Goal: Task Accomplishment & Management: Use online tool/utility

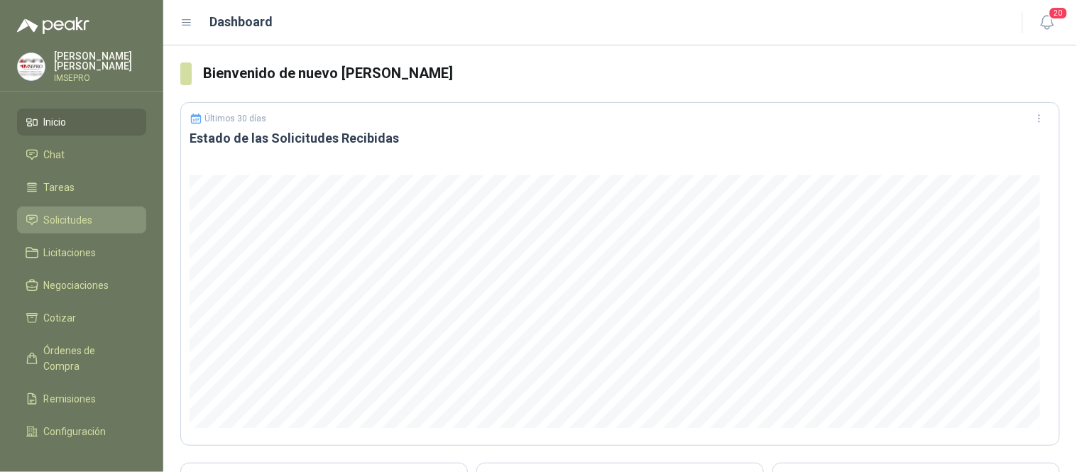
click at [81, 225] on span "Solicitudes" at bounding box center [68, 220] width 49 height 16
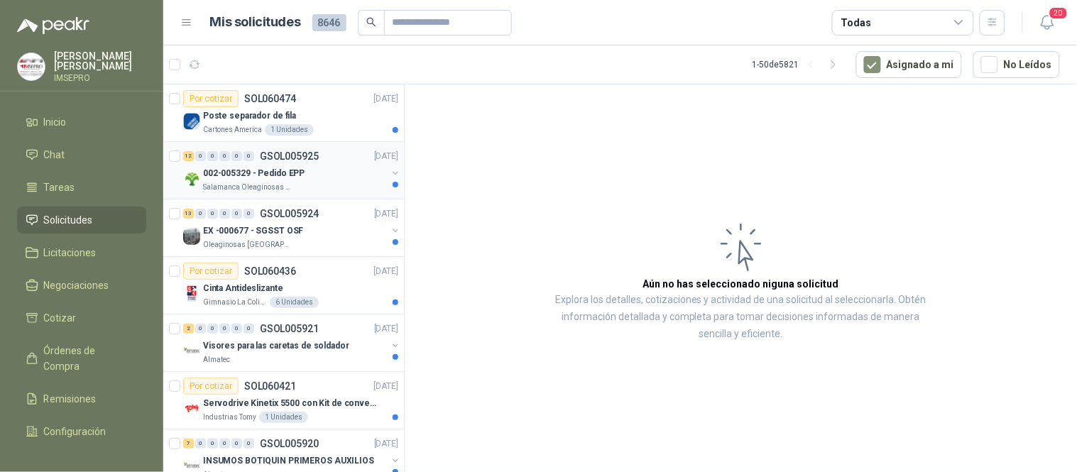
click at [311, 182] on div "Salamanca Oleaginosas SAS" at bounding box center [295, 187] width 184 height 11
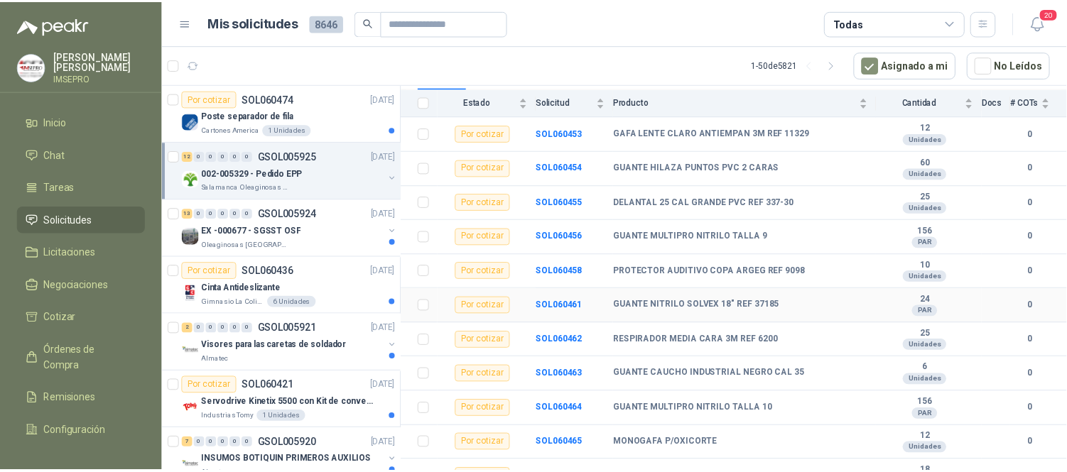
scroll to position [214, 0]
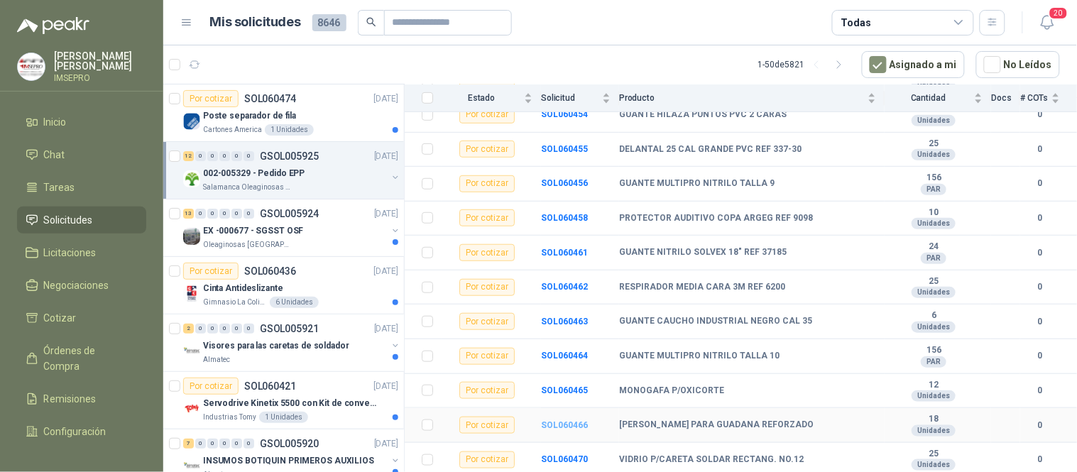
click at [565, 426] on b "SOL060466" at bounding box center [564, 425] width 47 height 10
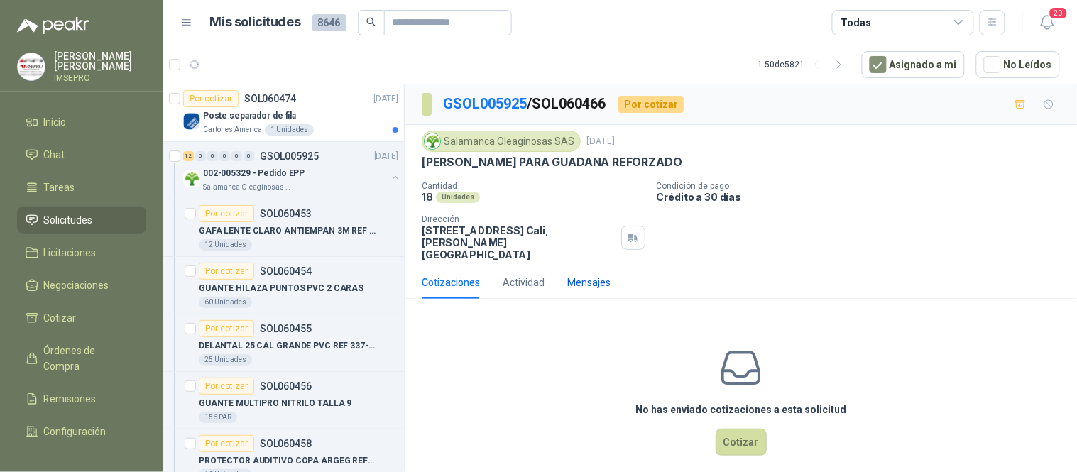
click at [592, 275] on div "Mensajes" at bounding box center [588, 283] width 43 height 16
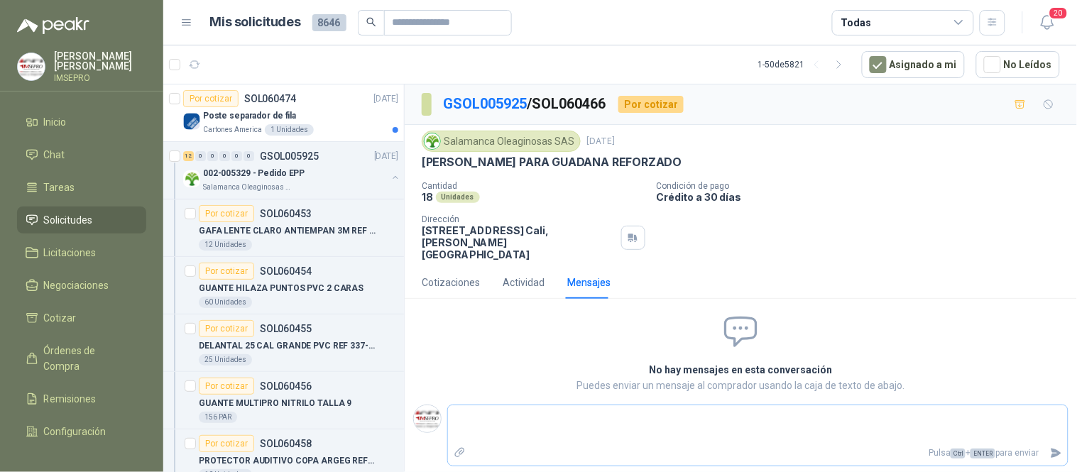
click at [619, 408] on textarea at bounding box center [758, 424] width 620 height 33
type textarea "*"
type textarea "**"
type textarea "***"
type textarea "****"
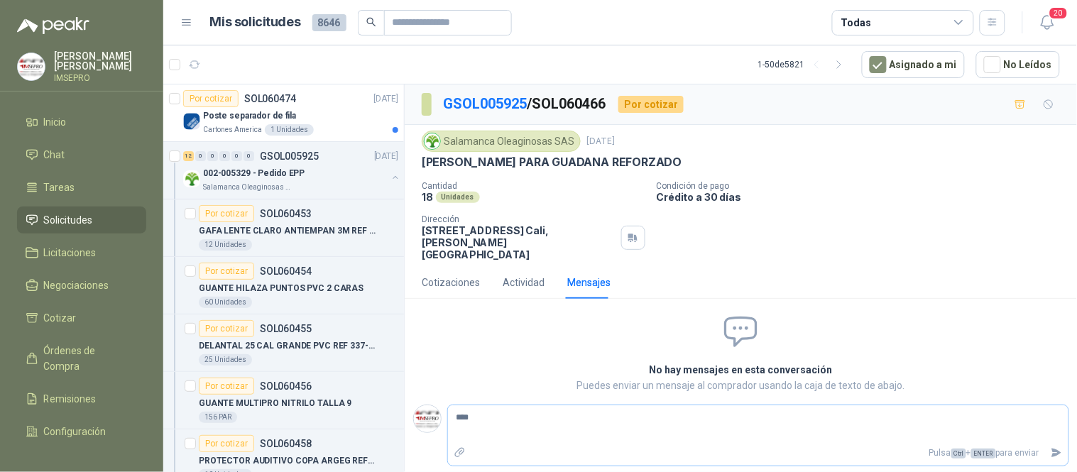
type textarea "*****"
type textarea "******"
type textarea "********"
type textarea "*********"
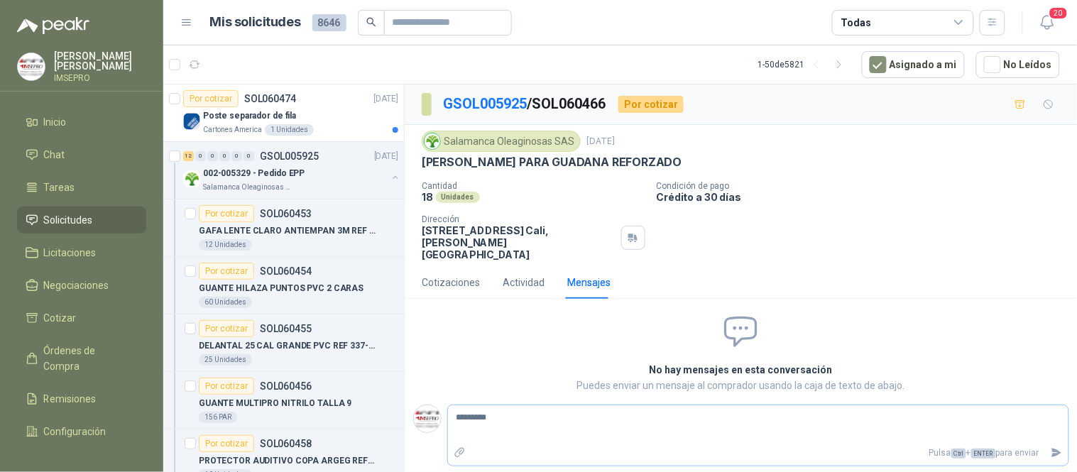
type textarea "**********"
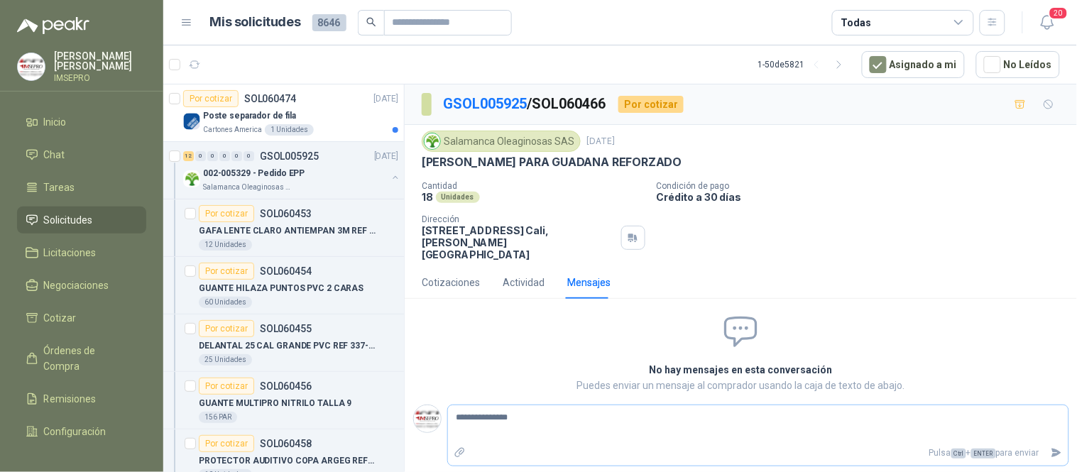
type textarea "**********"
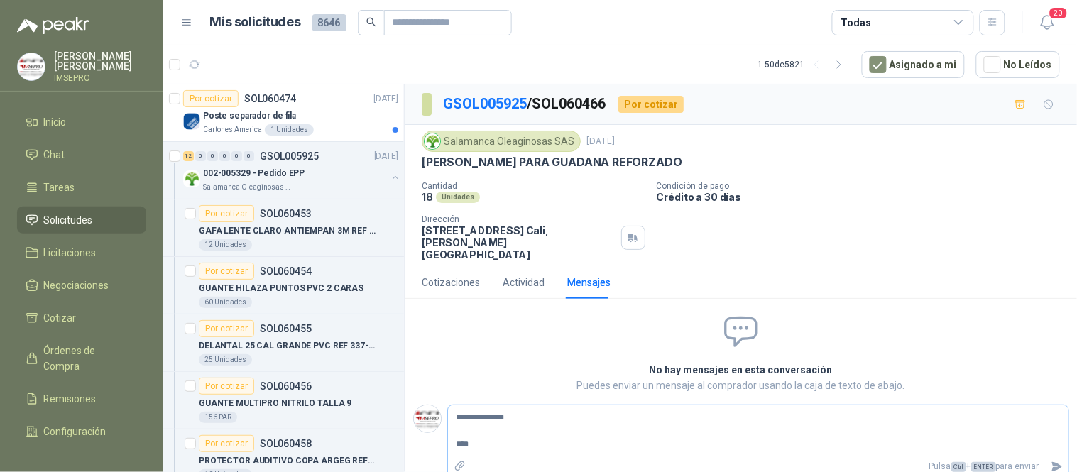
type textarea "**********"
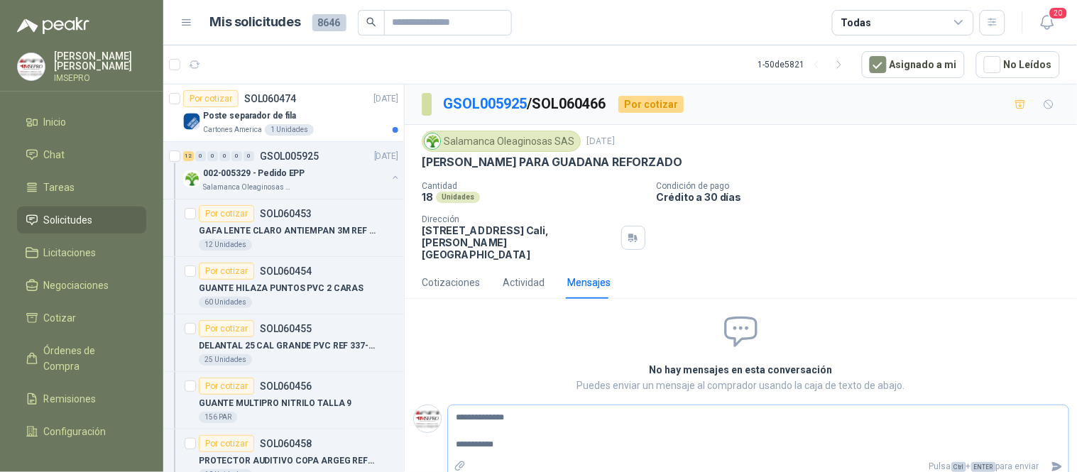
type textarea "**********"
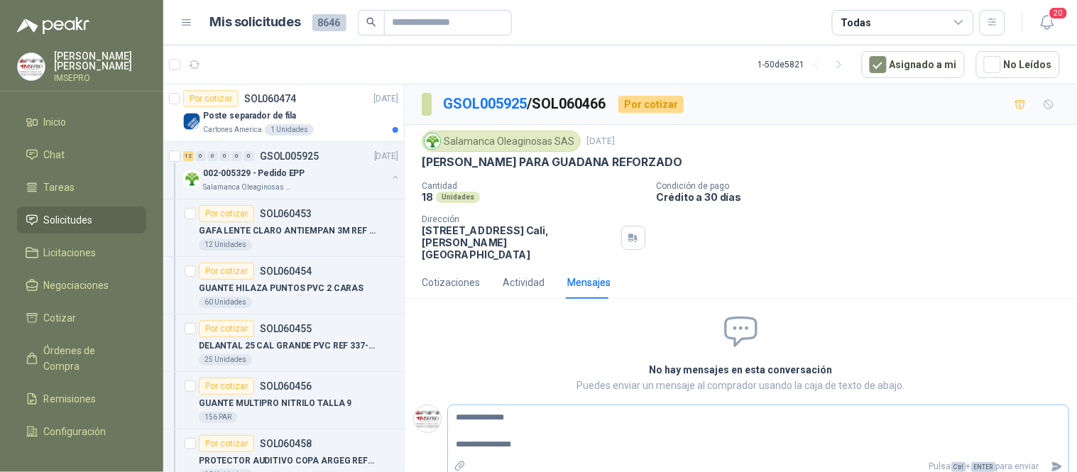
type textarea "**********"
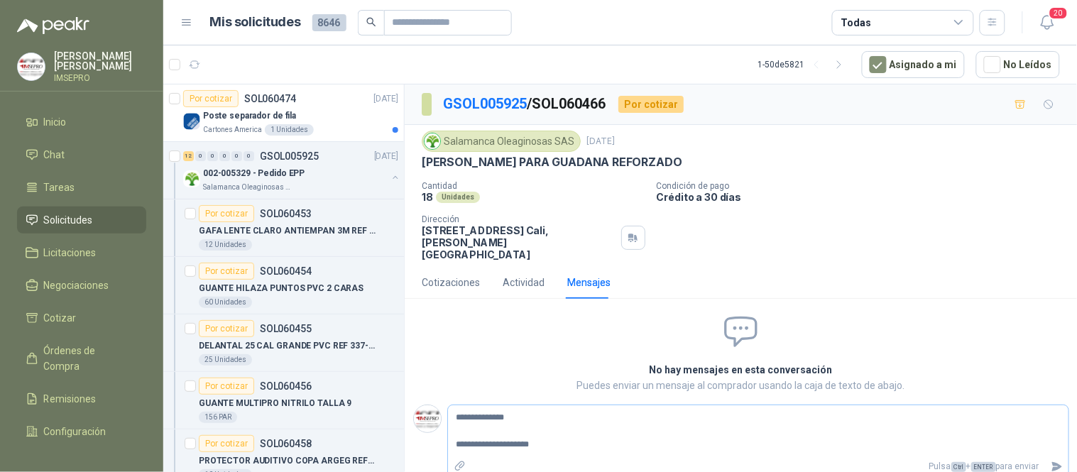
type textarea "**********"
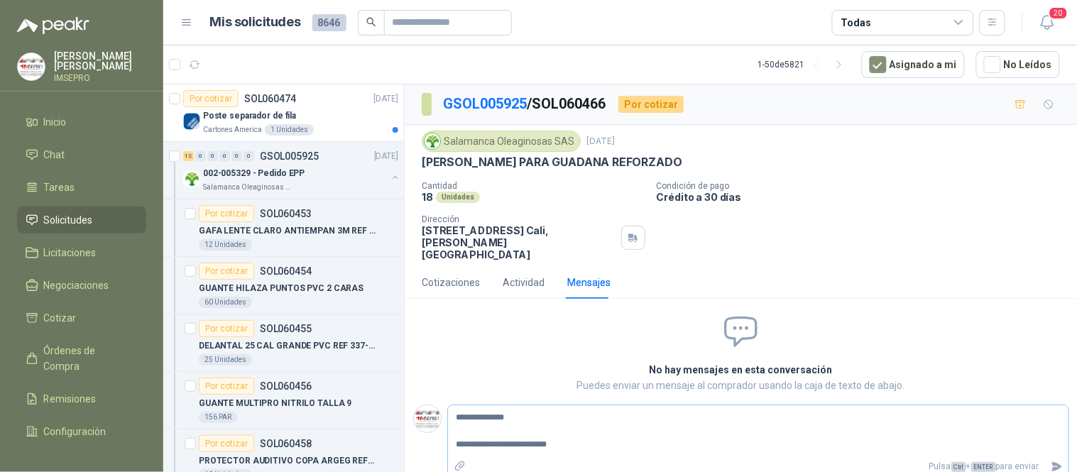
type textarea "**********"
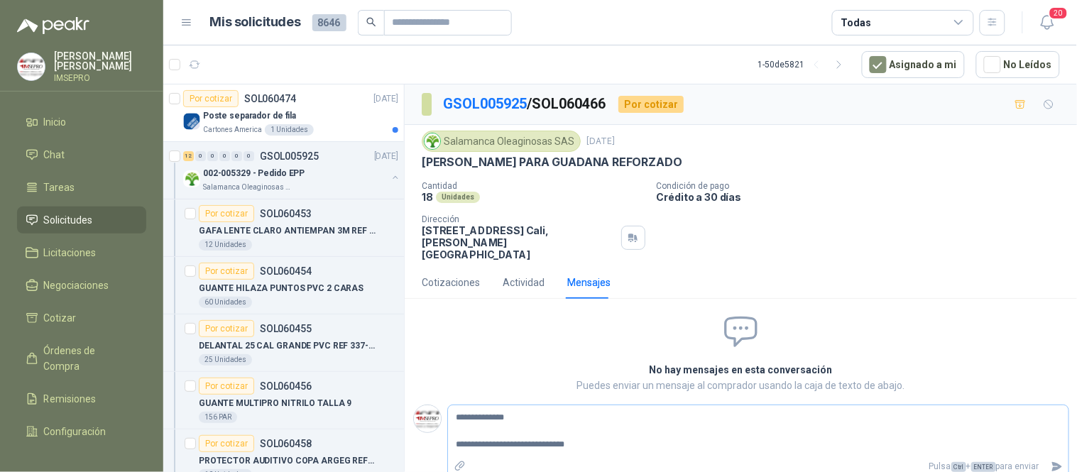
type textarea "**********"
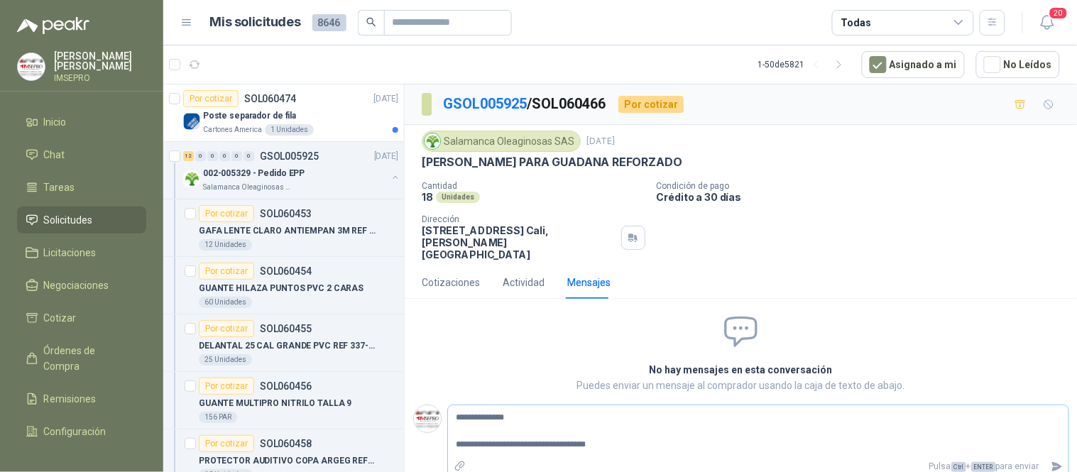
type textarea "**********"
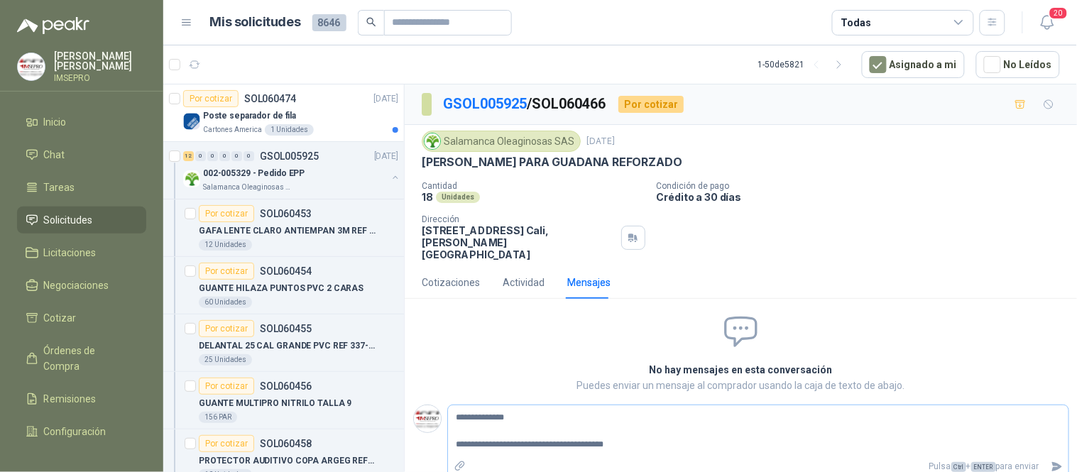
type textarea "**********"
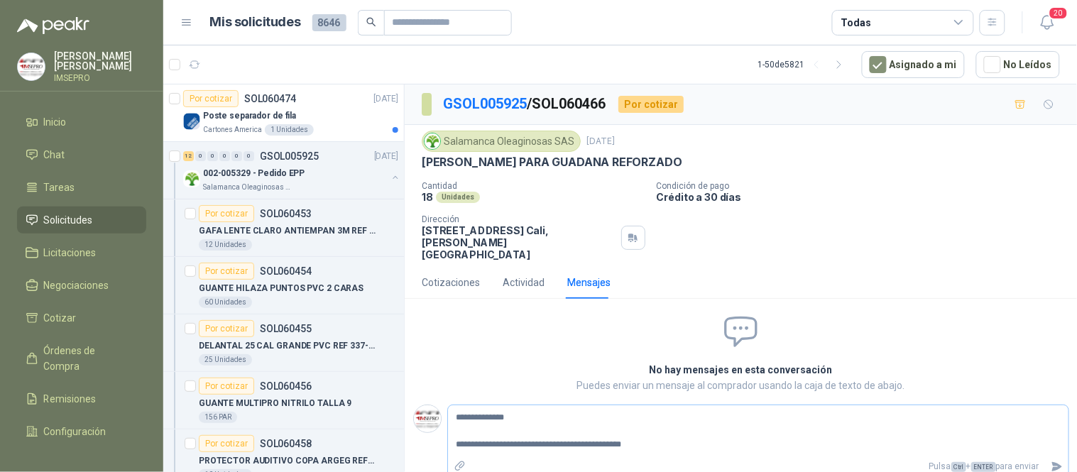
type textarea "**********"
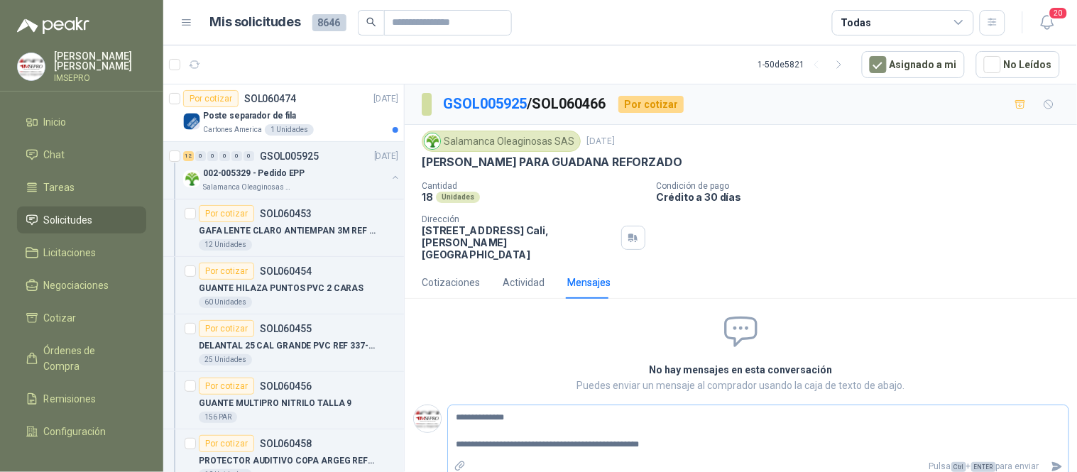
type textarea "**********"
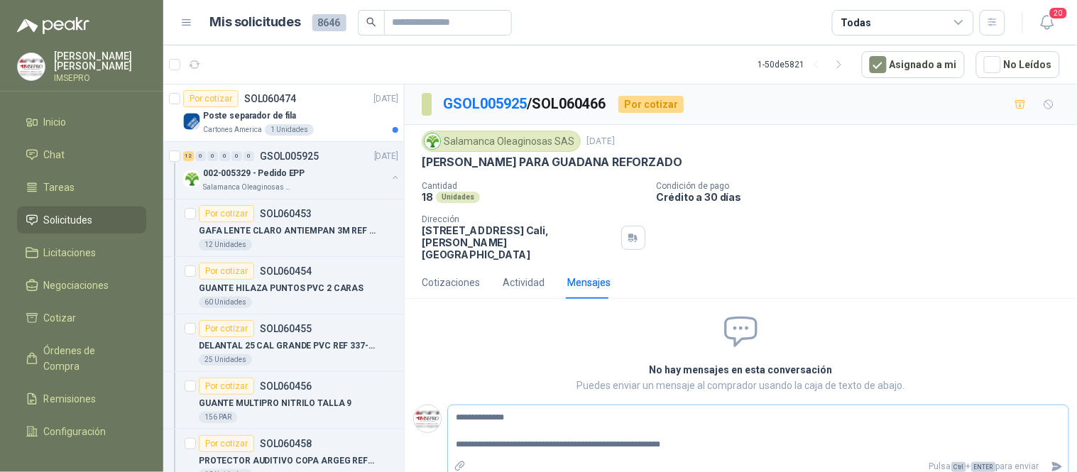
type textarea "**********"
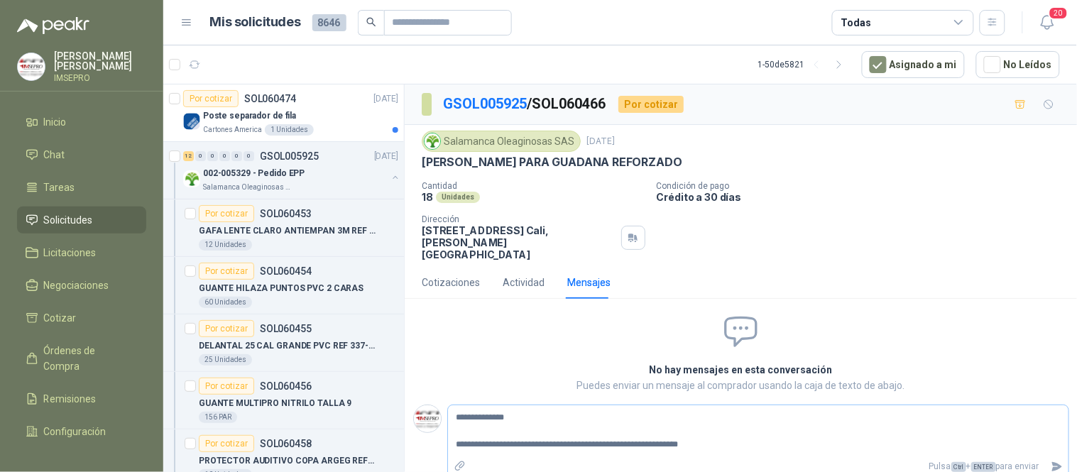
type textarea "**********"
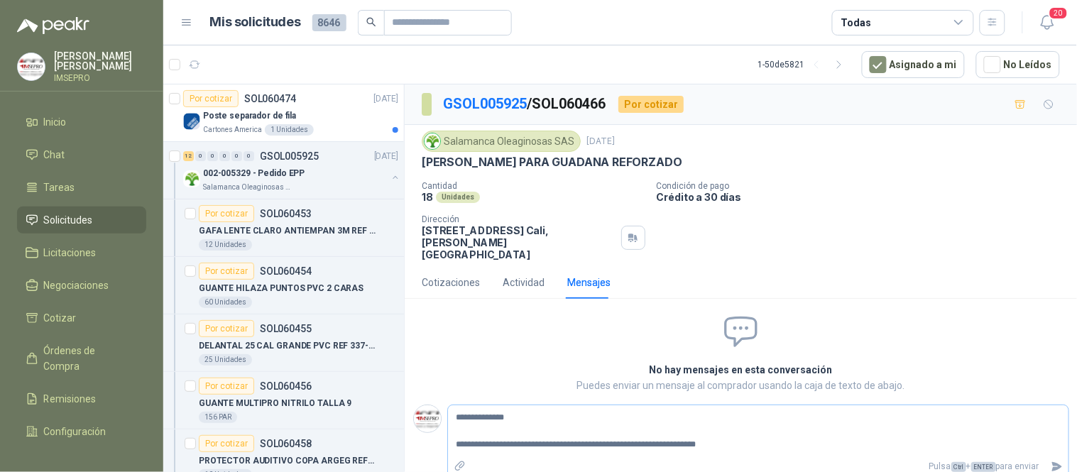
type textarea "**********"
click at [633, 424] on textarea "**********" at bounding box center [758, 431] width 621 height 46
type textarea "**********"
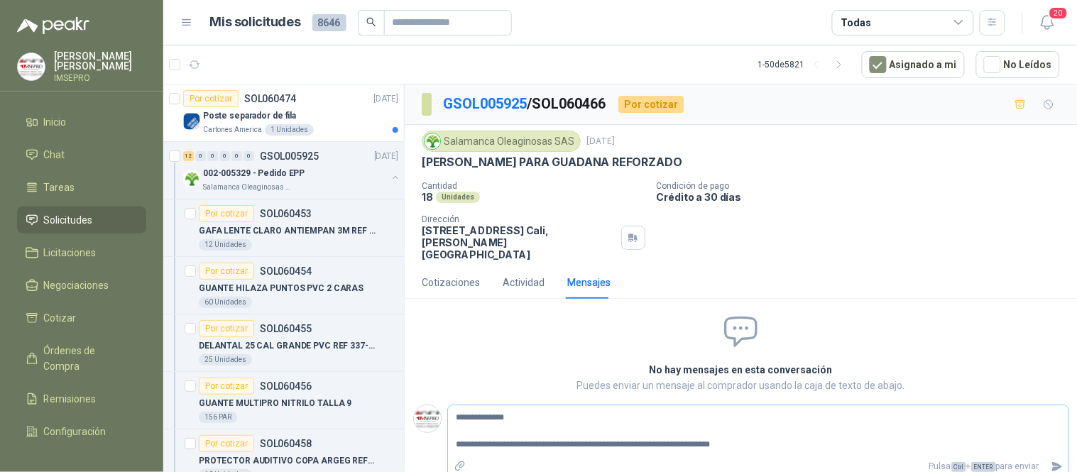
type textarea "**********"
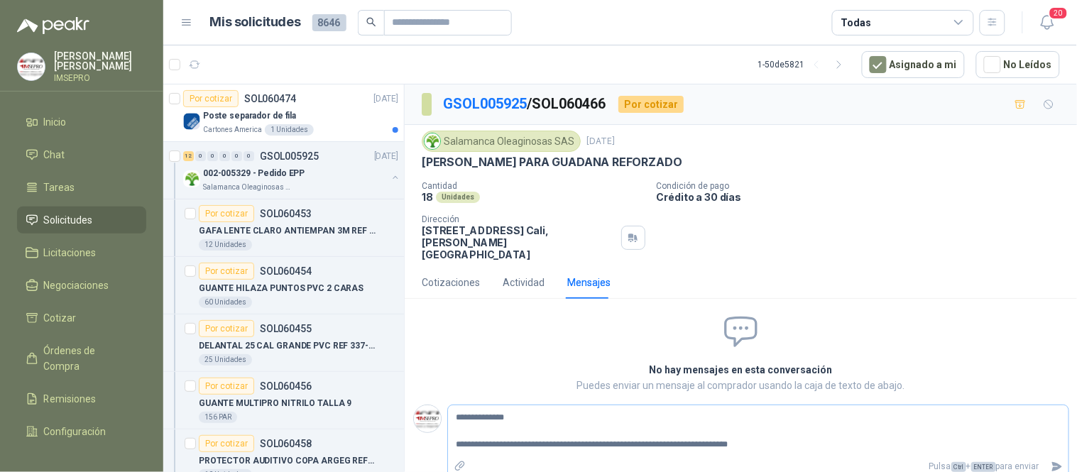
type textarea "**********"
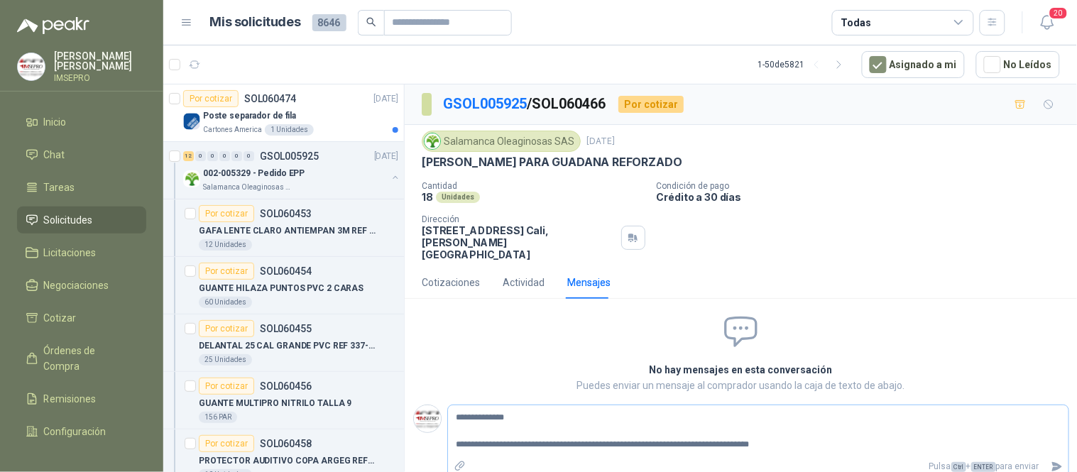
click at [856, 423] on textarea "**********" at bounding box center [758, 431] width 621 height 46
type textarea "**********"
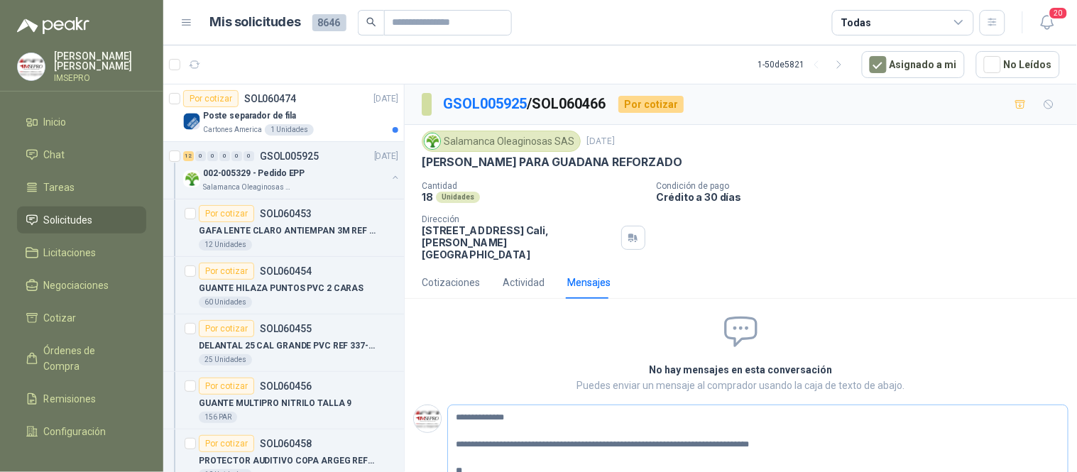
type textarea "**********"
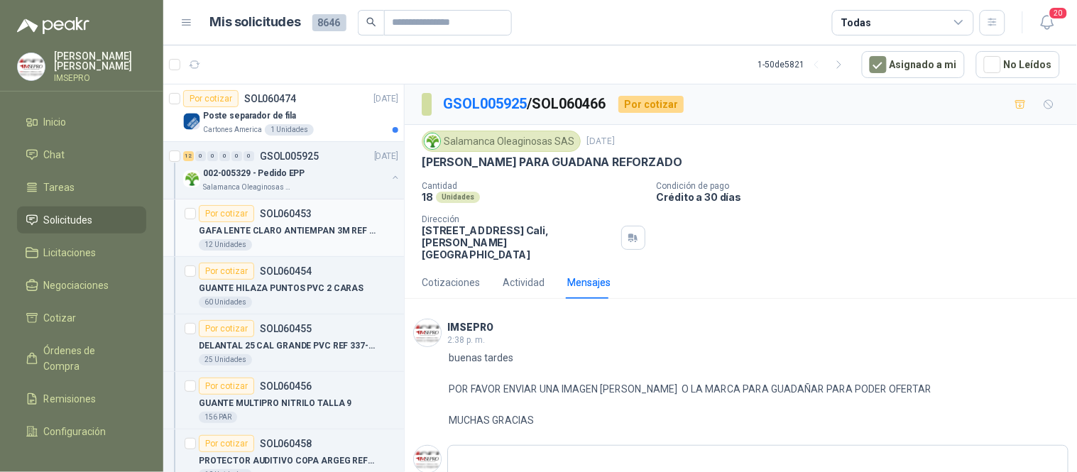
click at [325, 225] on p "GAFA LENTE CLARO ANTIEMPAN 3M REF 11329" at bounding box center [287, 230] width 177 height 13
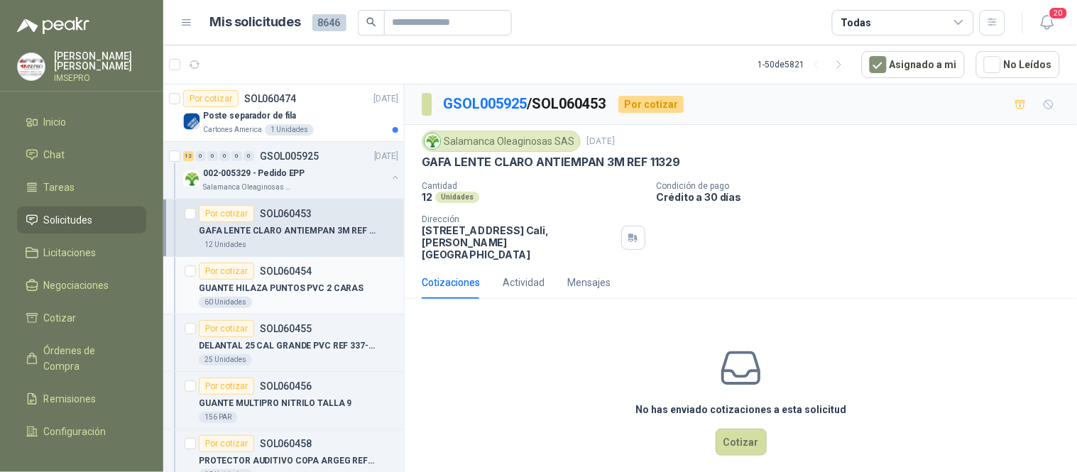
click at [280, 281] on div "GUANTE HILAZA PUNTOS PVC 2 CARAS" at bounding box center [299, 288] width 200 height 17
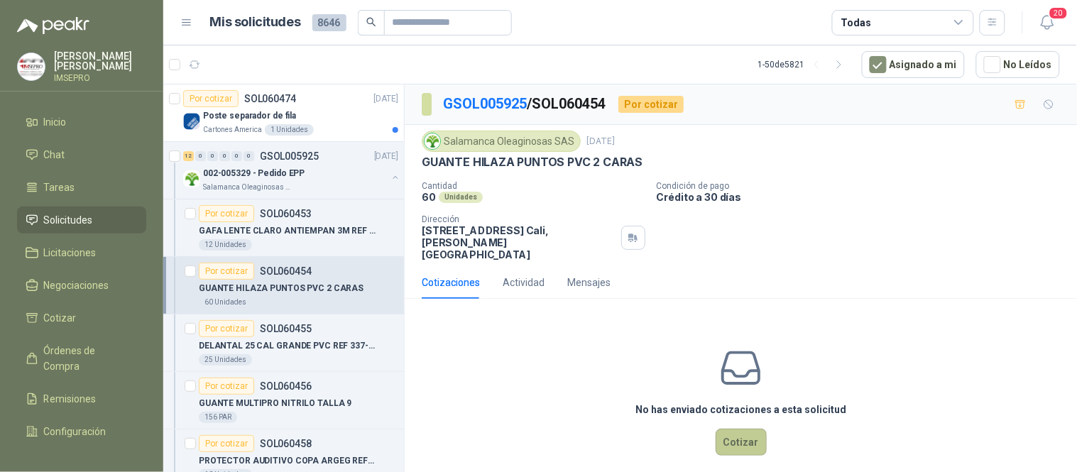
click at [744, 429] on button "Cotizar" at bounding box center [741, 442] width 51 height 27
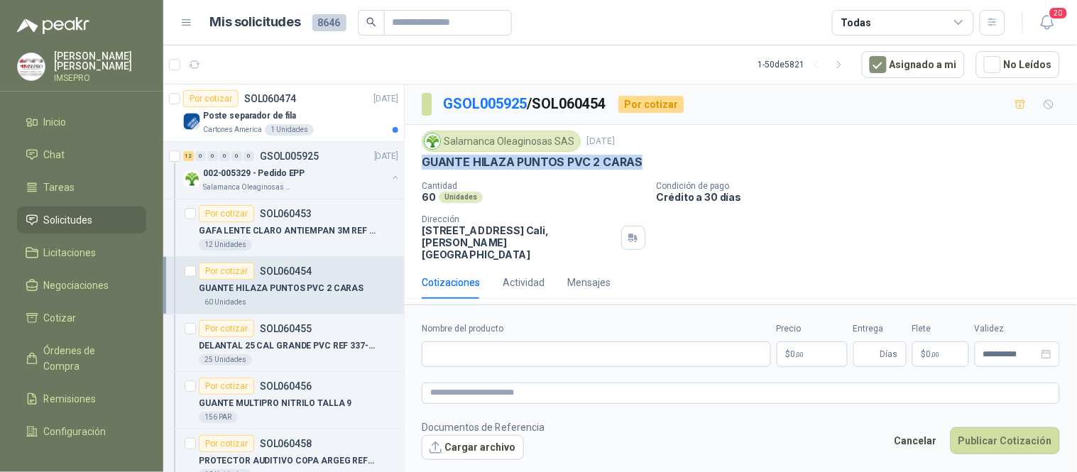
drag, startPoint x: 640, startPoint y: 161, endPoint x: 423, endPoint y: 164, distance: 217.3
click at [423, 164] on p "GUANTE HILAZA PUNTOS PVC 2 CARAS" at bounding box center [532, 162] width 221 height 15
copy p "GUANTE HILAZA PUNTOS PVC 2 CARAS"
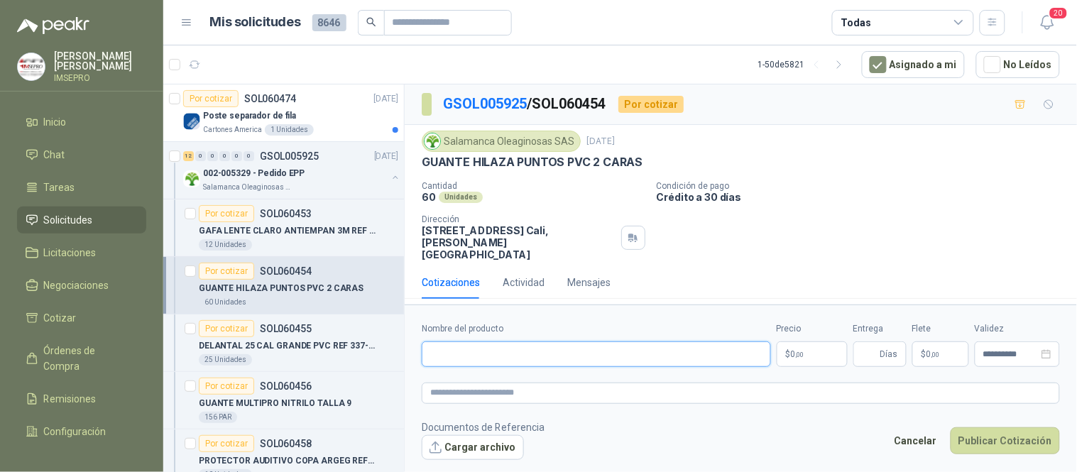
click at [451, 342] on input "Nombre del producto" at bounding box center [596, 355] width 349 height 26
paste input "**********"
click at [473, 383] on textarea at bounding box center [741, 393] width 638 height 21
paste textarea "**********"
click at [824, 338] on body "[PERSON_NAME] IMSEPRO Inicio Chat Tareas Solicitudes Licitaciones Negociaciones…" at bounding box center [538, 236] width 1077 height 472
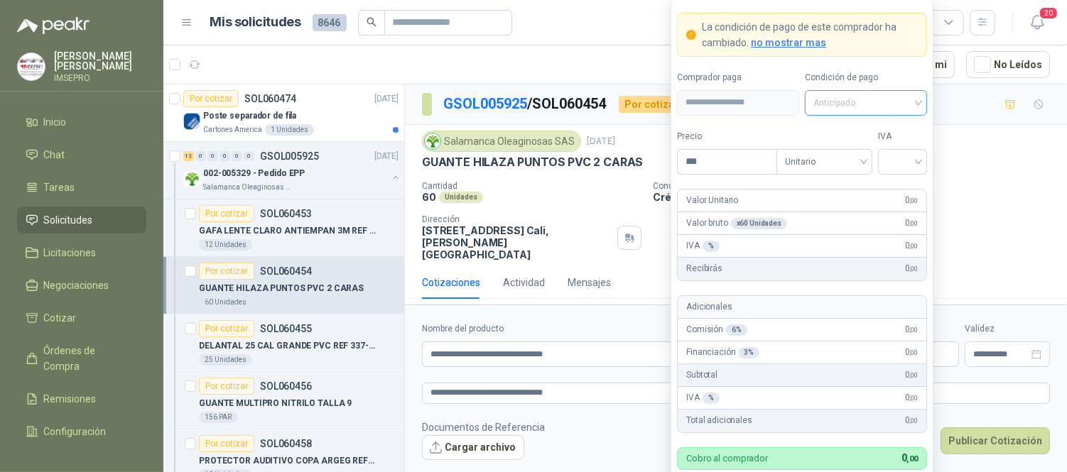
click at [917, 104] on span "Anticipado" at bounding box center [865, 102] width 105 height 21
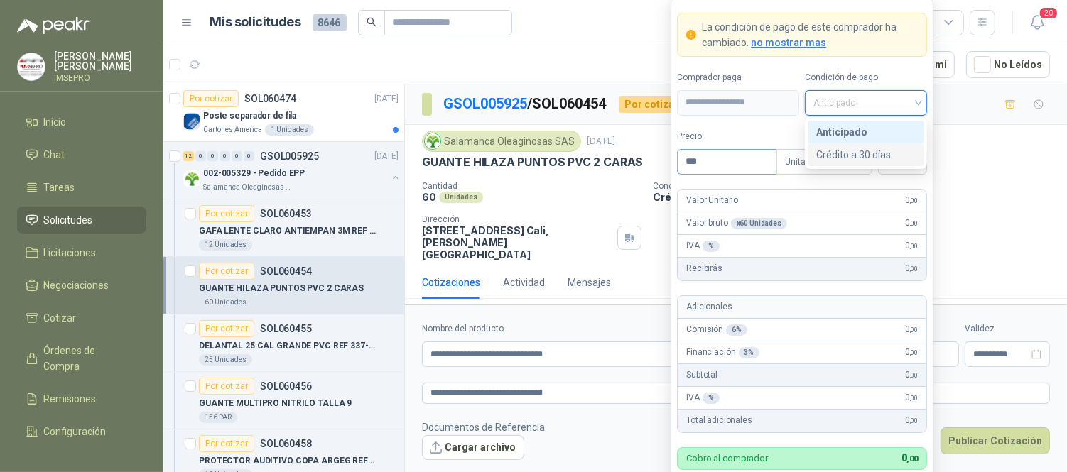
drag, startPoint x: 868, startPoint y: 155, endPoint x: 707, endPoint y: 154, distance: 161.9
click at [868, 153] on div "Crédito a 30 días" at bounding box center [865, 155] width 99 height 16
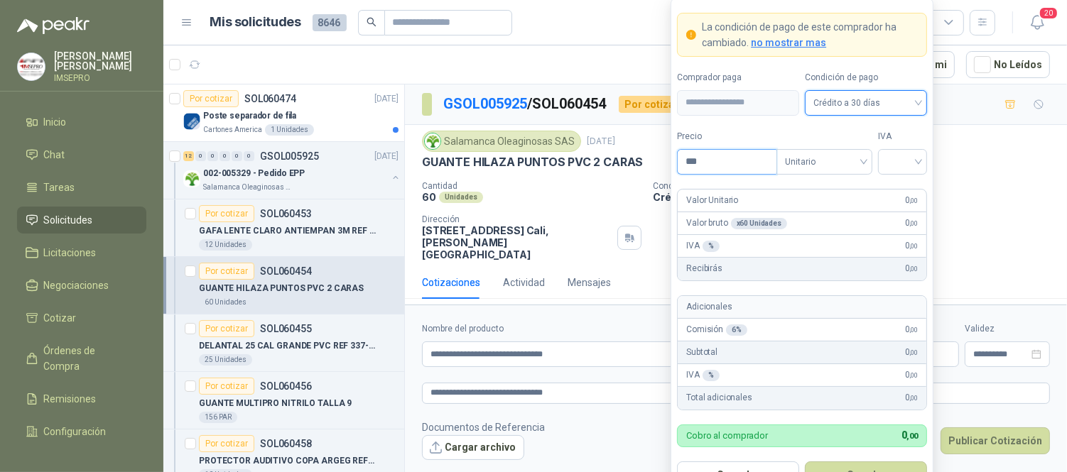
click at [711, 160] on input "***" at bounding box center [726, 162] width 99 height 24
click at [886, 167] on input "search" at bounding box center [902, 160] width 32 height 21
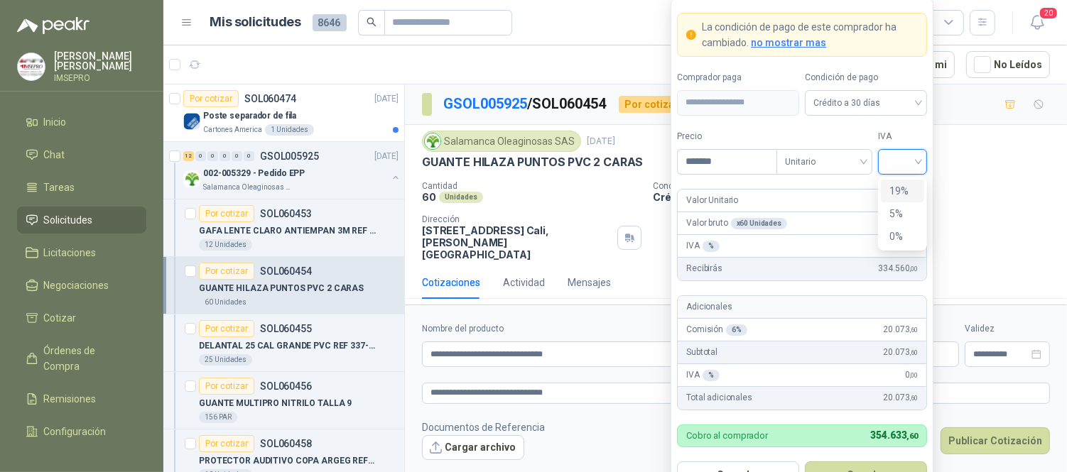
click at [898, 190] on div "19%" at bounding box center [902, 191] width 26 height 16
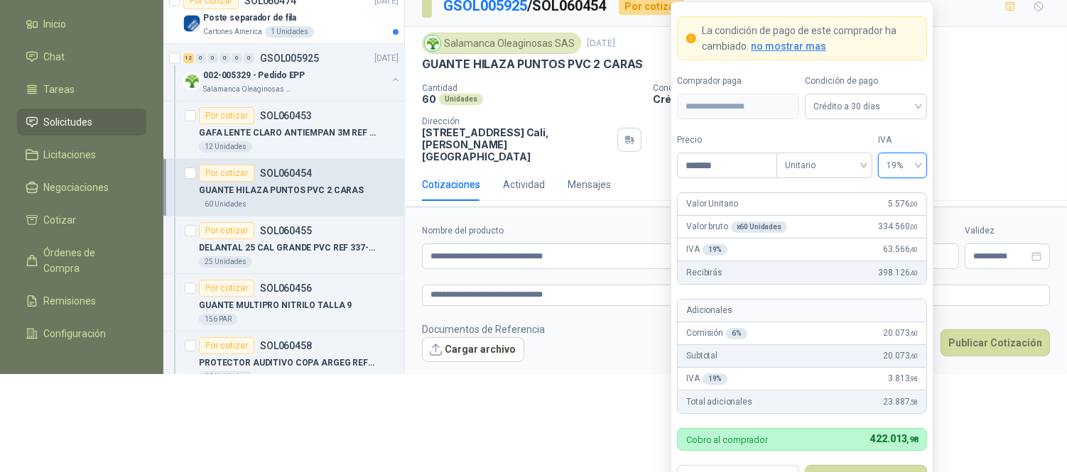
scroll to position [102, 0]
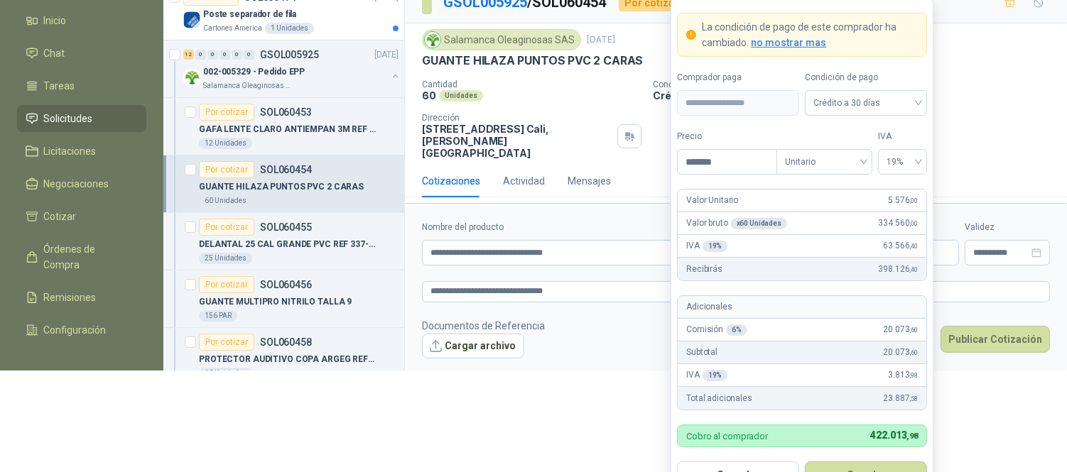
click at [857, 469] on button "Guardar" at bounding box center [866, 475] width 122 height 27
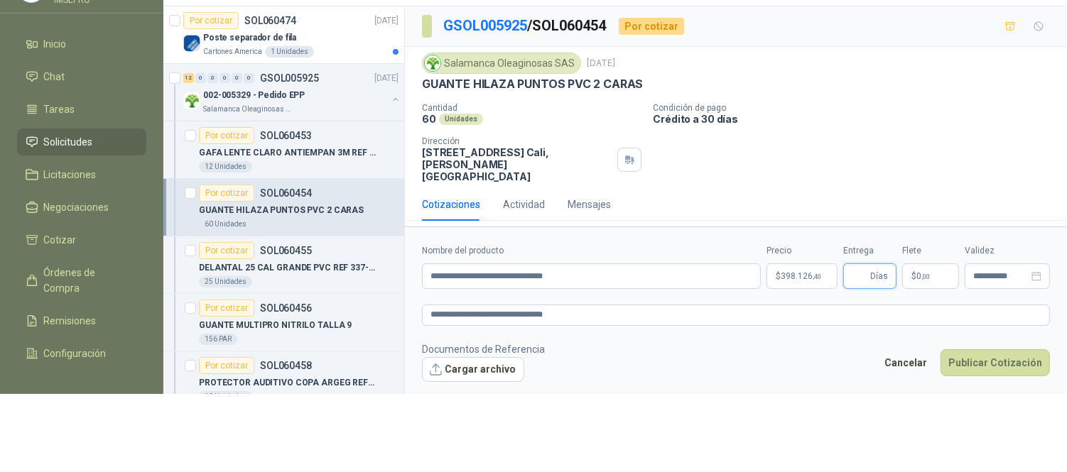
scroll to position [0, 0]
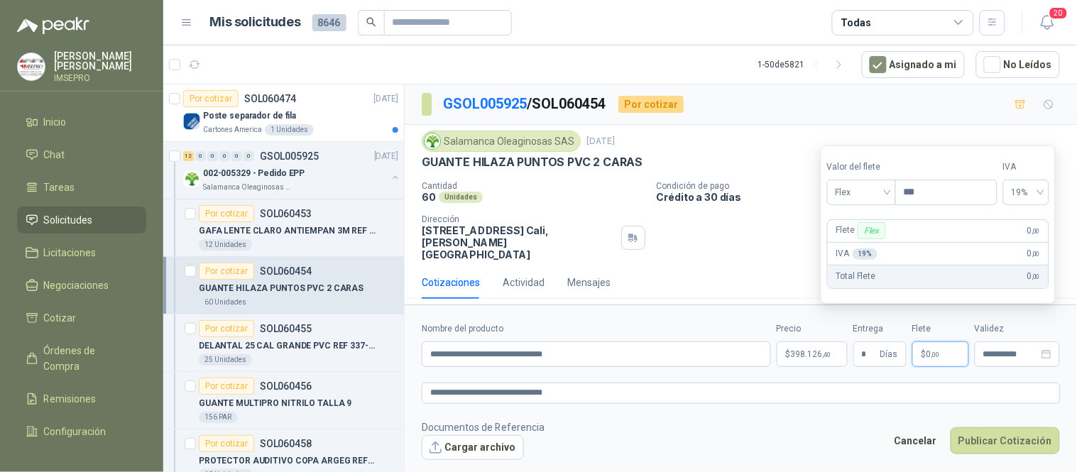
click at [932, 344] on p "$ 0 ,00" at bounding box center [941, 355] width 57 height 26
click at [892, 194] on div "Flex" at bounding box center [861, 193] width 69 height 26
click at [861, 246] on div "Incluido" at bounding box center [863, 245] width 49 height 16
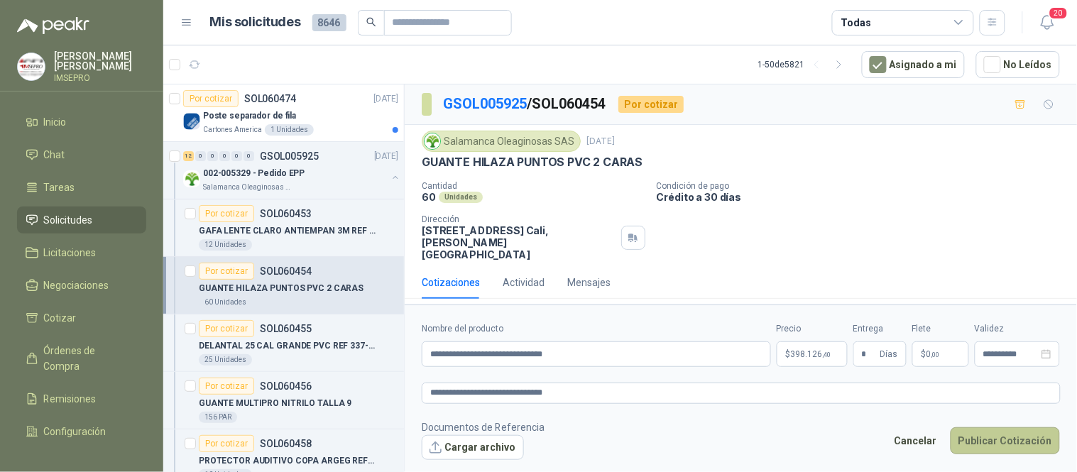
click at [990, 428] on button "Publicar Cotización" at bounding box center [1005, 441] width 109 height 27
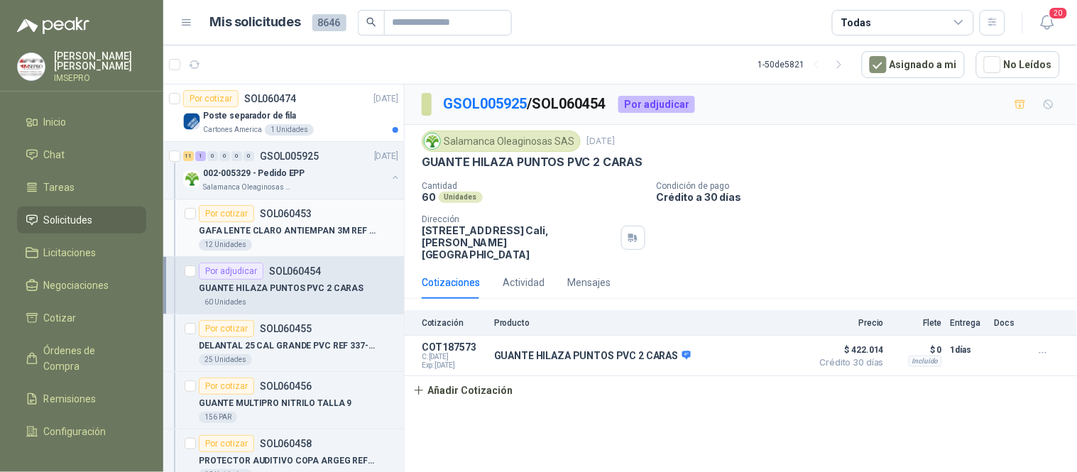
click at [309, 232] on p "GAFA LENTE CLARO ANTIEMPAN 3M REF 11329" at bounding box center [287, 230] width 177 height 13
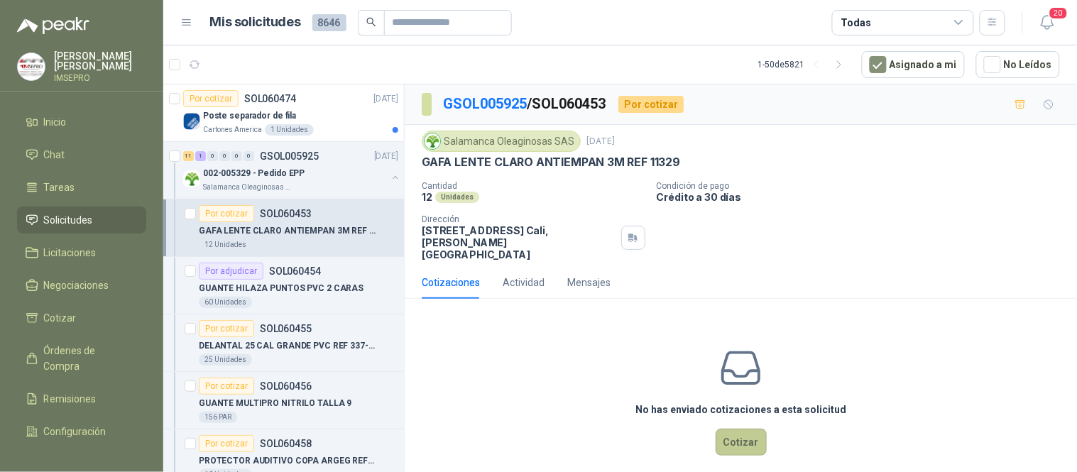
click at [741, 429] on button "Cotizar" at bounding box center [741, 442] width 51 height 27
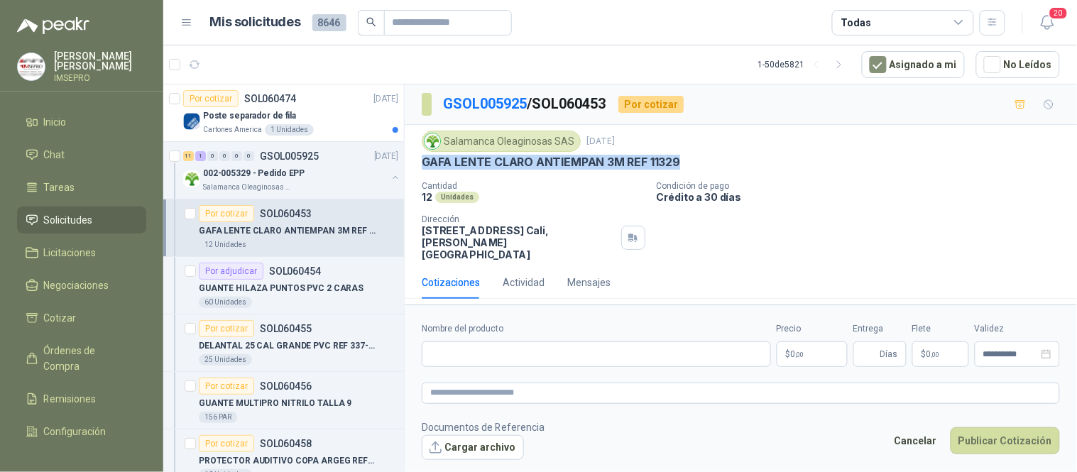
drag, startPoint x: 676, startPoint y: 165, endPoint x: 403, endPoint y: 155, distance: 272.9
click at [416, 156] on div "Salamanca Oleaginosas SAS [DATE] GAFA LENTE CLARO ANTIEMPAN 3M REF 11329 Cantid…" at bounding box center [741, 195] width 673 height 141
copy p "GAFA LENTE CLARO ANTIEMPAN 3M REF 11329"
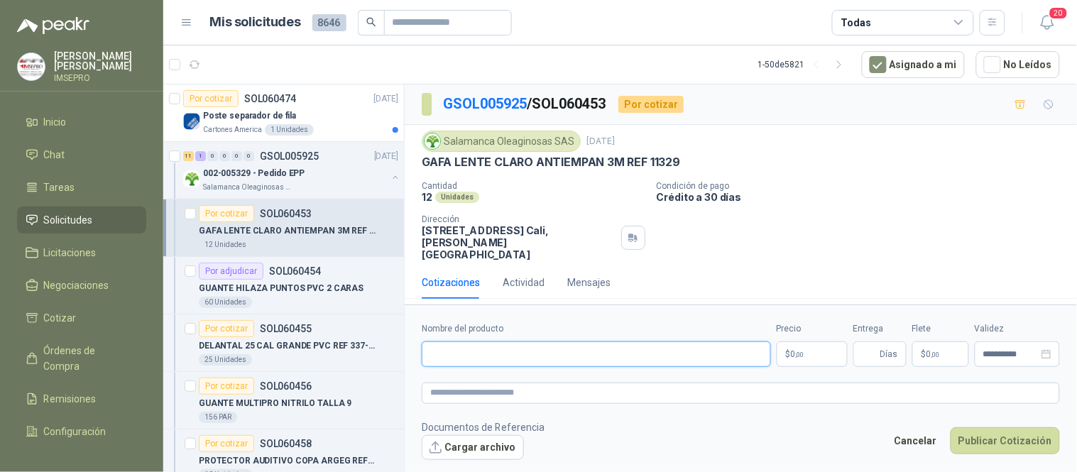
click at [477, 342] on input "Nombre del producto" at bounding box center [596, 355] width 349 height 26
paste input "**********"
paste textarea "**********"
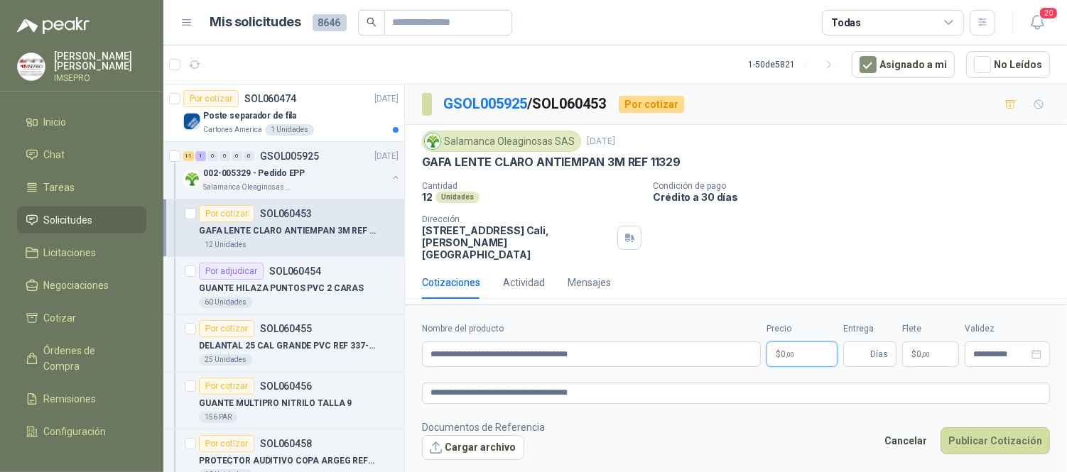
click at [817, 347] on body "[PERSON_NAME] IMSEPRO Inicio Chat Tareas Solicitudes Licitaciones Negociaciones…" at bounding box center [533, 236] width 1067 height 472
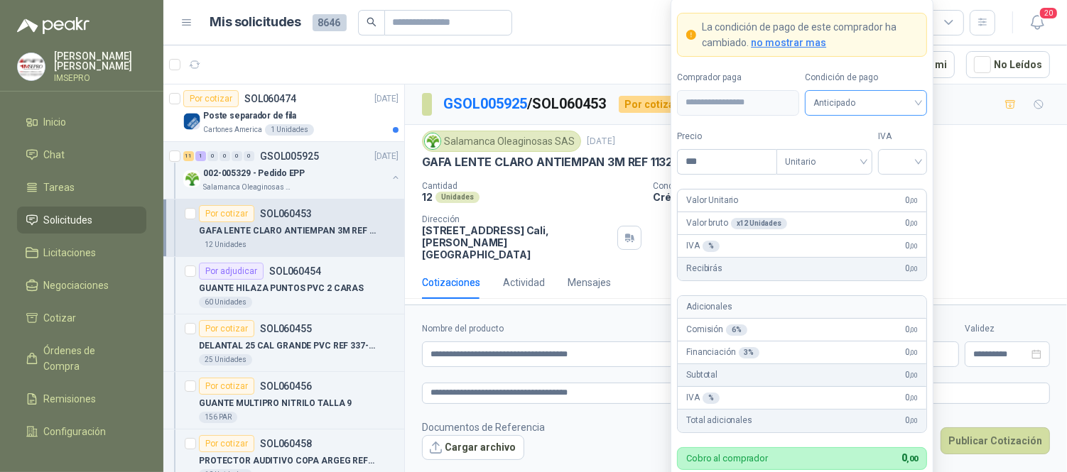
click at [916, 104] on span "Anticipado" at bounding box center [865, 102] width 105 height 21
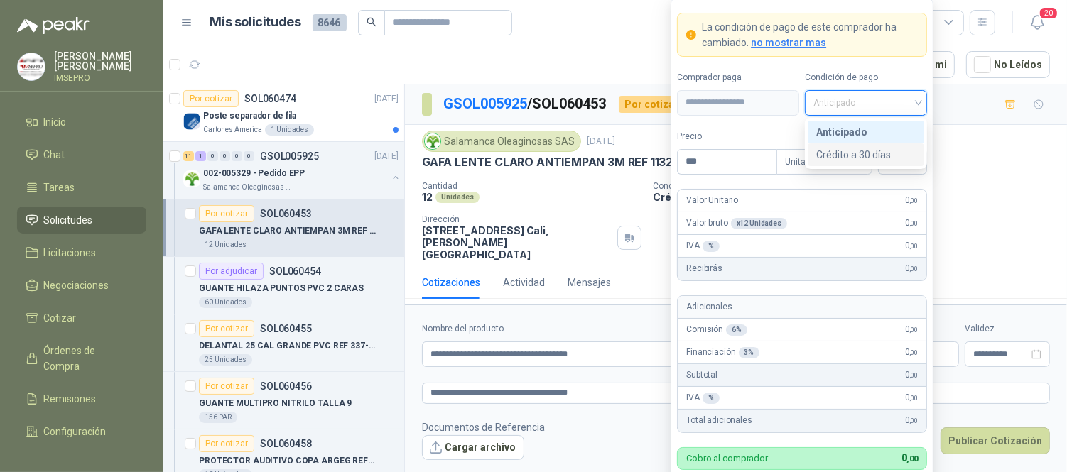
click at [856, 151] on div "Crédito a 30 días" at bounding box center [865, 155] width 99 height 16
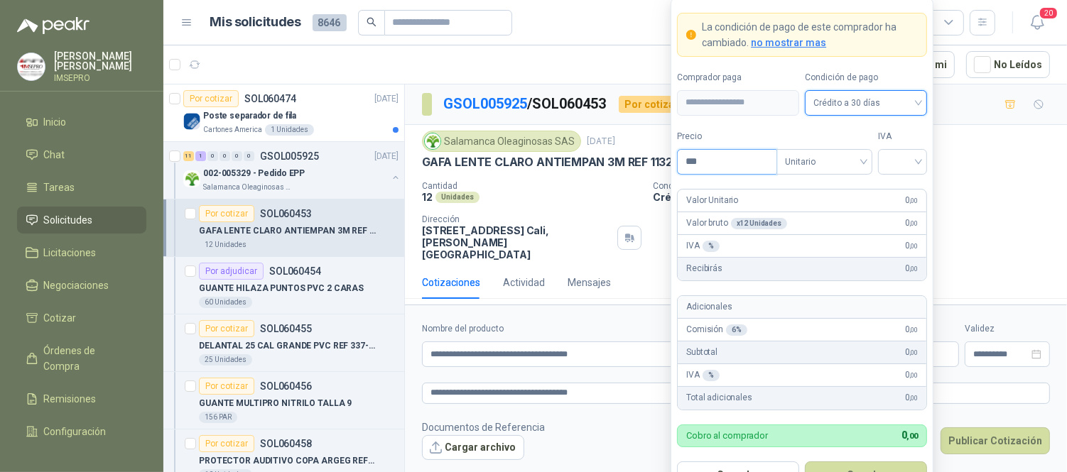
click at [735, 159] on input "***" at bounding box center [726, 162] width 99 height 24
click at [890, 157] on input "search" at bounding box center [902, 160] width 32 height 21
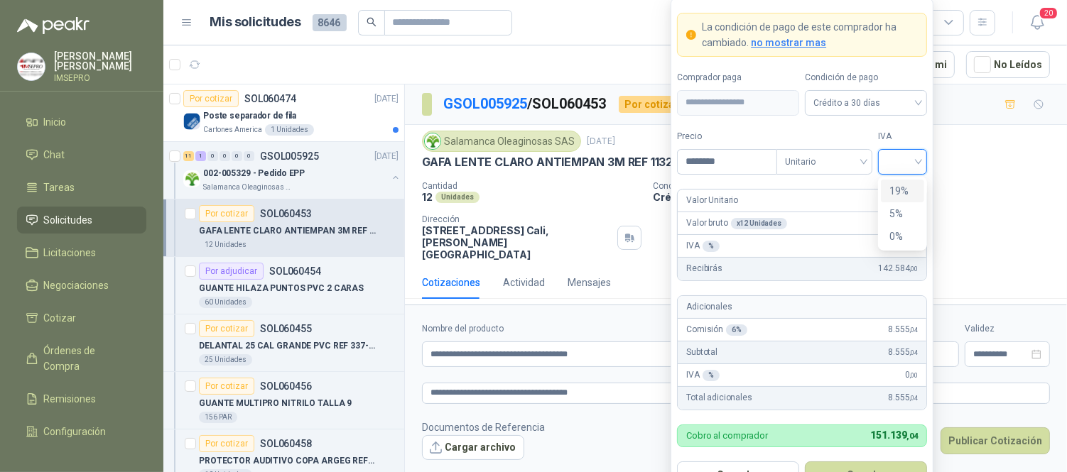
click at [893, 193] on div "19%" at bounding box center [902, 191] width 26 height 16
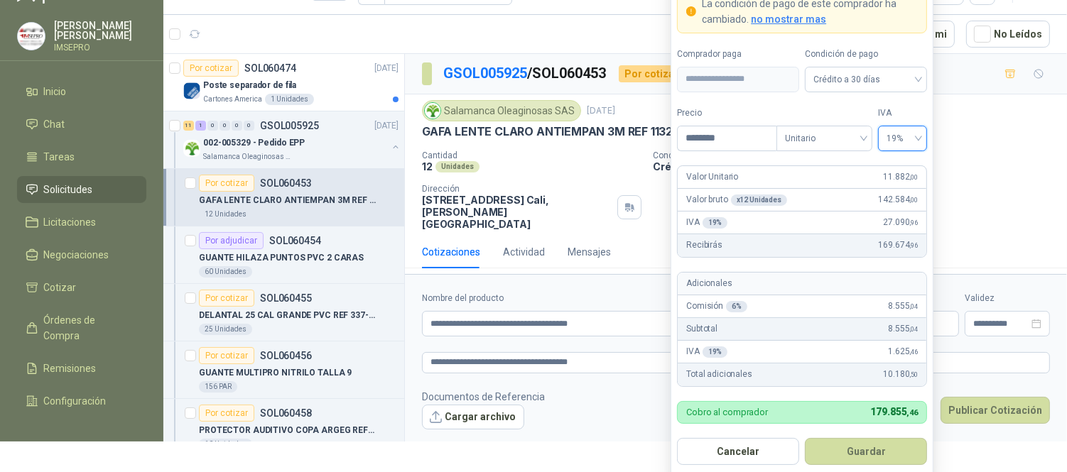
scroll to position [31, 0]
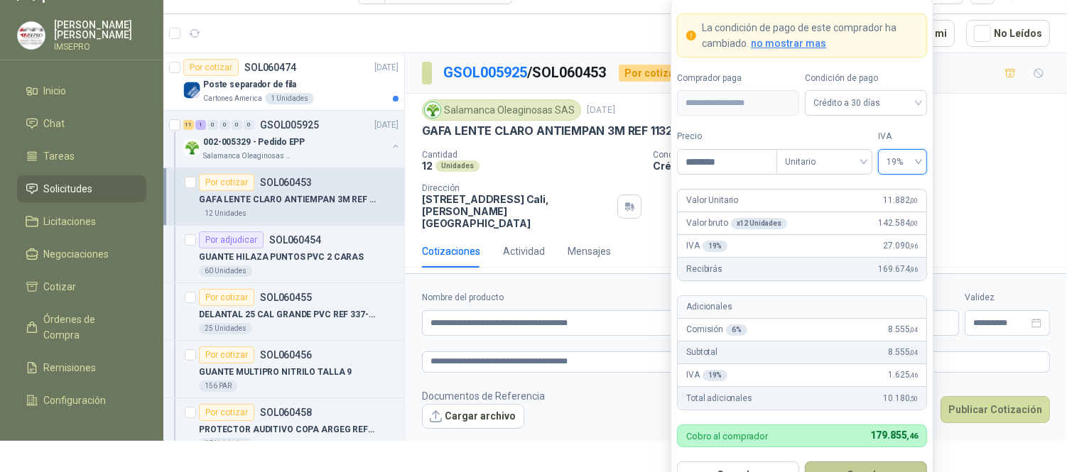
click at [866, 465] on button "Guardar" at bounding box center [866, 475] width 122 height 27
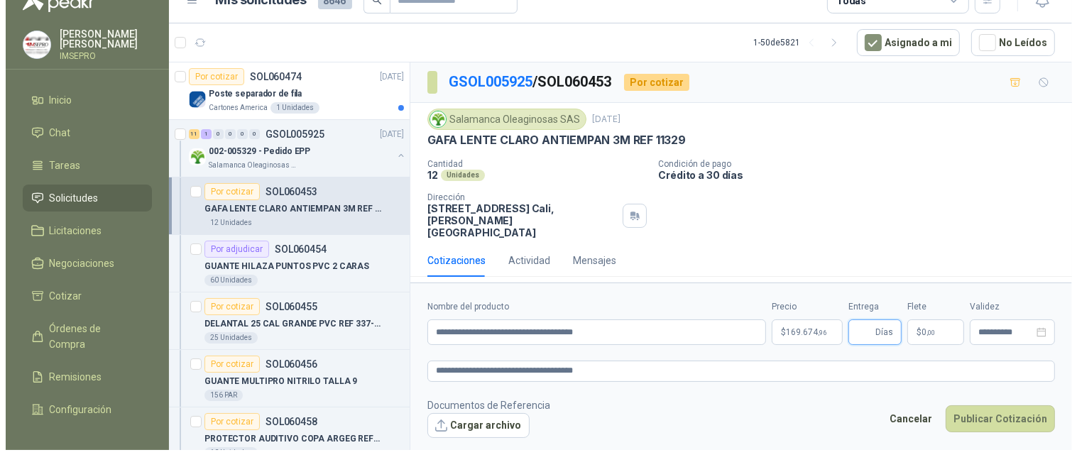
scroll to position [0, 0]
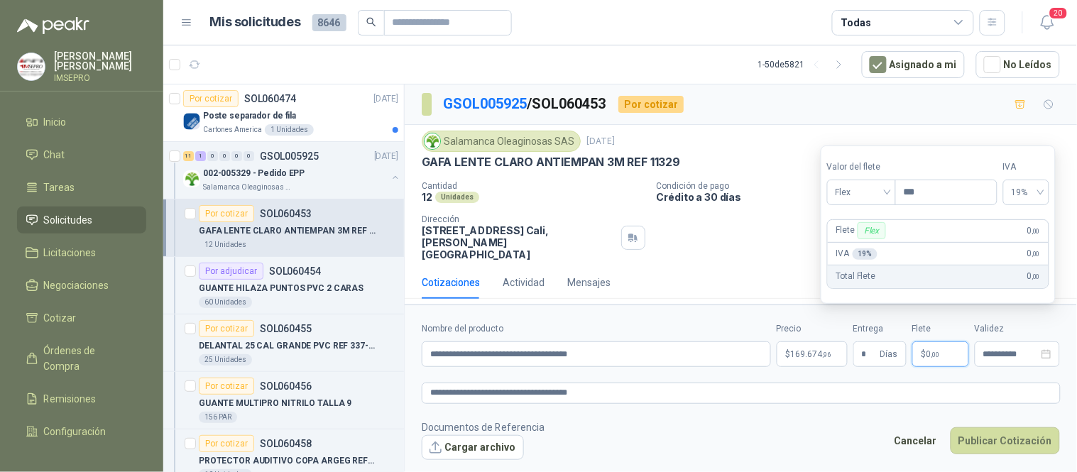
click at [927, 350] on span "0 ,00" at bounding box center [933, 354] width 13 height 9
click at [893, 188] on div "Flex" at bounding box center [861, 193] width 69 height 26
click at [860, 240] on div "Incluido" at bounding box center [863, 245] width 49 height 16
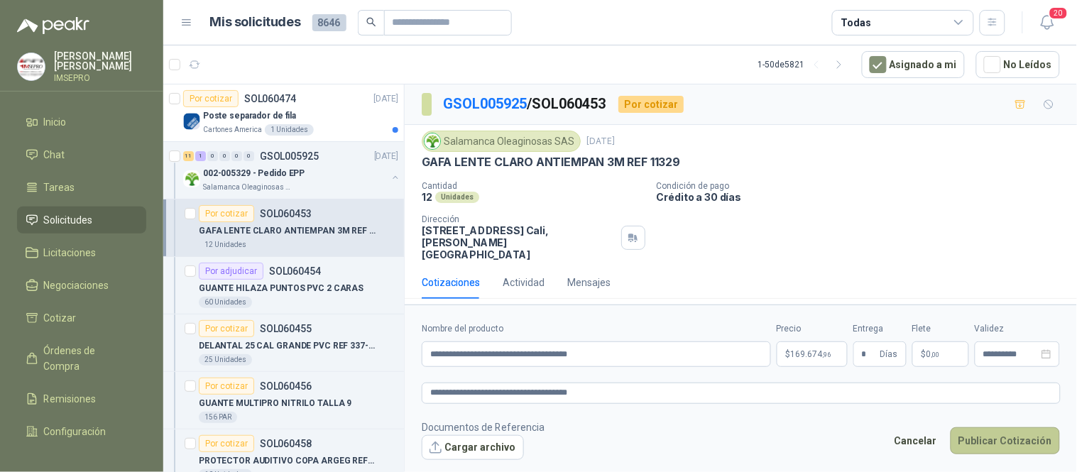
click at [991, 428] on button "Publicar Cotización" at bounding box center [1005, 441] width 109 height 27
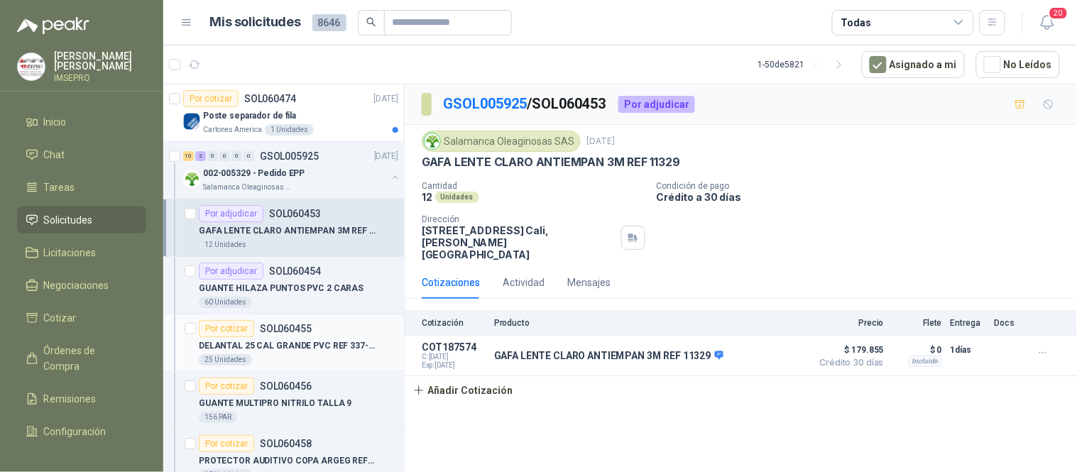
click at [331, 347] on p "DELANTAL 25 CAL GRANDE PVC REF 337-30" at bounding box center [287, 345] width 177 height 13
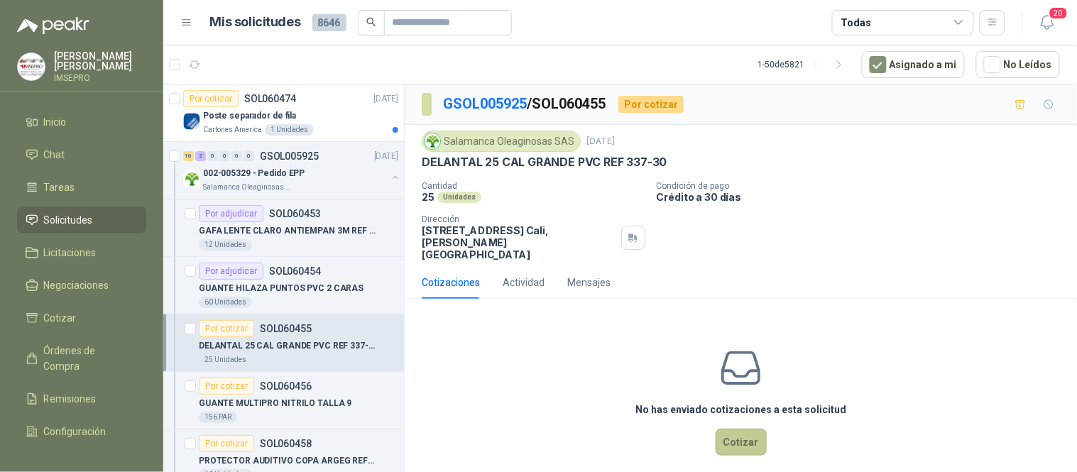
click at [748, 432] on button "Cotizar" at bounding box center [741, 442] width 51 height 27
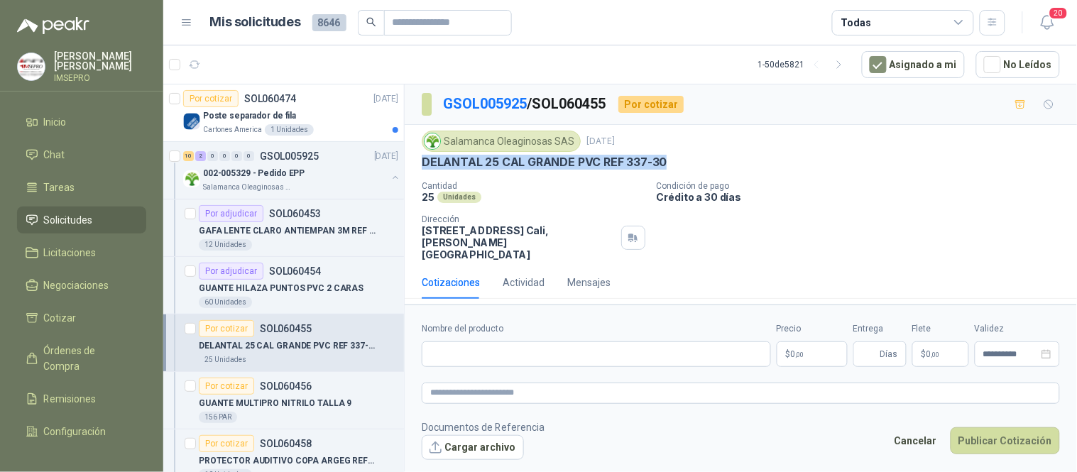
drag, startPoint x: 663, startPoint y: 162, endPoint x: 419, endPoint y: 163, distance: 243.6
click at [419, 163] on div "Salamanca Oleaginosas SAS [DATE] DELANTAL 25 CAL GRANDE PVC REF 337-30 Cantidad…" at bounding box center [741, 195] width 673 height 141
copy p "DELANTAL 25 CAL GRANDE PVC REF 337-30"
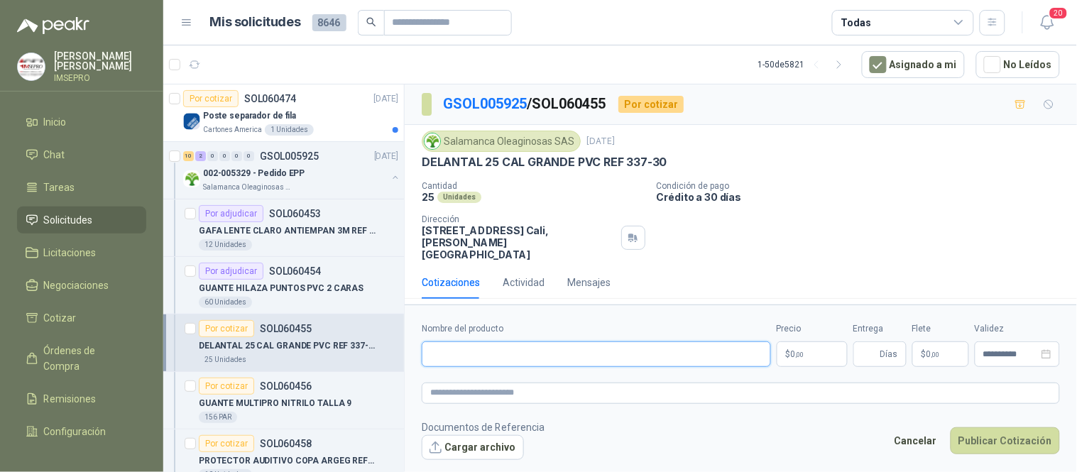
click at [459, 342] on input "Nombre del producto" at bounding box center [596, 355] width 349 height 26
paste input "**********"
click at [451, 383] on textarea at bounding box center [741, 393] width 638 height 21
paste textarea "**********"
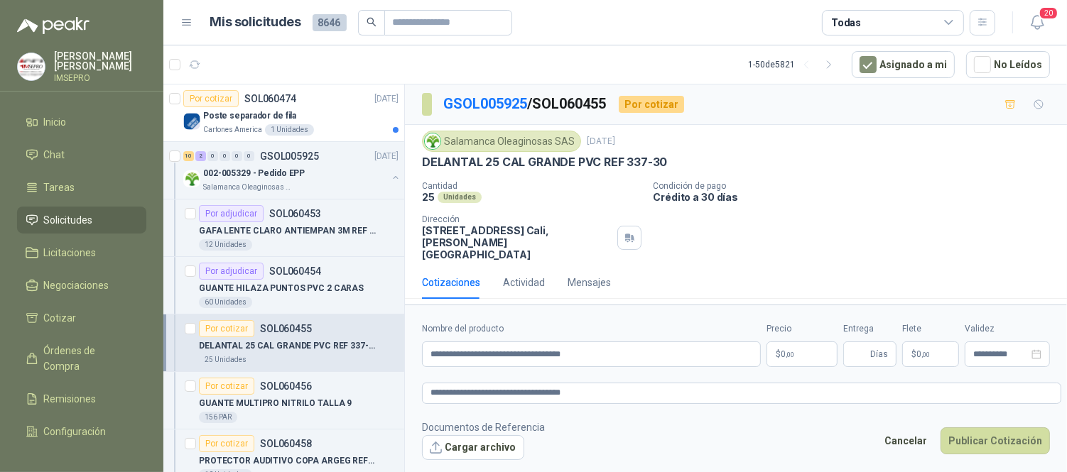
click at [815, 339] on body "[PERSON_NAME] IMSEPRO Inicio Chat Tareas Solicitudes Licitaciones Negociaciones…" at bounding box center [533, 236] width 1067 height 472
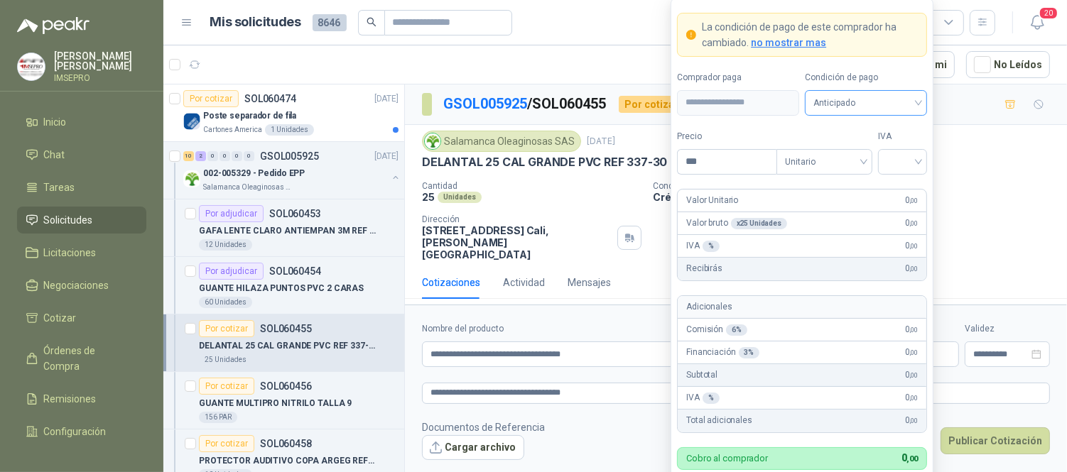
click at [919, 107] on div "Anticipado" at bounding box center [866, 103] width 122 height 26
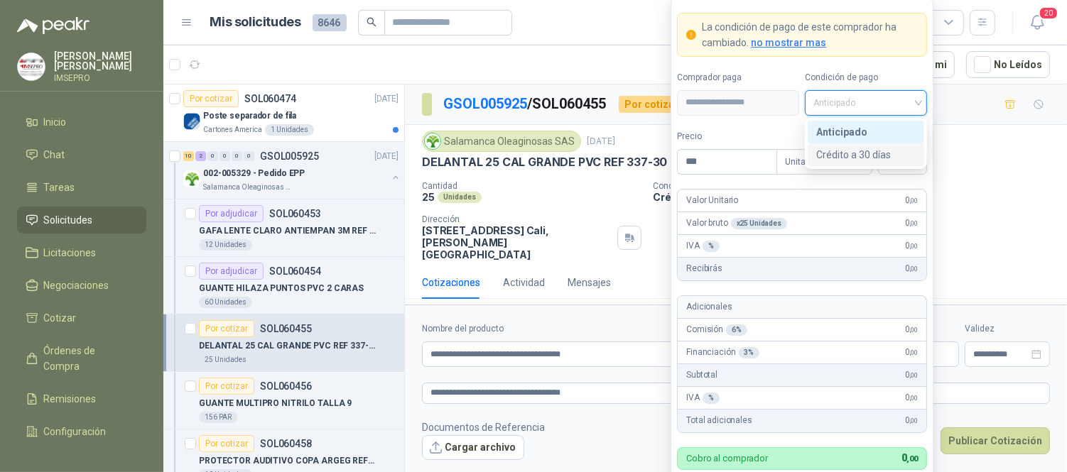
click at [866, 154] on div "Crédito a 30 días" at bounding box center [865, 155] width 99 height 16
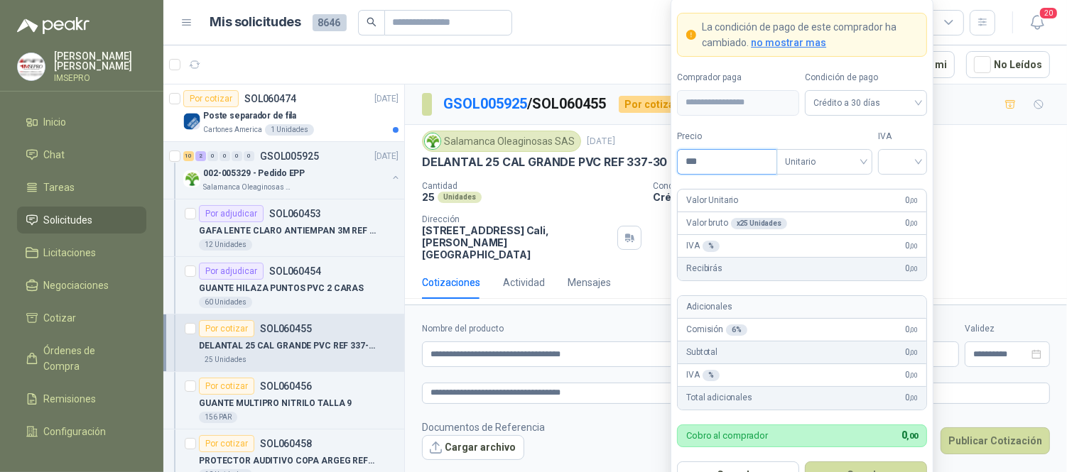
click at [712, 163] on input "***" at bounding box center [726, 162] width 99 height 24
click at [895, 161] on input "search" at bounding box center [902, 160] width 32 height 21
click at [893, 190] on div "19%" at bounding box center [902, 191] width 26 height 16
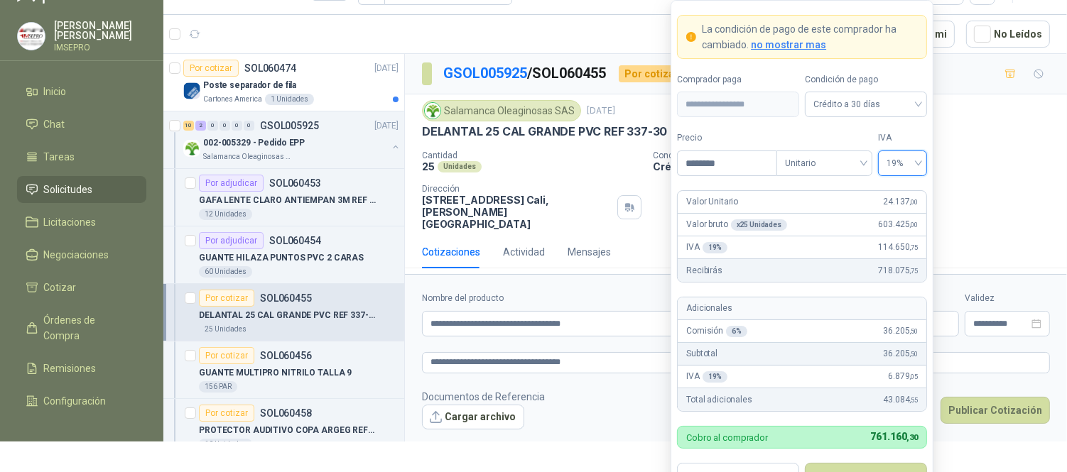
scroll to position [61, 0]
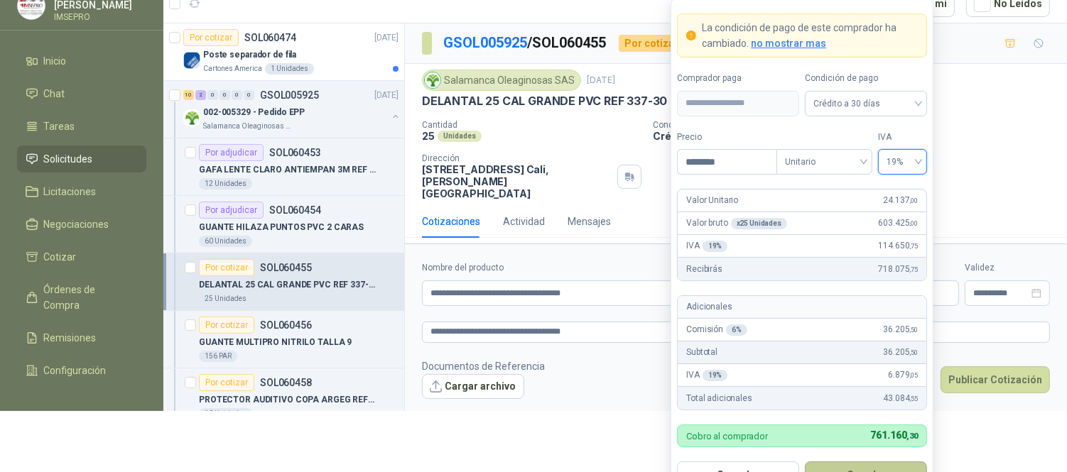
click at [847, 467] on button "Guardar" at bounding box center [866, 475] width 122 height 27
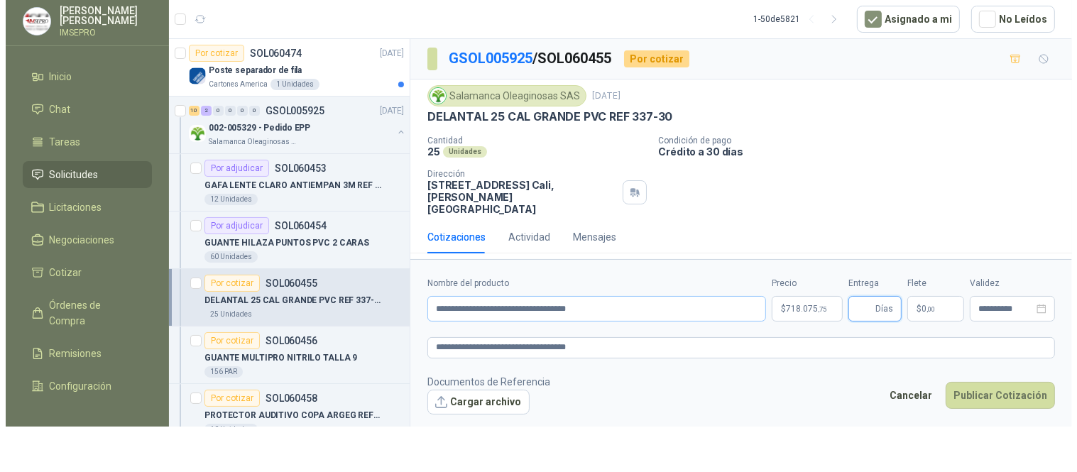
scroll to position [0, 0]
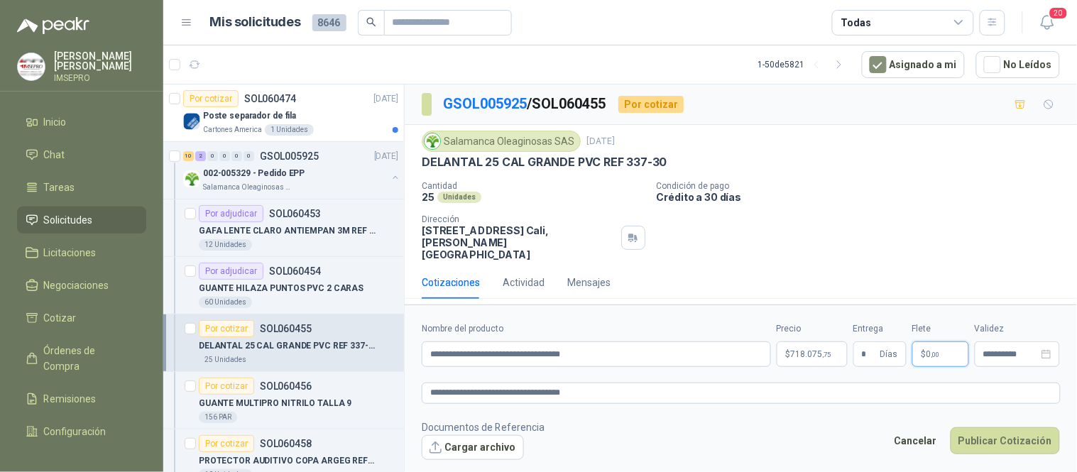
click at [928, 350] on span "0 ,00" at bounding box center [933, 354] width 13 height 9
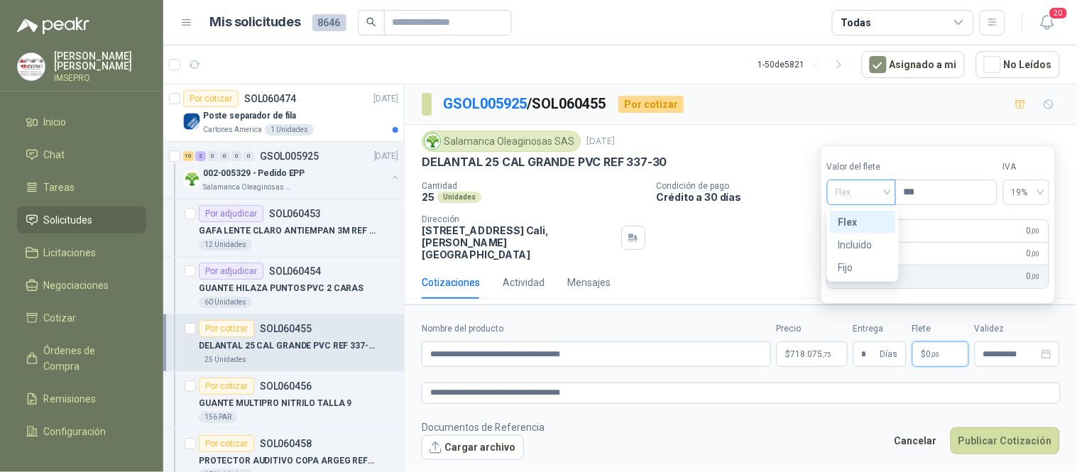
click at [891, 192] on div "Flex" at bounding box center [861, 193] width 69 height 26
click at [849, 242] on div "Incluido" at bounding box center [863, 245] width 49 height 16
click at [1009, 431] on button "Publicar Cotización" at bounding box center [1005, 441] width 109 height 27
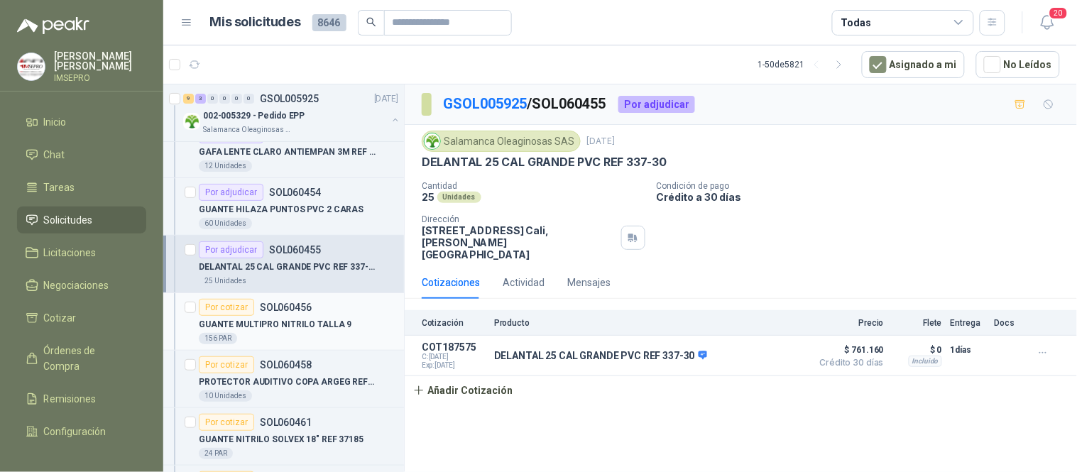
scroll to position [158, 0]
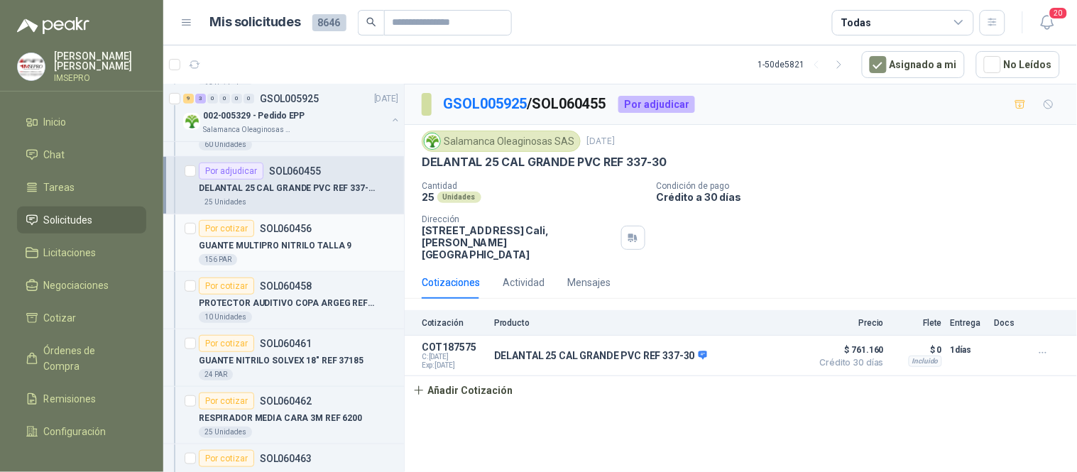
click at [324, 257] on div "156 PAR" at bounding box center [299, 259] width 200 height 11
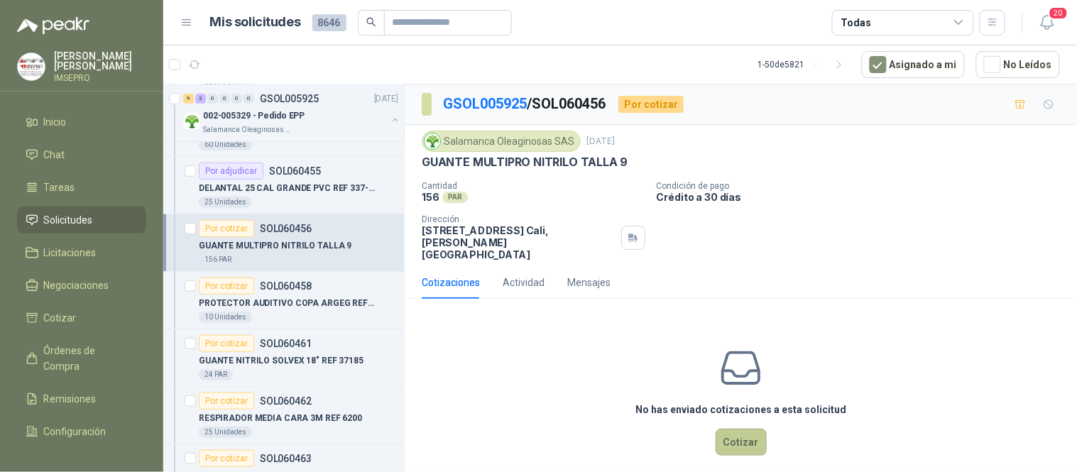
click at [746, 429] on button "Cotizar" at bounding box center [741, 442] width 51 height 27
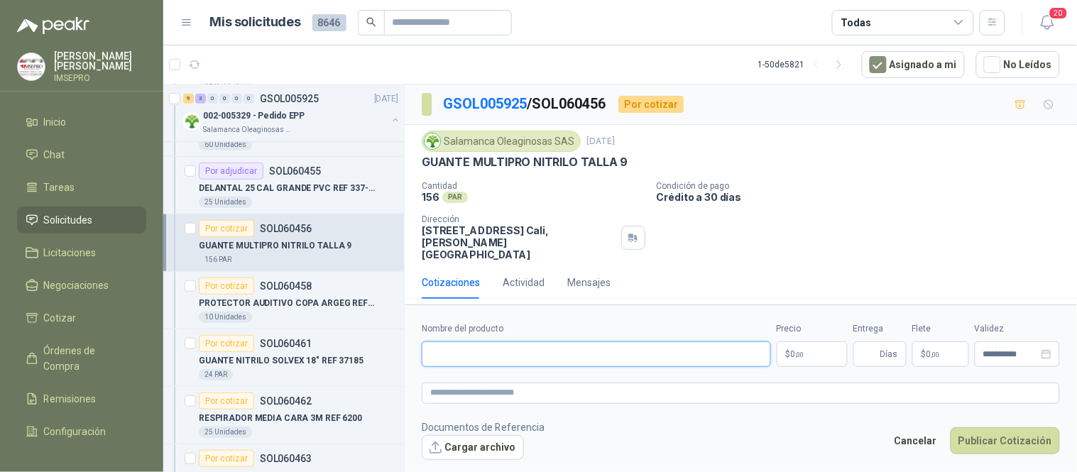
click at [653, 342] on input "Nombre del producto" at bounding box center [596, 355] width 349 height 26
drag, startPoint x: 778, startPoint y: 240, endPoint x: 737, endPoint y: 236, distance: 40.7
click at [778, 240] on div "Salamanca Oleaginosas SAS [DATE] GUANTE MULTIPRO NITRILO TALLA 9 Cantidad 156 P…" at bounding box center [741, 195] width 673 height 141
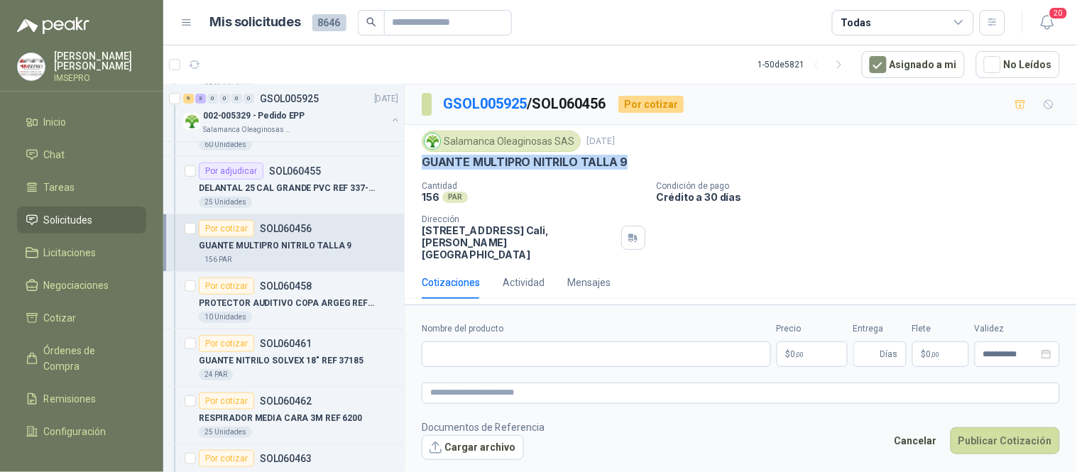
drag, startPoint x: 623, startPoint y: 161, endPoint x: 412, endPoint y: 168, distance: 211.0
click at [412, 168] on div "Salamanca Oleaginosas SAS [DATE] GUANTE MULTIPRO NITRILO TALLA 9 Cantidad 156 P…" at bounding box center [741, 195] width 673 height 141
copy p "GUANTE MULTIPRO NITRILO TALLA 9"
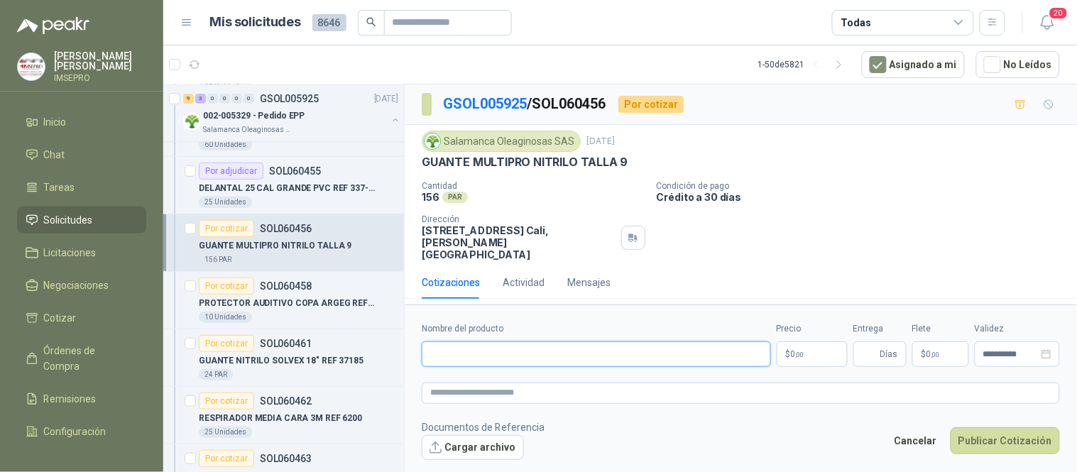
paste input "**********"
click at [479, 383] on textarea at bounding box center [741, 393] width 638 height 21
paste textarea "**********"
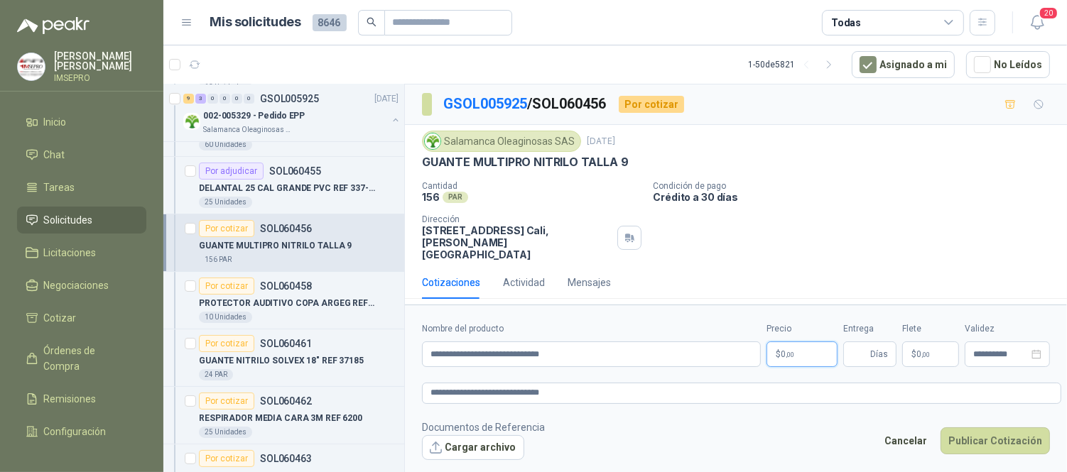
click at [804, 337] on body "[PERSON_NAME] IMSEPRO Inicio Chat Tareas Solicitudes Licitaciones Negociaciones…" at bounding box center [533, 236] width 1067 height 472
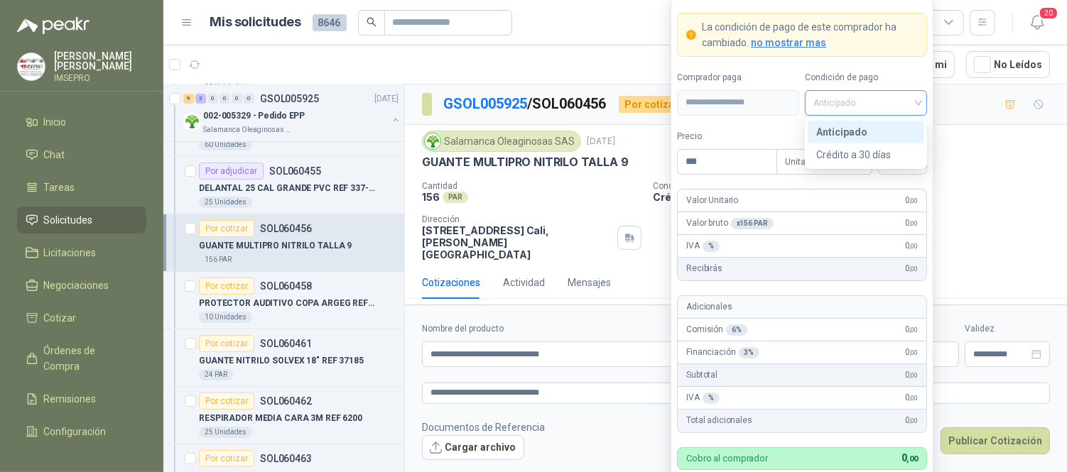
click at [917, 104] on span "Anticipado" at bounding box center [865, 102] width 105 height 21
click at [849, 158] on div "Crédito a 30 días" at bounding box center [865, 155] width 99 height 16
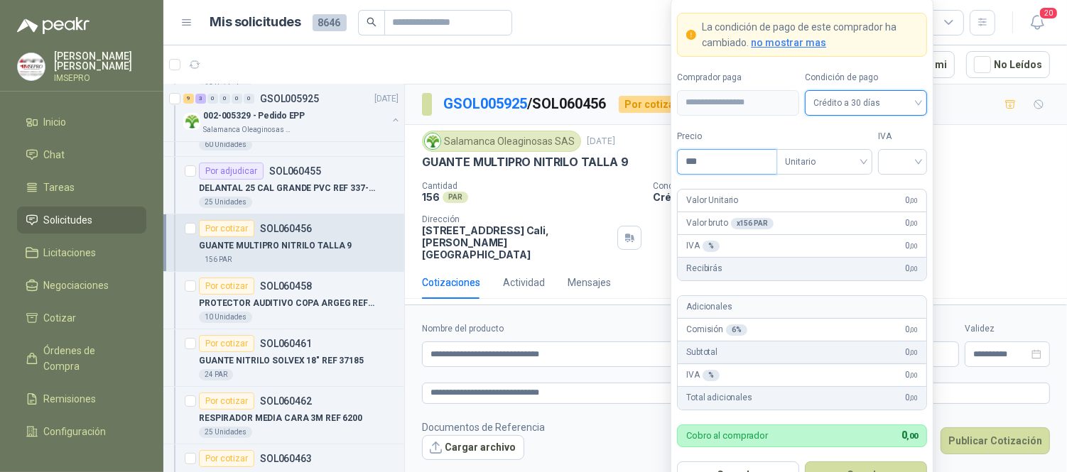
click at [737, 160] on input "***" at bounding box center [726, 162] width 99 height 24
click at [897, 158] on input "search" at bounding box center [902, 160] width 32 height 21
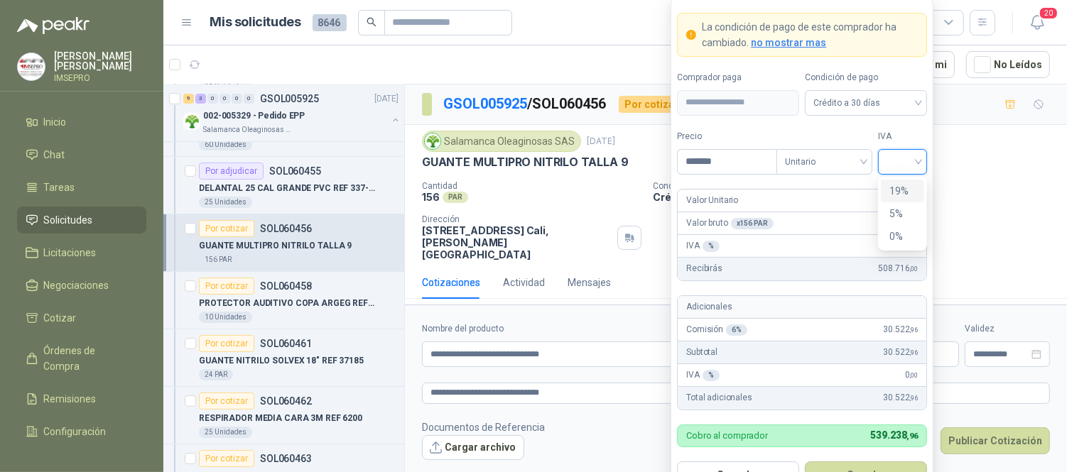
click at [892, 185] on div "19%" at bounding box center [902, 191] width 26 height 16
click at [864, 470] on button "Guardar" at bounding box center [866, 475] width 122 height 27
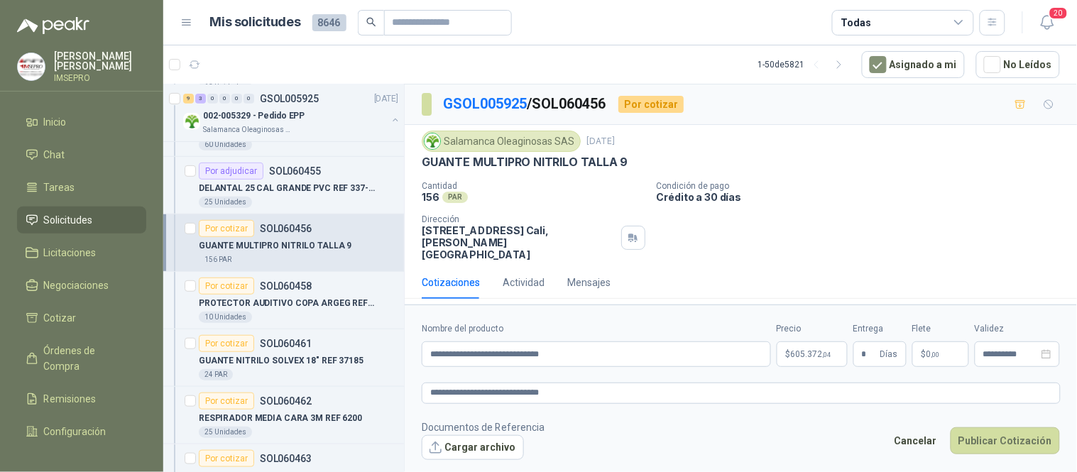
click at [932, 342] on p "$ 0 ,00" at bounding box center [941, 355] width 57 height 26
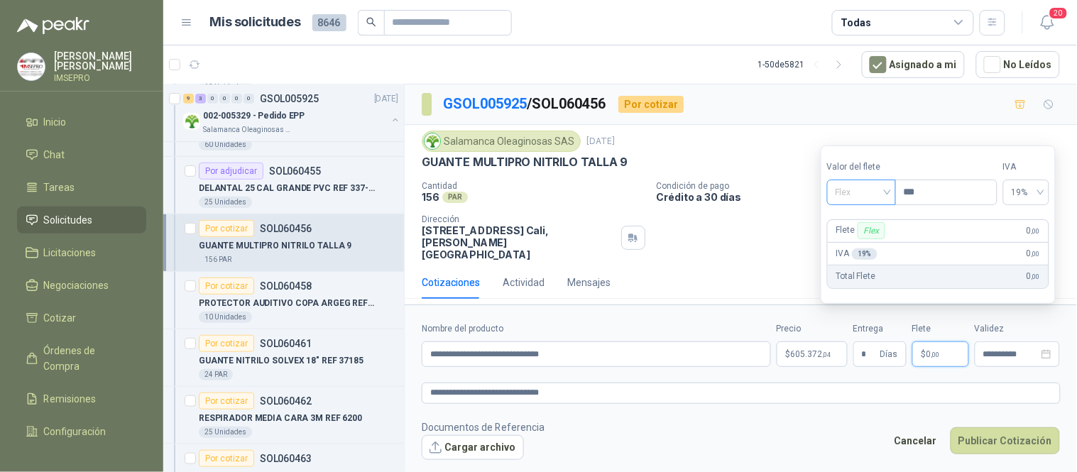
click at [891, 190] on div "Flex" at bounding box center [861, 193] width 69 height 26
click at [861, 240] on div "Incluido" at bounding box center [863, 245] width 49 height 16
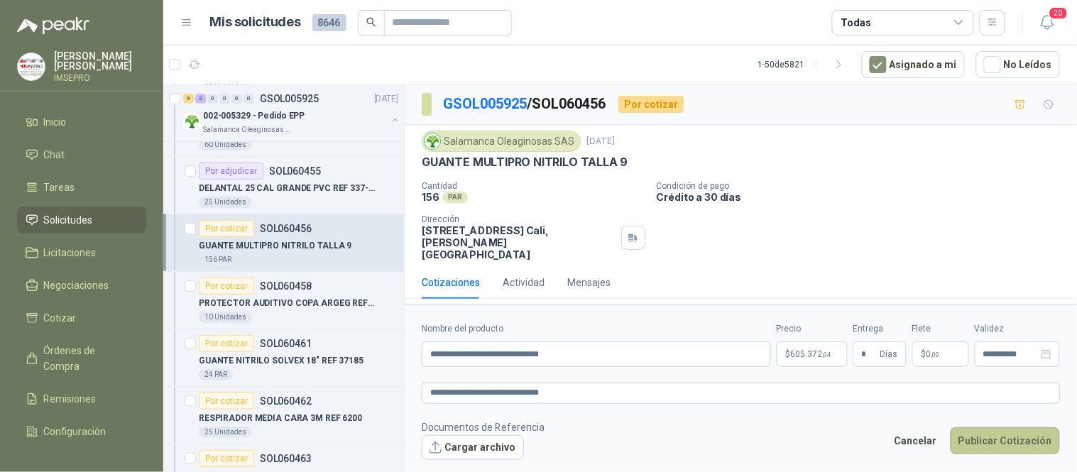
click at [1005, 428] on button "Publicar Cotización" at bounding box center [1005, 441] width 109 height 27
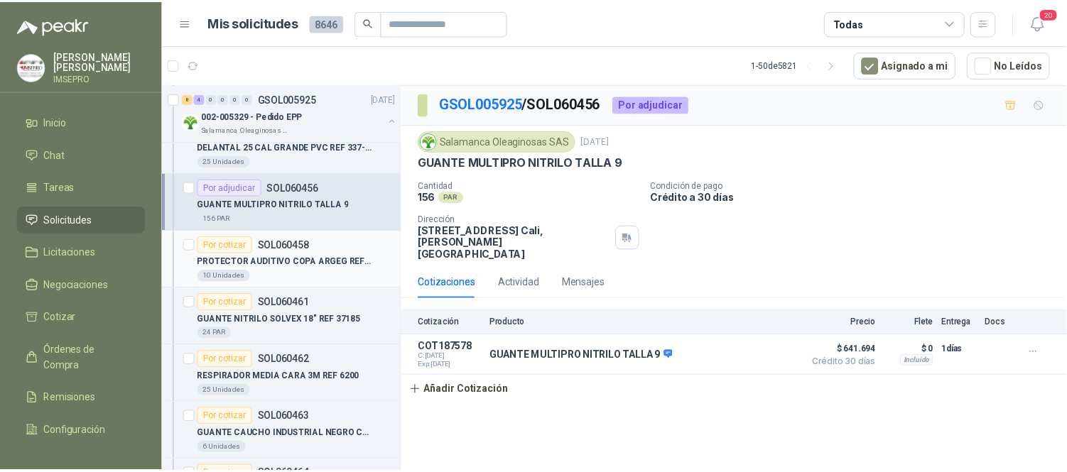
scroll to position [236, 0]
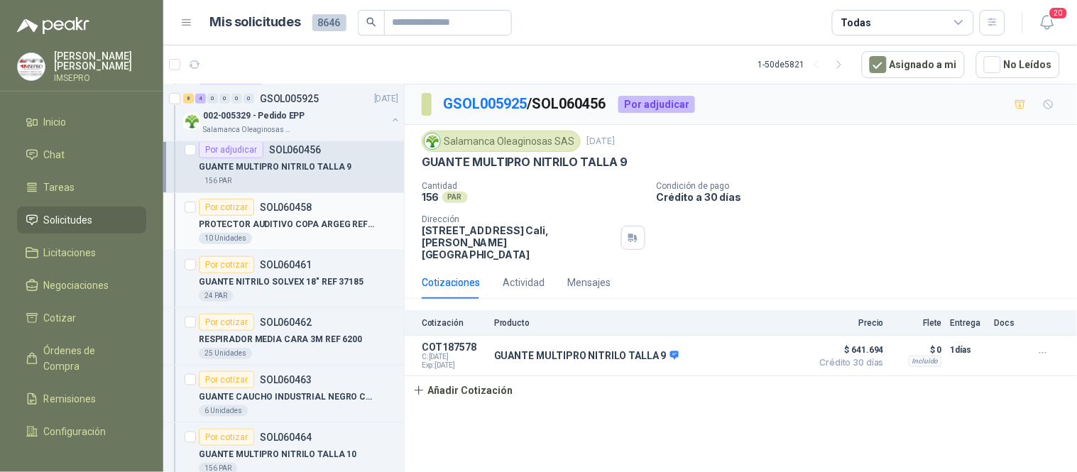
click at [270, 224] on p "PROTECTOR AUDITIVO COPA ARGEG REF 9098" at bounding box center [287, 224] width 177 height 13
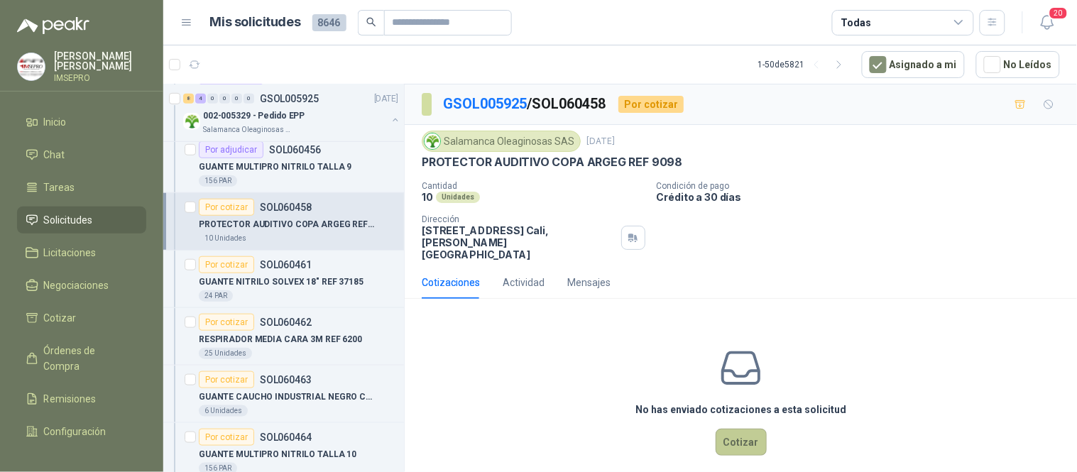
click at [744, 430] on button "Cotizar" at bounding box center [741, 442] width 51 height 27
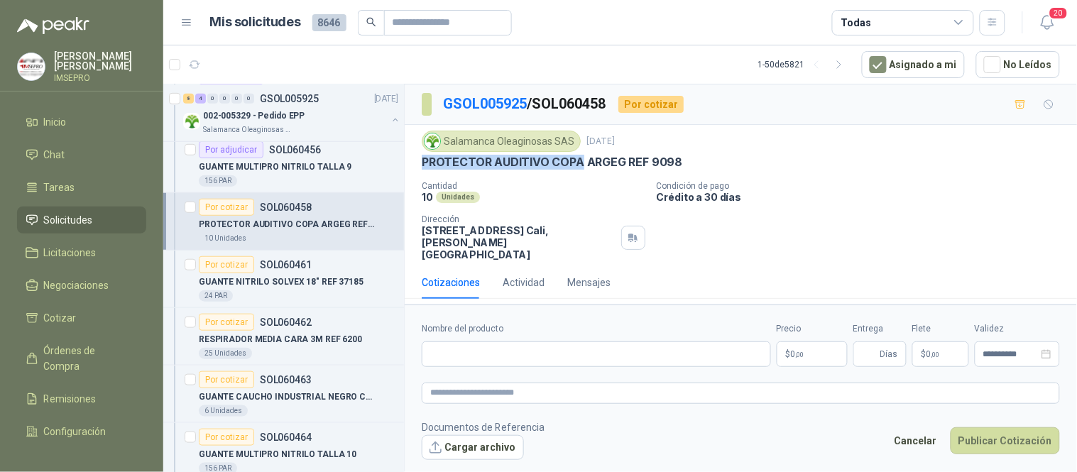
drag, startPoint x: 579, startPoint y: 161, endPoint x: 406, endPoint y: 165, distance: 172.6
click at [406, 165] on div "Salamanca Oleaginosas SAS [DATE] PROTECTOR AUDITIVO COPA ARGEG REF 9098 Cantida…" at bounding box center [741, 195] width 673 height 141
copy p "PROTECTOR AUDITIVO COPA"
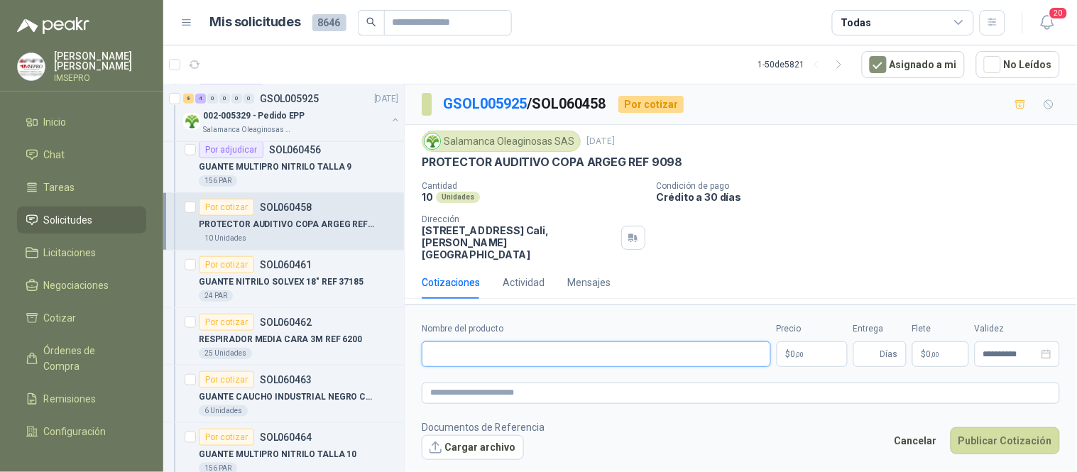
click at [464, 342] on input "Nombre del producto" at bounding box center [596, 355] width 349 height 26
paste input "**********"
drag, startPoint x: 654, startPoint y: 342, endPoint x: 381, endPoint y: 339, distance: 273.4
click at [381, 339] on div "Por cotizar SOL060474 [DATE] Poste separador de fila Cartones America 1 Unidade…" at bounding box center [620, 280] width 914 height 393
click at [457, 383] on textarea at bounding box center [741, 393] width 638 height 21
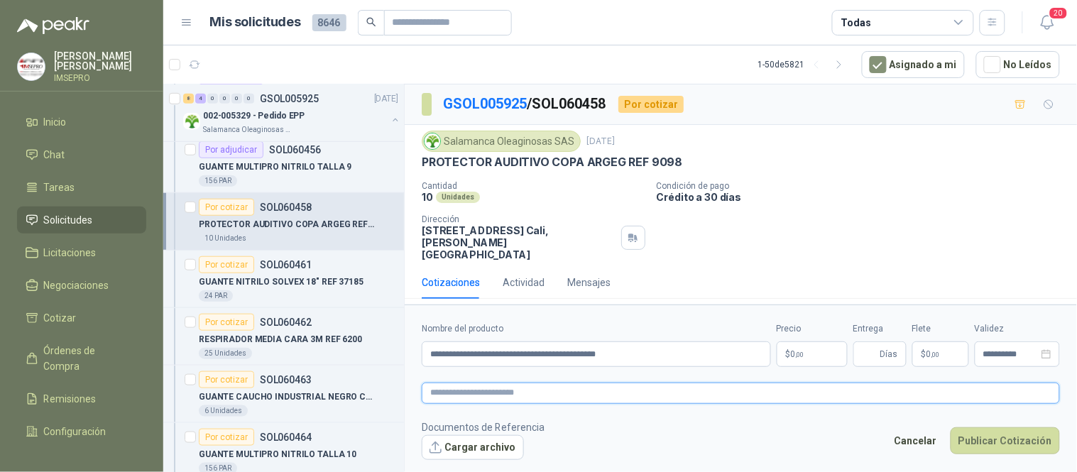
paste textarea "**********"
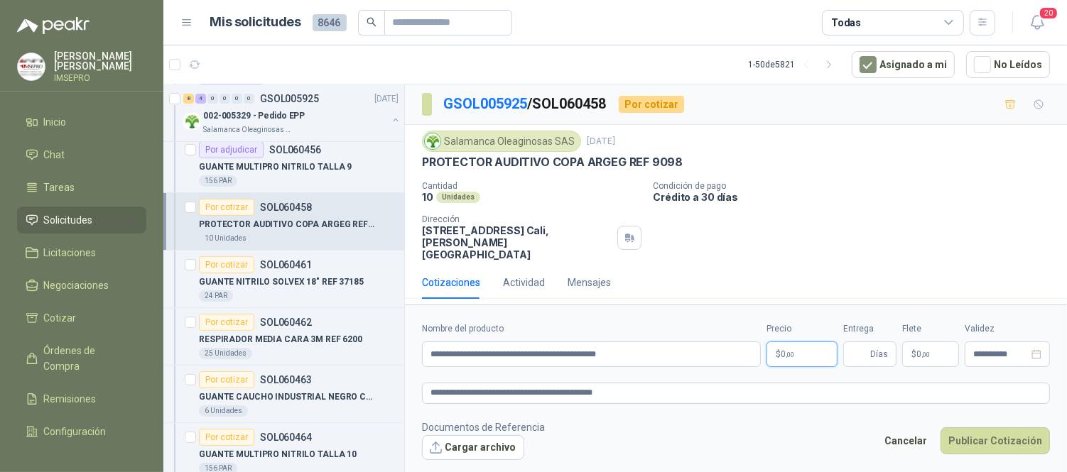
click at [813, 339] on body "[PERSON_NAME] IMSEPRO Inicio Chat Tareas Solicitudes Licitaciones Negociaciones…" at bounding box center [533, 236] width 1067 height 472
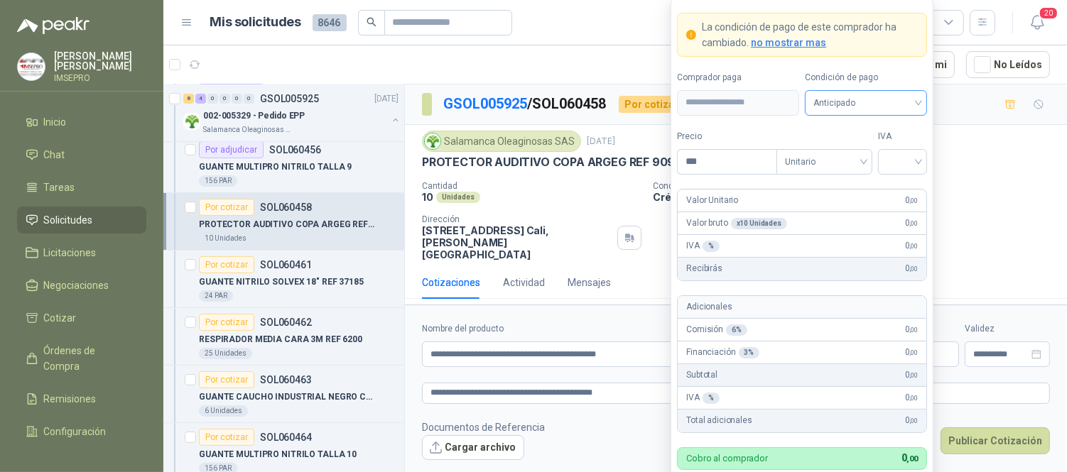
click at [920, 102] on div "Anticipado" at bounding box center [866, 103] width 122 height 26
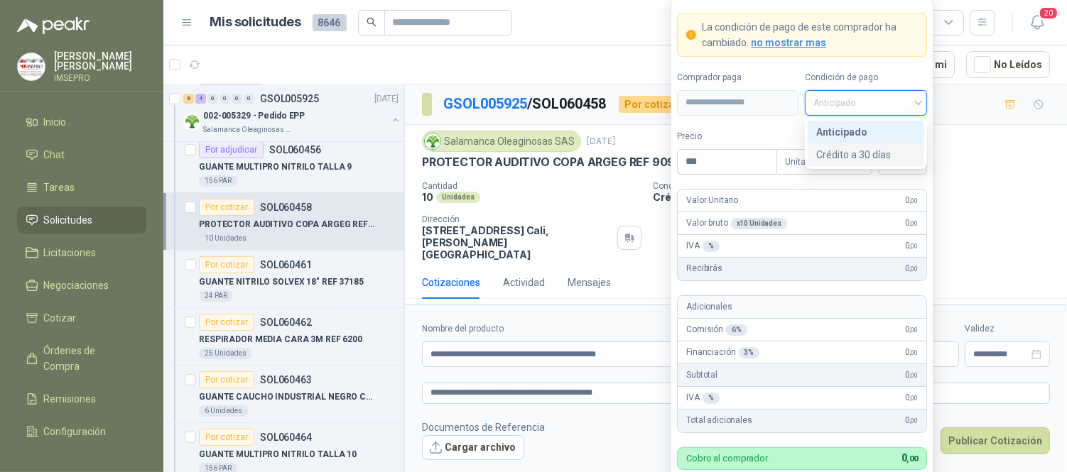
click at [871, 151] on div "Crédito a 30 días" at bounding box center [865, 155] width 99 height 16
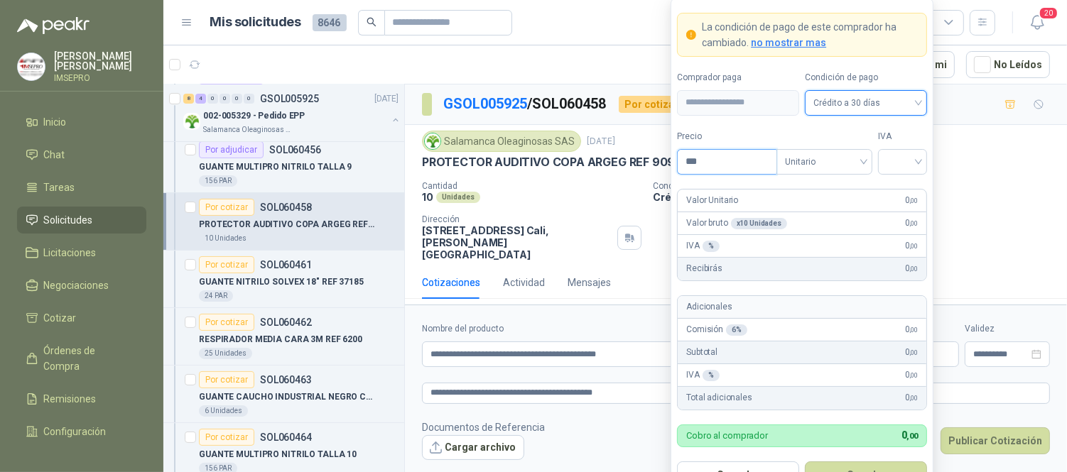
click at [727, 163] on input "***" at bounding box center [726, 162] width 99 height 24
click at [891, 157] on input "search" at bounding box center [902, 160] width 32 height 21
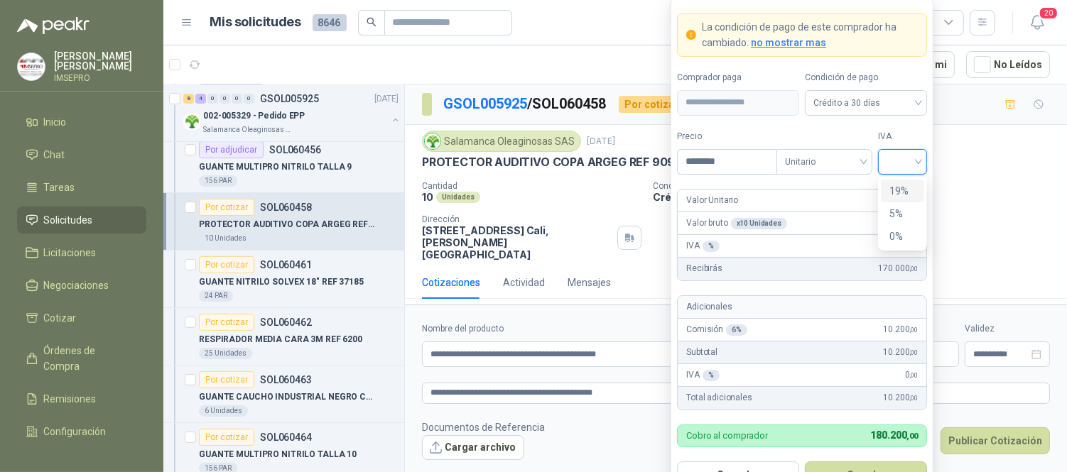
click at [899, 195] on div "19%" at bounding box center [902, 191] width 26 height 16
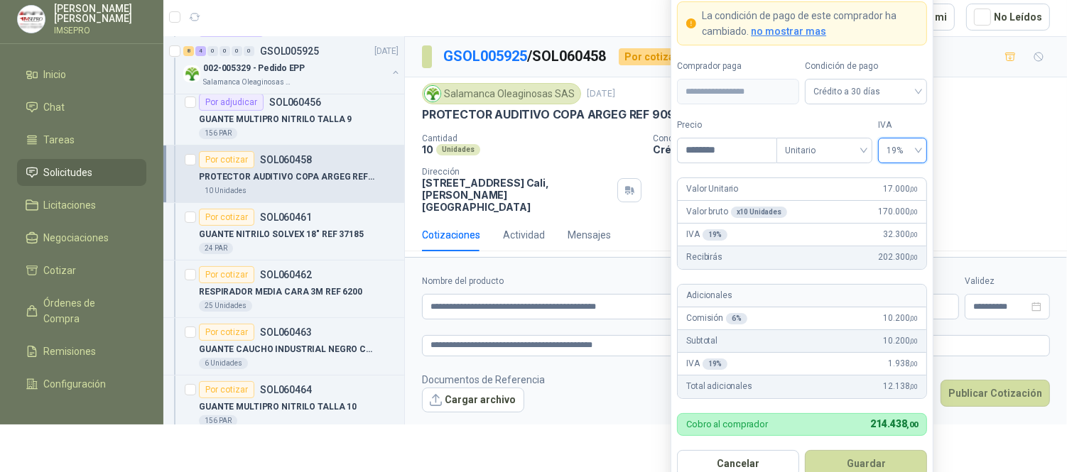
scroll to position [62, 0]
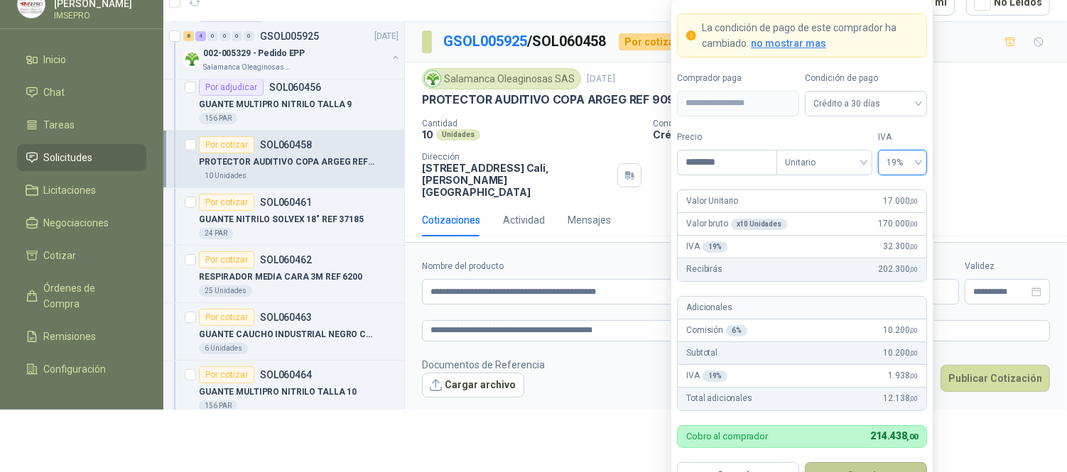
click at [864, 469] on button "Guardar" at bounding box center [866, 475] width 122 height 27
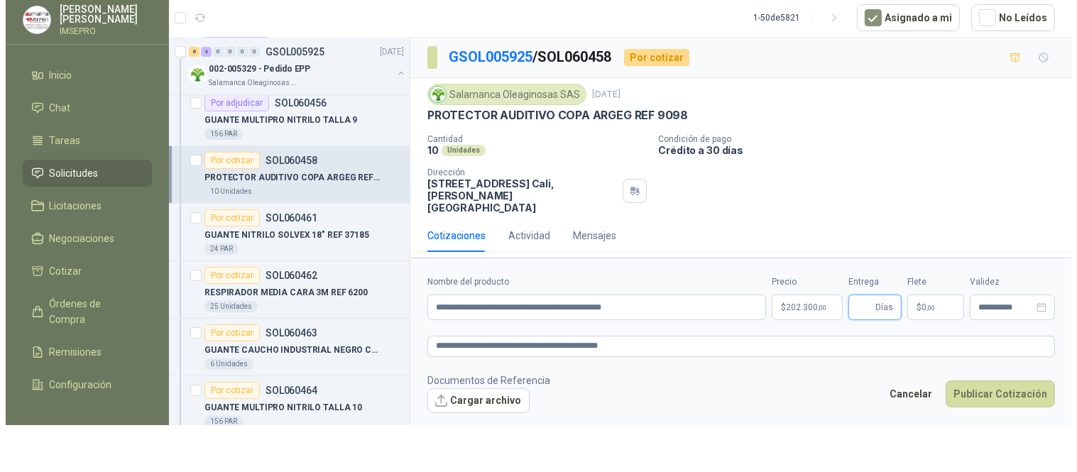
scroll to position [0, 0]
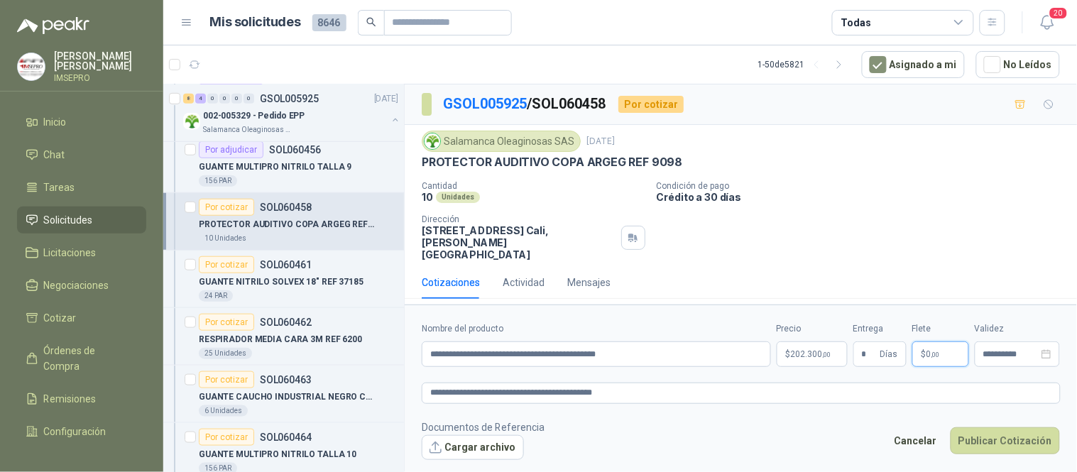
click at [939, 351] on span ",00" at bounding box center [936, 355] width 9 height 8
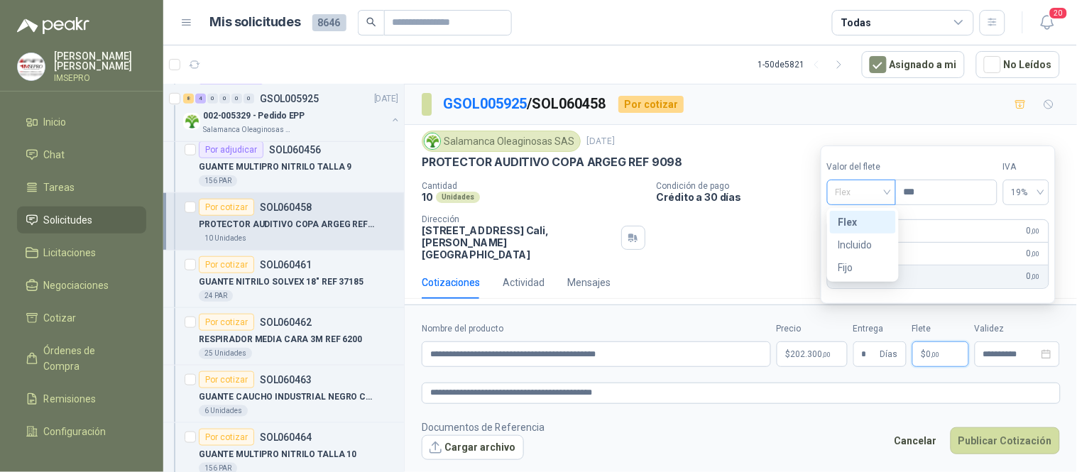
click at [895, 190] on div "Flex" at bounding box center [861, 193] width 69 height 26
click at [861, 238] on div "Incluido" at bounding box center [863, 245] width 49 height 16
click at [484, 435] on button "Cargar archivo" at bounding box center [473, 448] width 102 height 26
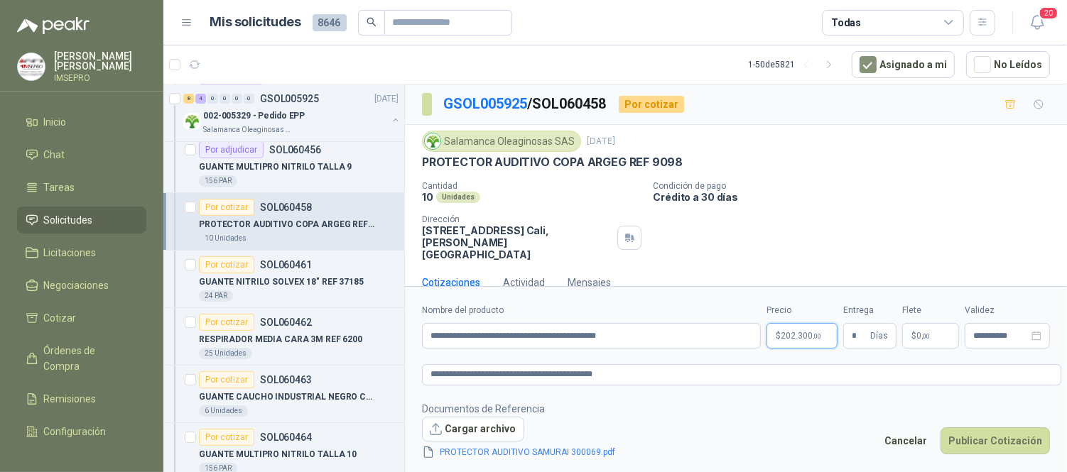
click at [812, 342] on body "[PERSON_NAME] IMSEPRO Inicio Chat Tareas Solicitudes Licitaciones Negociaciones…" at bounding box center [533, 236] width 1067 height 472
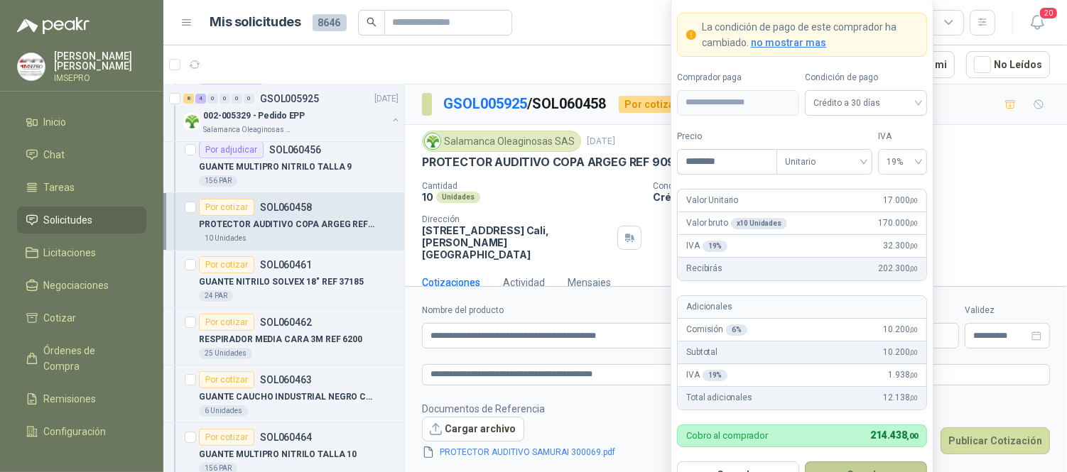
click at [897, 464] on button "Guardar" at bounding box center [866, 475] width 122 height 27
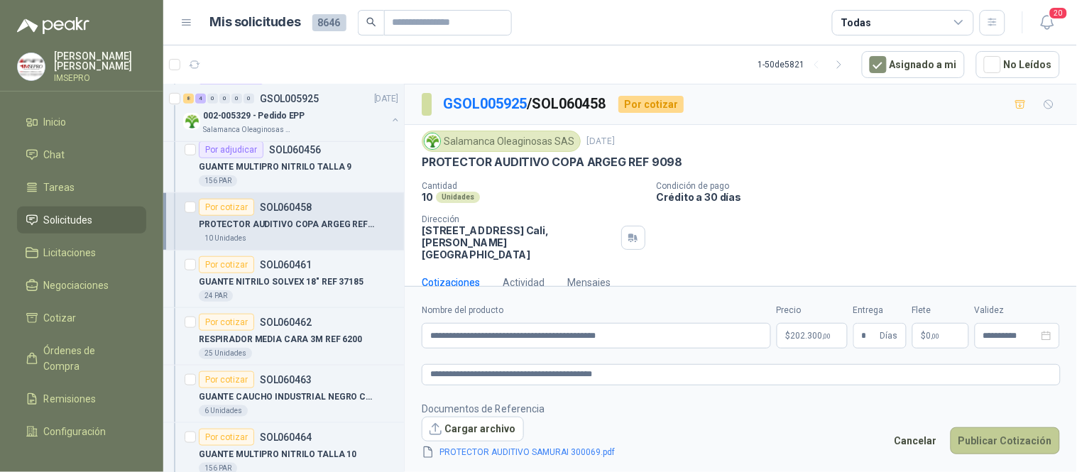
click at [982, 445] on button "Publicar Cotización" at bounding box center [1005, 441] width 109 height 27
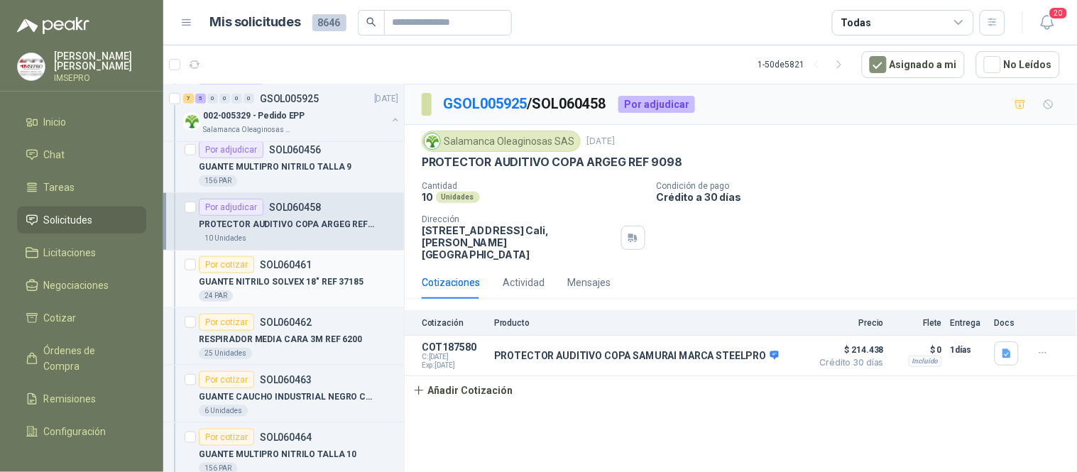
click at [304, 283] on p "GUANTE NITRILO SOLVEX 18" REF 37185" at bounding box center [281, 282] width 165 height 13
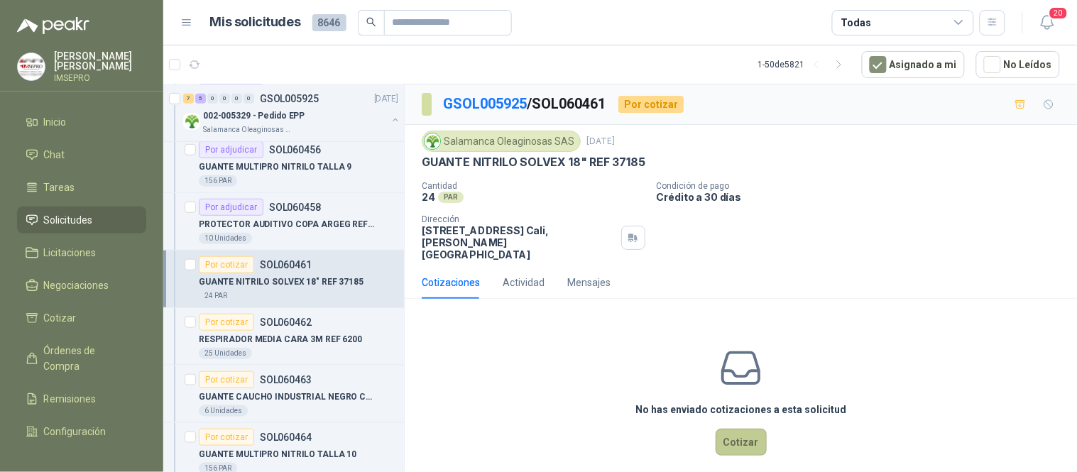
click at [748, 429] on button "Cotizar" at bounding box center [741, 442] width 51 height 27
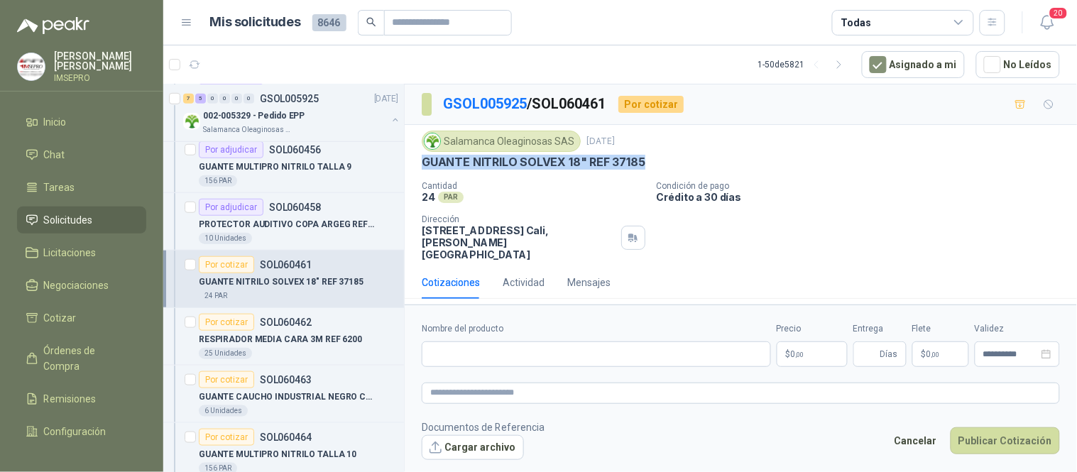
drag, startPoint x: 640, startPoint y: 162, endPoint x: 422, endPoint y: 167, distance: 218.1
click at [422, 167] on p "GUANTE NITRILO SOLVEX 18" REF 37185" at bounding box center [534, 162] width 224 height 15
copy p "GUANTE NITRILO SOLVEX 18" REF 37185"
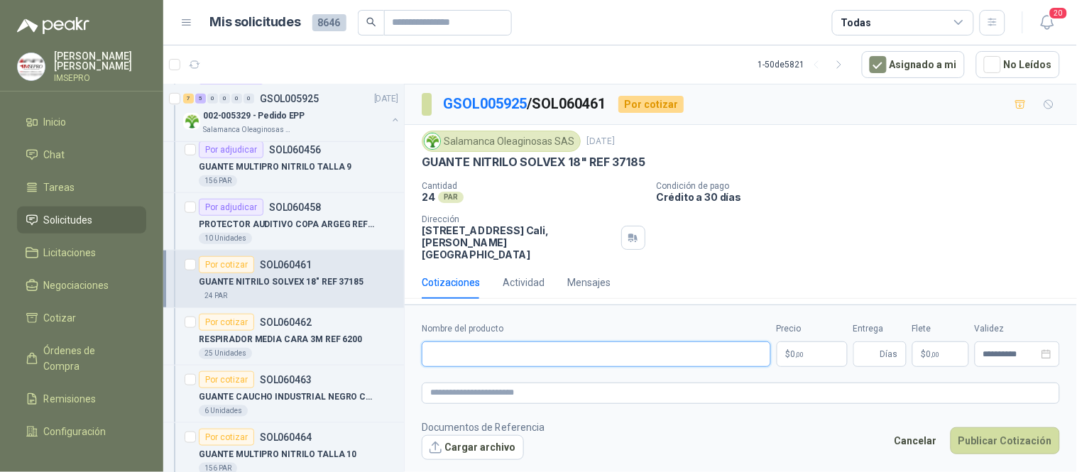
click at [467, 342] on input "Nombre del producto" at bounding box center [596, 355] width 349 height 26
paste input "**********"
click at [488, 383] on textarea at bounding box center [741, 393] width 638 height 21
paste textarea "**********"
click at [488, 383] on textarea "**********" at bounding box center [741, 393] width 639 height 21
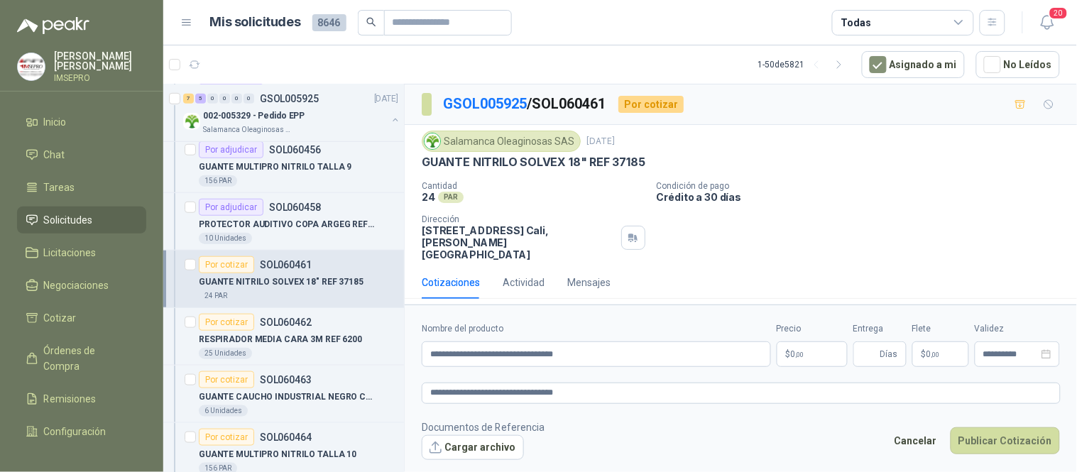
click at [817, 336] on body "[PERSON_NAME] IMSEPRO Inicio Chat Tareas Solicitudes Licitaciones Negociaciones…" at bounding box center [538, 236] width 1077 height 472
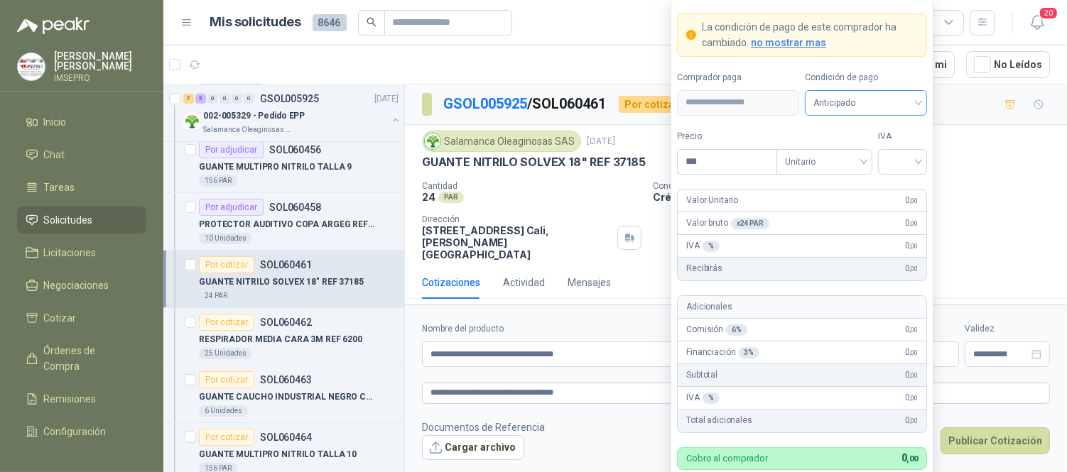
click at [920, 101] on div "Anticipado" at bounding box center [866, 103] width 122 height 26
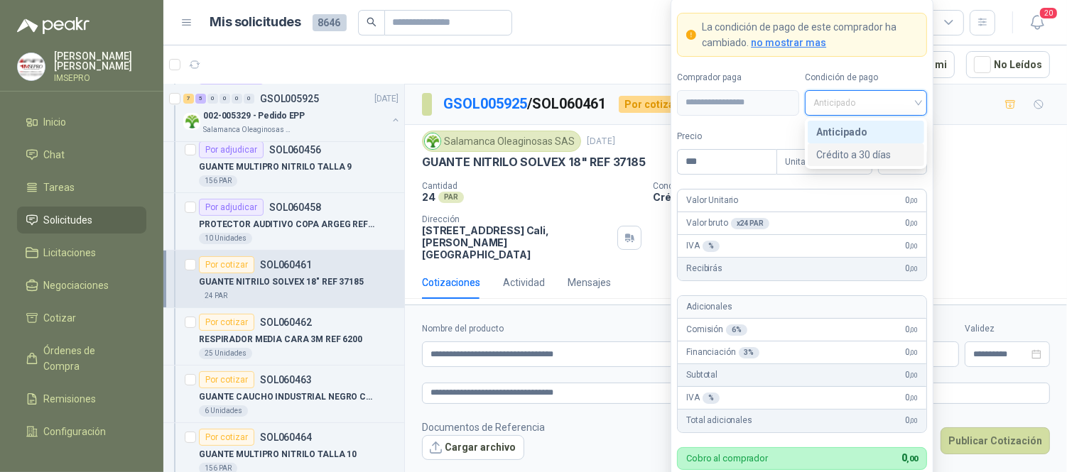
click at [864, 154] on div "Crédito a 30 días" at bounding box center [865, 155] width 99 height 16
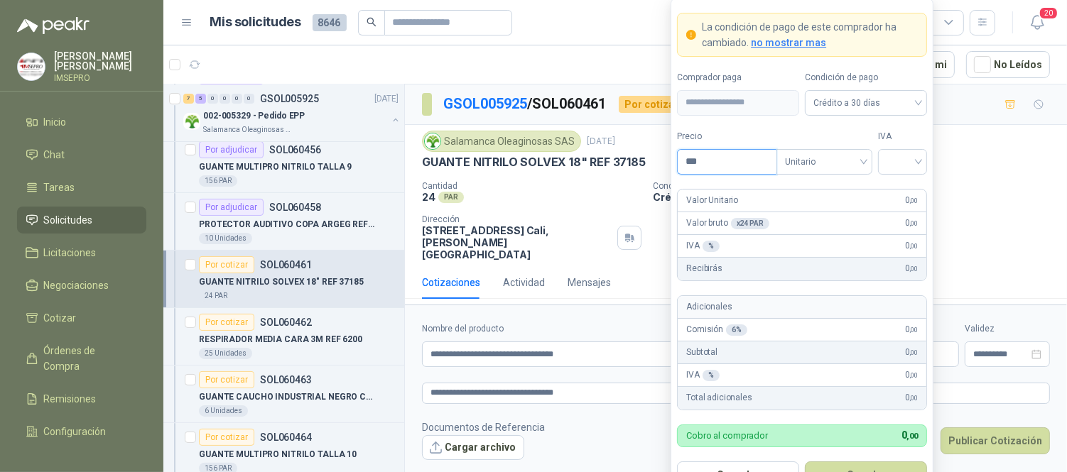
click at [721, 157] on input "***" at bounding box center [726, 162] width 99 height 24
click at [900, 160] on input "search" at bounding box center [902, 160] width 32 height 21
click at [893, 190] on div "19%" at bounding box center [902, 191] width 26 height 16
click at [871, 463] on button "Guardar" at bounding box center [866, 475] width 122 height 27
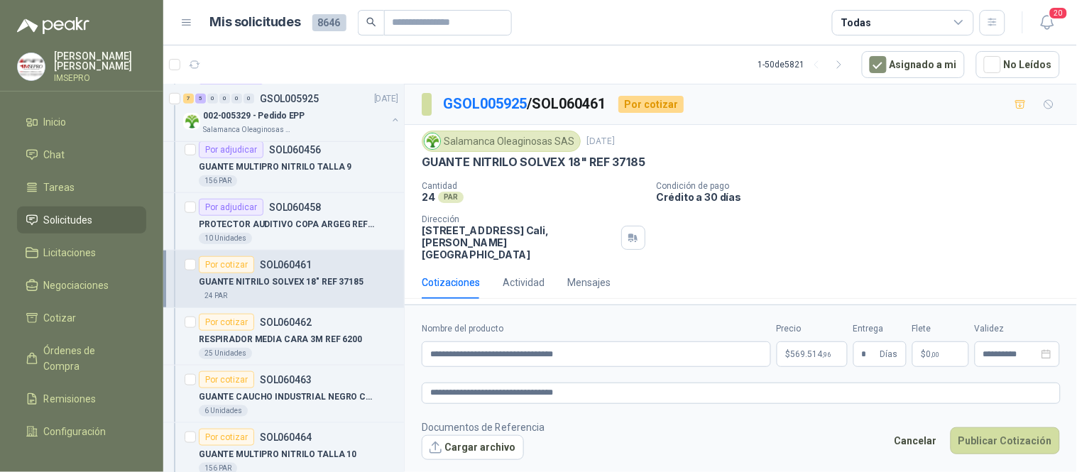
click at [944, 342] on p "$ 0 ,00" at bounding box center [941, 355] width 57 height 26
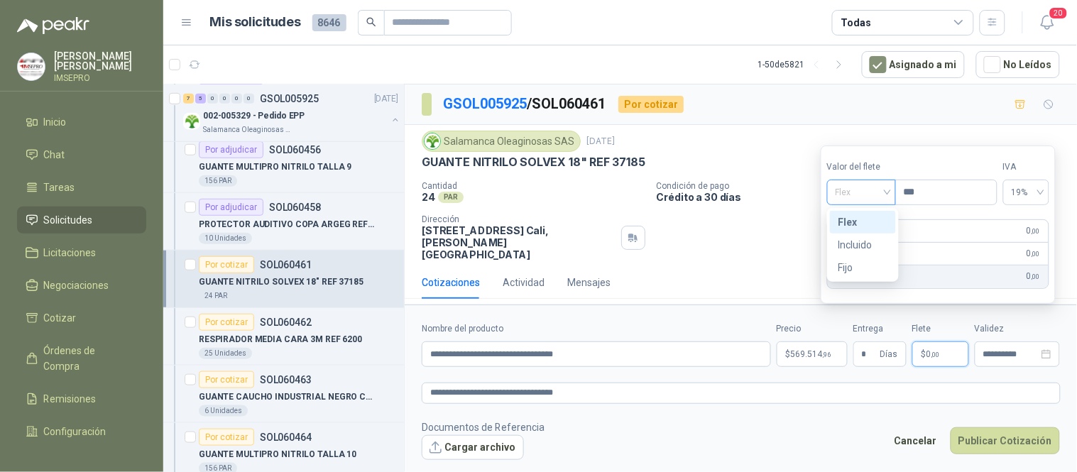
click at [893, 188] on div "Flex" at bounding box center [861, 193] width 69 height 26
click at [868, 243] on div "Incluido" at bounding box center [863, 245] width 49 height 16
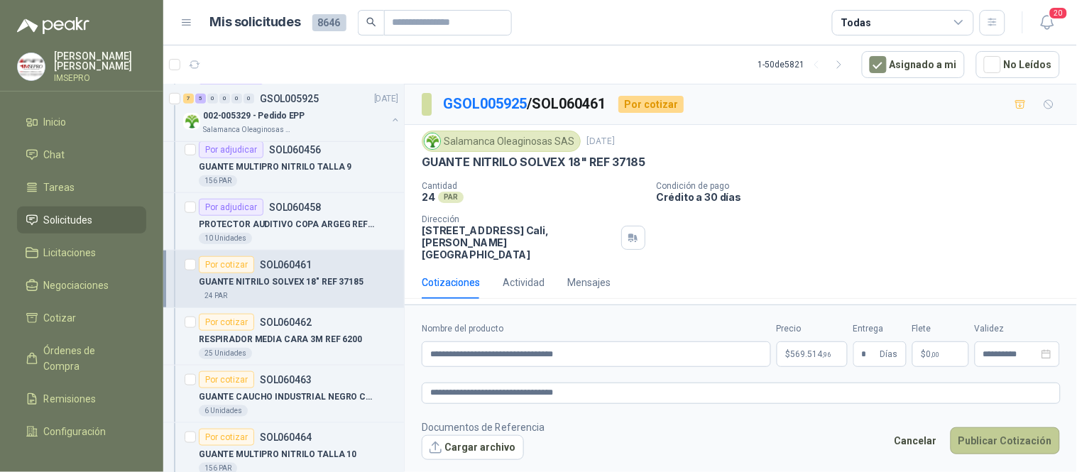
click at [992, 428] on button "Publicar Cotización" at bounding box center [1005, 441] width 109 height 27
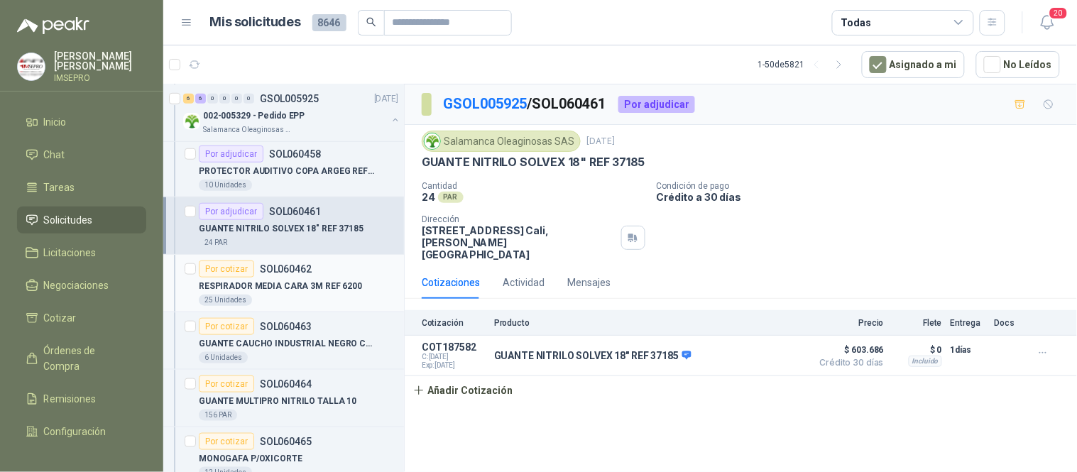
scroll to position [315, 0]
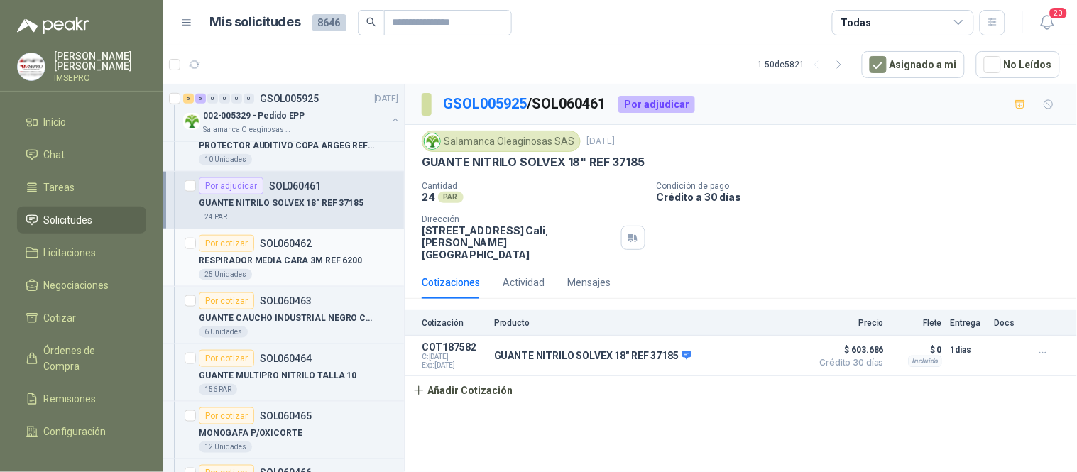
click at [222, 261] on p "RESPIRADOR MEDIA CARA 3M REF 6200" at bounding box center [280, 260] width 163 height 13
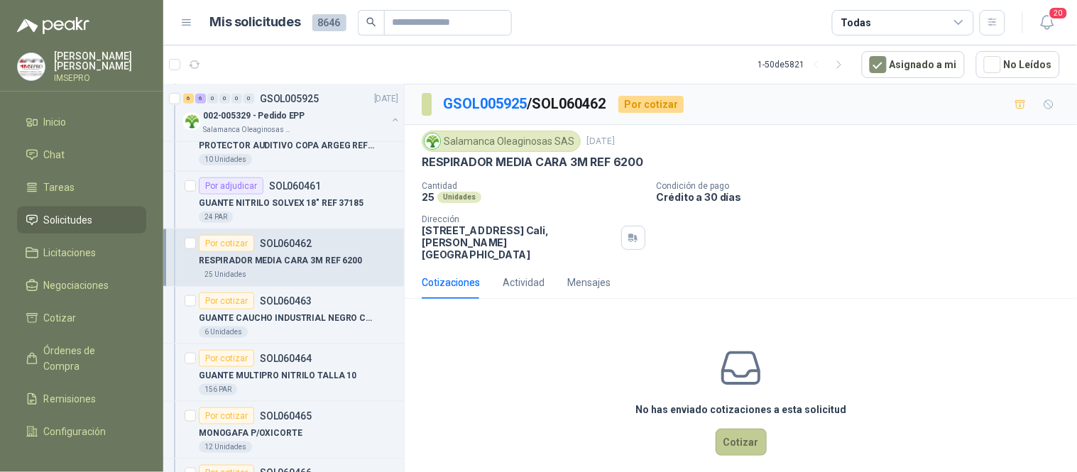
click at [729, 429] on button "Cotizar" at bounding box center [741, 442] width 51 height 27
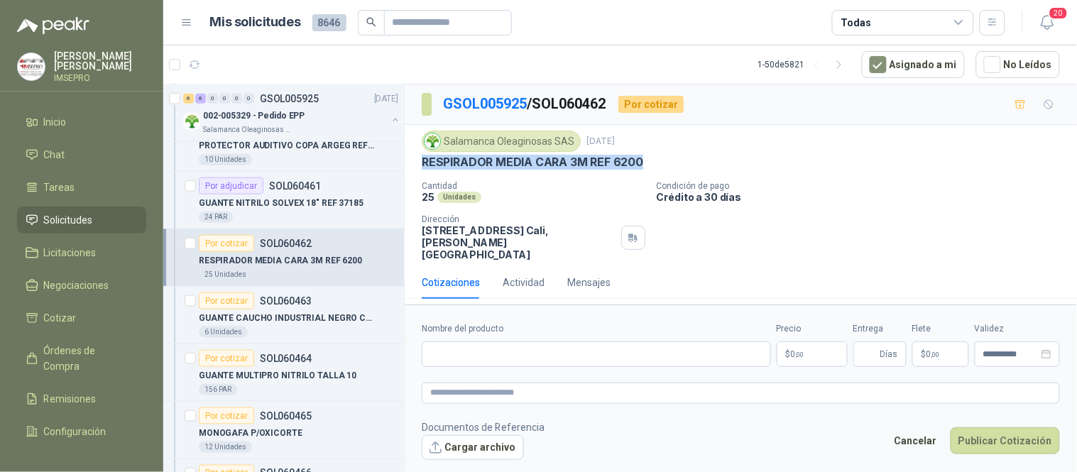
drag, startPoint x: 641, startPoint y: 164, endPoint x: 421, endPoint y: 171, distance: 219.5
click at [422, 171] on div "Salamanca Oleaginosas SAS [DATE] RESPIRADOR MEDIA CARA 3M REF 6200 Cantidad 25 …" at bounding box center [741, 196] width 638 height 130
copy p "RESPIRADOR MEDIA CARA 3M REF 6200"
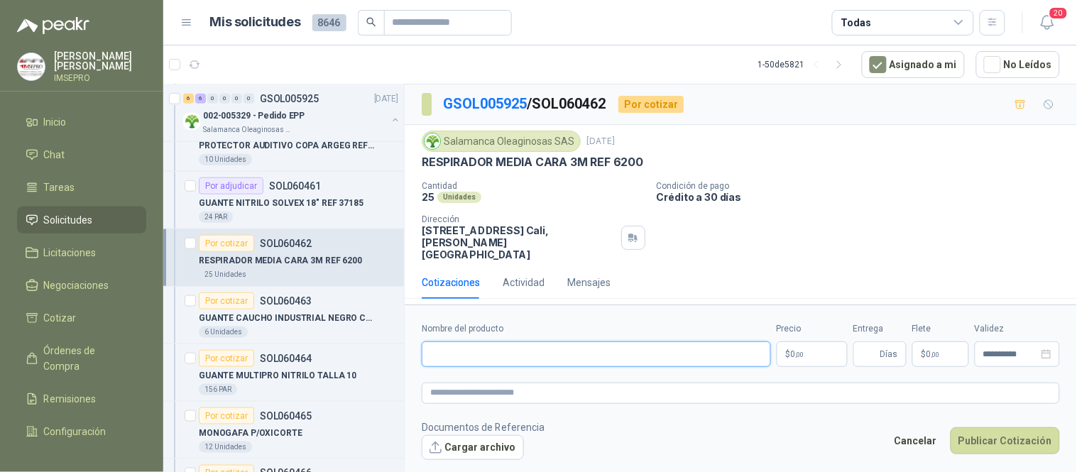
click at [469, 342] on input "Nombre del producto" at bounding box center [596, 355] width 349 height 26
paste input "**********"
click at [476, 383] on textarea at bounding box center [741, 393] width 638 height 21
paste textarea "**********"
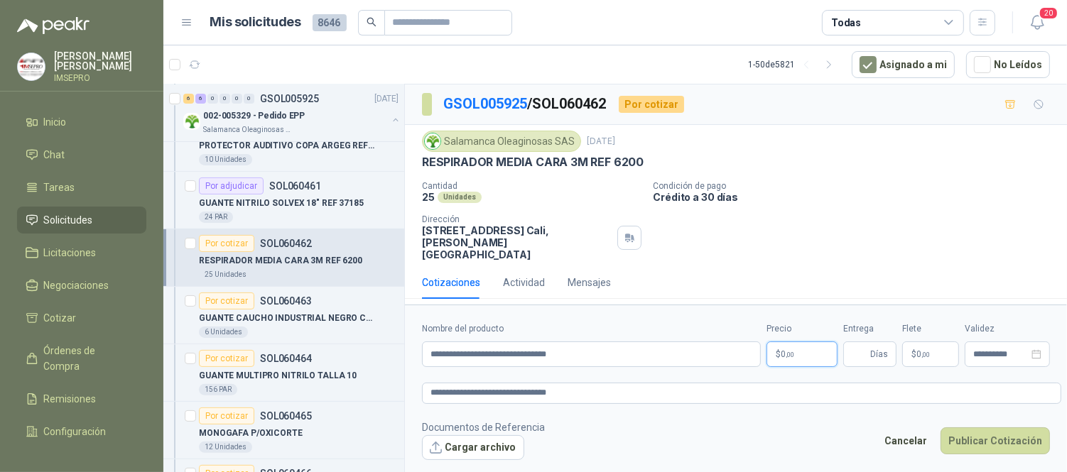
click at [803, 335] on body "[PERSON_NAME] IMSEPRO Inicio Chat Tareas Solicitudes Licitaciones Negociaciones…" at bounding box center [533, 236] width 1067 height 472
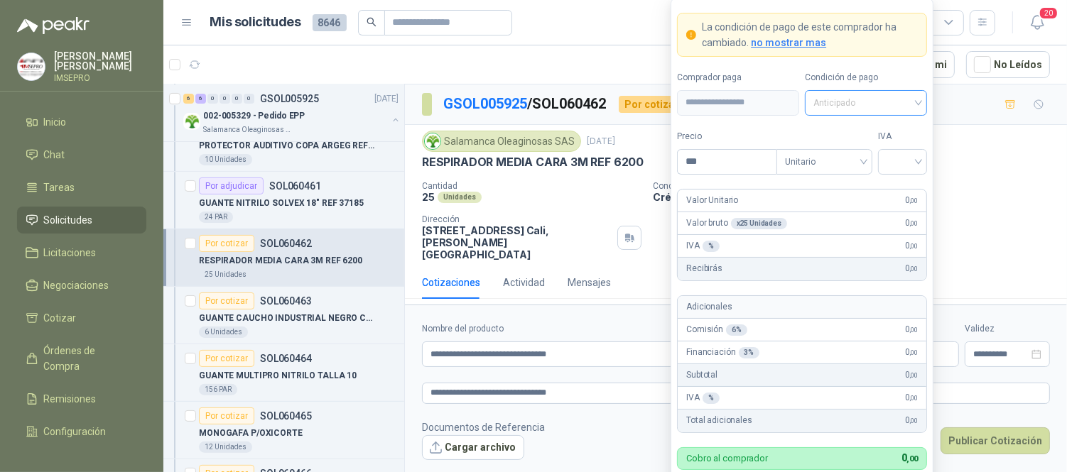
click at [918, 102] on div "Anticipado" at bounding box center [866, 103] width 122 height 26
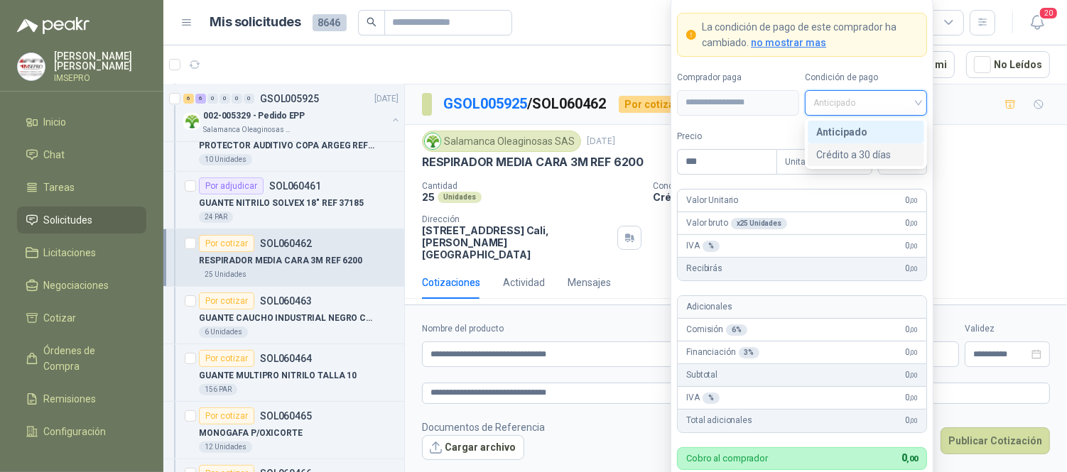
click at [863, 155] on div "Crédito a 30 días" at bounding box center [865, 155] width 99 height 16
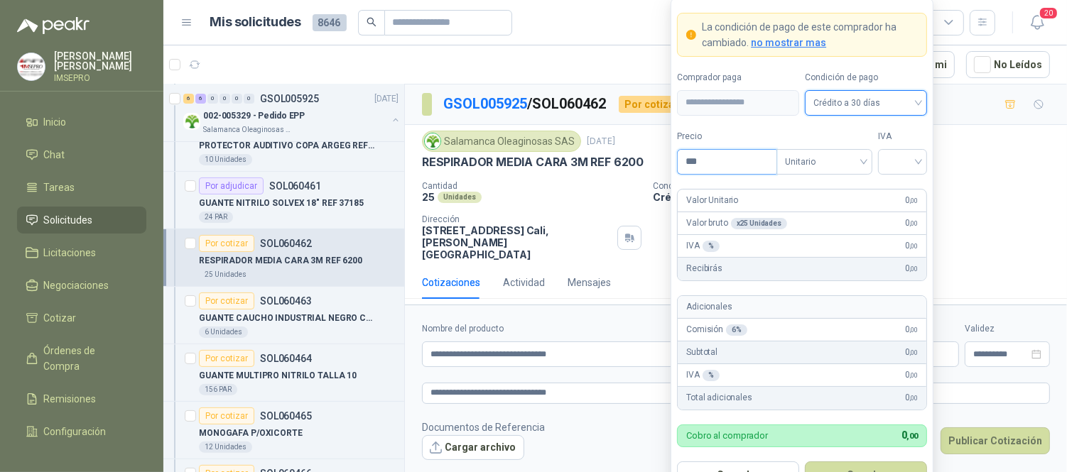
click at [723, 159] on input "***" at bounding box center [726, 162] width 99 height 24
click at [886, 166] on input "search" at bounding box center [902, 160] width 32 height 21
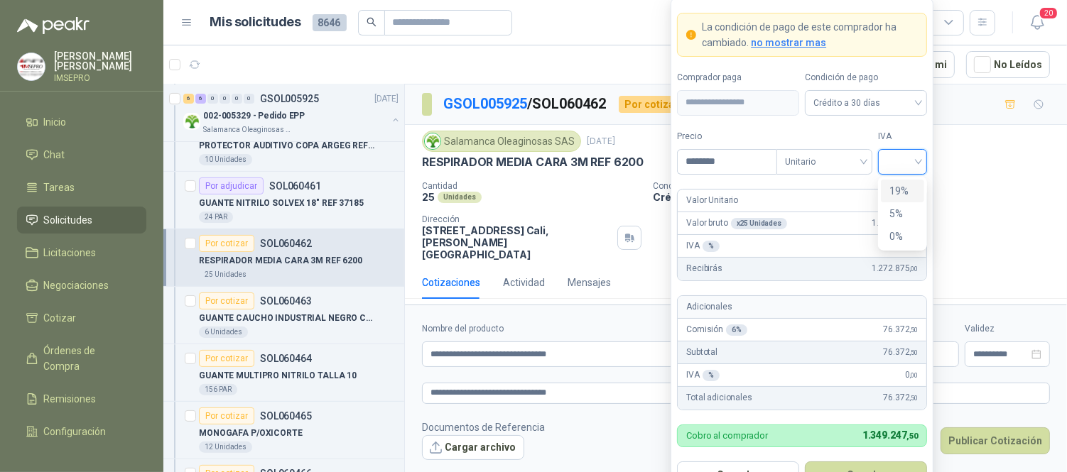
click at [895, 189] on div "19%" at bounding box center [902, 191] width 26 height 16
click at [875, 469] on button "Guardar" at bounding box center [866, 475] width 122 height 27
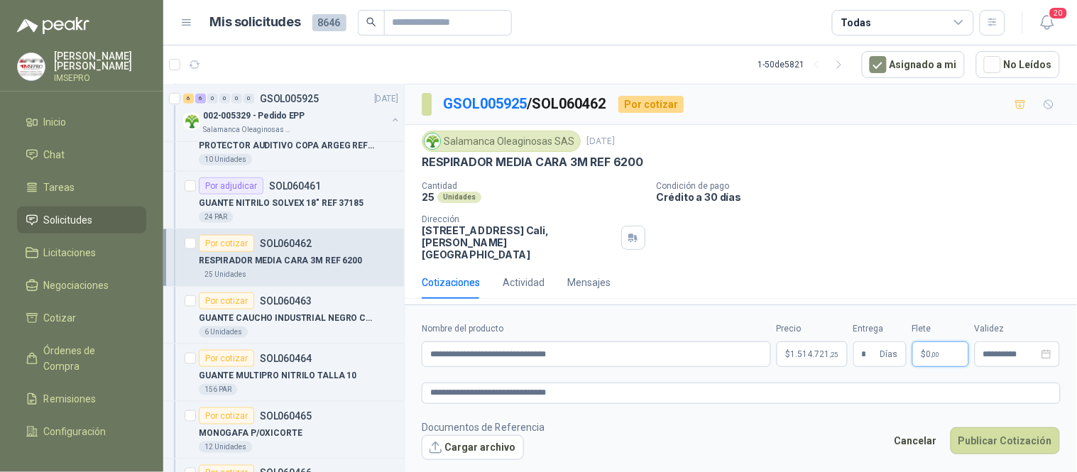
click at [946, 342] on p "$ 0 ,00" at bounding box center [941, 355] width 57 height 26
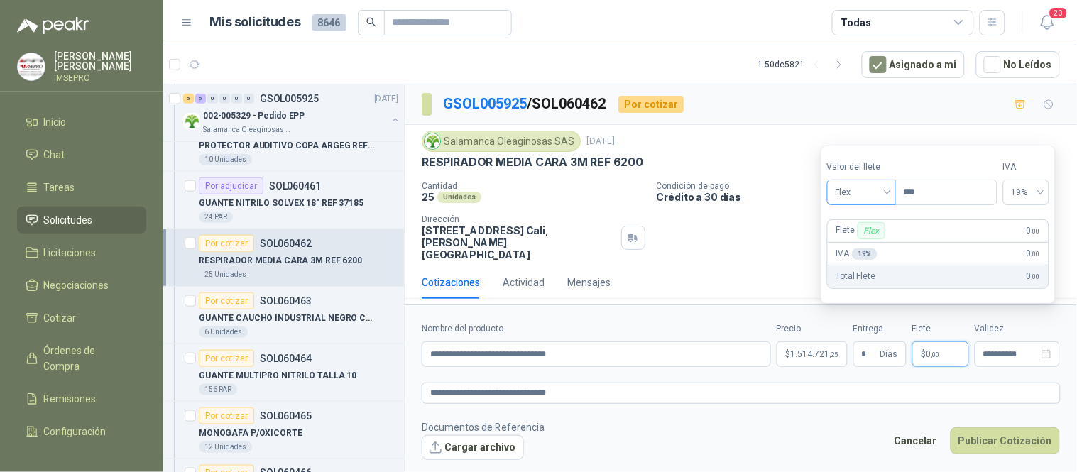
click at [891, 194] on div "Flex" at bounding box center [861, 193] width 69 height 26
click at [868, 237] on div "Incluido" at bounding box center [863, 245] width 49 height 16
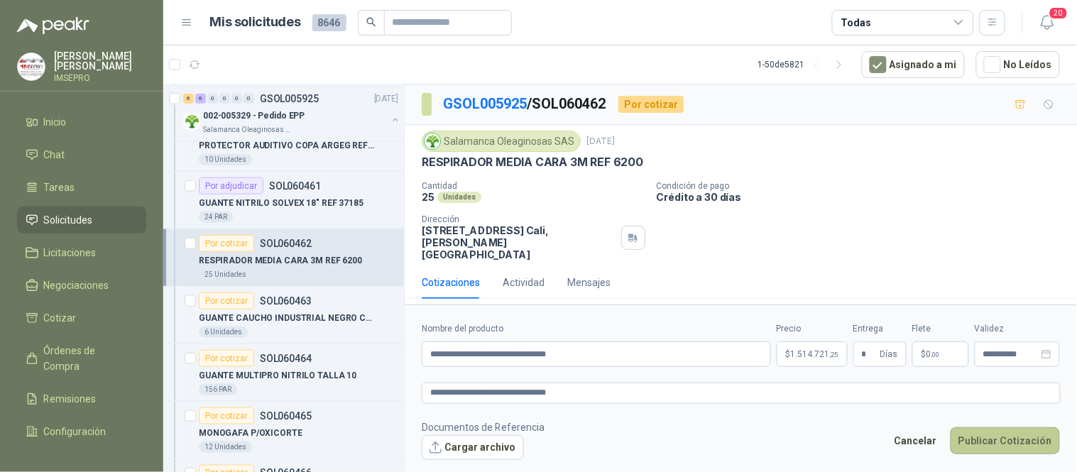
click at [988, 428] on button "Publicar Cotización" at bounding box center [1005, 441] width 109 height 27
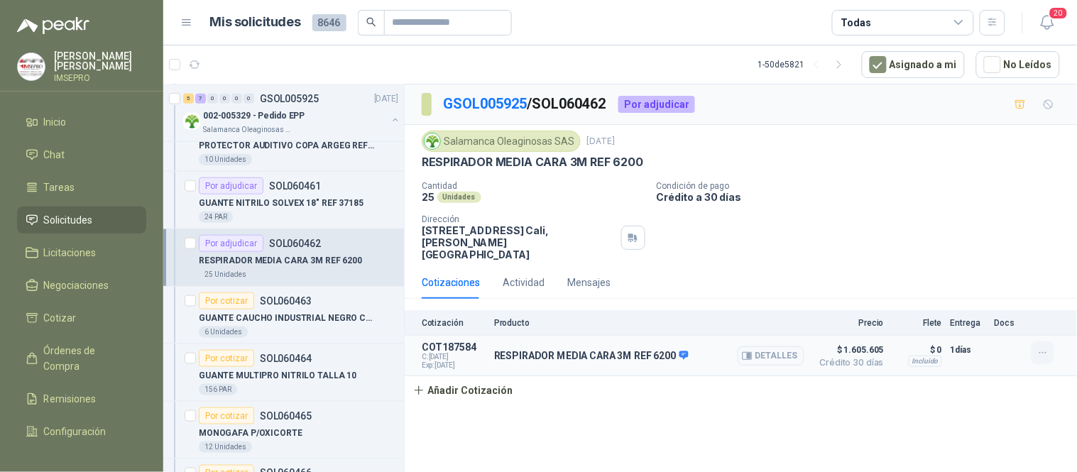
click at [1041, 347] on icon "button" at bounding box center [1044, 353] width 12 height 12
click at [978, 266] on button "Editar" at bounding box center [1015, 274] width 114 height 23
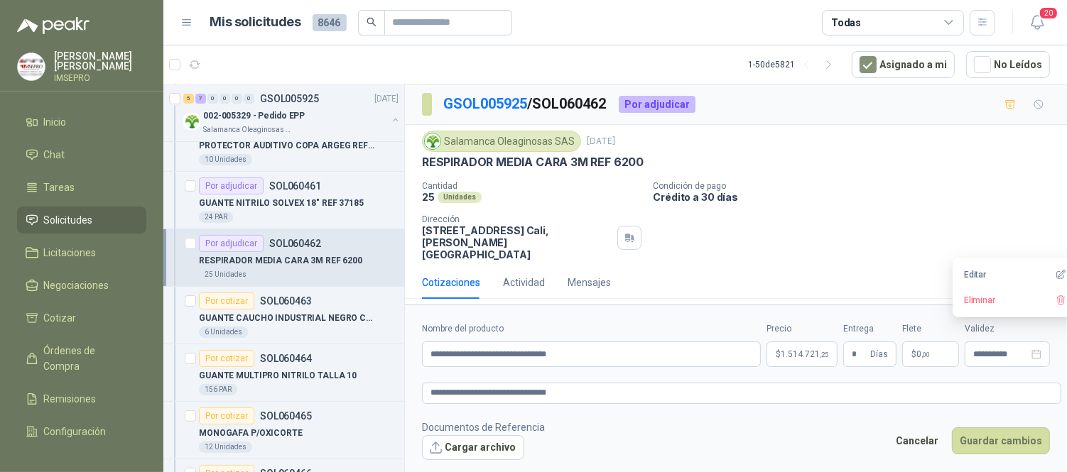
click at [814, 353] on body "[PERSON_NAME] IMSEPRO Inicio Chat Tareas Solicitudes Licitaciones Negociaciones…" at bounding box center [533, 236] width 1067 height 472
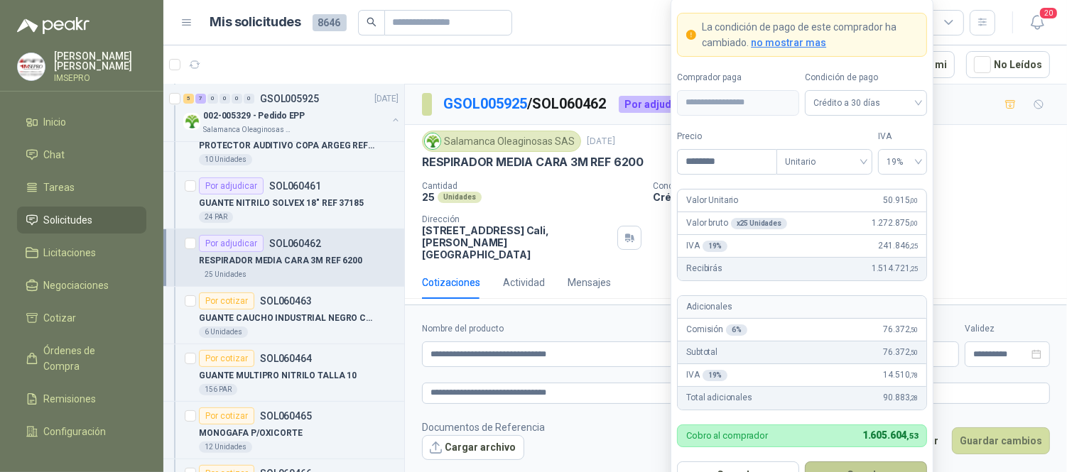
click at [877, 467] on button "Guardar" at bounding box center [866, 475] width 122 height 27
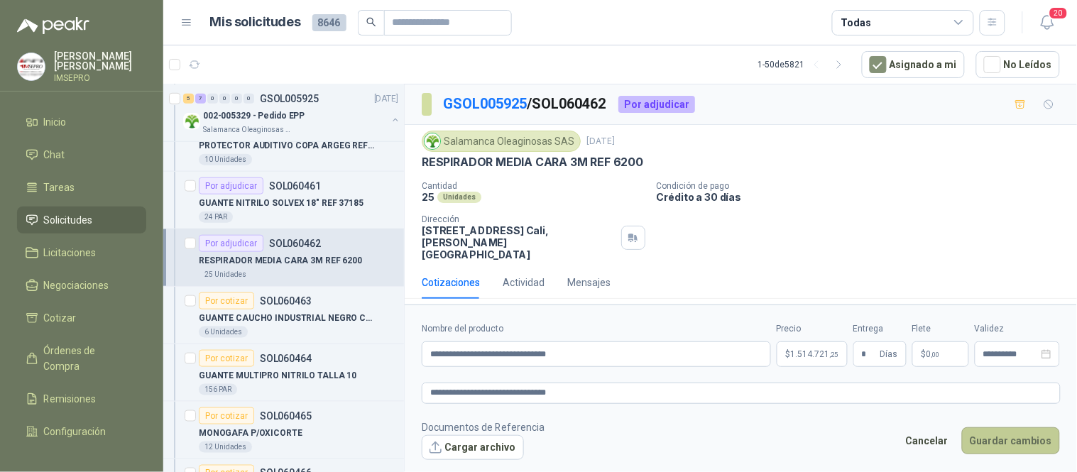
click at [1003, 445] on button "Guardar cambios" at bounding box center [1011, 441] width 98 height 27
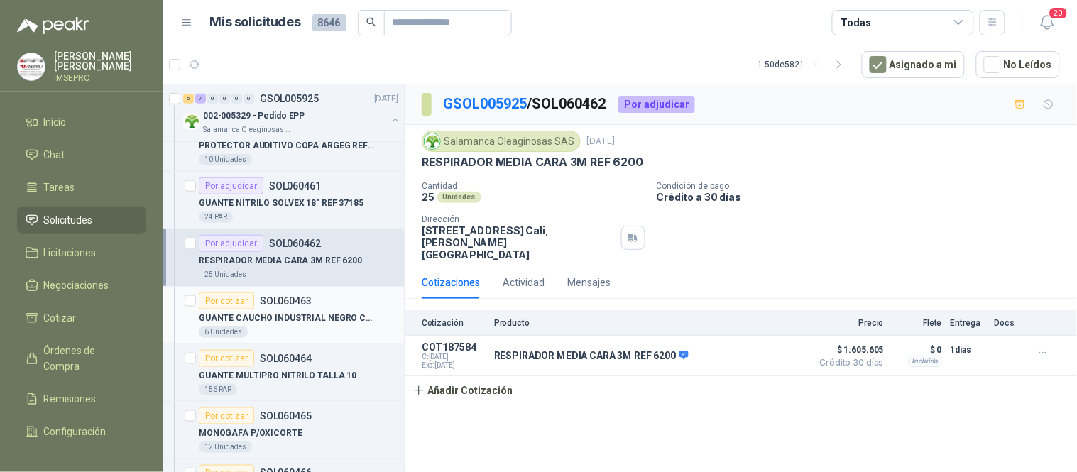
click at [259, 323] on p "GUANTE CAUCHO INDUSTRIAL NEGRO CAL 35" at bounding box center [287, 318] width 177 height 13
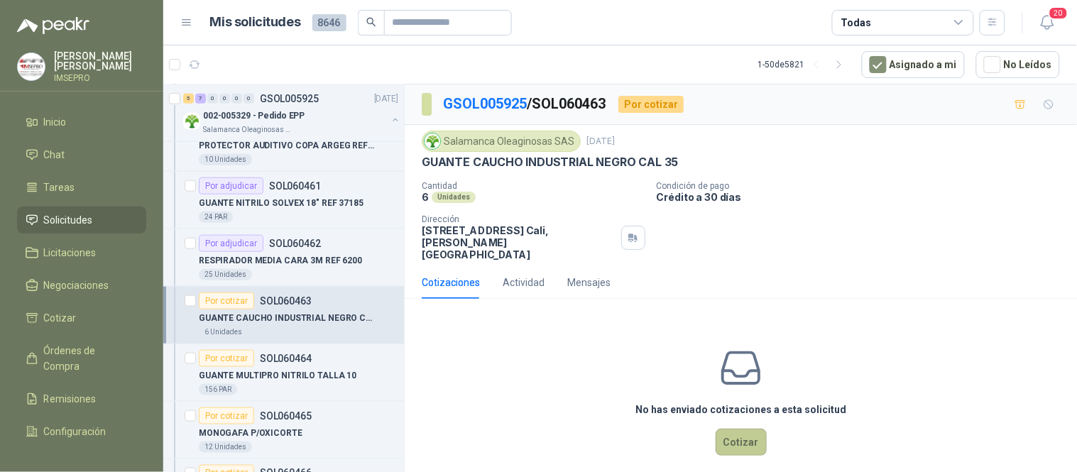
click at [736, 429] on button "Cotizar" at bounding box center [741, 442] width 51 height 27
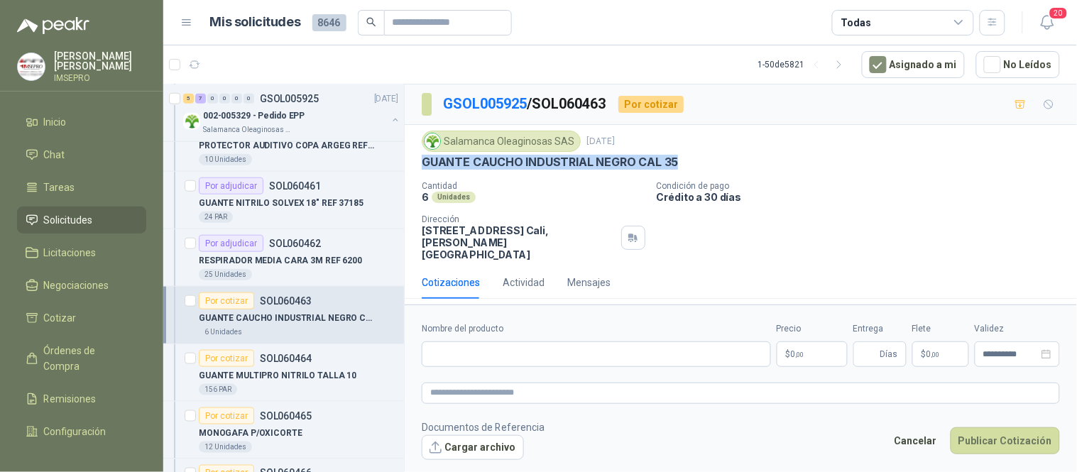
drag, startPoint x: 673, startPoint y: 161, endPoint x: 422, endPoint y: 163, distance: 251.4
click at [422, 163] on p "GUANTE CAUCHO INDUSTRIAL NEGRO CAL 35" at bounding box center [550, 162] width 256 height 15
copy p "GUANTE CAUCHO INDUSTRIAL NEGRO CAL 35"
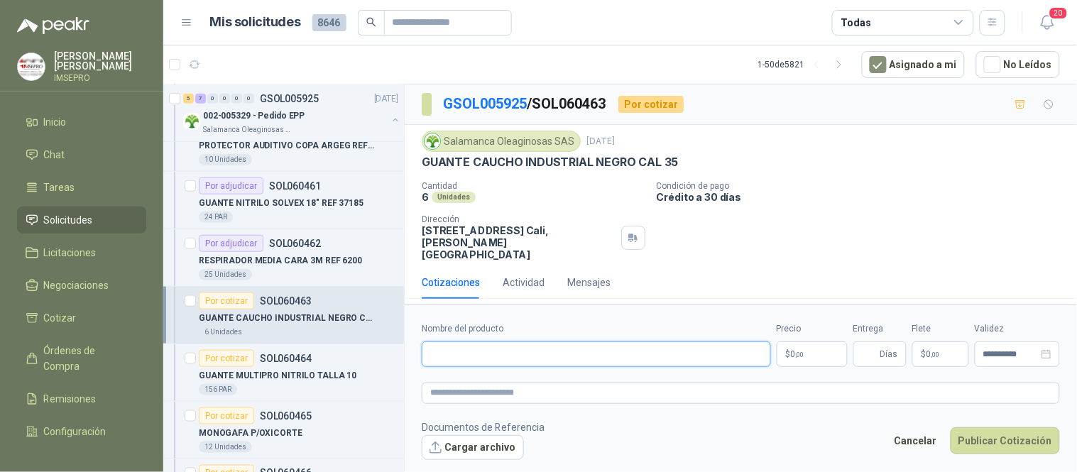
click at [526, 342] on input "Nombre del producto" at bounding box center [596, 355] width 349 height 26
paste input "**********"
click at [488, 383] on textarea at bounding box center [741, 393] width 638 height 21
paste textarea "**********"
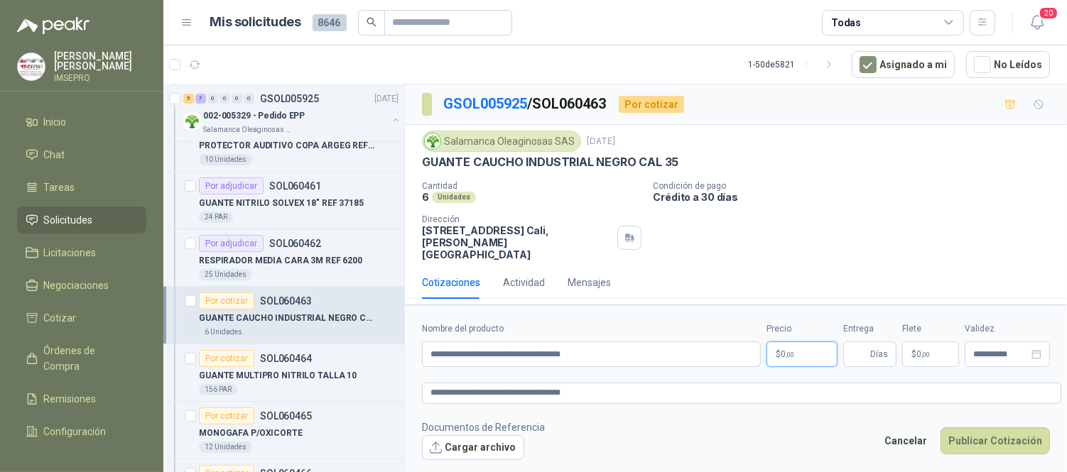
click at [800, 334] on body "[PERSON_NAME] IMSEPRO Inicio Chat Tareas Solicitudes Licitaciones Negociaciones…" at bounding box center [533, 236] width 1067 height 472
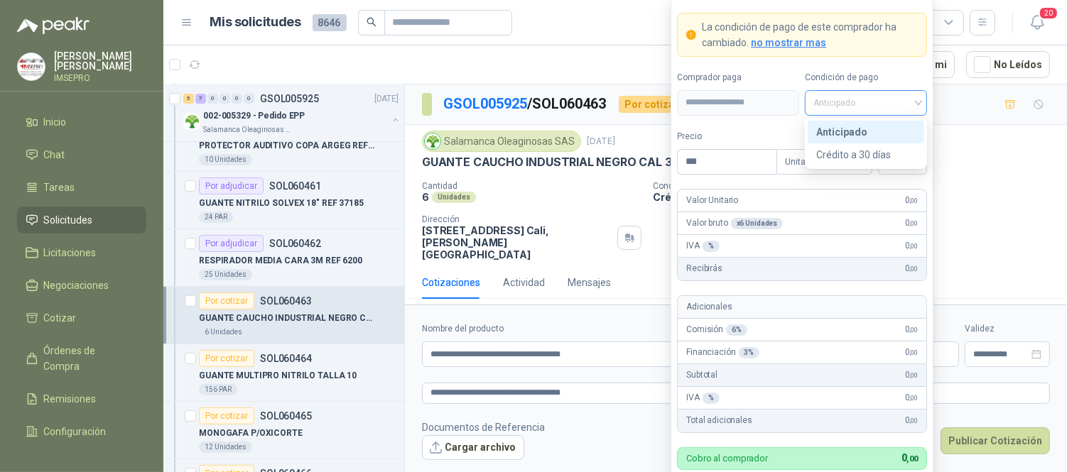
click at [915, 102] on span "Anticipado" at bounding box center [865, 102] width 105 height 21
click at [849, 151] on div "Crédito a 30 días" at bounding box center [865, 155] width 99 height 16
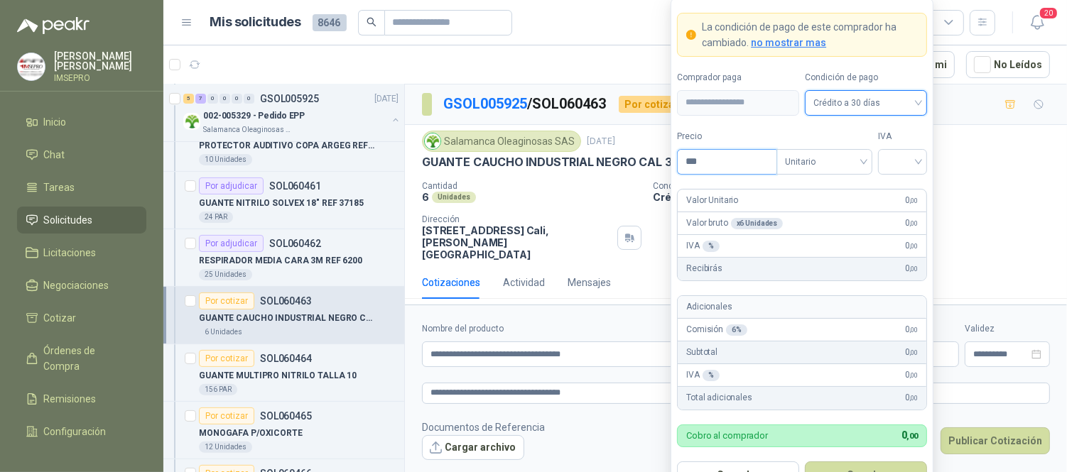
click at [706, 164] on input "***" at bounding box center [726, 162] width 99 height 24
click at [900, 157] on input "search" at bounding box center [902, 160] width 32 height 21
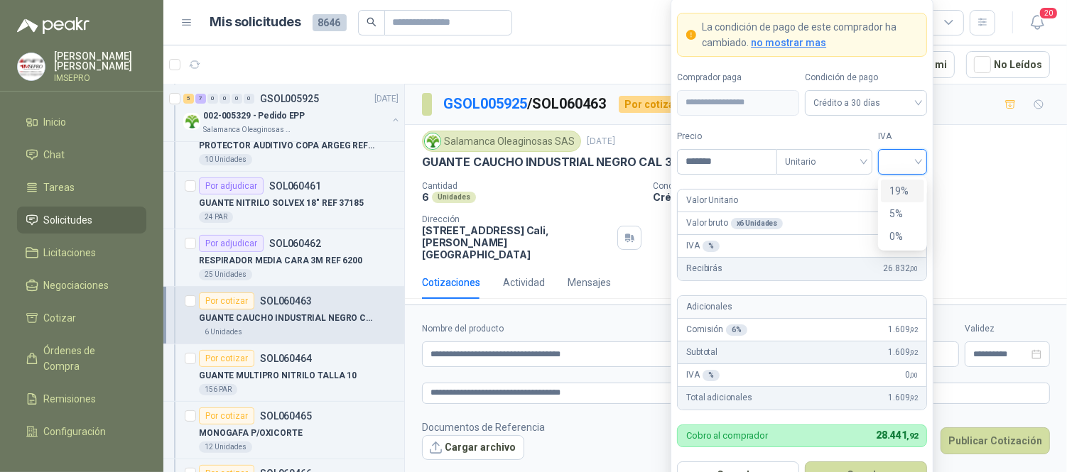
click at [889, 199] on div "19%" at bounding box center [902, 191] width 43 height 23
click at [881, 466] on button "Guardar" at bounding box center [866, 475] width 122 height 27
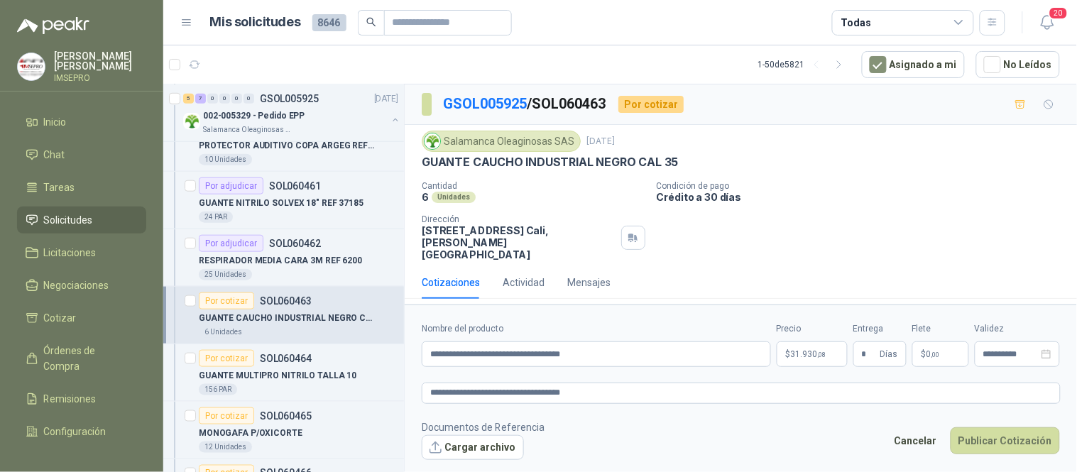
click at [946, 342] on p "$ 0 ,00" at bounding box center [941, 355] width 57 height 26
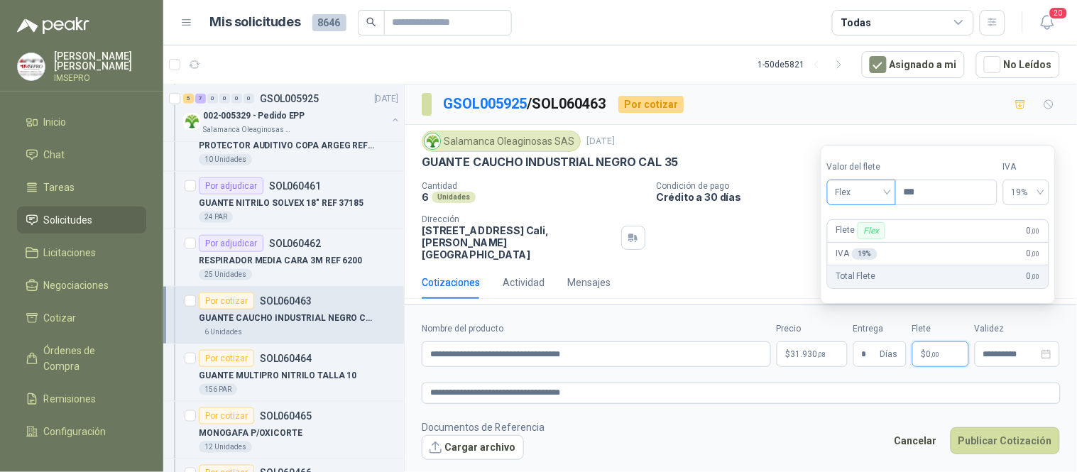
click at [888, 194] on span "Flex" at bounding box center [862, 192] width 52 height 21
click at [866, 244] on div "Incluido" at bounding box center [863, 245] width 49 height 16
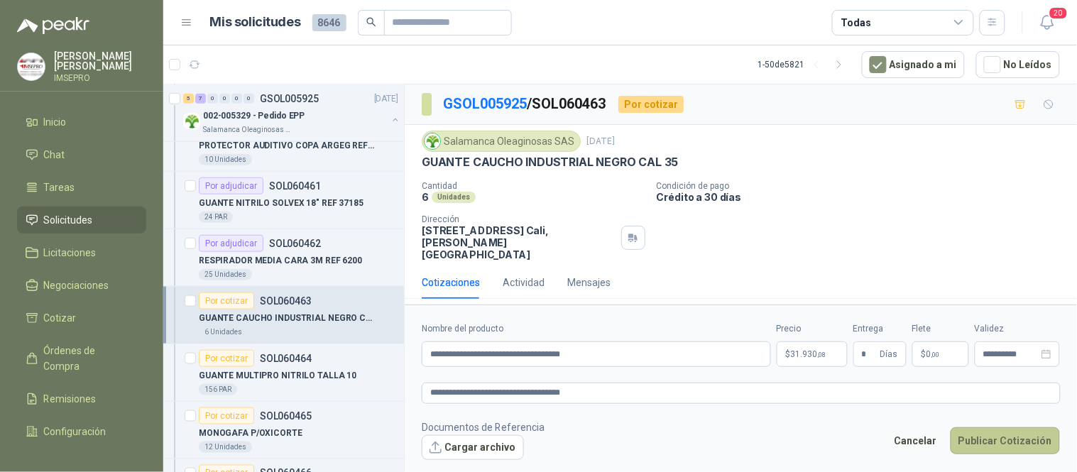
click at [990, 428] on button "Publicar Cotización" at bounding box center [1005, 441] width 109 height 27
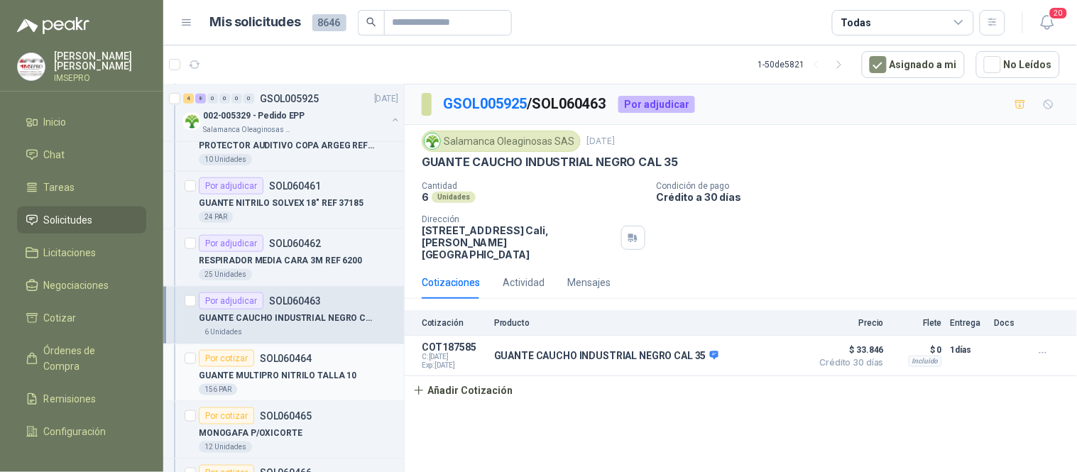
click at [323, 369] on p "GUANTE MULTIPRO NITRILO TALLA 10" at bounding box center [278, 375] width 158 height 13
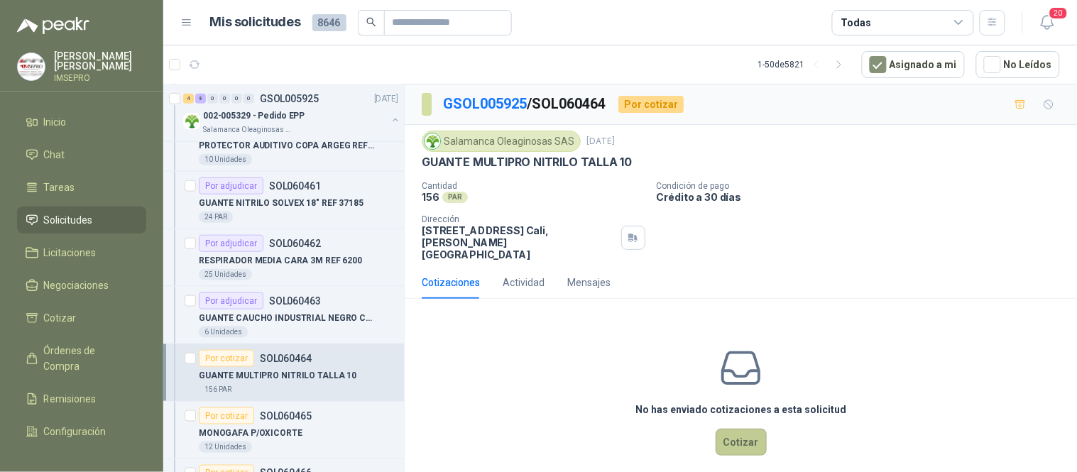
click at [740, 429] on button "Cotizar" at bounding box center [741, 442] width 51 height 27
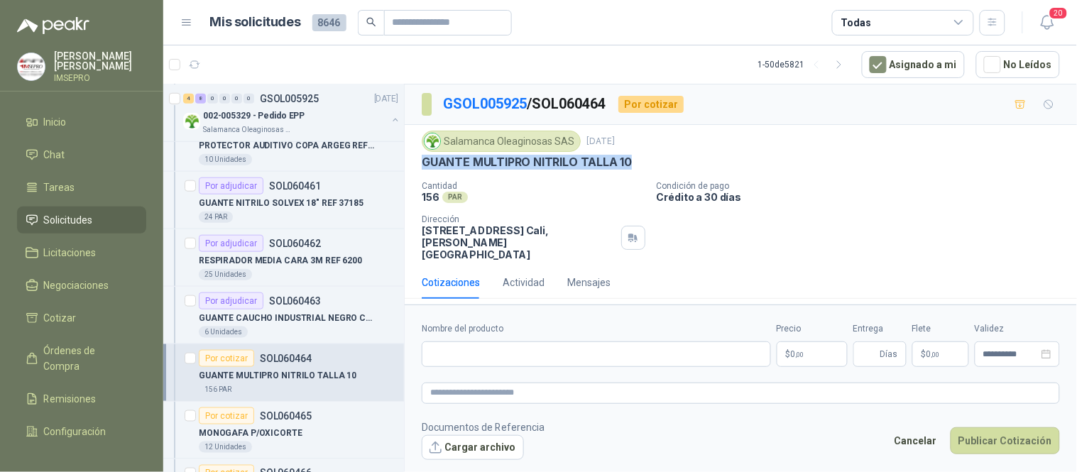
drag, startPoint x: 627, startPoint y: 163, endPoint x: 416, endPoint y: 169, distance: 211.0
click at [416, 169] on div "Salamanca Oleaginosas SAS [DATE] GUANTE MULTIPRO NITRILO TALLA 10 Cantidad 156 …" at bounding box center [741, 195] width 673 height 141
copy p "GUANTE MULTIPRO NITRILO TALLA 10"
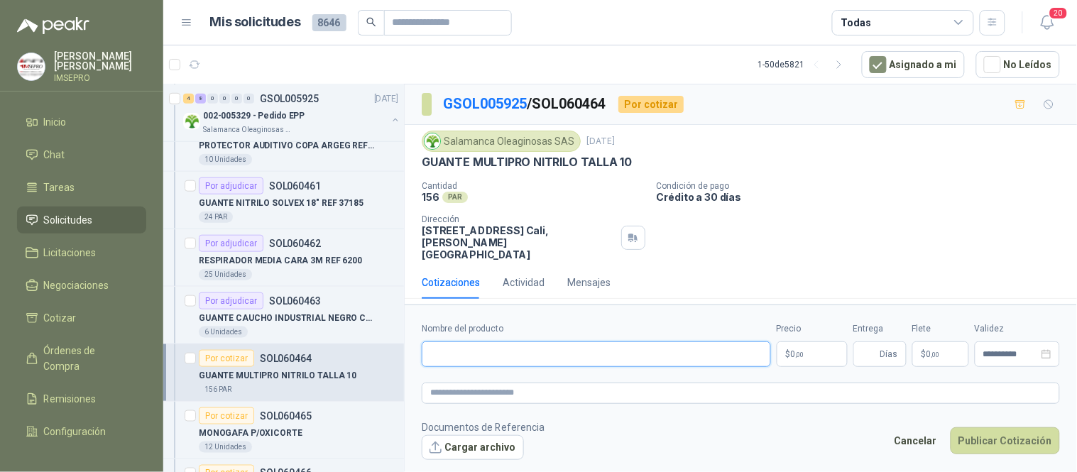
click at [455, 342] on input "Nombre del producto" at bounding box center [596, 355] width 349 height 26
paste input "**********"
click at [478, 383] on textarea at bounding box center [741, 393] width 638 height 21
paste textarea "**********"
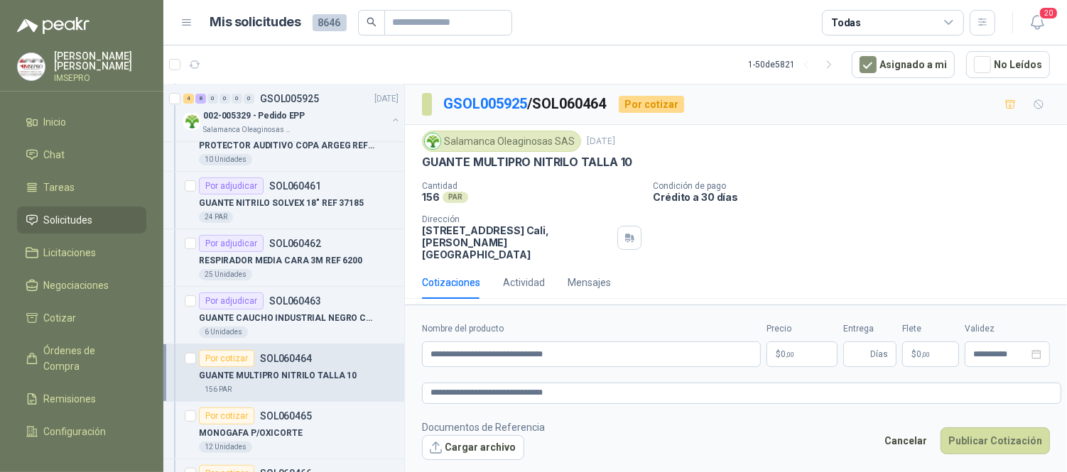
click at [795, 344] on body "[PERSON_NAME] IMSEPRO Inicio Chat Tareas Solicitudes Licitaciones Negociaciones…" at bounding box center [533, 236] width 1067 height 472
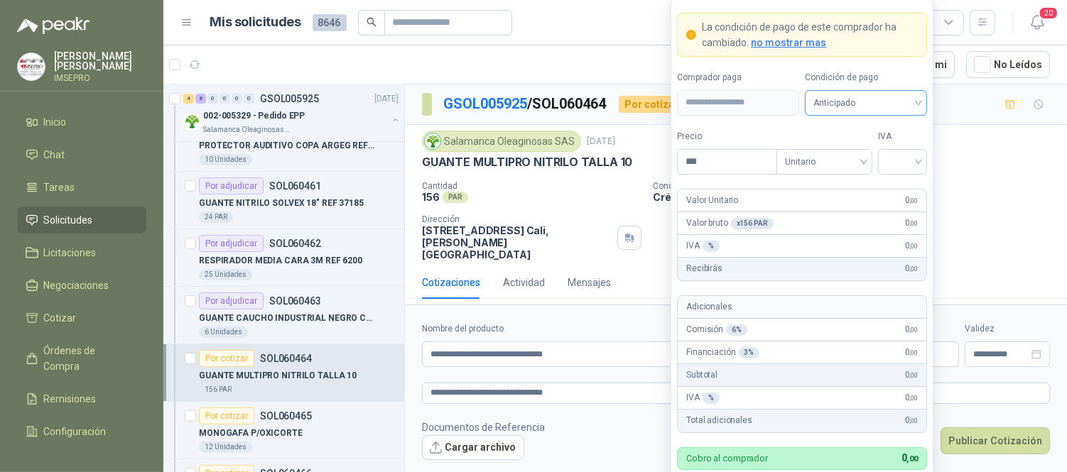
click at [918, 102] on div "Anticipado" at bounding box center [866, 103] width 122 height 26
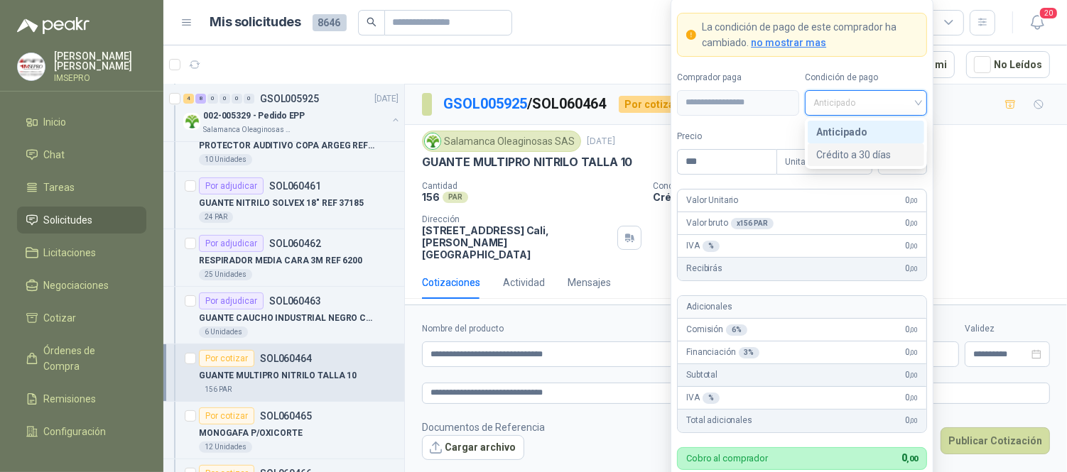
click at [875, 153] on div "Crédito a 30 días" at bounding box center [865, 155] width 99 height 16
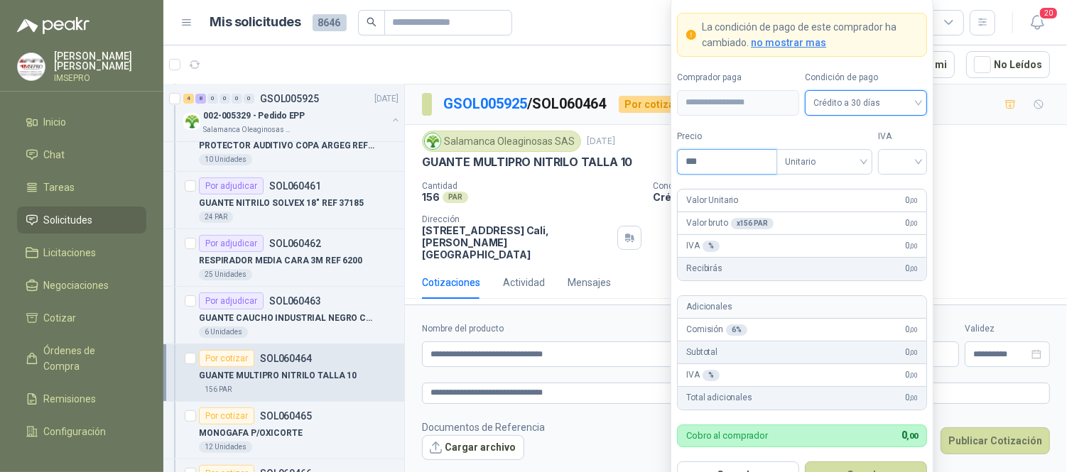
click at [712, 165] on input "***" at bounding box center [726, 162] width 99 height 24
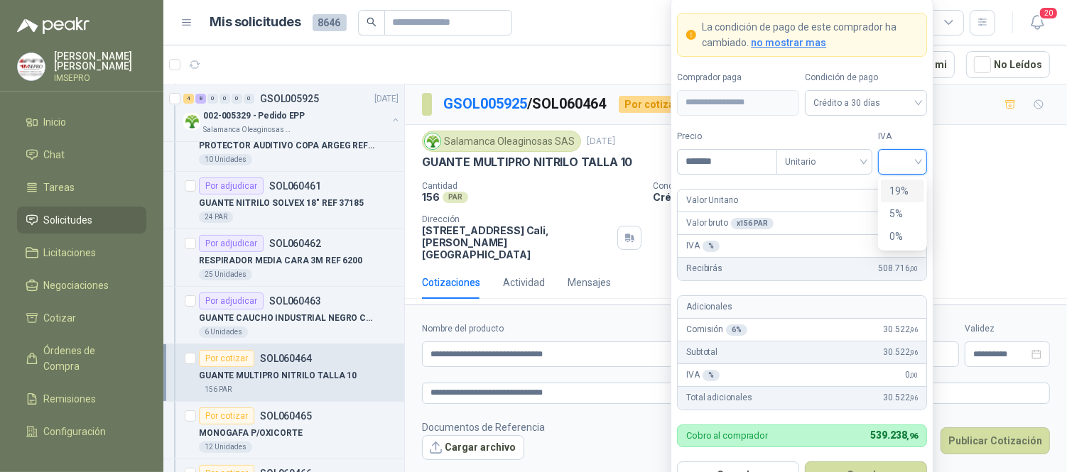
click at [898, 160] on input "search" at bounding box center [902, 160] width 32 height 21
click at [893, 193] on div "19%" at bounding box center [902, 191] width 26 height 16
click at [903, 469] on button "Guardar" at bounding box center [866, 475] width 122 height 27
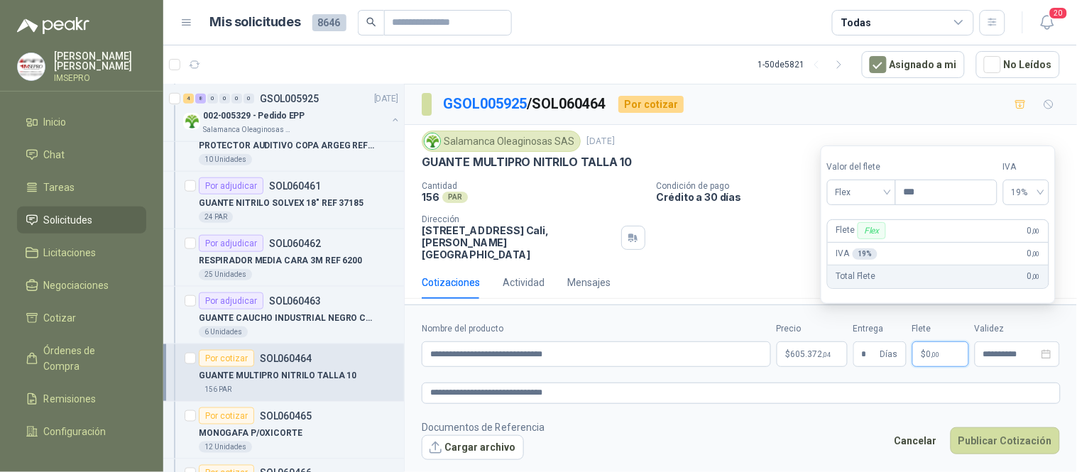
click at [942, 342] on p "$ 0 ,00" at bounding box center [941, 355] width 57 height 26
click at [888, 194] on span "Flex" at bounding box center [862, 192] width 52 height 21
click at [873, 243] on div "Incluido" at bounding box center [863, 245] width 49 height 16
click at [1004, 428] on button "Publicar Cotización" at bounding box center [1005, 441] width 109 height 27
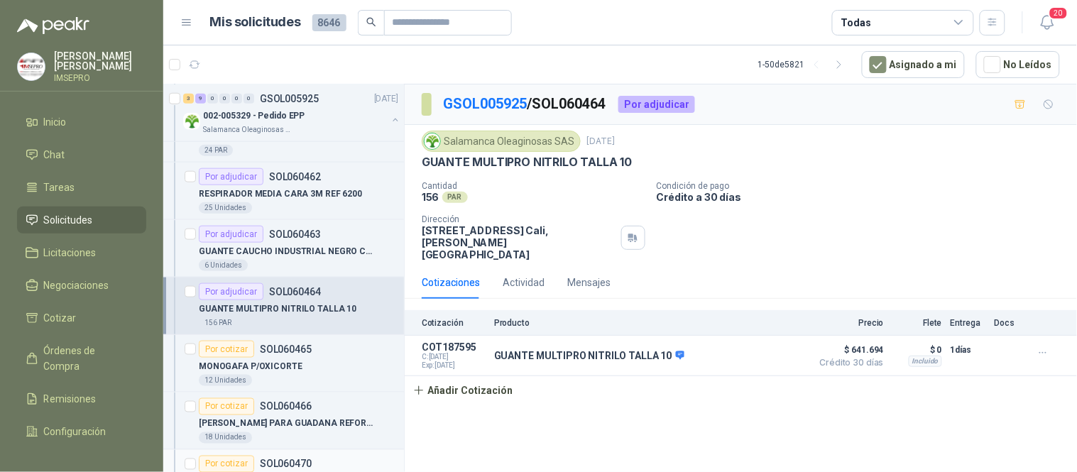
scroll to position [473, 0]
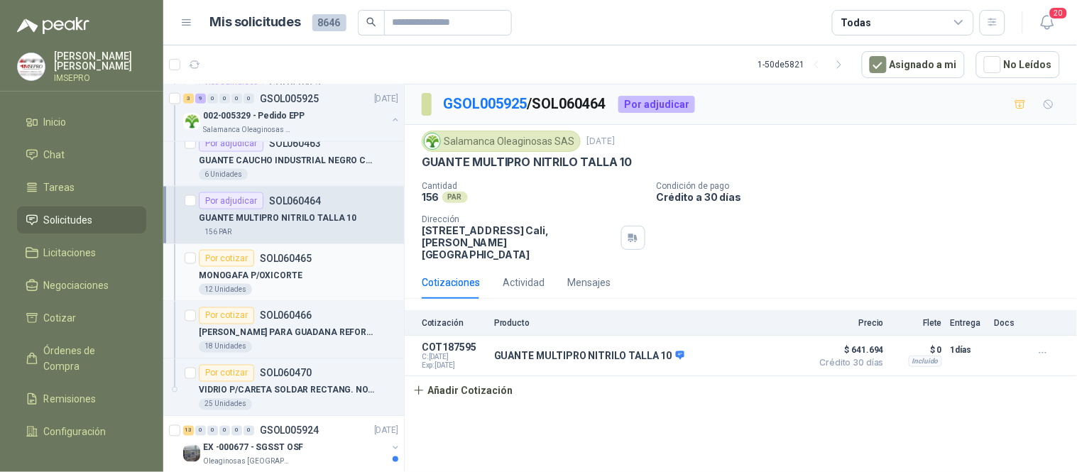
click at [310, 281] on div "MONOGAFA P/OXICORTE" at bounding box center [299, 275] width 200 height 17
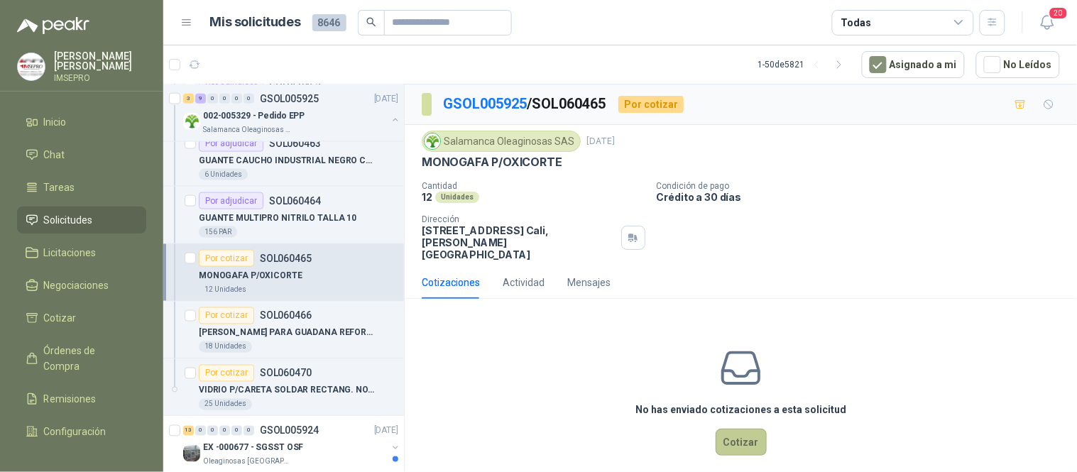
click at [744, 431] on button "Cotizar" at bounding box center [741, 442] width 51 height 27
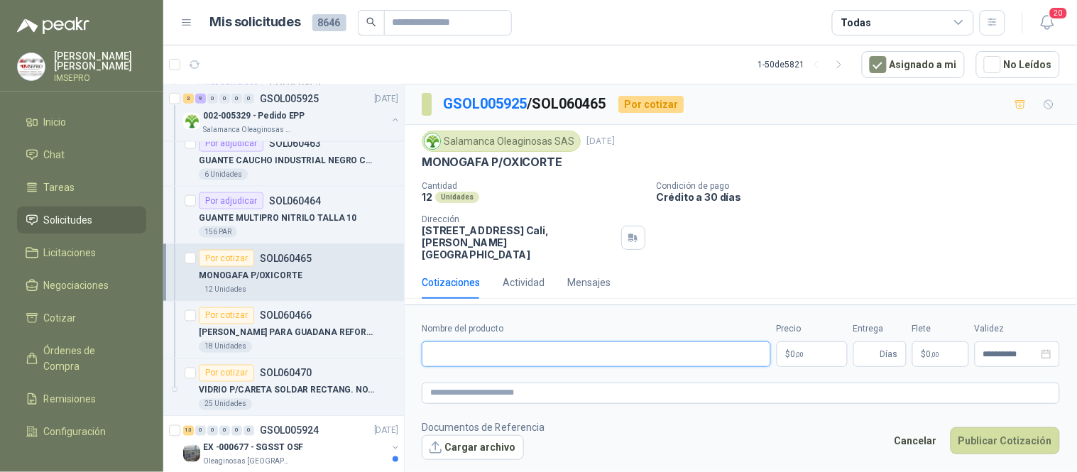
click at [516, 342] on input "Nombre del producto" at bounding box center [596, 355] width 349 height 26
drag, startPoint x: 661, startPoint y: 337, endPoint x: 428, endPoint y: 341, distance: 233.7
click at [428, 342] on input "**********" at bounding box center [596, 355] width 349 height 26
click at [437, 383] on textarea at bounding box center [741, 393] width 638 height 21
paste textarea "**********"
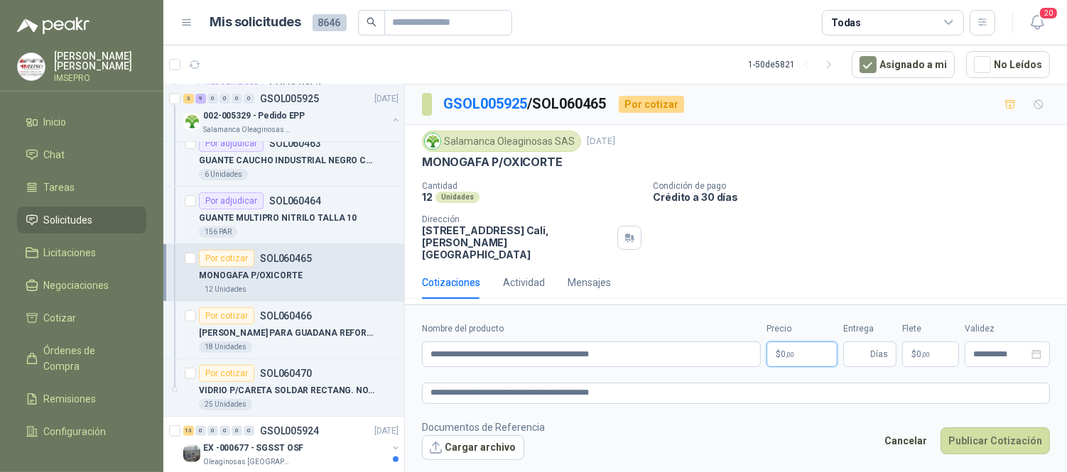
click at [797, 338] on body "[PERSON_NAME] IMSEPRO Inicio Chat Tareas Solicitudes Licitaciones Negociaciones…" at bounding box center [533, 236] width 1067 height 472
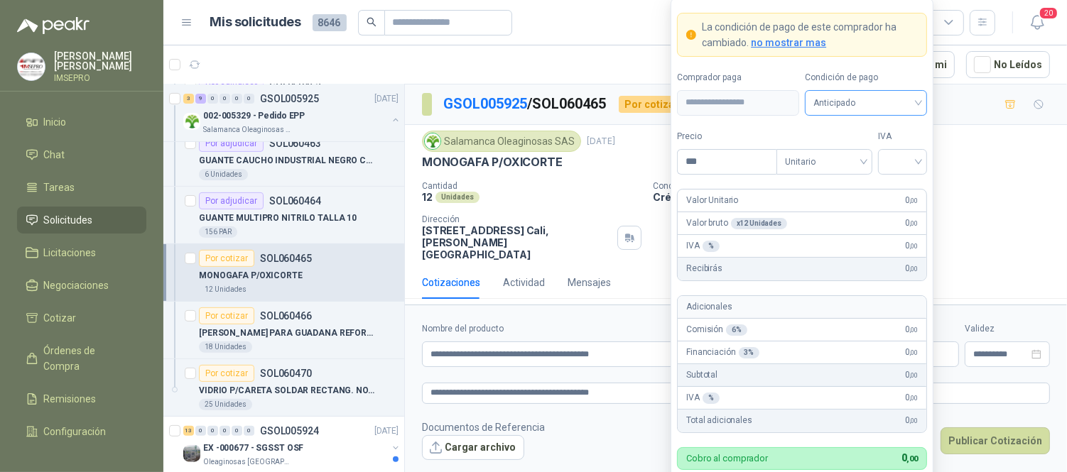
drag, startPoint x: 920, startPoint y: 102, endPoint x: 905, endPoint y: 109, distance: 15.9
click at [919, 102] on div "Anticipado" at bounding box center [866, 103] width 122 height 26
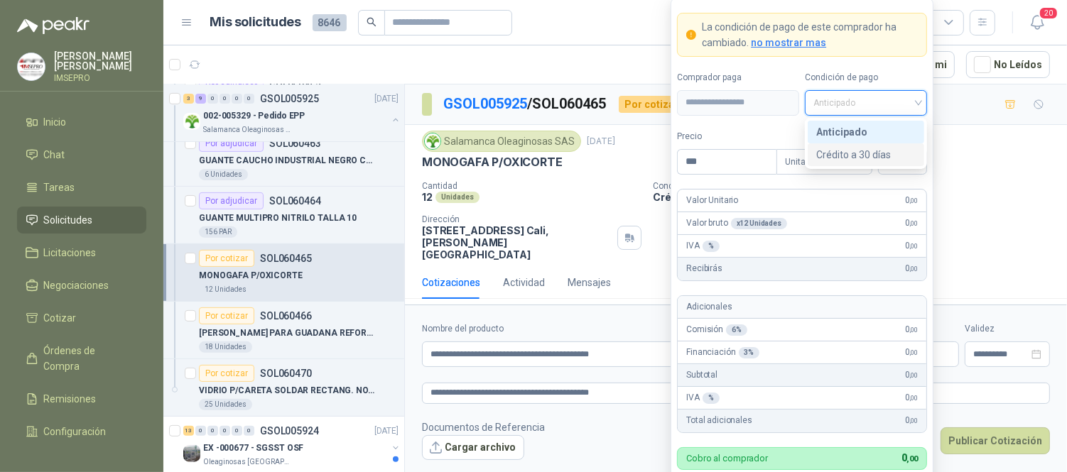
click at [857, 159] on div "Crédito a 30 días" at bounding box center [865, 155] width 99 height 16
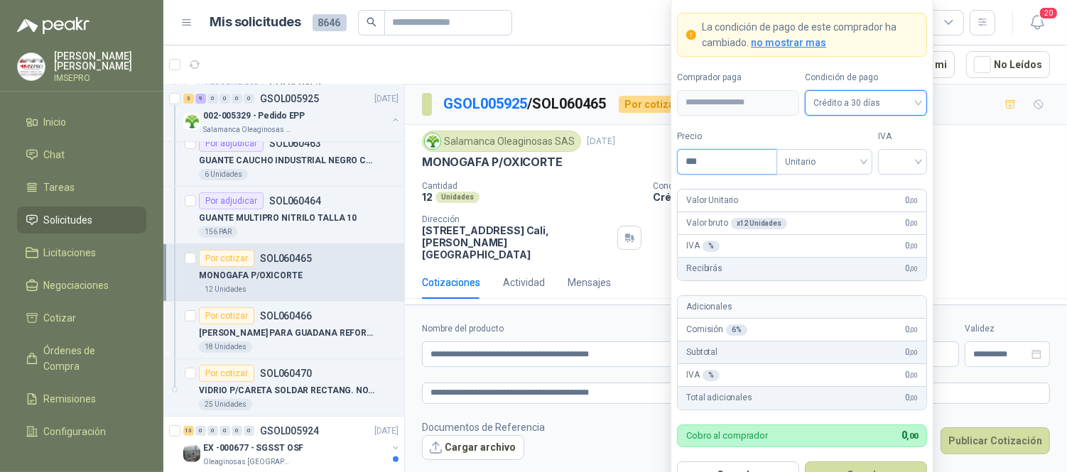
click at [739, 164] on input "***" at bounding box center [726, 162] width 99 height 24
click at [898, 170] on span at bounding box center [902, 162] width 32 height 24
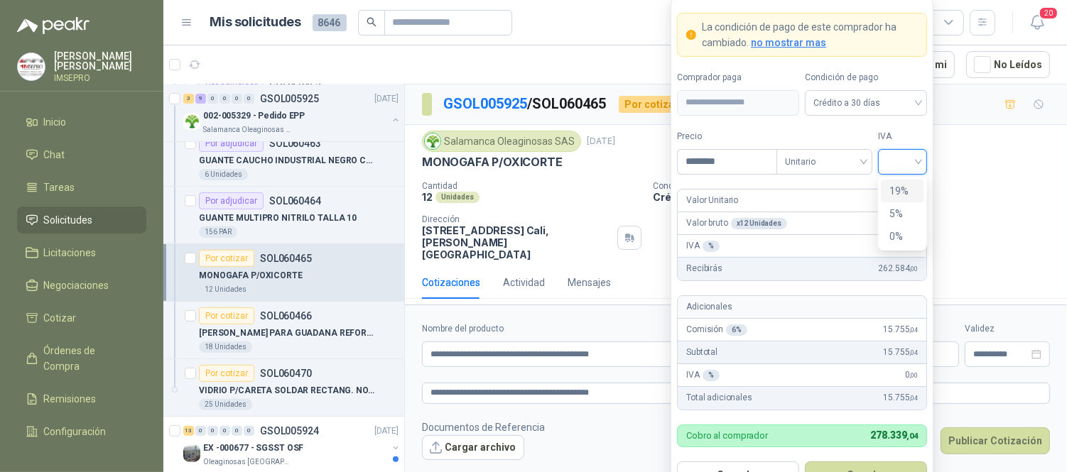
click at [897, 196] on div "19%" at bounding box center [902, 191] width 26 height 16
click at [886, 466] on button "Guardar" at bounding box center [866, 475] width 122 height 27
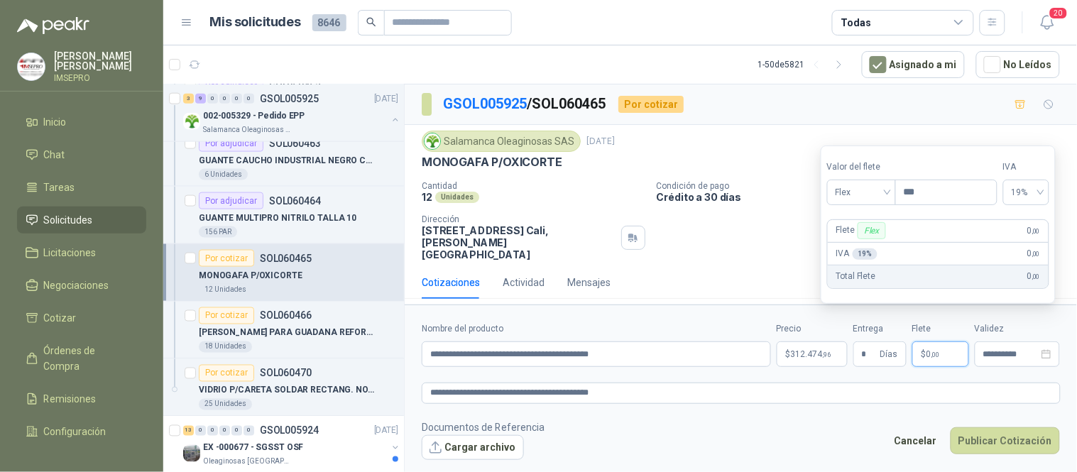
click at [938, 342] on p "$ 0 ,00" at bounding box center [941, 355] width 57 height 26
click at [891, 195] on div "Flex" at bounding box center [861, 193] width 69 height 26
click at [868, 241] on div "Incluido" at bounding box center [863, 245] width 49 height 16
click at [479, 435] on button "Cargar archivo" at bounding box center [473, 448] width 102 height 26
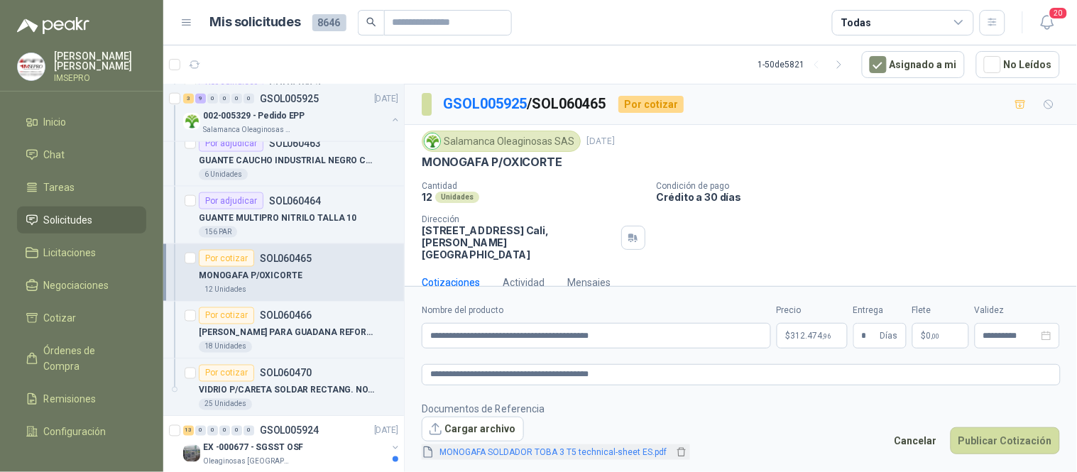
click at [531, 457] on link "MONOGAFA SOLDADOR TOBA 3 T5 technical-sheet ES.pdf" at bounding box center [554, 452] width 239 height 13
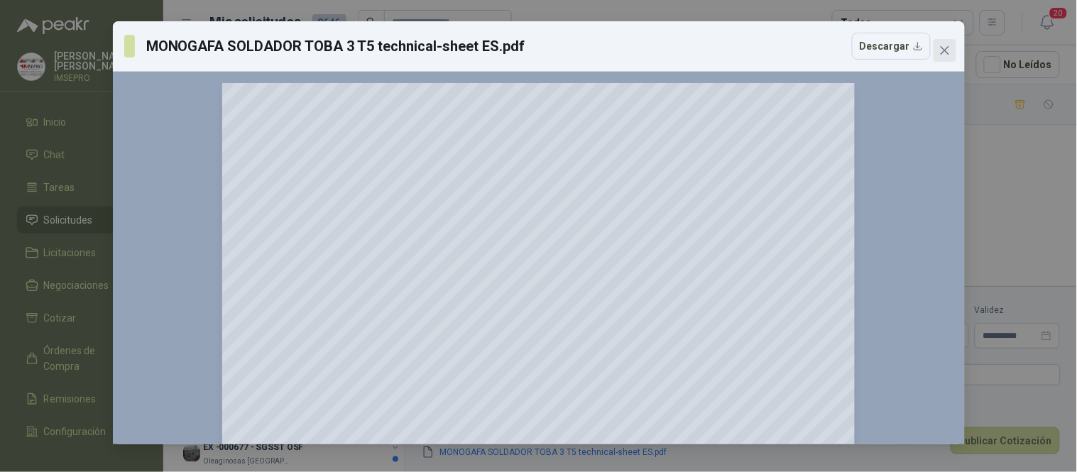
click at [944, 50] on icon "close" at bounding box center [944, 50] width 9 height 9
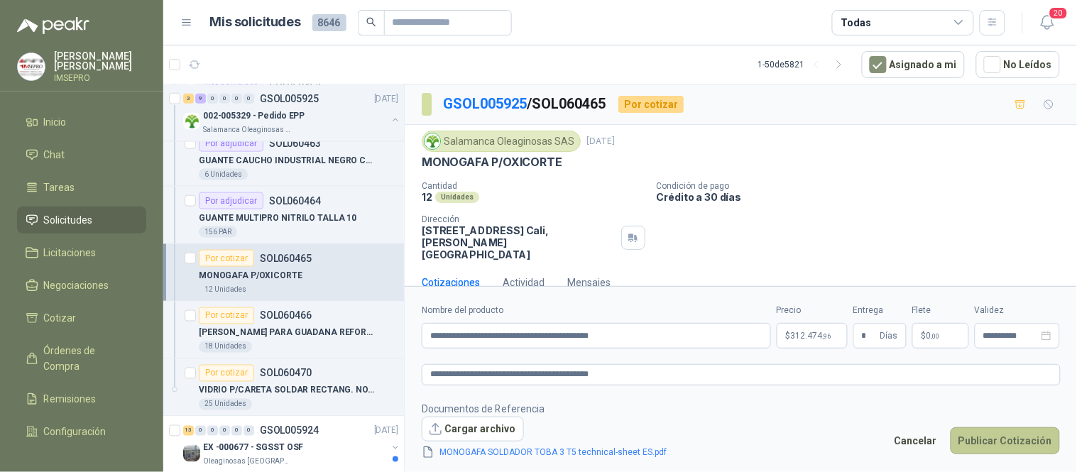
click at [992, 437] on button "Publicar Cotización" at bounding box center [1005, 441] width 109 height 27
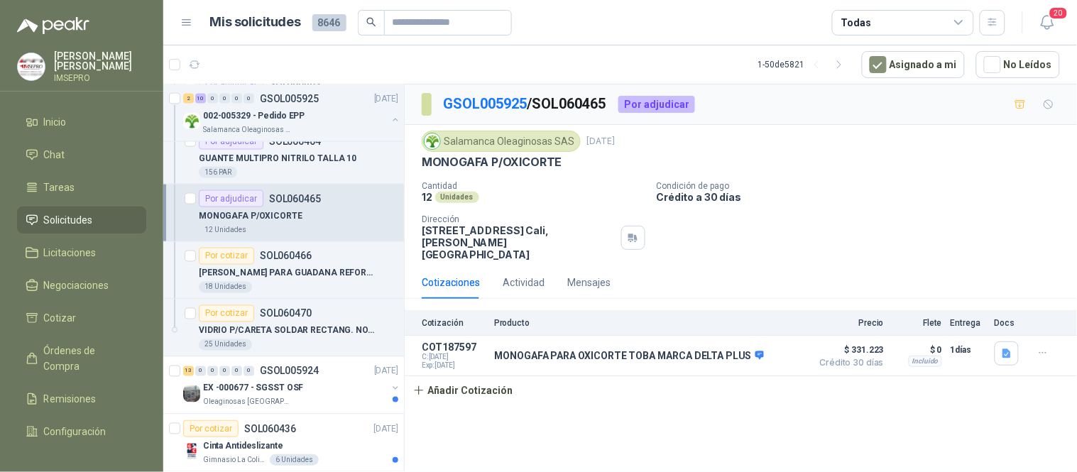
scroll to position [631, 0]
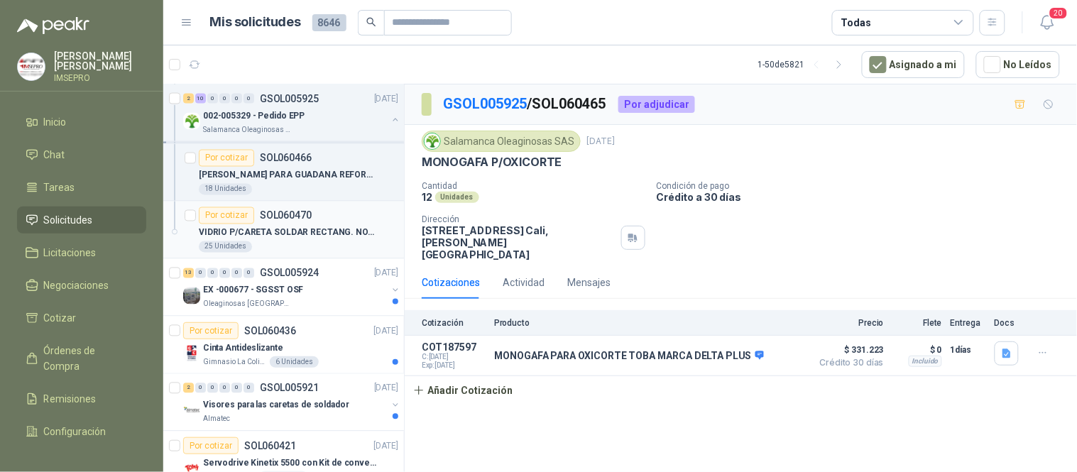
click at [285, 239] on div "VIDRIO P/CARETA SOLDAR RECTANG. NO.12" at bounding box center [299, 232] width 200 height 17
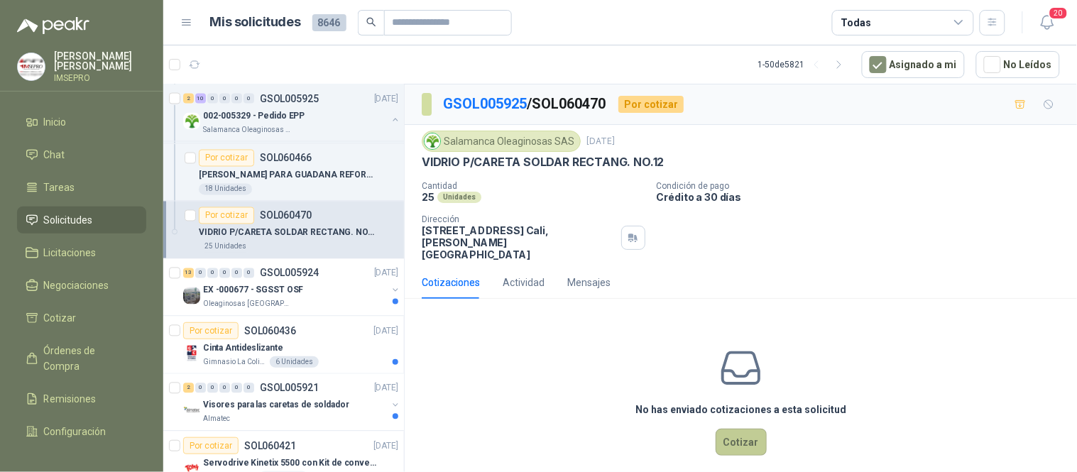
click at [735, 429] on button "Cotizar" at bounding box center [741, 442] width 51 height 27
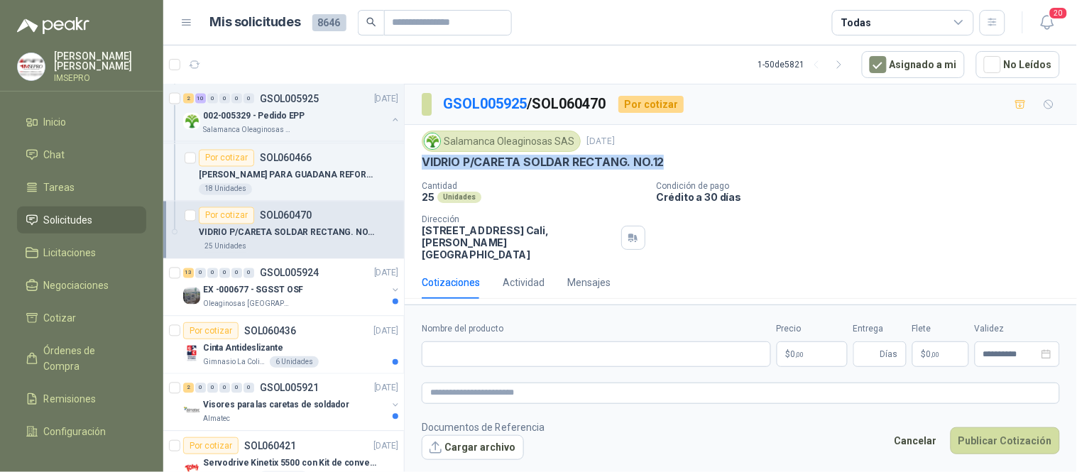
drag, startPoint x: 663, startPoint y: 161, endPoint x: 420, endPoint y: 167, distance: 242.9
click at [420, 167] on div "Salamanca Oleaginosas SAS [DATE] VIDRIO P/CARETA SOLDAR RECTANG. NO.12 Cantidad…" at bounding box center [741, 195] width 673 height 141
copy p "VIDRIO P/CARETA SOLDAR RECTANG. NO.12"
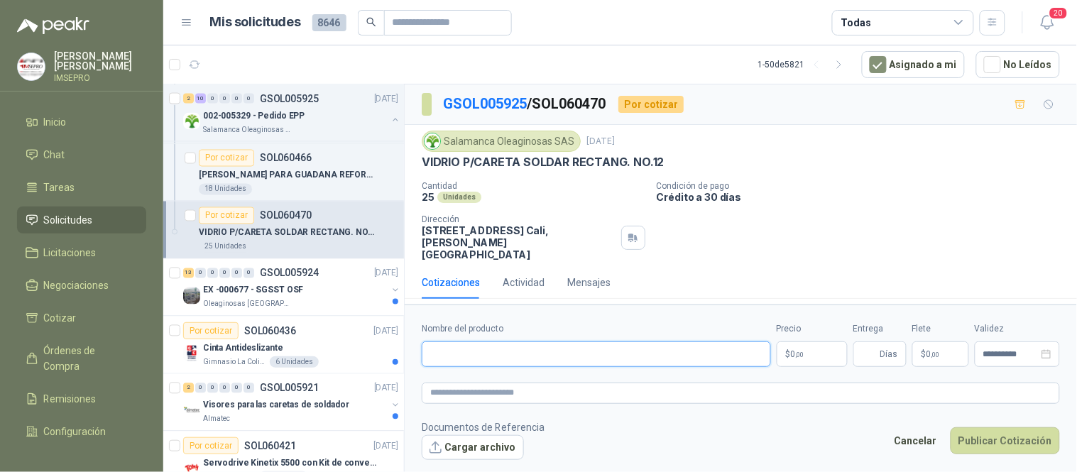
click at [457, 342] on input "Nombre del producto" at bounding box center [596, 355] width 349 height 26
paste input "**********"
click at [456, 383] on textarea at bounding box center [741, 393] width 638 height 21
paste textarea "**********"
click at [803, 342] on body "[PERSON_NAME] IMSEPRO Inicio Chat Tareas Solicitudes Licitaciones Negociaciones…" at bounding box center [538, 236] width 1077 height 472
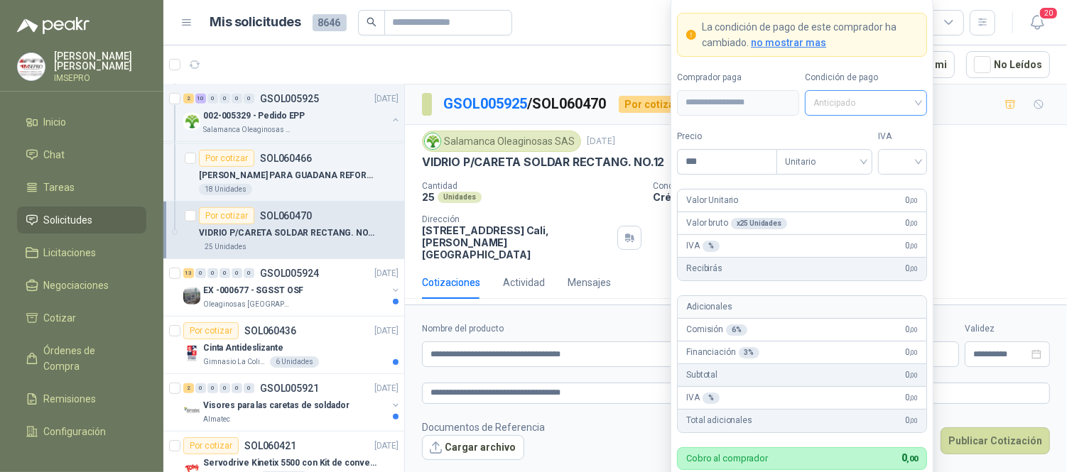
click at [917, 100] on span "Anticipado" at bounding box center [865, 102] width 105 height 21
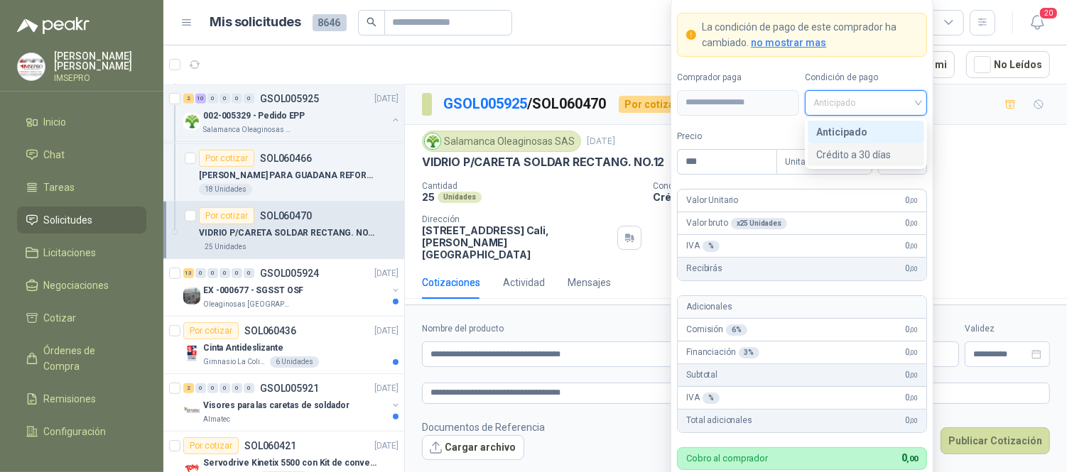
click at [860, 153] on div "Crédito a 30 días" at bounding box center [865, 155] width 99 height 16
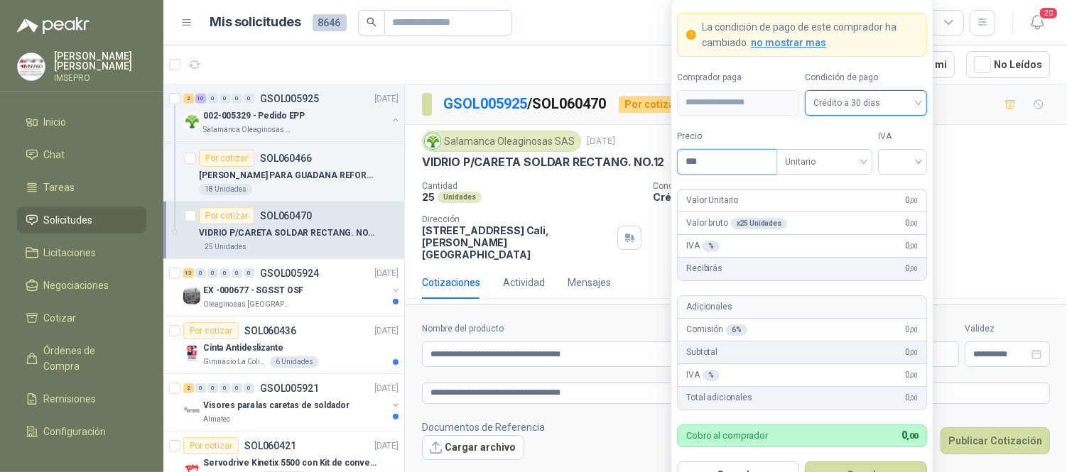
click at [727, 168] on input "***" at bounding box center [726, 162] width 99 height 24
click at [899, 163] on input "search" at bounding box center [902, 160] width 32 height 21
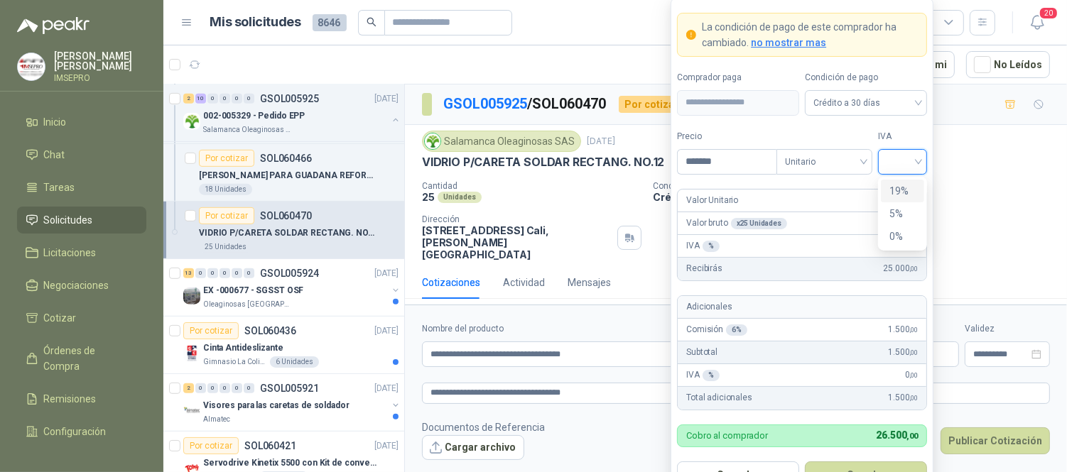
click at [891, 195] on div "19%" at bounding box center [902, 191] width 26 height 16
click at [874, 463] on button "Guardar" at bounding box center [866, 475] width 122 height 27
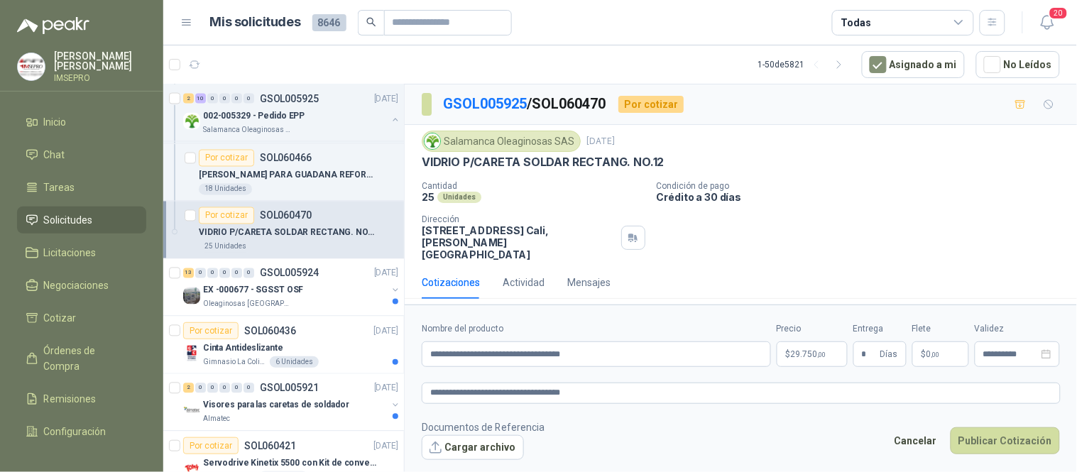
click at [932, 351] on span ",00" at bounding box center [936, 355] width 9 height 8
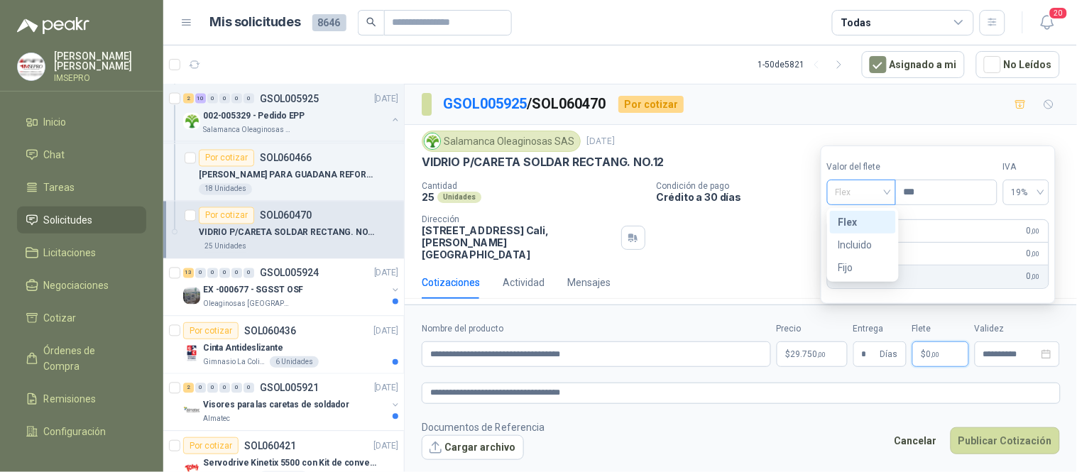
click at [893, 193] on div "Flex" at bounding box center [861, 193] width 69 height 26
click at [875, 239] on div "Incluido" at bounding box center [863, 245] width 49 height 16
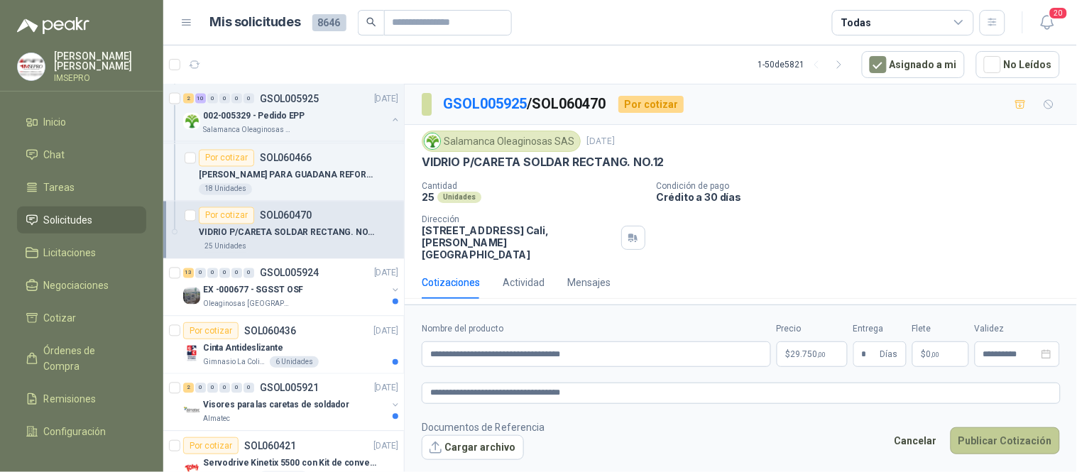
click at [1023, 428] on button "Publicar Cotización" at bounding box center [1005, 441] width 109 height 27
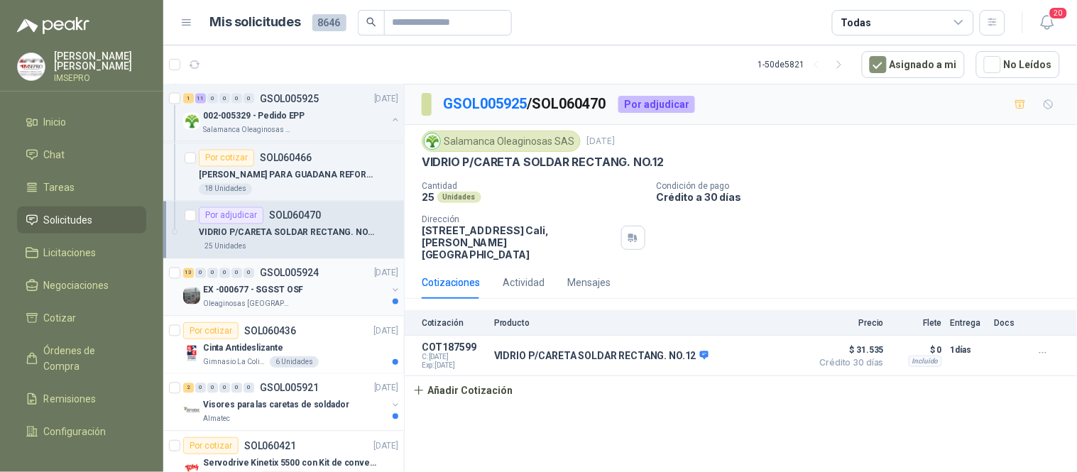
scroll to position [710, 0]
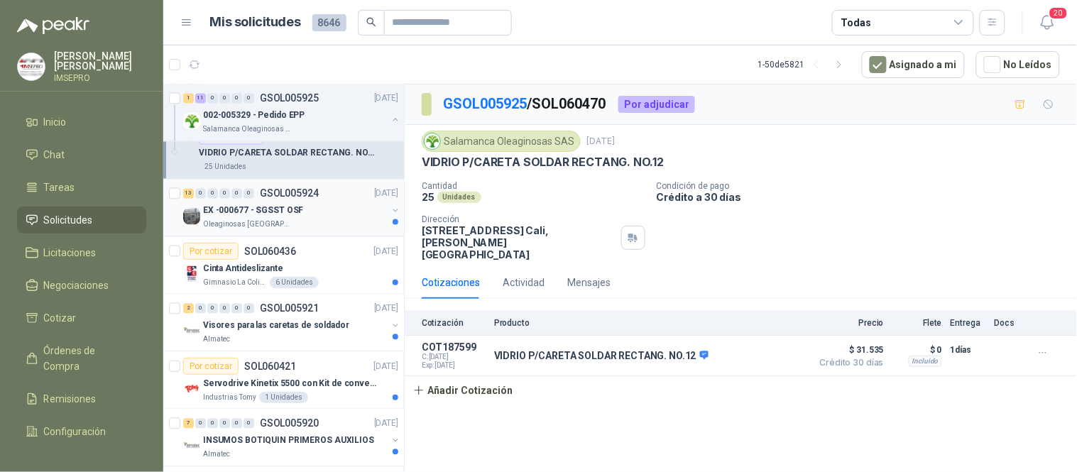
click at [256, 209] on p "EX -000677 - SGSST OSF" at bounding box center [253, 211] width 100 height 13
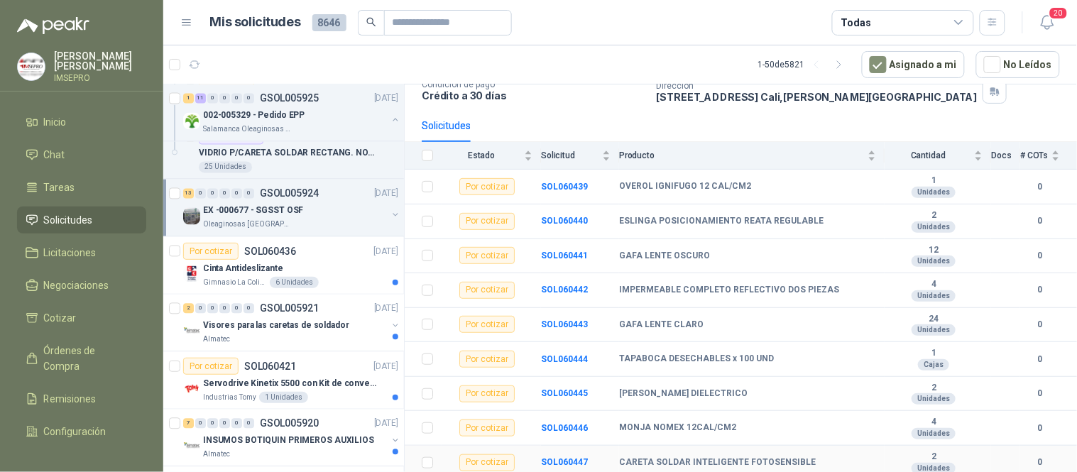
scroll to position [91, 0]
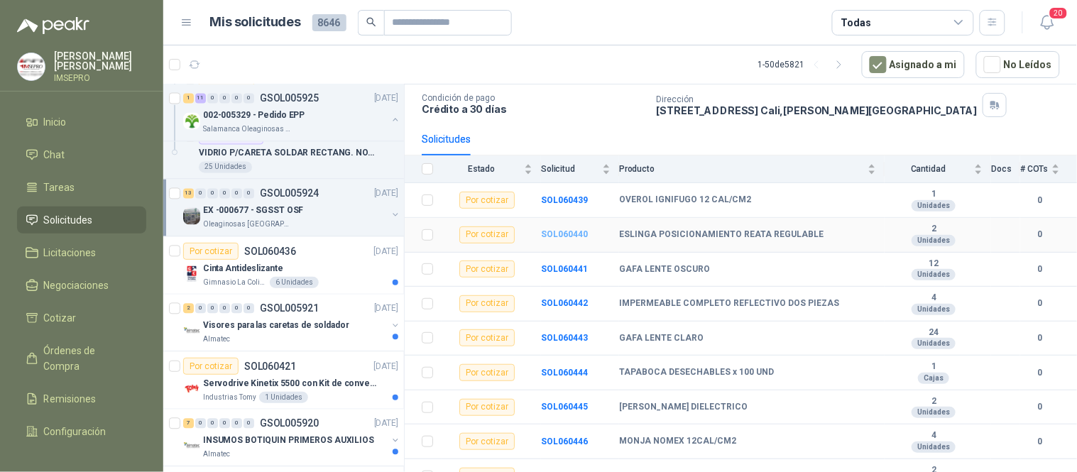
click at [566, 236] on b "SOL060440" at bounding box center [564, 234] width 47 height 10
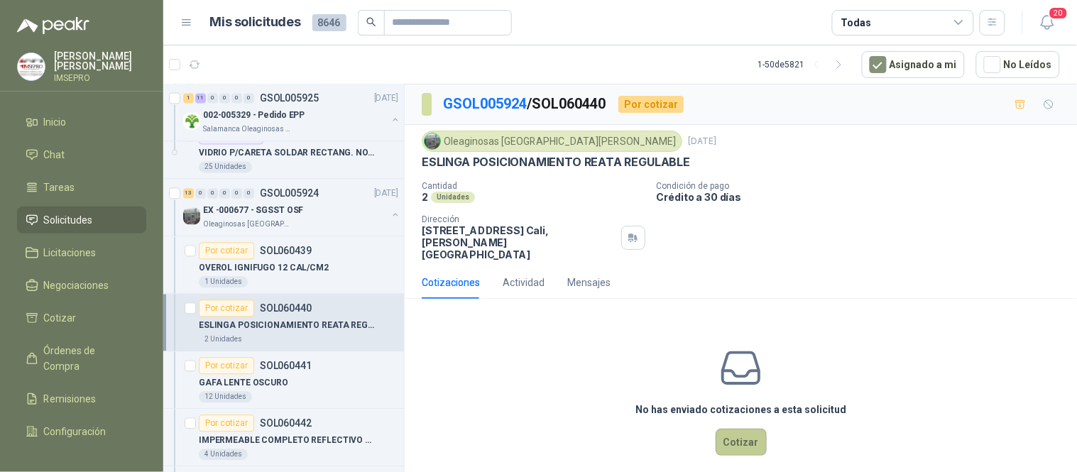
click at [756, 429] on button "Cotizar" at bounding box center [741, 442] width 51 height 27
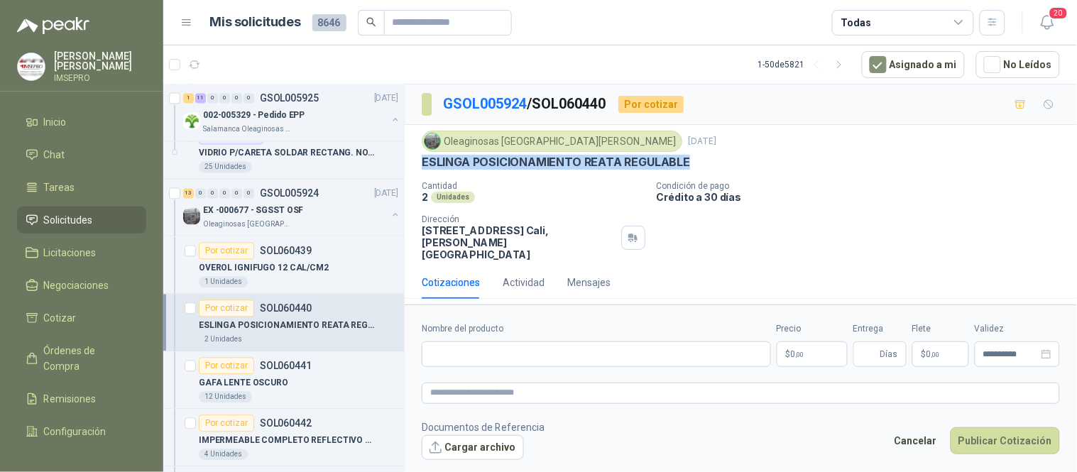
drag, startPoint x: 690, startPoint y: 161, endPoint x: 420, endPoint y: 166, distance: 269.2
click at [420, 166] on div "Oleaginosas San [PERSON_NAME] [DATE] ESLINGA POSICIONAMIENTO REATA REGULABLE Ca…" at bounding box center [741, 195] width 673 height 141
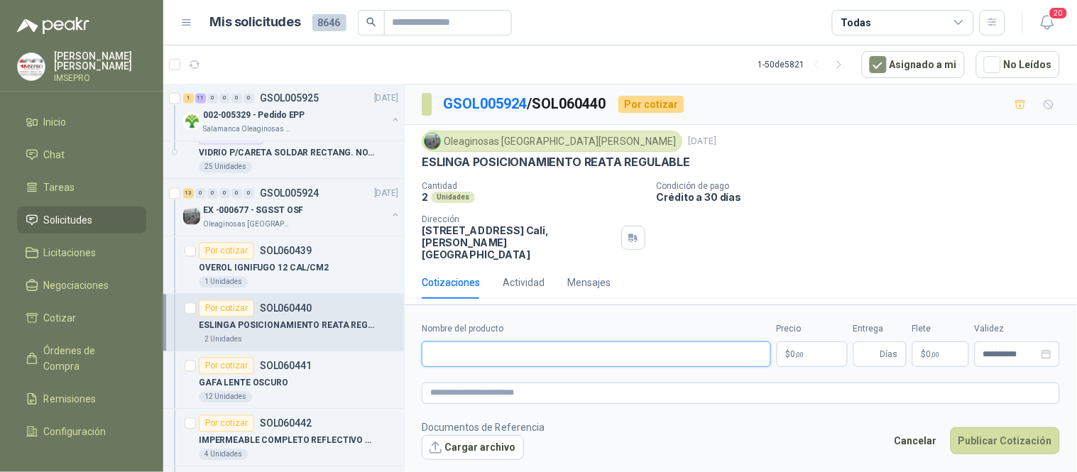
click at [452, 342] on input "Nombre del producto" at bounding box center [596, 355] width 349 height 26
paste input "**********"
drag, startPoint x: 669, startPoint y: 342, endPoint x: 396, endPoint y: 347, distance: 272.7
click at [396, 347] on div "Por cotizar SOL060474 [DATE] Poste separador de fila Cartones America 1 Unidade…" at bounding box center [620, 280] width 914 height 393
click at [504, 383] on textarea at bounding box center [741, 393] width 638 height 21
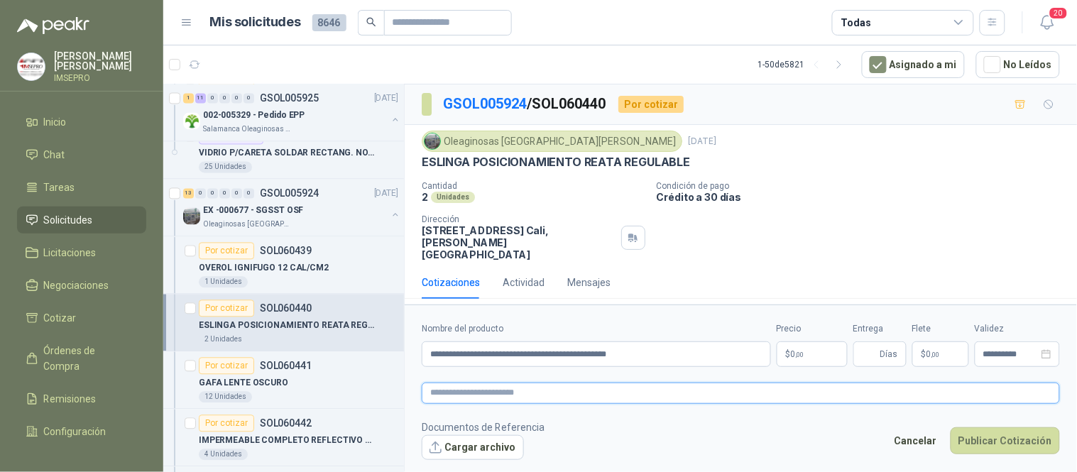
paste textarea "**********"
click at [802, 339] on body "[PERSON_NAME] IMSEPRO Inicio Chat Tareas Solicitudes Licitaciones Negociaciones…" at bounding box center [538, 236] width 1077 height 472
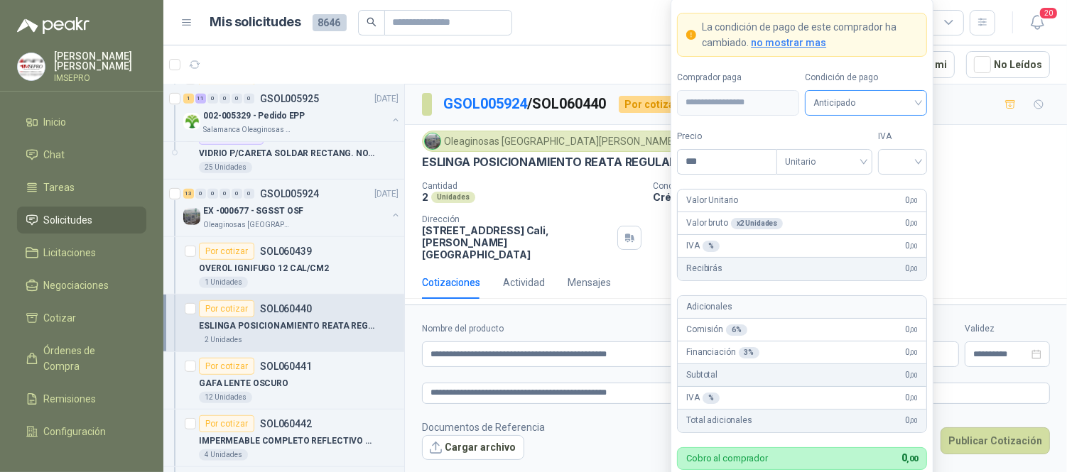
click at [918, 108] on div "Anticipado" at bounding box center [866, 103] width 122 height 26
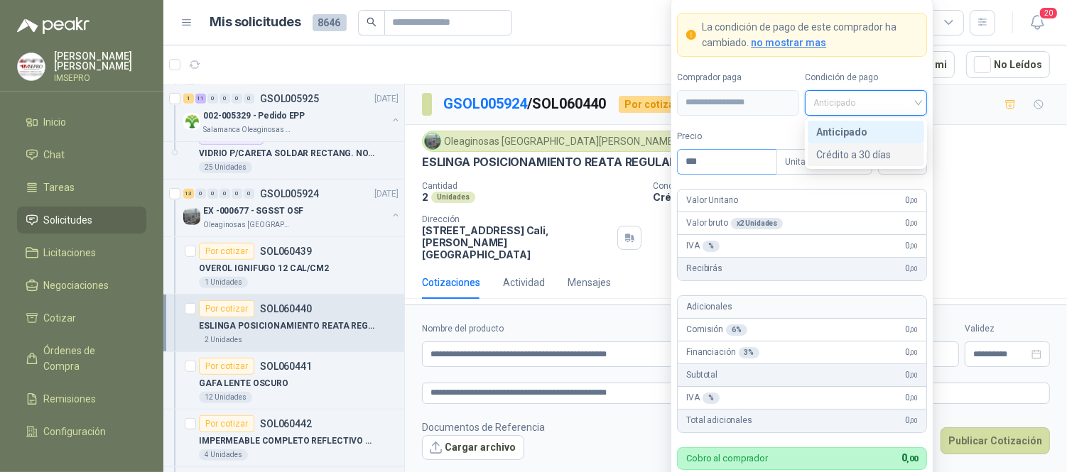
drag, startPoint x: 870, startPoint y: 151, endPoint x: 775, endPoint y: 168, distance: 96.0
click at [868, 151] on div "Crédito a 30 días" at bounding box center [865, 155] width 99 height 16
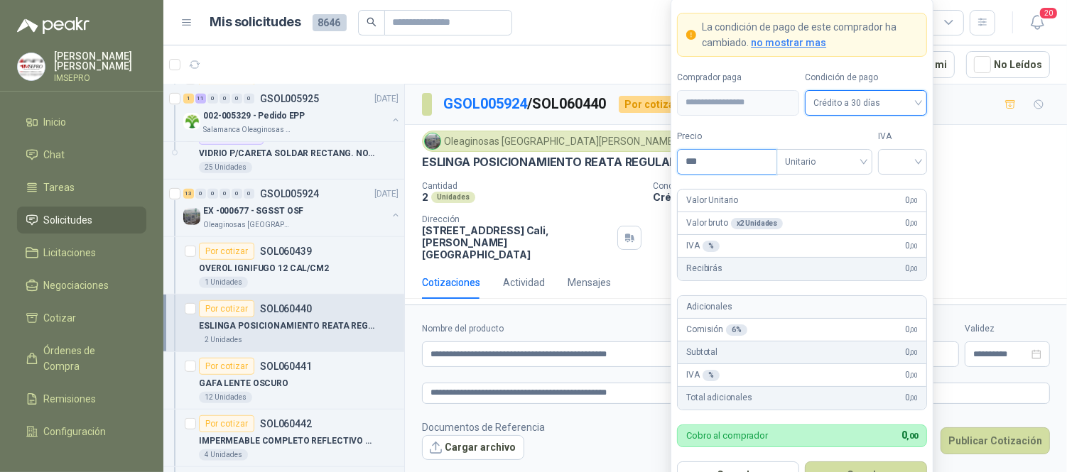
click at [743, 160] on input "***" at bounding box center [726, 162] width 99 height 24
click at [893, 166] on input "search" at bounding box center [902, 160] width 32 height 21
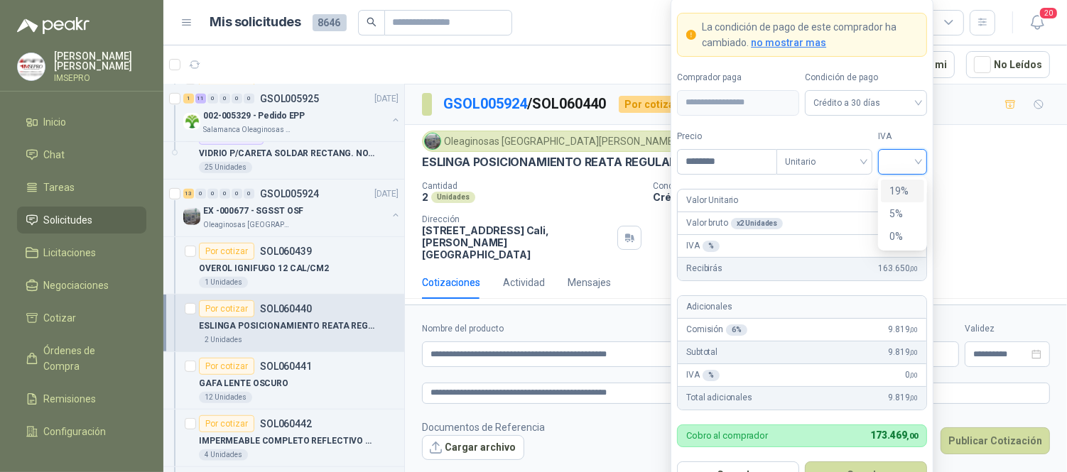
click at [898, 190] on div "19%" at bounding box center [902, 191] width 26 height 16
click at [886, 464] on button "Guardar" at bounding box center [866, 475] width 122 height 27
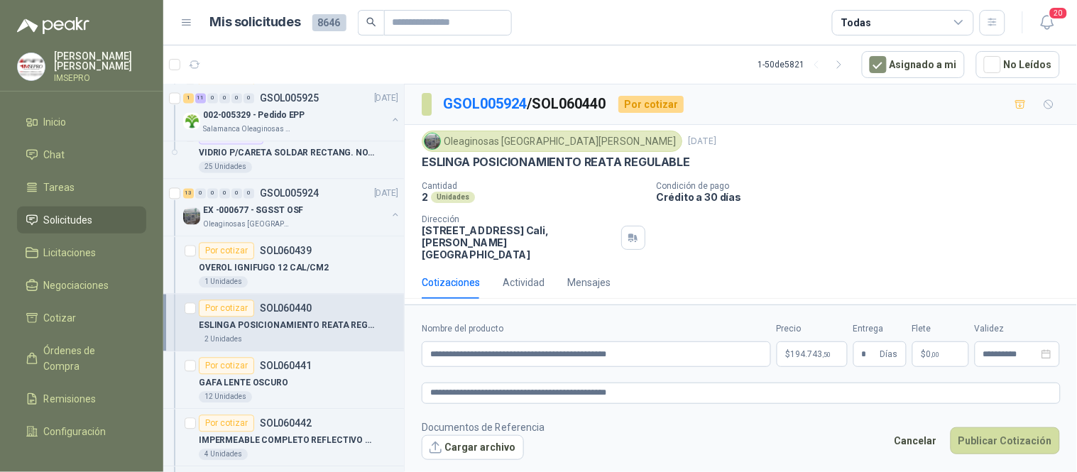
click at [922, 350] on span "$" at bounding box center [924, 354] width 5 height 9
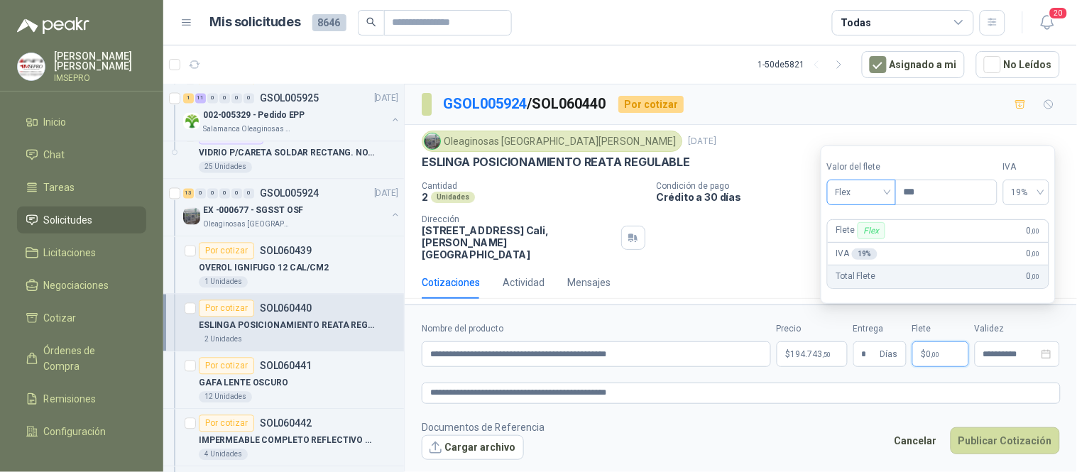
click at [893, 193] on div "Flex" at bounding box center [861, 193] width 69 height 26
click at [872, 239] on div "Incluido" at bounding box center [863, 245] width 49 height 16
click at [498, 437] on button "Cargar archivo" at bounding box center [473, 448] width 102 height 26
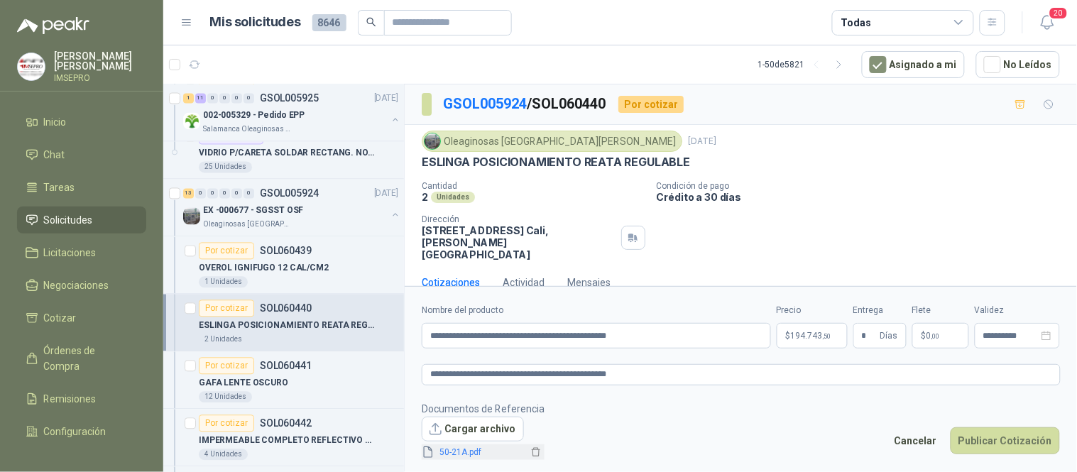
click at [472, 457] on link "50-21A.pdf" at bounding box center [482, 452] width 94 height 13
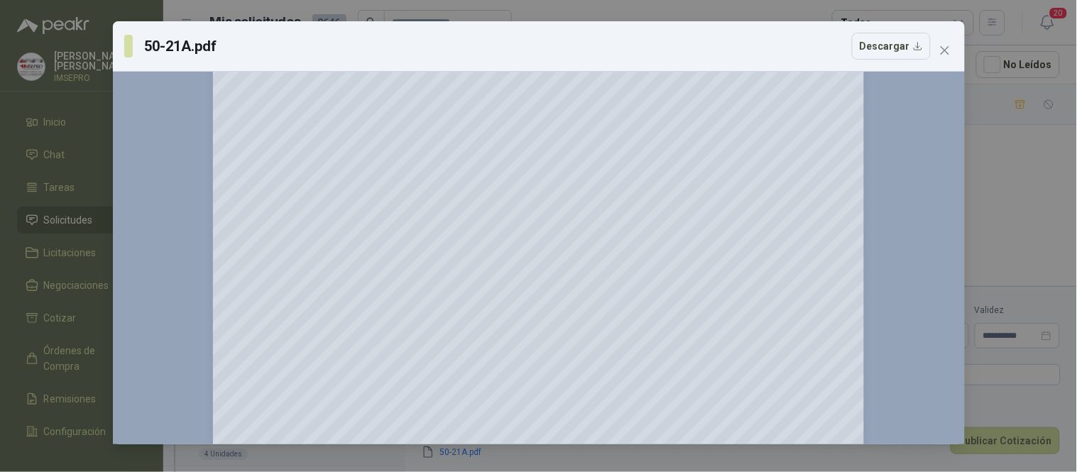
scroll to position [79, 0]
click at [945, 53] on icon "close" at bounding box center [945, 50] width 11 height 11
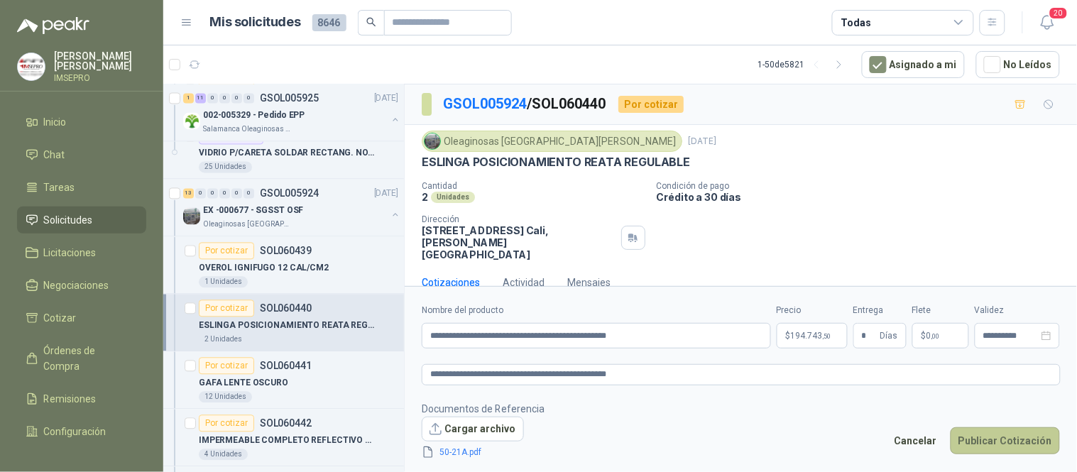
click at [991, 440] on button "Publicar Cotización" at bounding box center [1005, 441] width 109 height 27
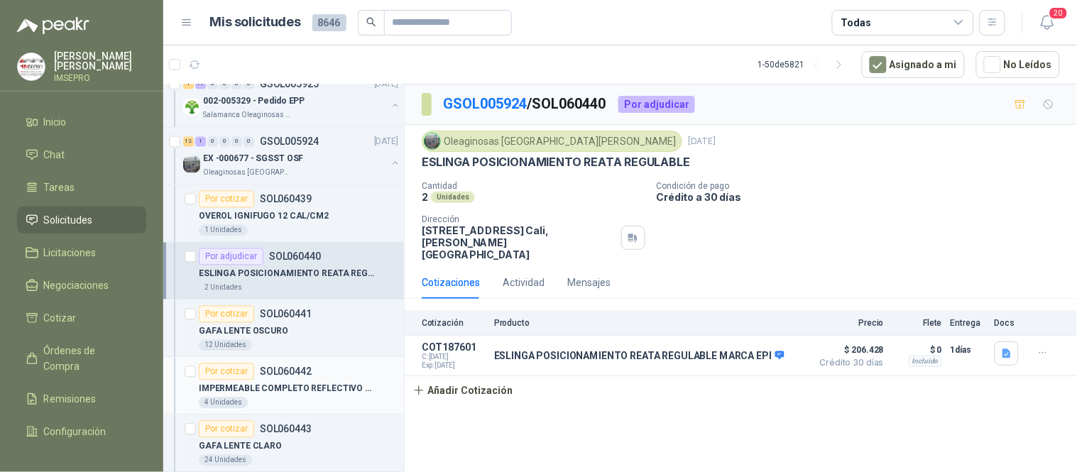
scroll to position [789, 0]
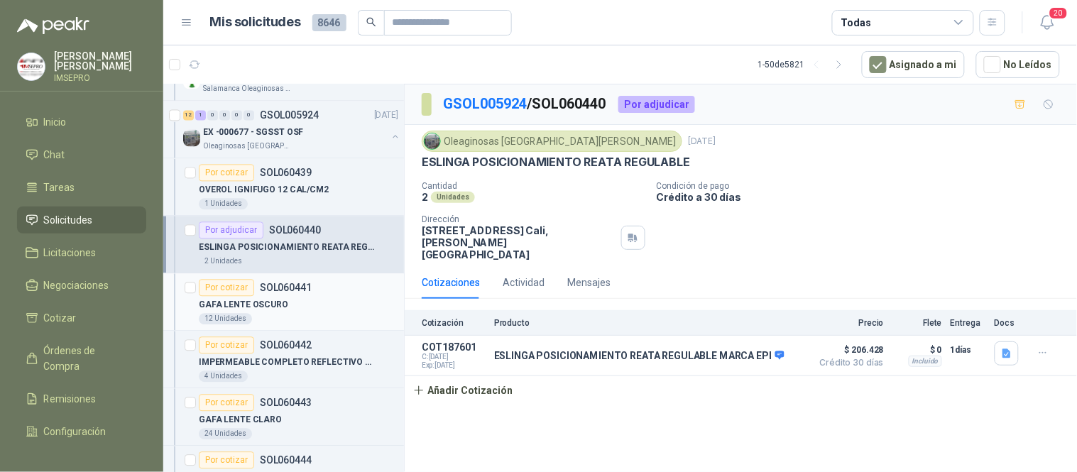
click at [304, 307] on div "GAFA LENTE OSCURO" at bounding box center [299, 304] width 200 height 17
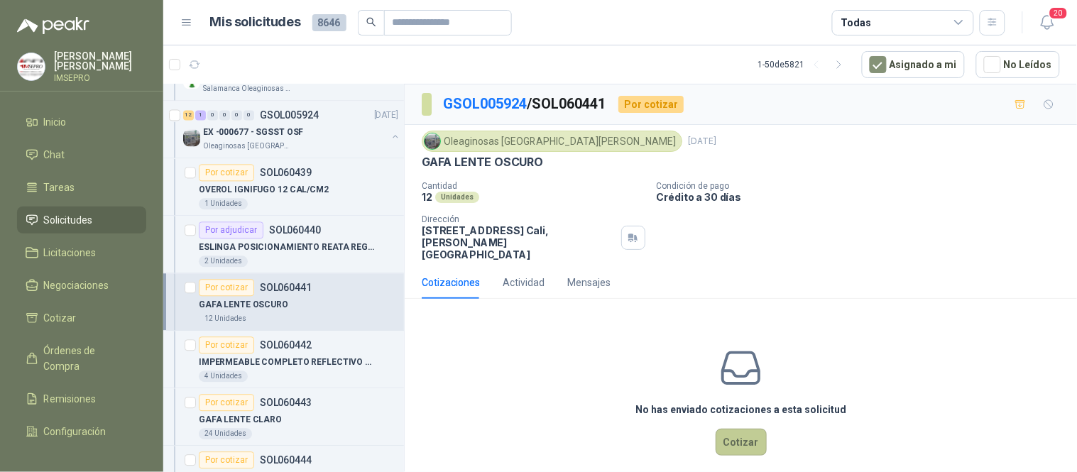
click at [753, 429] on button "Cotizar" at bounding box center [741, 442] width 51 height 27
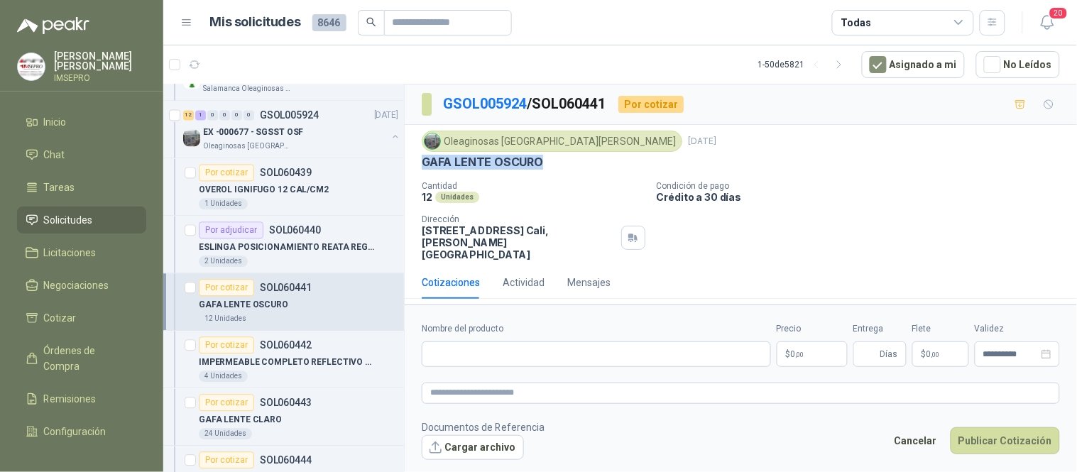
drag, startPoint x: 540, startPoint y: 161, endPoint x: 418, endPoint y: 168, distance: 122.3
click at [418, 168] on div "Oleaginosas San [PERSON_NAME] [DATE] GAFA LENTE OSCURO Cantidad 12 Unidades Con…" at bounding box center [741, 195] width 673 height 141
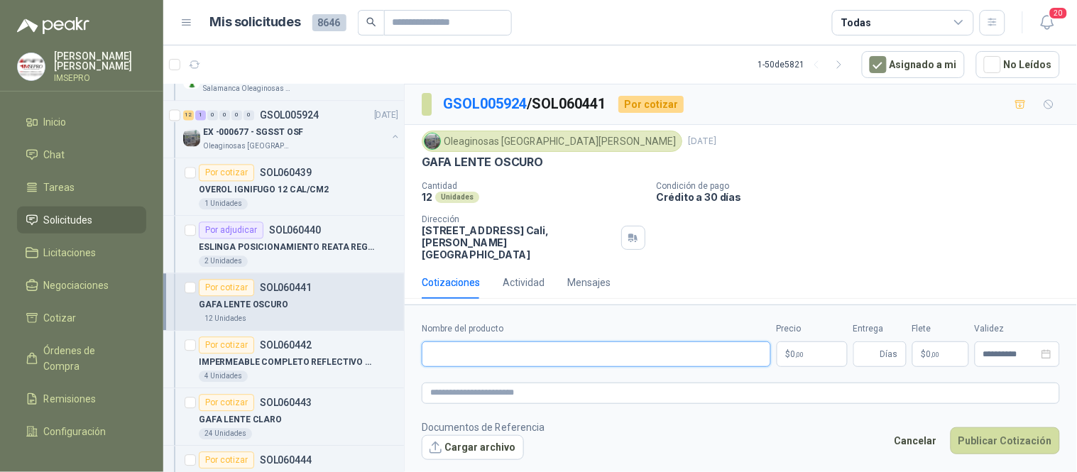
click at [438, 342] on input "Nombre del producto" at bounding box center [596, 355] width 349 height 26
paste input "**********"
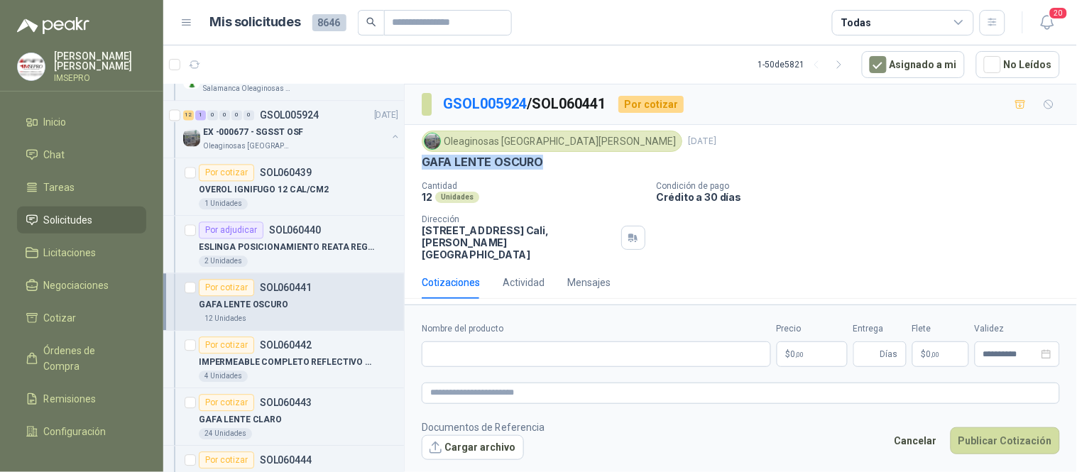
drag, startPoint x: 541, startPoint y: 164, endPoint x: 416, endPoint y: 163, distance: 125.0
click at [416, 163] on div "Oleaginosas San [PERSON_NAME] [DATE] GAFA LENTE OSCURO Cantidad 12 Unidades Con…" at bounding box center [741, 195] width 673 height 141
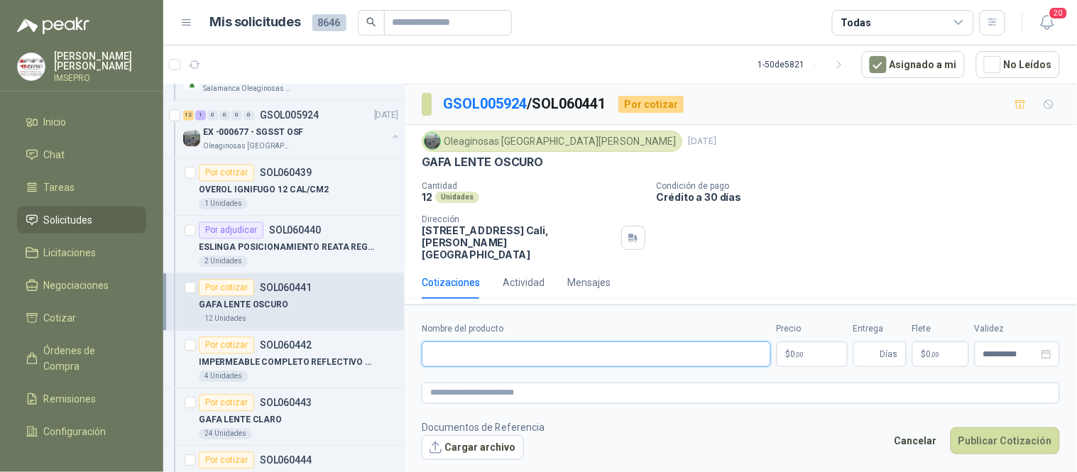
click at [457, 342] on input "Nombre del producto" at bounding box center [596, 355] width 349 height 26
paste input "**********"
click at [481, 342] on input "**********" at bounding box center [596, 355] width 349 height 26
drag, startPoint x: 574, startPoint y: 335, endPoint x: 560, endPoint y: 341, distance: 15.3
click at [560, 342] on input "**********" at bounding box center [596, 355] width 349 height 26
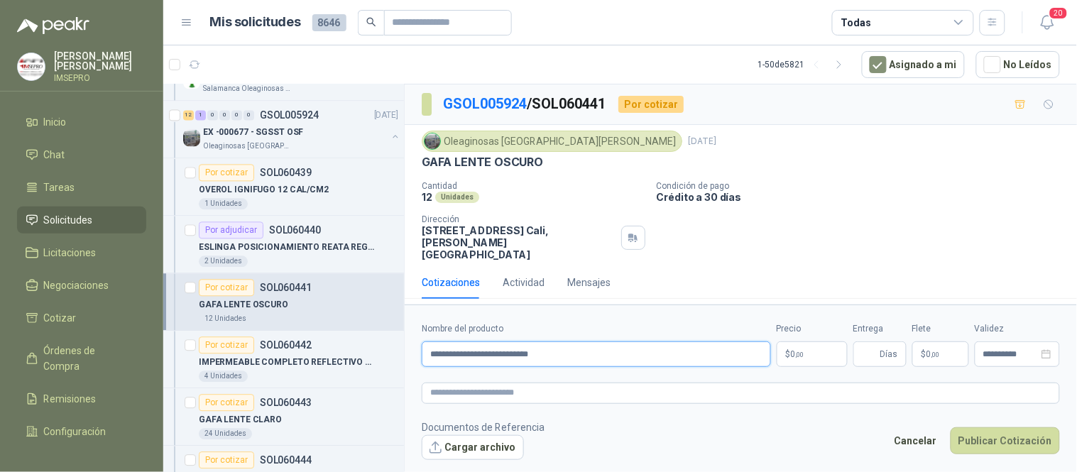
click at [575, 342] on input "**********" at bounding box center [596, 355] width 349 height 26
drag, startPoint x: 643, startPoint y: 342, endPoint x: 419, endPoint y: 320, distance: 225.4
click at [419, 320] on form "**********" at bounding box center [741, 391] width 673 height 173
click at [448, 344] on input "*" at bounding box center [596, 355] width 349 height 26
click at [715, 266] on div "Cotizaciones Actividad Mensajes" at bounding box center [741, 282] width 638 height 33
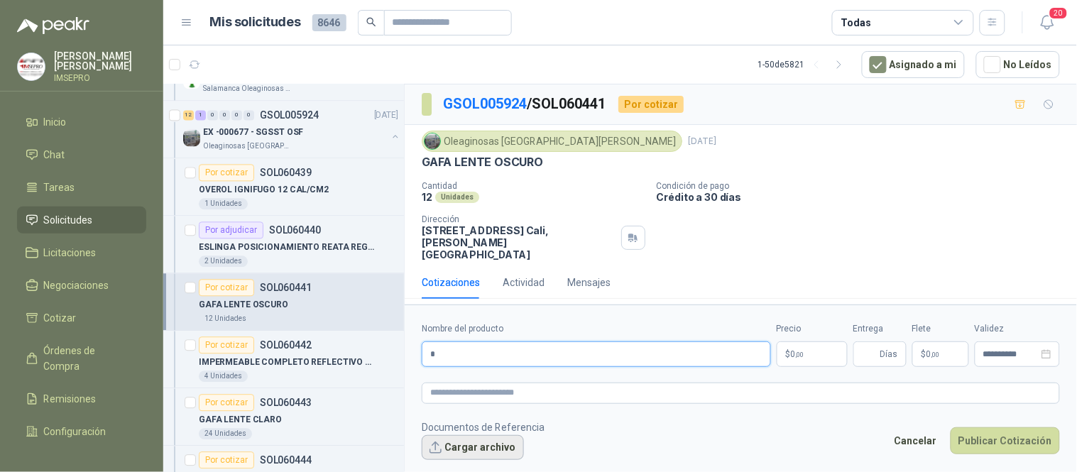
drag, startPoint x: 496, startPoint y: 331, endPoint x: 508, endPoint y: 439, distance: 108.7
click at [506, 437] on form "**********" at bounding box center [741, 391] width 673 height 173
paste input "**********"
click at [481, 342] on input "**********" at bounding box center [596, 355] width 349 height 26
click at [586, 342] on input "**********" at bounding box center [596, 355] width 349 height 26
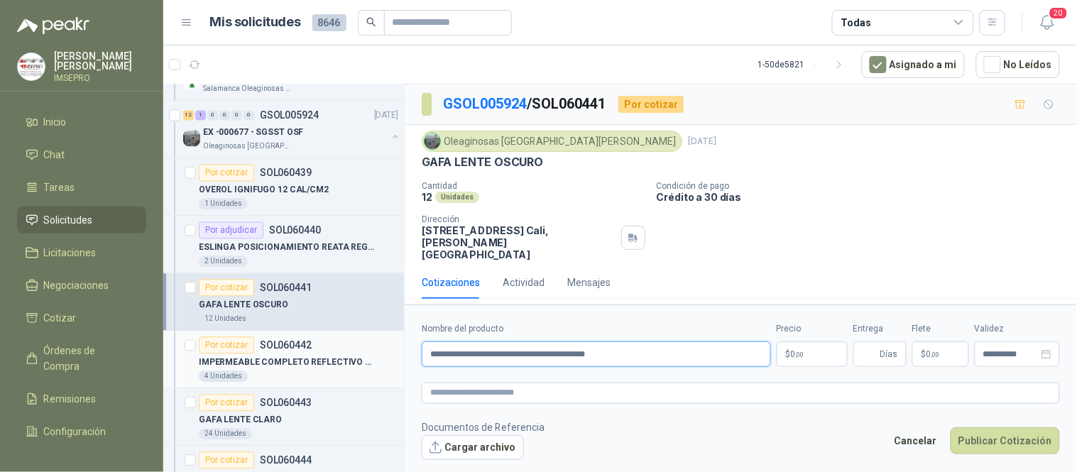
drag, startPoint x: 641, startPoint y: 339, endPoint x: 379, endPoint y: 341, distance: 262.8
click at [379, 341] on div "Por cotizar SOL060474 [DATE] Poste separador de fila Cartones America 1 Unidade…" at bounding box center [620, 280] width 914 height 393
click at [467, 383] on textarea at bounding box center [741, 393] width 638 height 21
paste textarea "**********"
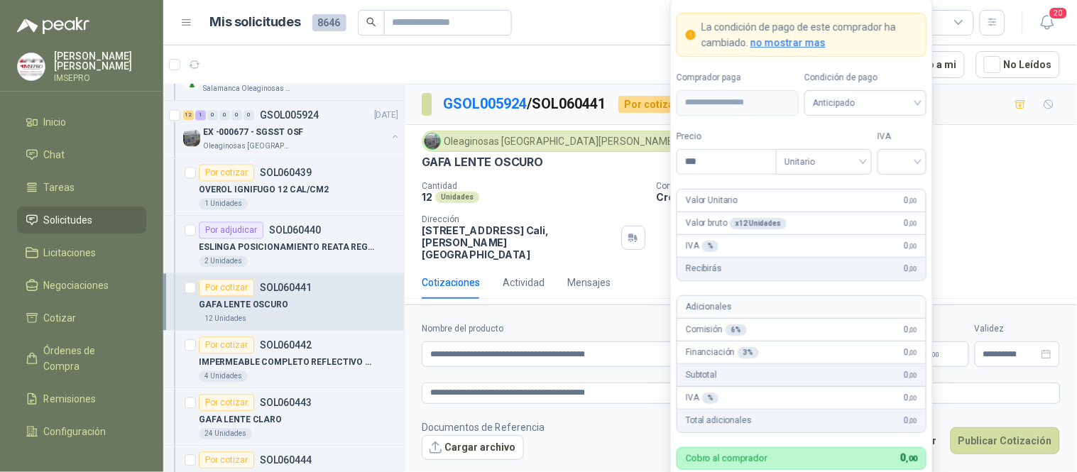
click at [812, 334] on body "[PERSON_NAME] IMSEPRO Inicio Chat Tareas Solicitudes Licitaciones Negociaciones…" at bounding box center [538, 236] width 1077 height 472
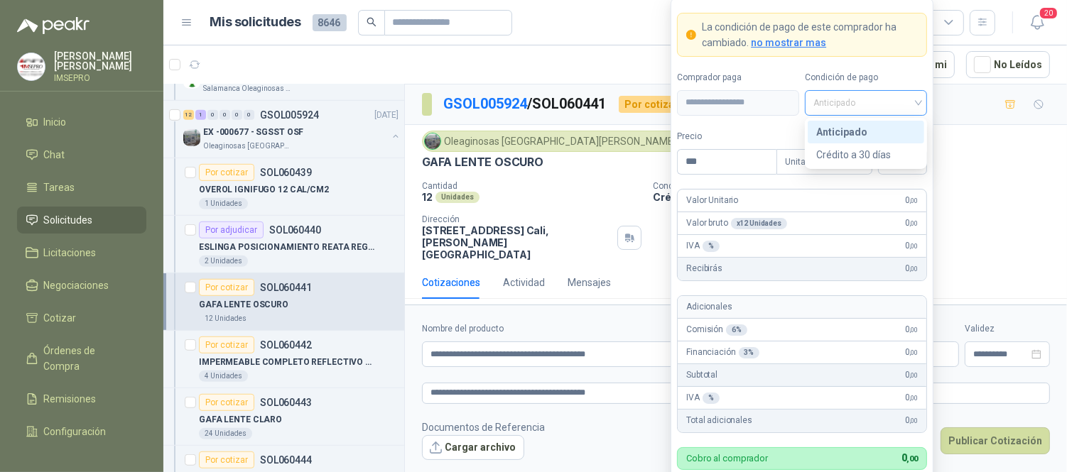
click at [915, 105] on span "Anticipado" at bounding box center [865, 102] width 105 height 21
click at [854, 152] on div "Crédito a 30 días" at bounding box center [865, 155] width 99 height 16
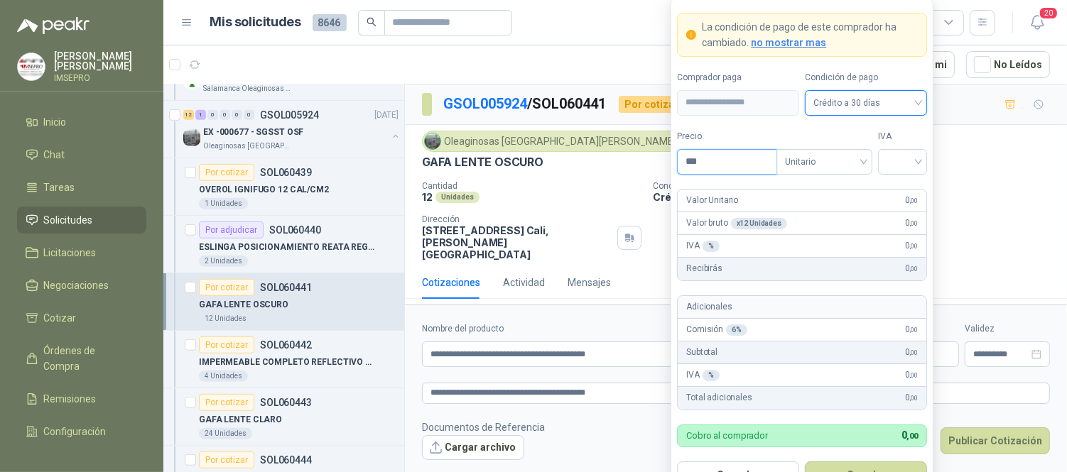
click at [735, 154] on input "***" at bounding box center [726, 162] width 99 height 24
click at [902, 160] on input "search" at bounding box center [902, 160] width 32 height 21
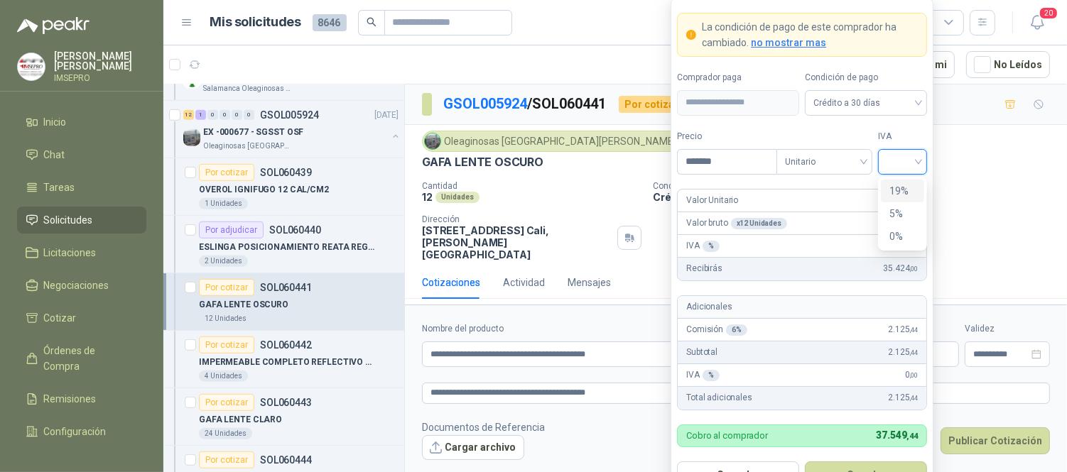
click at [889, 193] on div "19%" at bounding box center [902, 191] width 26 height 16
click at [876, 464] on button "Guardar" at bounding box center [866, 475] width 122 height 27
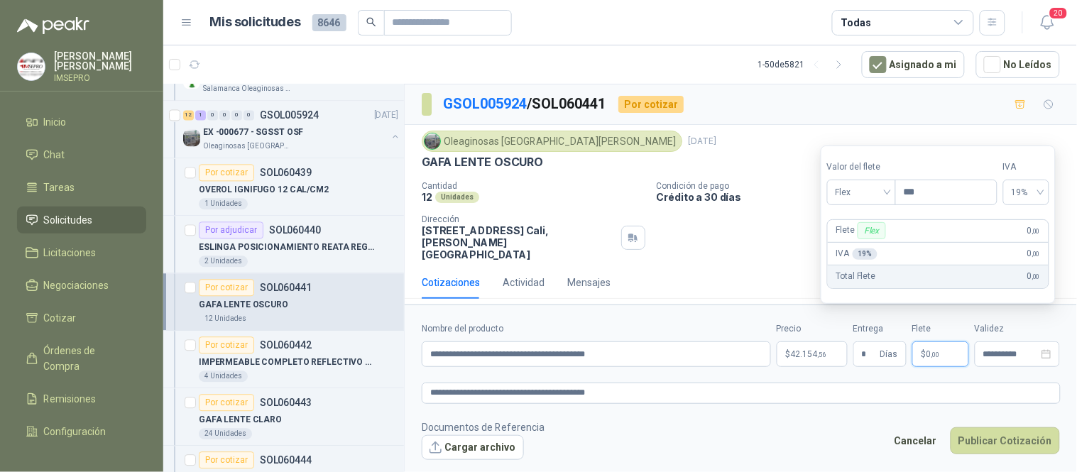
click at [934, 351] on span ",00" at bounding box center [936, 355] width 9 height 8
click at [893, 190] on div "Flex" at bounding box center [861, 193] width 69 height 26
click at [871, 244] on div "Incluido" at bounding box center [863, 245] width 49 height 16
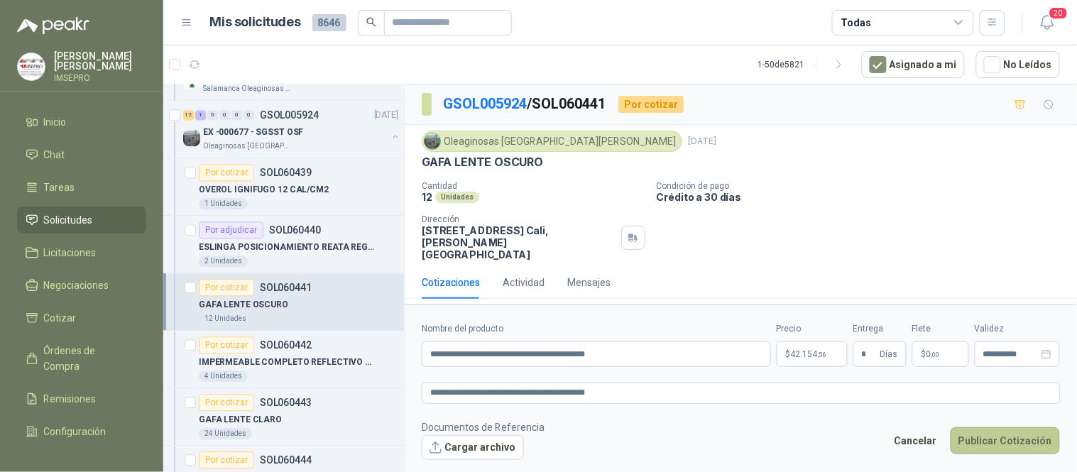
click at [974, 428] on button "Publicar Cotización" at bounding box center [1005, 441] width 109 height 27
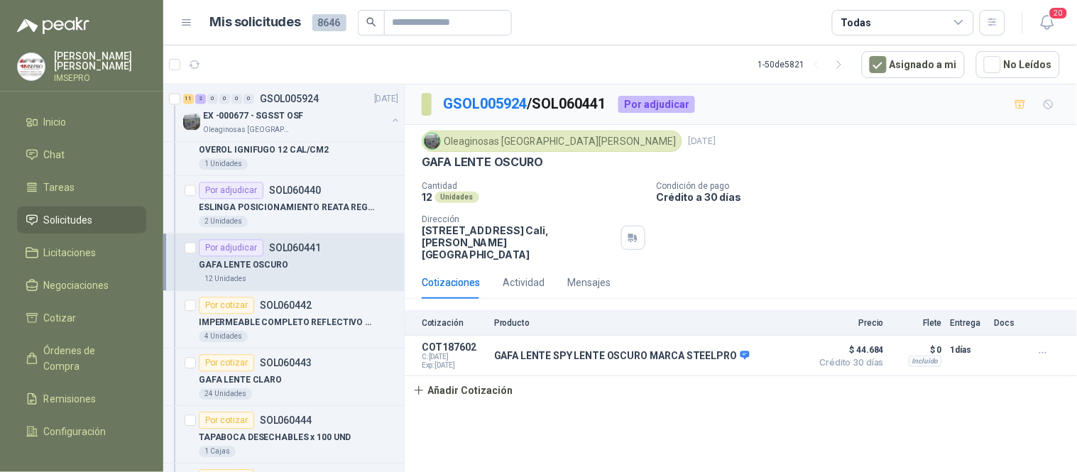
scroll to position [868, 0]
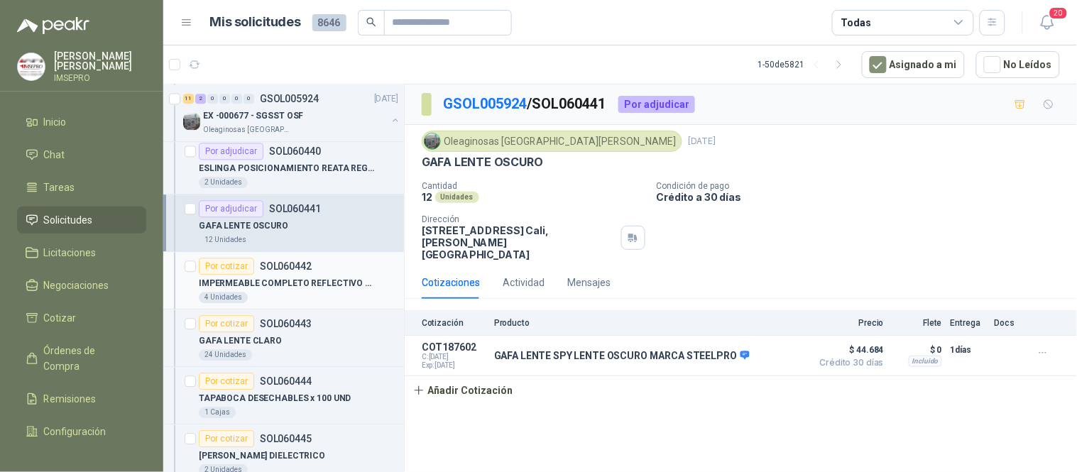
click at [327, 293] on div "4 Unidades" at bounding box center [299, 297] width 200 height 11
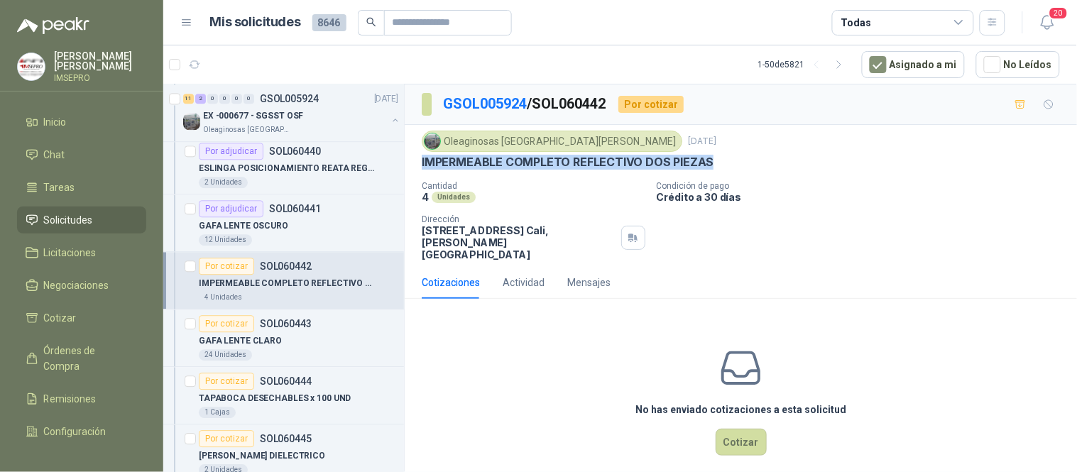
drag, startPoint x: 707, startPoint y: 161, endPoint x: 420, endPoint y: 165, distance: 287.6
click at [420, 165] on div "Oleaginosas San [PERSON_NAME] [DATE] IMPERMEABLE COMPLETO REFLECTIVO DOS PIEZAS…" at bounding box center [741, 195] width 673 height 141
click at [729, 429] on button "Cotizar" at bounding box center [741, 442] width 51 height 27
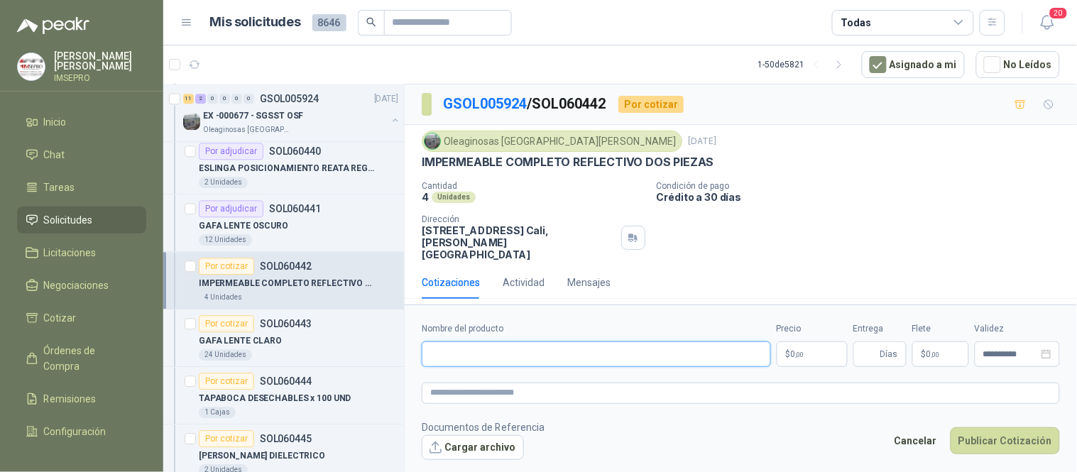
click at [531, 342] on input "Nombre del producto" at bounding box center [596, 355] width 349 height 26
paste input "**********"
click at [429, 342] on input "**********" at bounding box center [596, 355] width 349 height 26
drag, startPoint x: 689, startPoint y: 337, endPoint x: 470, endPoint y: 334, distance: 218.7
click at [470, 342] on input "**********" at bounding box center [596, 355] width 349 height 26
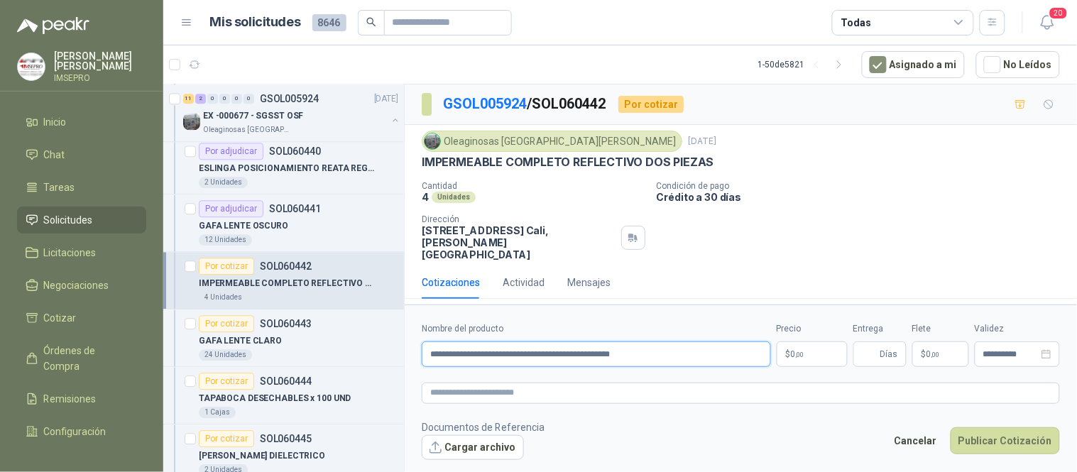
click at [707, 342] on input "**********" at bounding box center [596, 355] width 349 height 26
drag, startPoint x: 733, startPoint y: 339, endPoint x: 403, endPoint y: 339, distance: 330.2
click at [403, 339] on div "Por cotizar SOL060474 [DATE] Poste separador de fila Cartones America 1 Unidade…" at bounding box center [620, 280] width 914 height 393
click at [478, 383] on textarea at bounding box center [741, 393] width 638 height 21
paste textarea "**********"
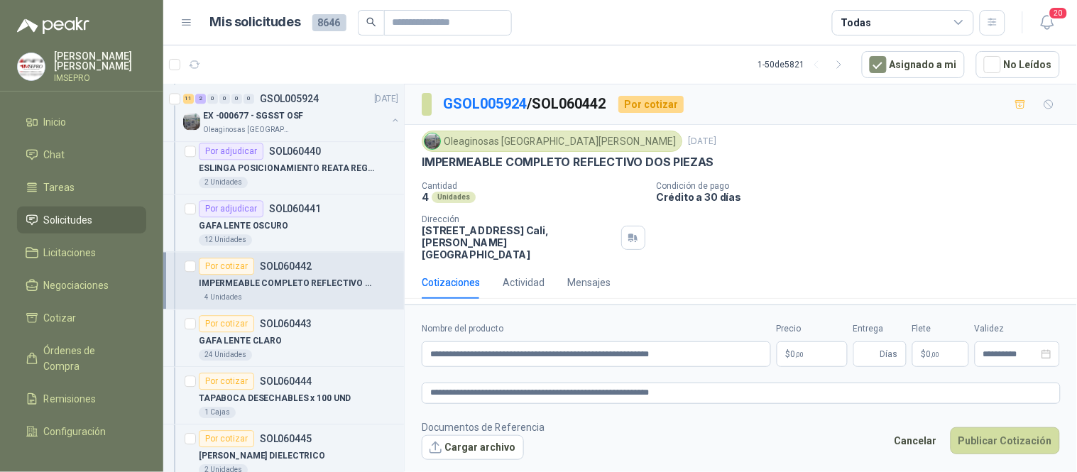
click at [812, 342] on p "$ 0 ,00" at bounding box center [812, 355] width 71 height 26
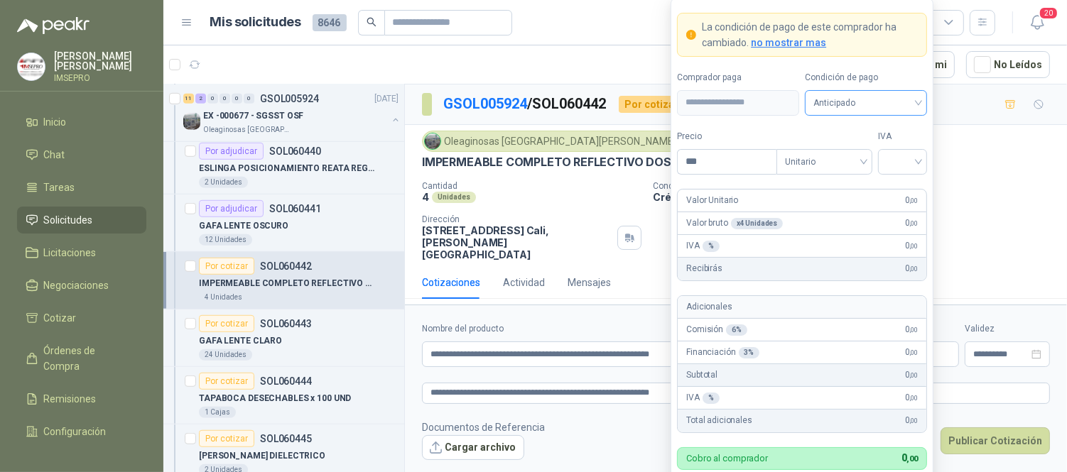
click at [921, 99] on div "Anticipado" at bounding box center [866, 103] width 122 height 26
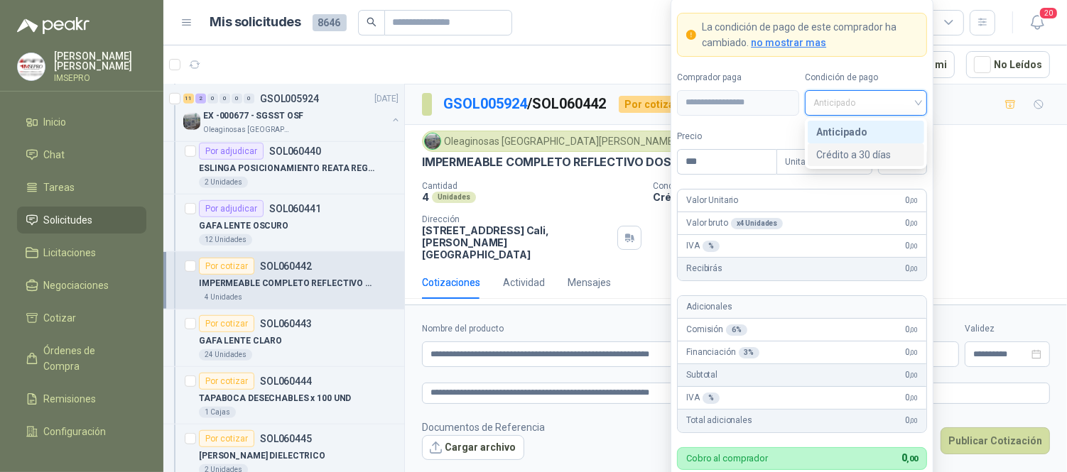
click at [861, 153] on div "Crédito a 30 días" at bounding box center [865, 155] width 99 height 16
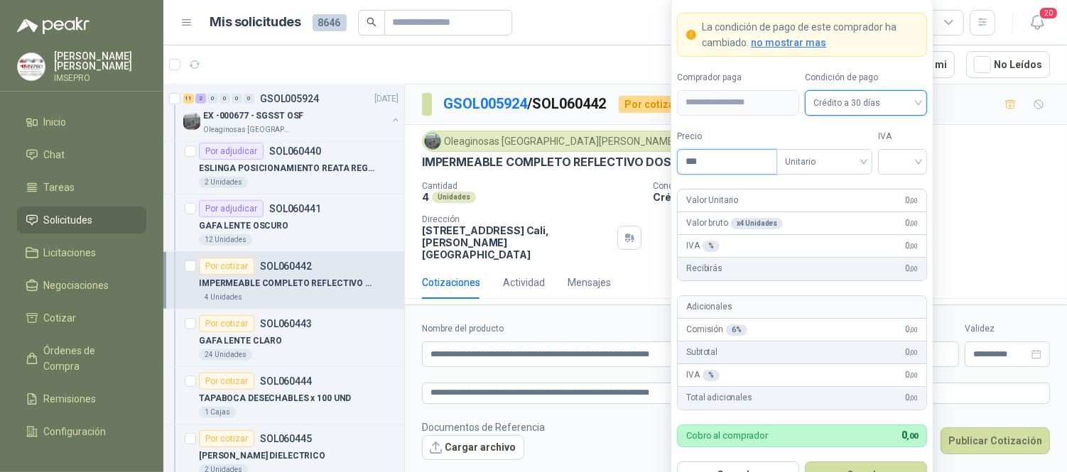
click at [707, 157] on input "***" at bounding box center [726, 162] width 99 height 24
click at [904, 159] on input "search" at bounding box center [902, 160] width 32 height 21
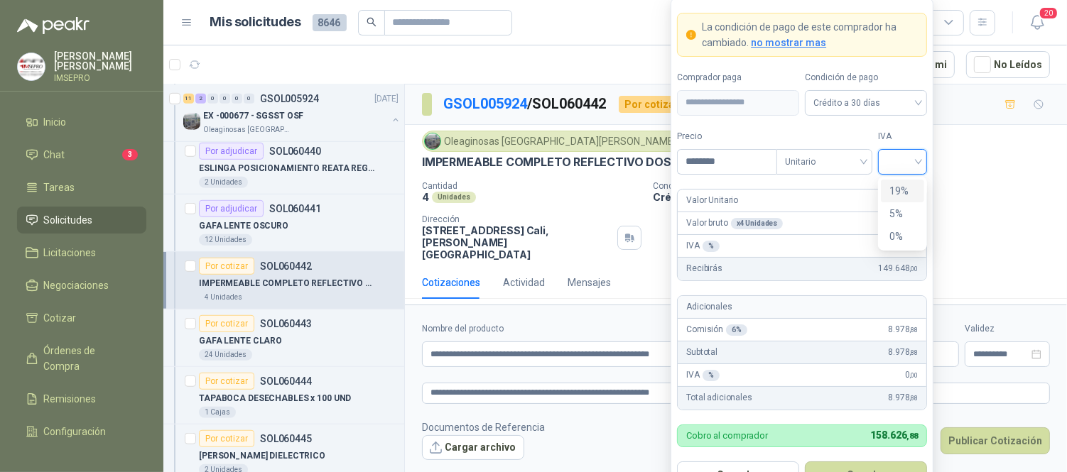
click at [900, 186] on div "19%" at bounding box center [902, 191] width 26 height 16
click at [868, 469] on button "Guardar" at bounding box center [866, 475] width 122 height 27
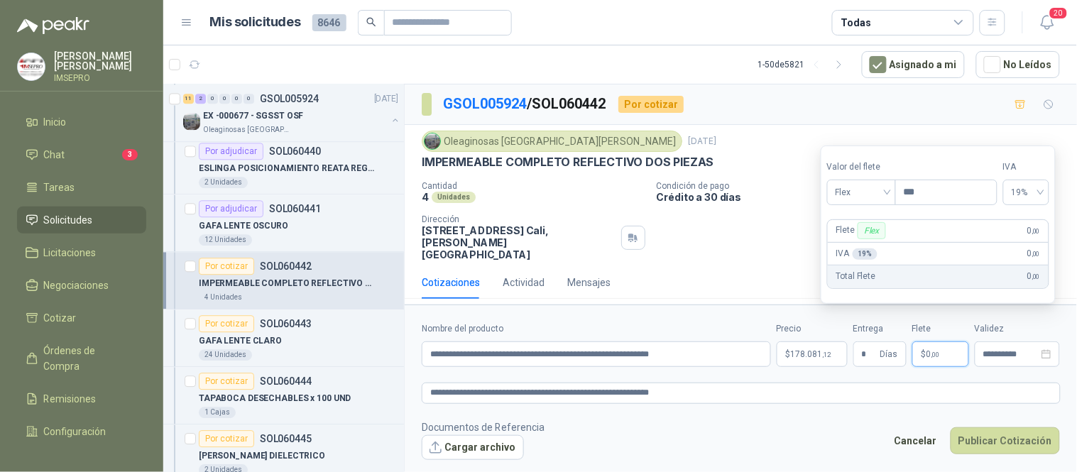
click at [930, 350] on span "0 ,00" at bounding box center [933, 354] width 13 height 9
click at [888, 196] on span "Flex" at bounding box center [862, 192] width 52 height 21
click at [857, 245] on div "Incluido" at bounding box center [863, 245] width 49 height 16
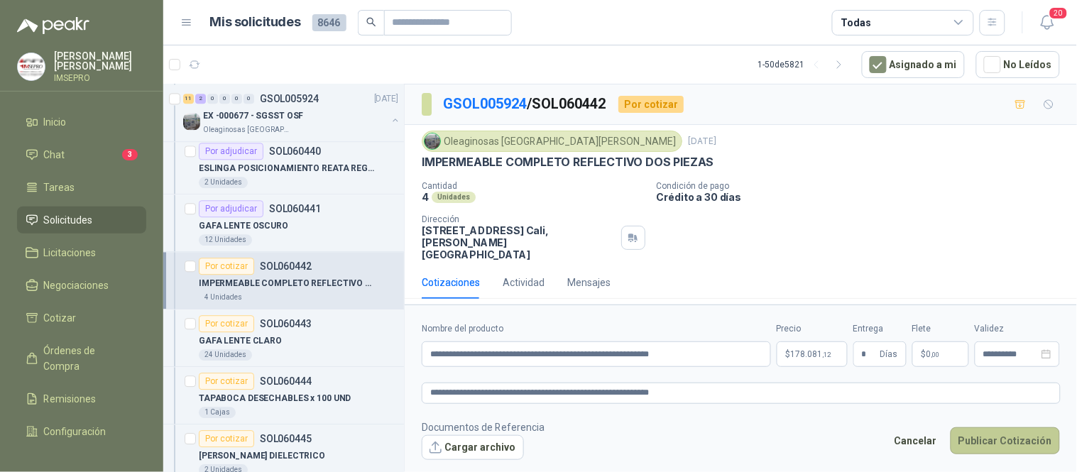
click at [1014, 428] on button "Publicar Cotización" at bounding box center [1005, 441] width 109 height 27
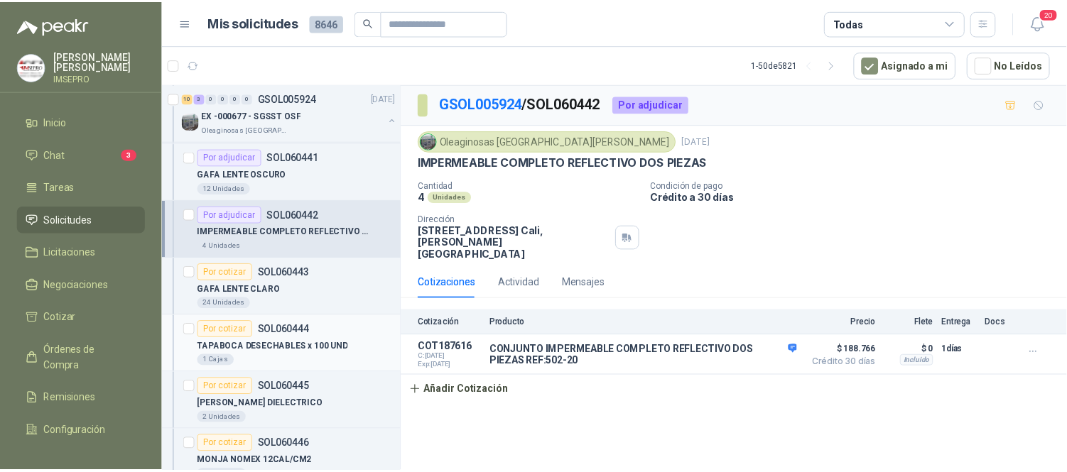
scroll to position [947, 0]
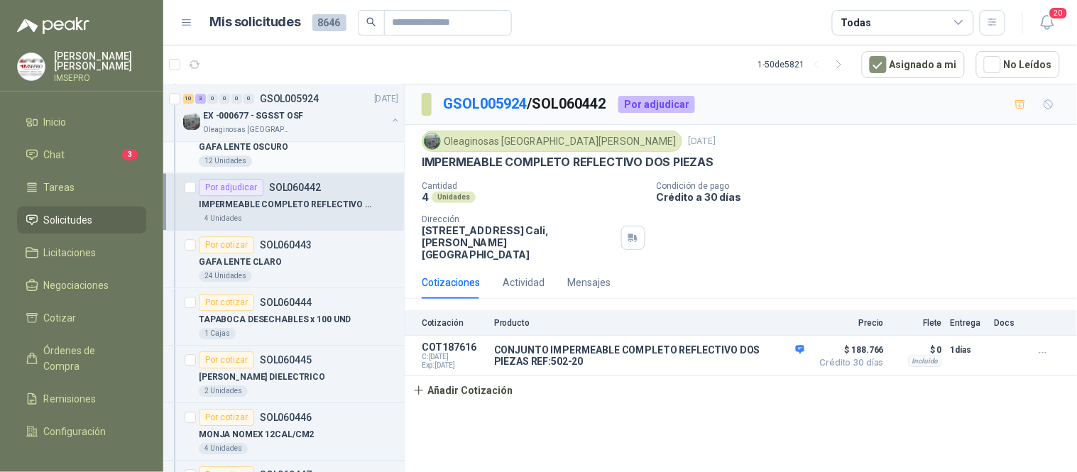
click at [291, 154] on div "GAFA LENTE OSCURO" at bounding box center [299, 146] width 200 height 17
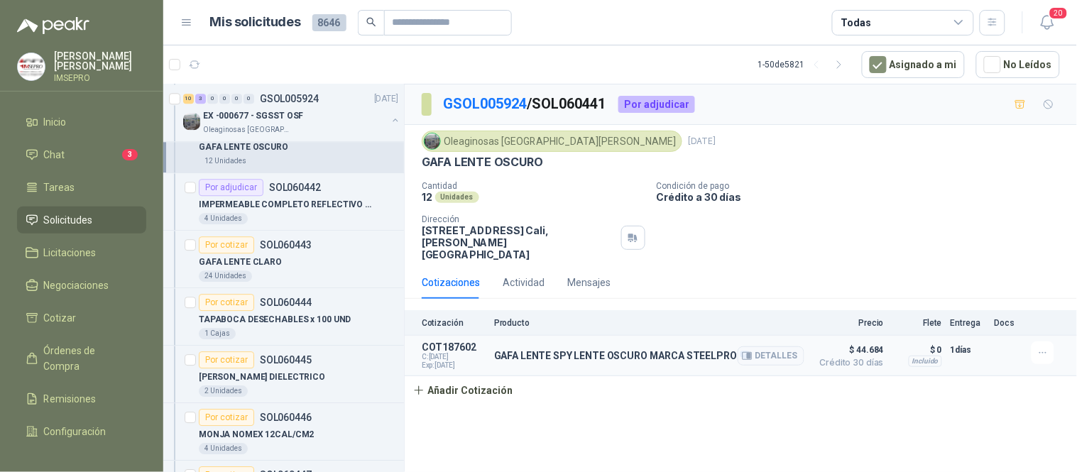
drag, startPoint x: 1045, startPoint y: 332, endPoint x: 1008, endPoint y: 325, distance: 36.8
click at [1044, 347] on icon "button" at bounding box center [1044, 353] width 12 height 12
click at [976, 273] on button "Editar" at bounding box center [1015, 274] width 114 height 23
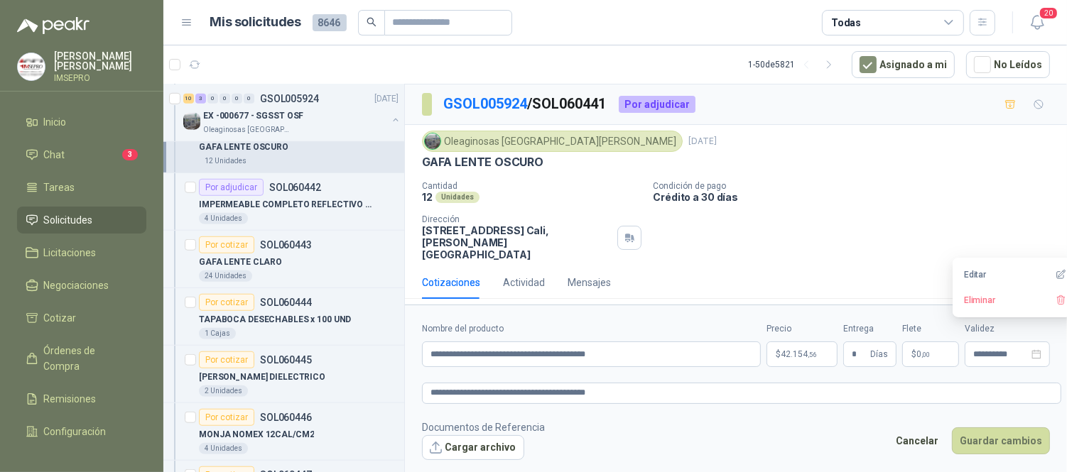
click at [790, 356] on body "[PERSON_NAME] IMSEPRO Inicio Chat 3 Tareas Solicitudes Licitaciones Negociacion…" at bounding box center [533, 236] width 1067 height 472
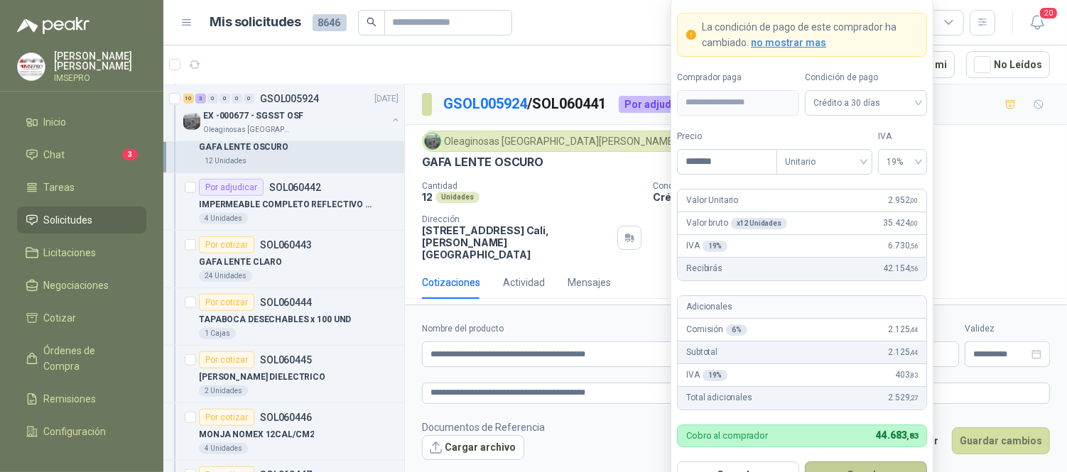
click at [893, 465] on button "Guardar" at bounding box center [866, 475] width 122 height 27
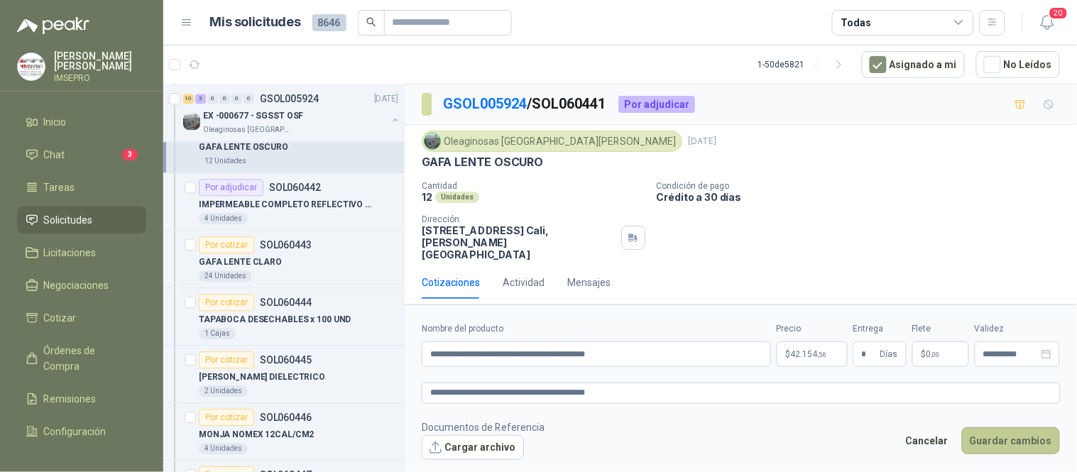
click at [989, 442] on button "Guardar cambios" at bounding box center [1011, 441] width 98 height 27
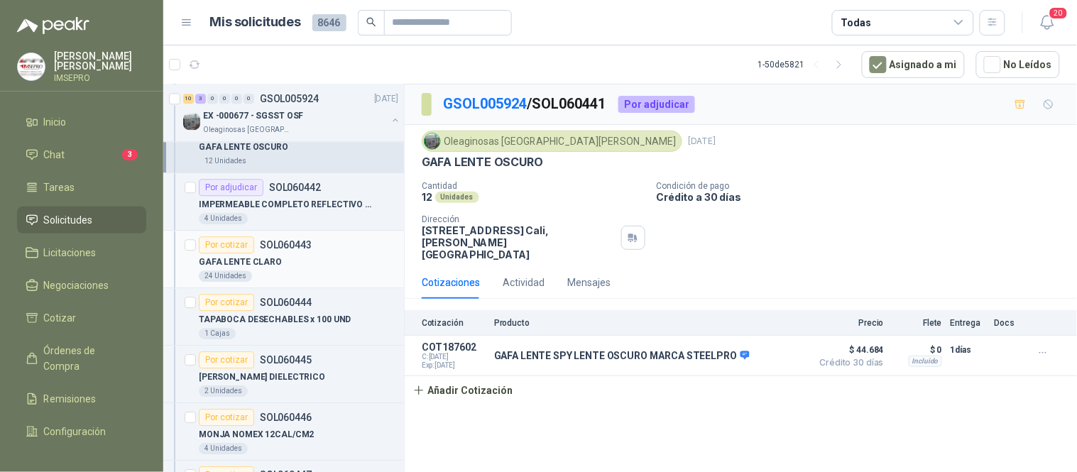
click at [273, 271] on div "24 Unidades" at bounding box center [299, 276] width 200 height 11
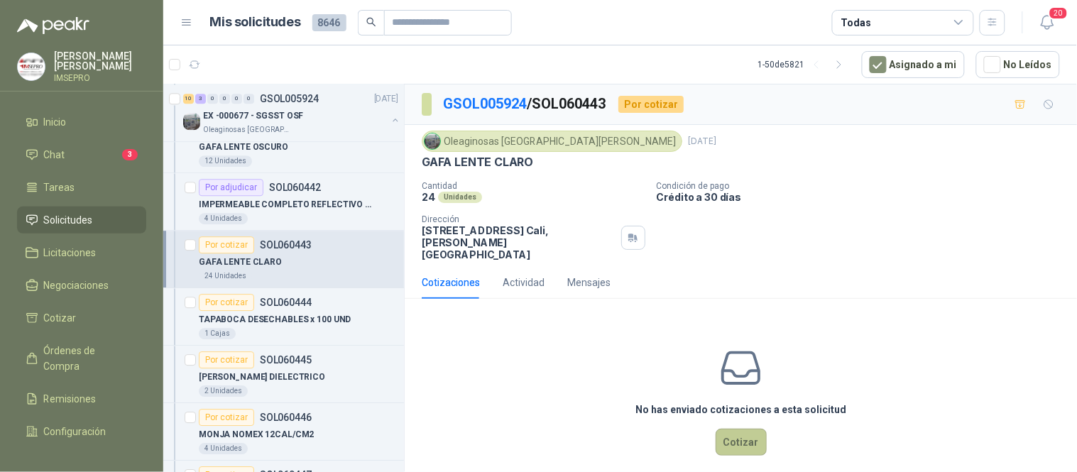
click at [748, 432] on button "Cotizar" at bounding box center [741, 442] width 51 height 27
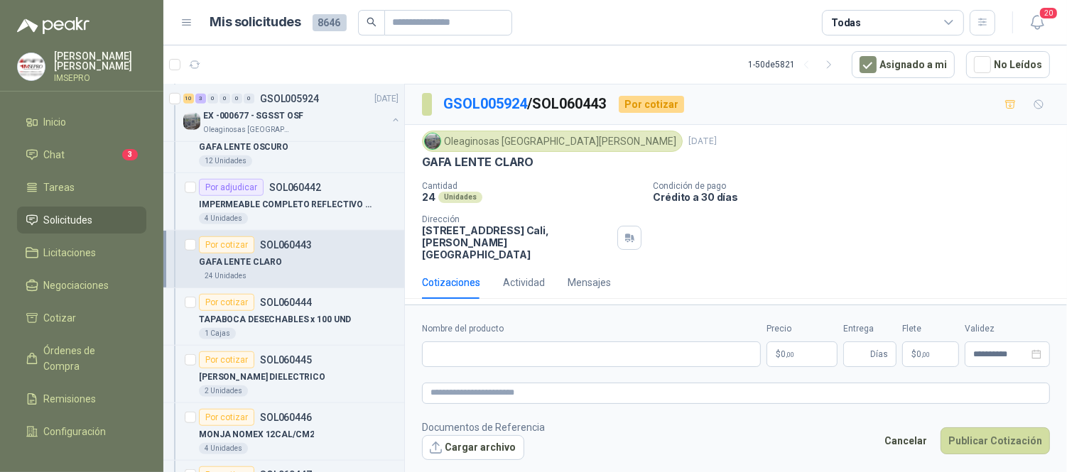
click at [790, 342] on body "[PERSON_NAME] IMSEPRO Inicio Chat 3 Tareas Solicitudes Licitaciones Negociacion…" at bounding box center [533, 236] width 1067 height 472
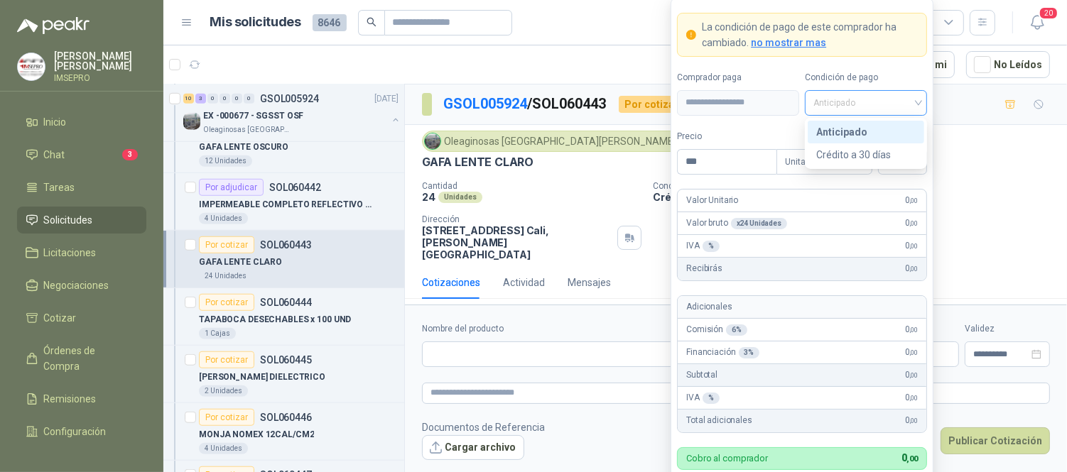
click at [919, 107] on div "Anticipado" at bounding box center [866, 103] width 122 height 26
click at [864, 153] on div "Crédito a 30 días" at bounding box center [865, 155] width 99 height 16
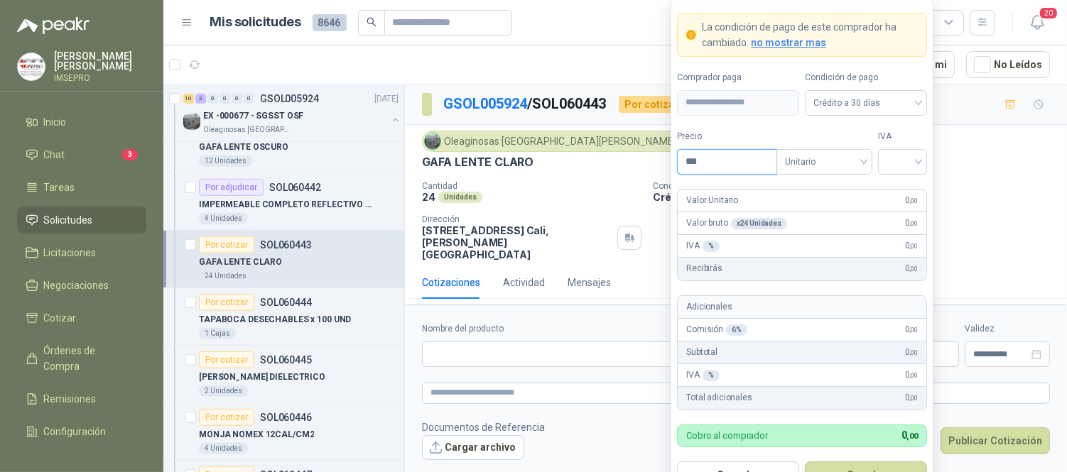
click at [737, 165] on input "***" at bounding box center [726, 162] width 99 height 24
click at [890, 158] on input "search" at bounding box center [902, 160] width 32 height 21
click at [895, 189] on div "19%" at bounding box center [902, 191] width 26 height 16
click at [861, 469] on button "Guardar" at bounding box center [866, 475] width 122 height 27
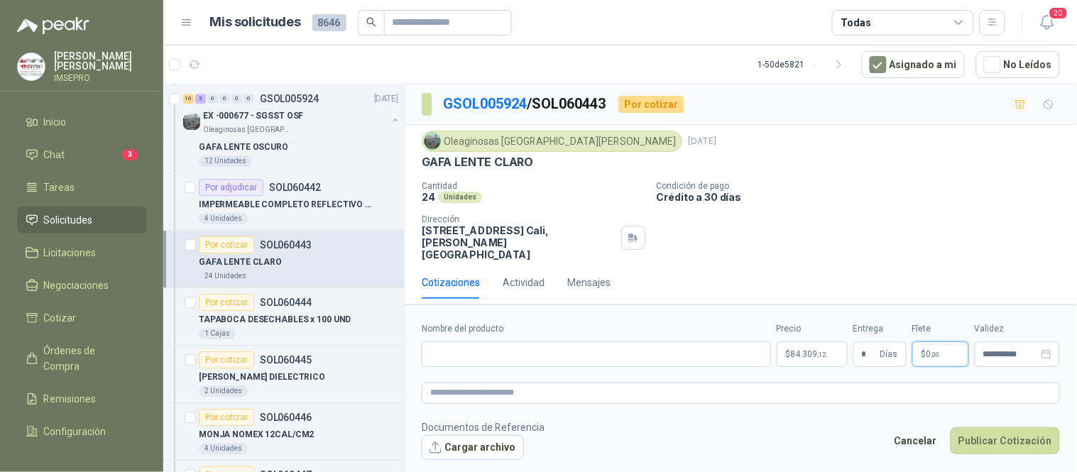
click at [926, 350] on span "$" at bounding box center [924, 354] width 5 height 9
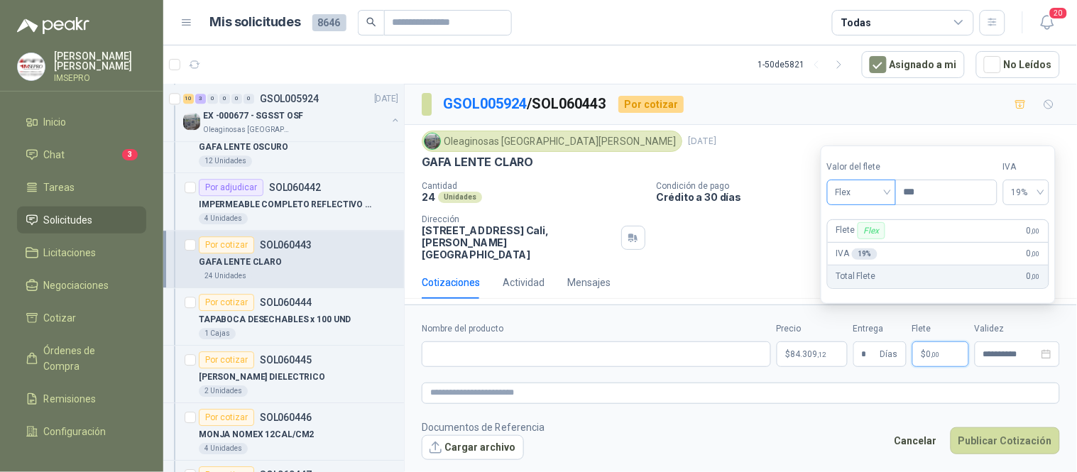
click at [892, 192] on div "Flex" at bounding box center [861, 193] width 69 height 26
click at [876, 245] on div "Incluido" at bounding box center [863, 245] width 49 height 16
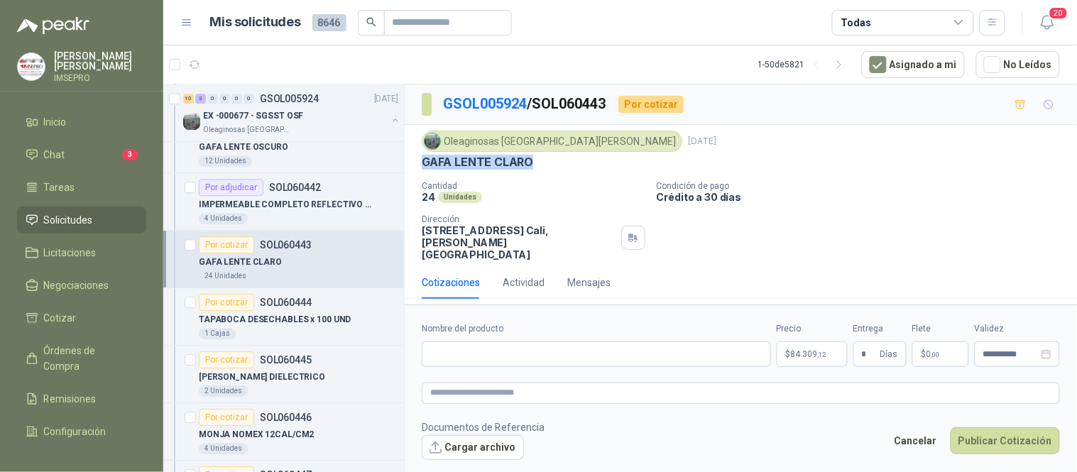
drag, startPoint x: 534, startPoint y: 161, endPoint x: 423, endPoint y: 175, distance: 111.7
click at [423, 175] on div "Oleaginosas San [PERSON_NAME] [DATE] GAFA LENTE CLARO Cantidad 24 Unidades Cond…" at bounding box center [741, 196] width 638 height 130
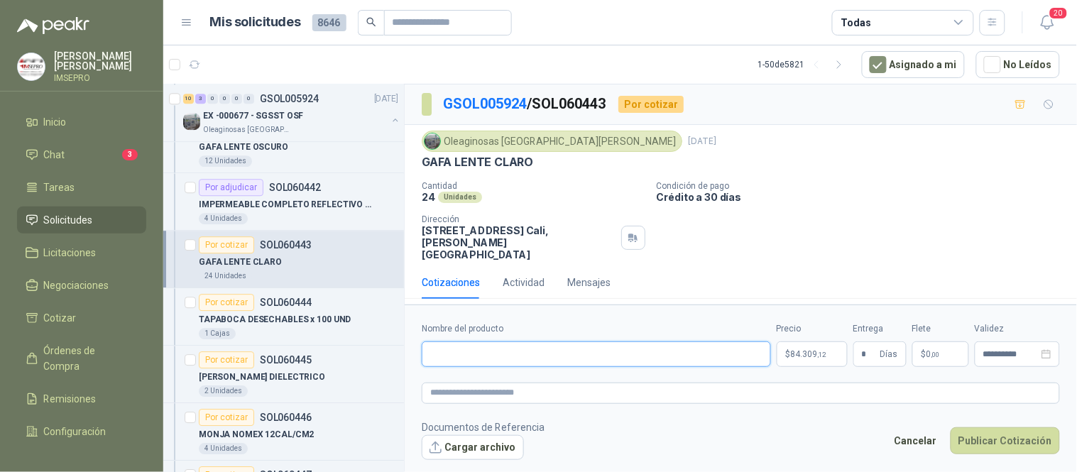
click at [450, 342] on input "Nombre del producto" at bounding box center [596, 355] width 349 height 26
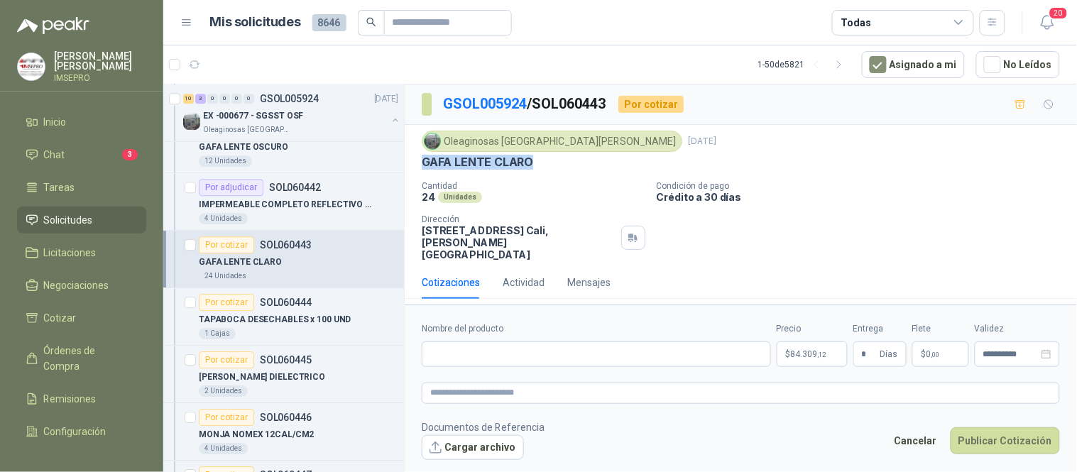
drag, startPoint x: 422, startPoint y: 160, endPoint x: 536, endPoint y: 155, distance: 114.4
click at [536, 155] on div "GAFA LENTE CLARO" at bounding box center [741, 162] width 638 height 15
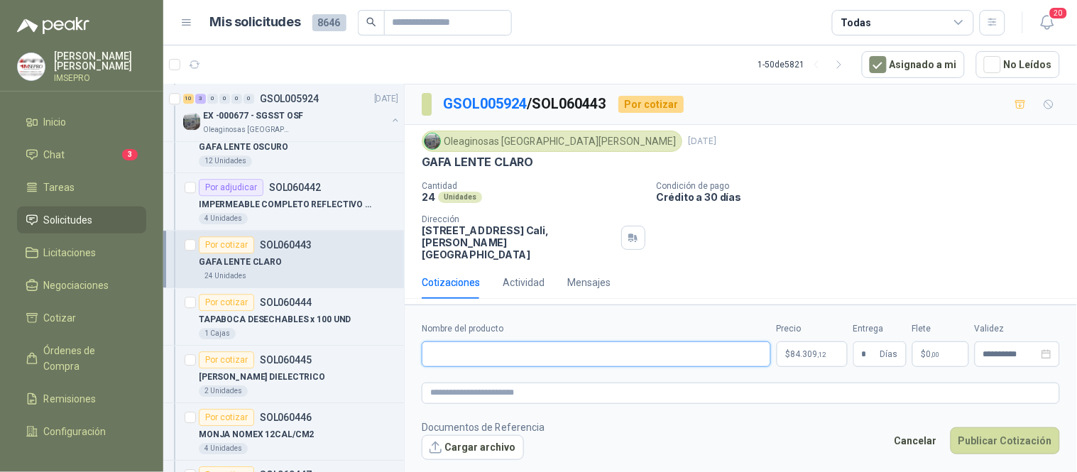
click at [516, 343] on input "Nombre del producto" at bounding box center [596, 355] width 349 height 26
paste input "**********"
click at [480, 342] on input "**********" at bounding box center [596, 355] width 349 height 26
click at [568, 342] on input "**********" at bounding box center [596, 355] width 349 height 26
drag, startPoint x: 619, startPoint y: 335, endPoint x: 426, endPoint y: 339, distance: 193.2
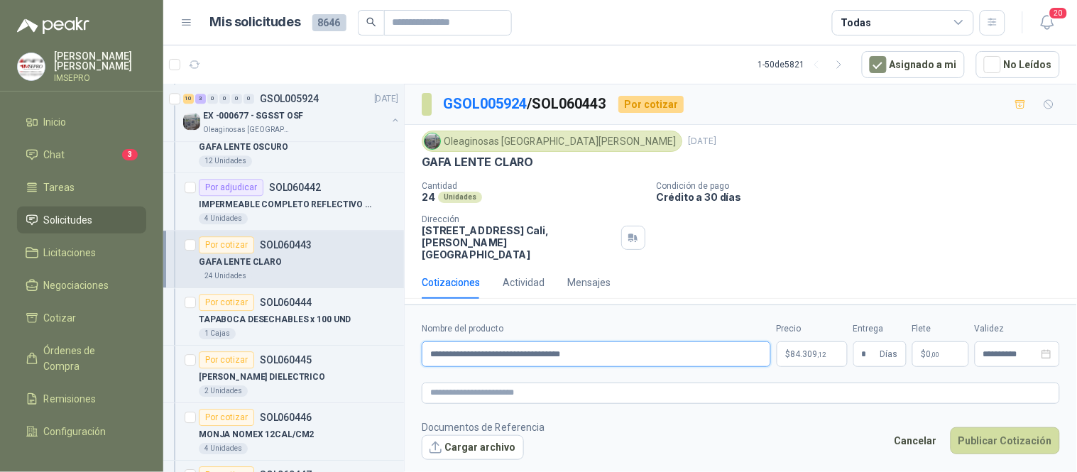
click at [426, 342] on input "**********" at bounding box center [596, 355] width 349 height 26
click at [442, 383] on textarea at bounding box center [741, 393] width 638 height 21
paste textarea "**********"
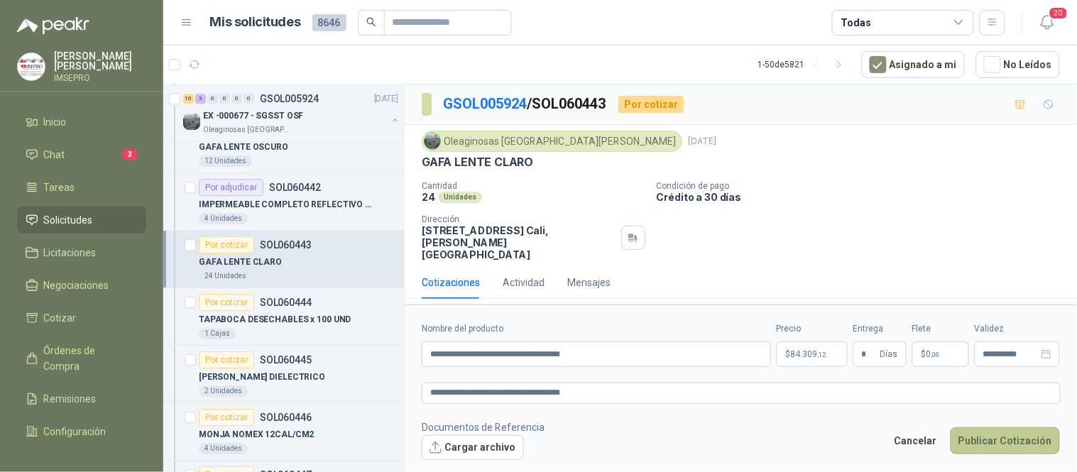
click at [981, 428] on button "Publicar Cotización" at bounding box center [1005, 441] width 109 height 27
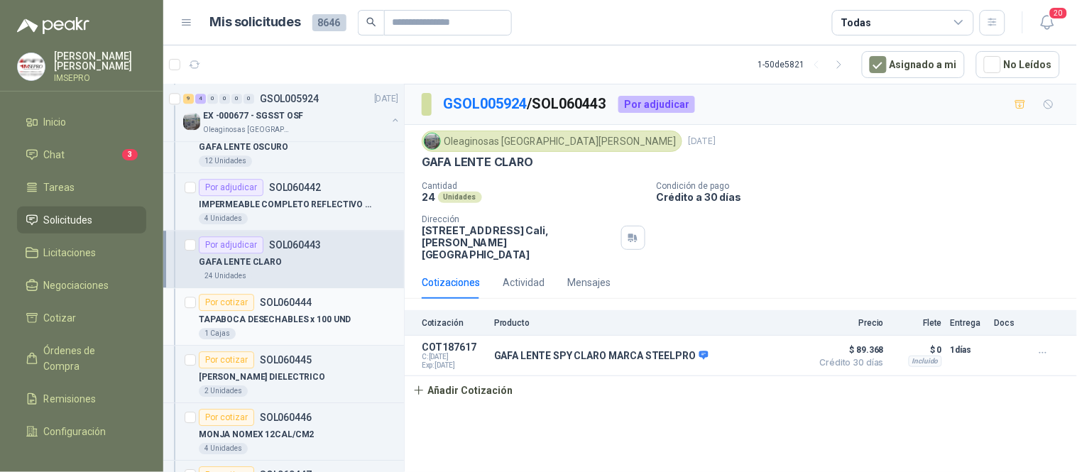
click at [250, 327] on p "TAPABOCA DESECHABLES x 100 UND" at bounding box center [275, 319] width 152 height 13
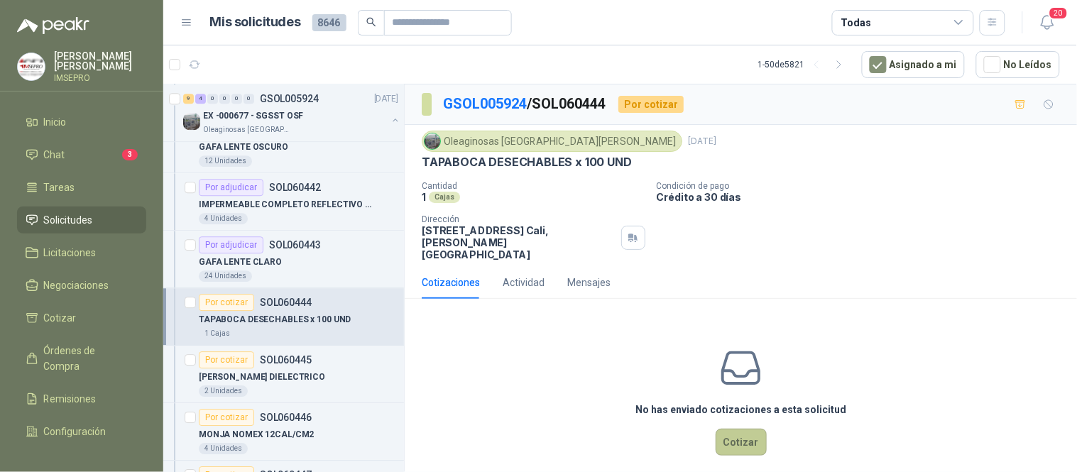
click at [736, 429] on button "Cotizar" at bounding box center [741, 442] width 51 height 27
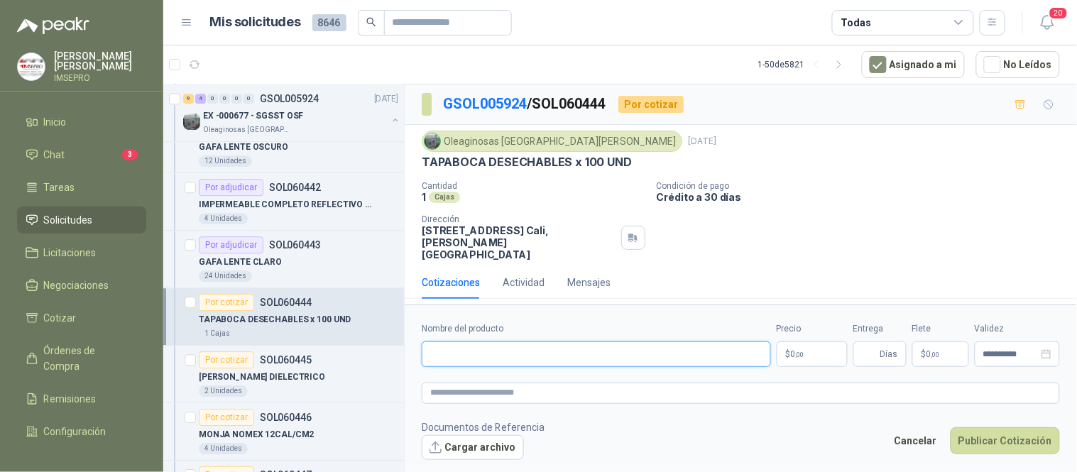
click at [550, 342] on input "Nombre del producto" at bounding box center [596, 355] width 349 height 26
drag, startPoint x: 680, startPoint y: 337, endPoint x: 423, endPoint y: 327, distance: 257.3
click at [423, 342] on input "**********" at bounding box center [596, 355] width 349 height 26
click at [462, 383] on textarea at bounding box center [741, 393] width 638 height 21
paste textarea "**********"
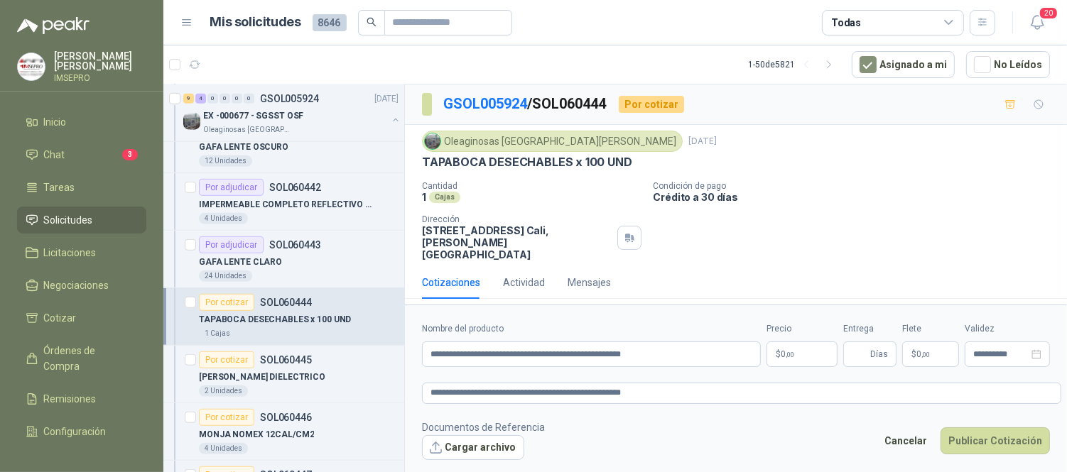
click at [785, 330] on body "[PERSON_NAME] IMSEPRO Inicio Chat 3 Tareas Solicitudes Licitaciones Negociacion…" at bounding box center [533, 236] width 1067 height 472
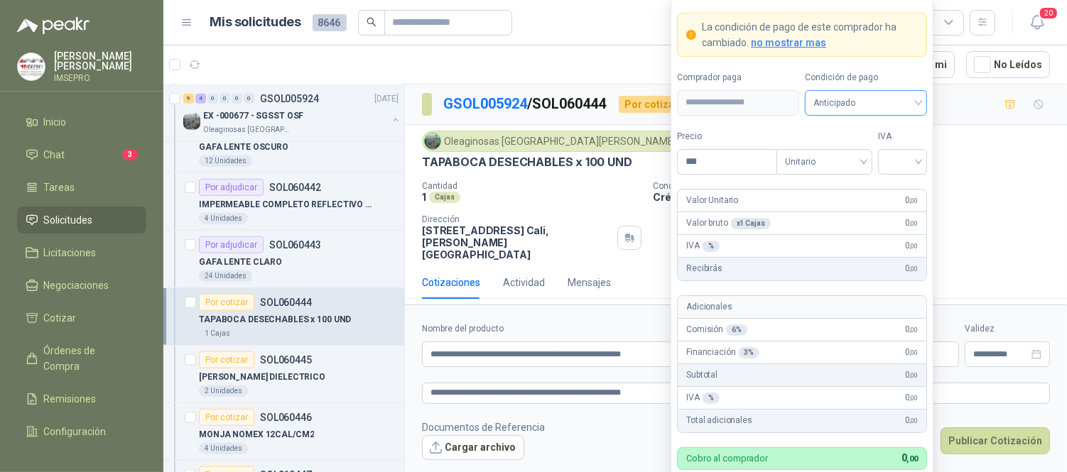
click at [919, 102] on div "Anticipado" at bounding box center [866, 103] width 122 height 26
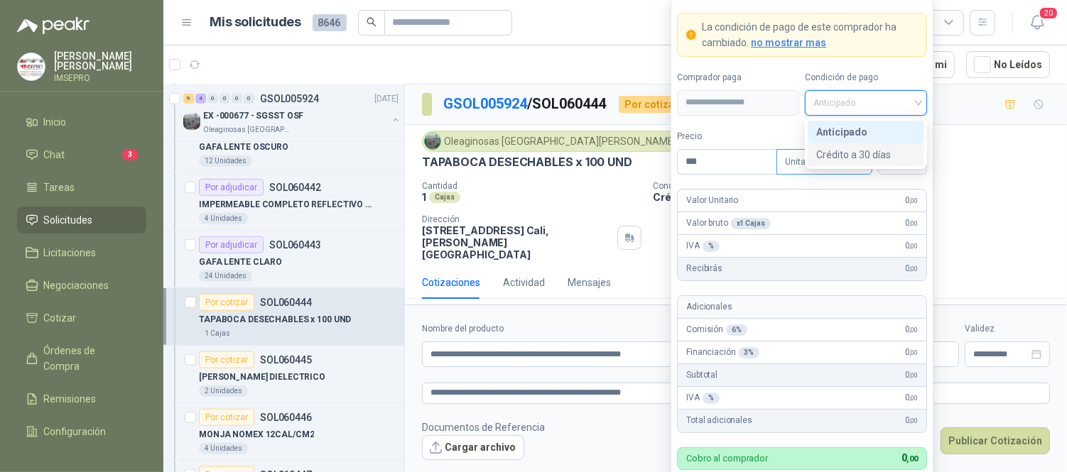
drag, startPoint x: 878, startPoint y: 158, endPoint x: 817, endPoint y: 161, distance: 60.4
click at [876, 159] on div "Crédito a 30 días" at bounding box center [865, 155] width 99 height 16
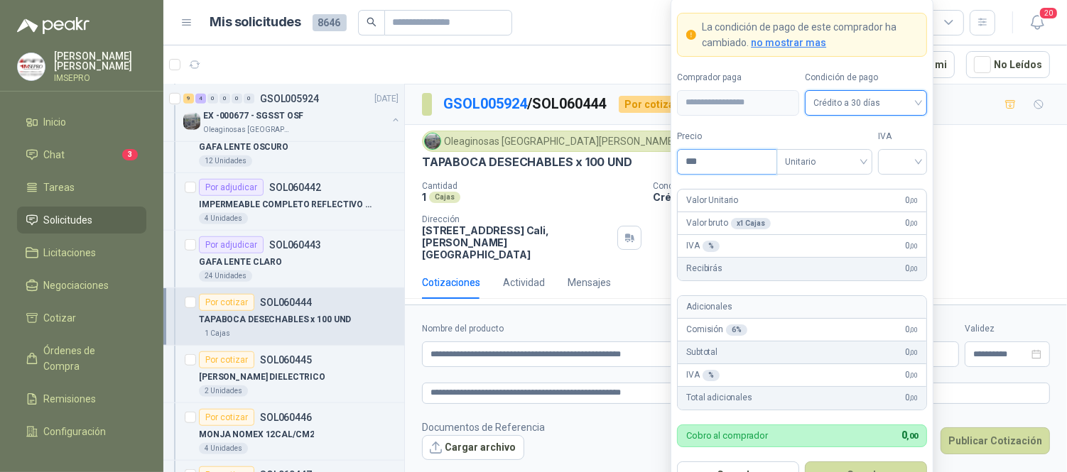
click at [724, 163] on input "***" at bounding box center [726, 162] width 99 height 24
click at [890, 159] on input "search" at bounding box center [902, 160] width 32 height 21
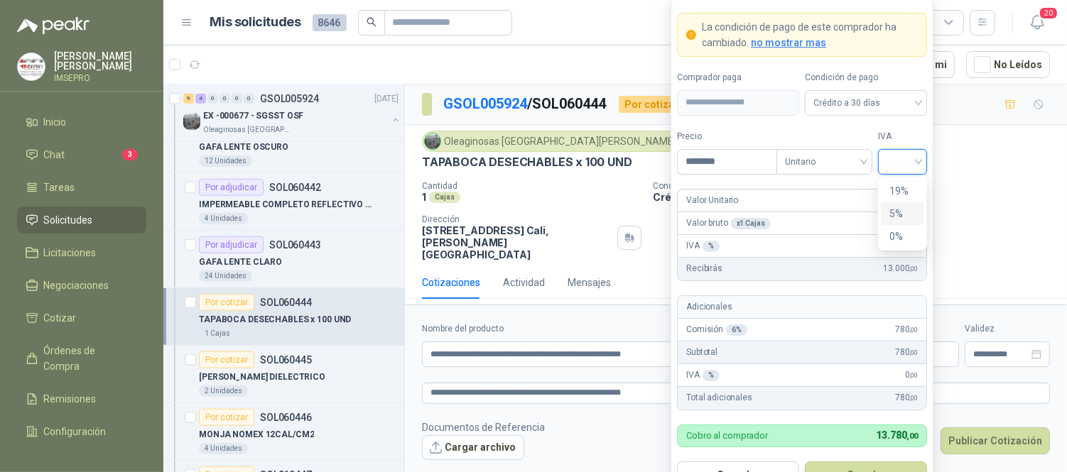
click at [895, 202] on div "5%" at bounding box center [902, 213] width 43 height 23
click at [924, 159] on div "5%" at bounding box center [902, 162] width 49 height 26
click at [889, 193] on div "19%" at bounding box center [902, 191] width 26 height 16
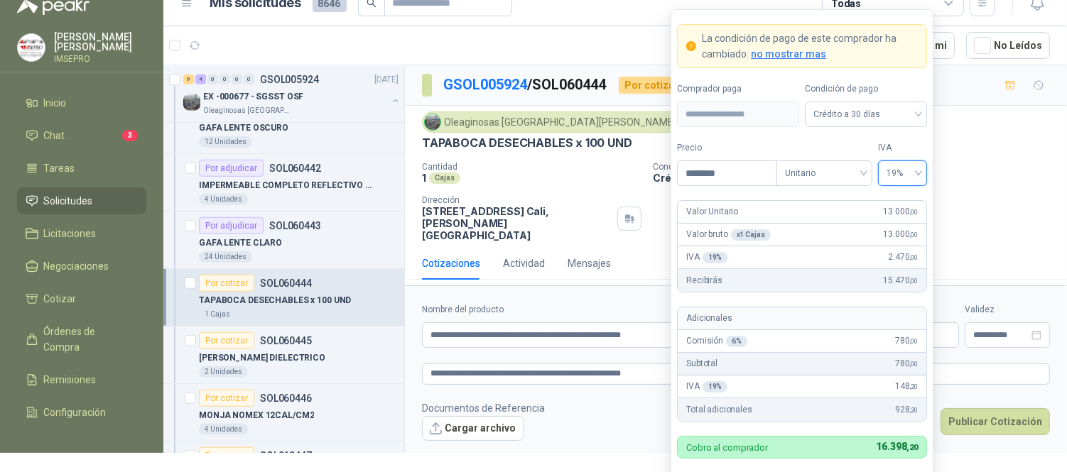
scroll to position [31, 0]
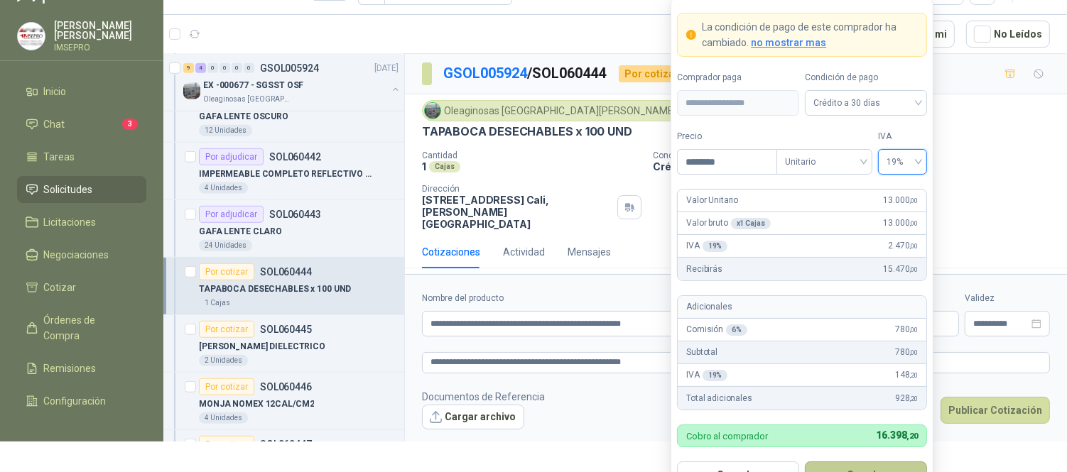
click at [849, 465] on button "Guardar" at bounding box center [866, 475] width 122 height 27
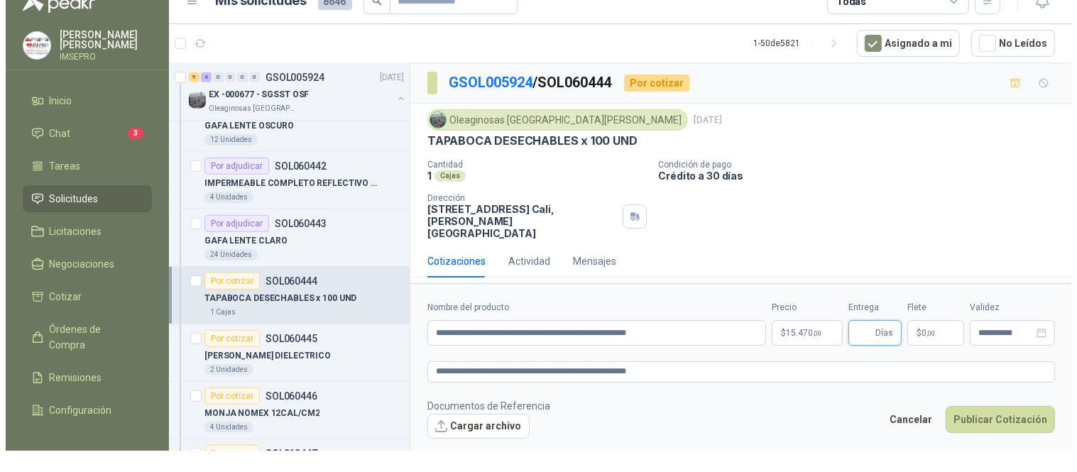
scroll to position [0, 0]
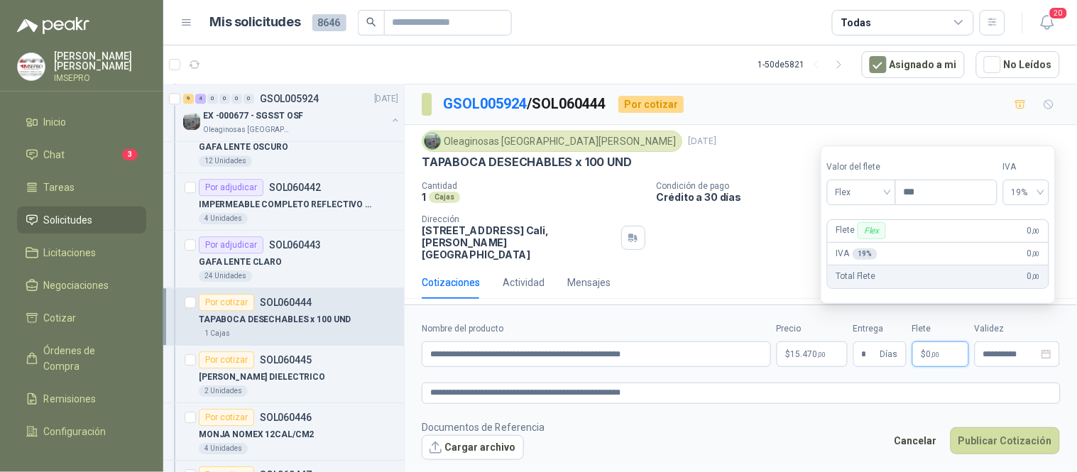
click at [935, 351] on span ",00" at bounding box center [936, 355] width 9 height 8
click at [891, 190] on div "Flex" at bounding box center [861, 193] width 69 height 26
click at [878, 246] on div "Incluido" at bounding box center [863, 245] width 49 height 16
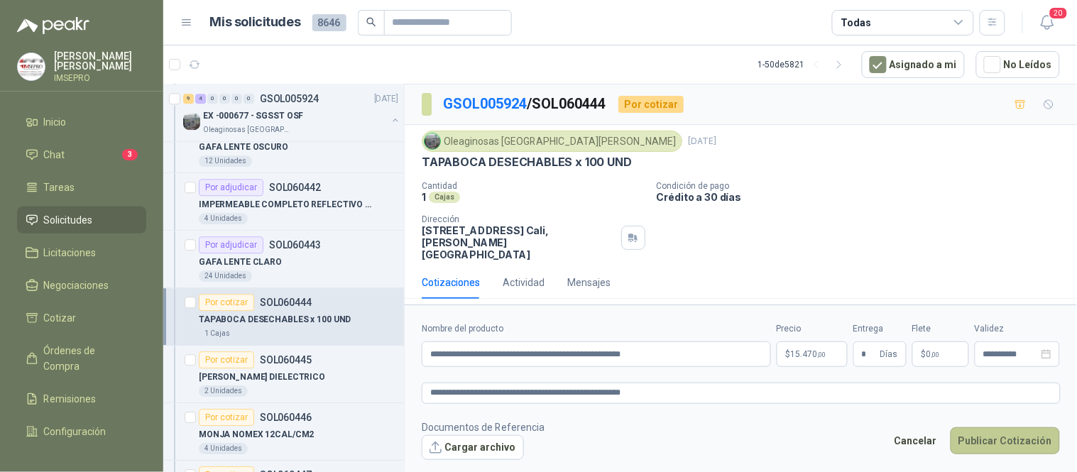
click at [1007, 428] on button "Publicar Cotización" at bounding box center [1005, 441] width 109 height 27
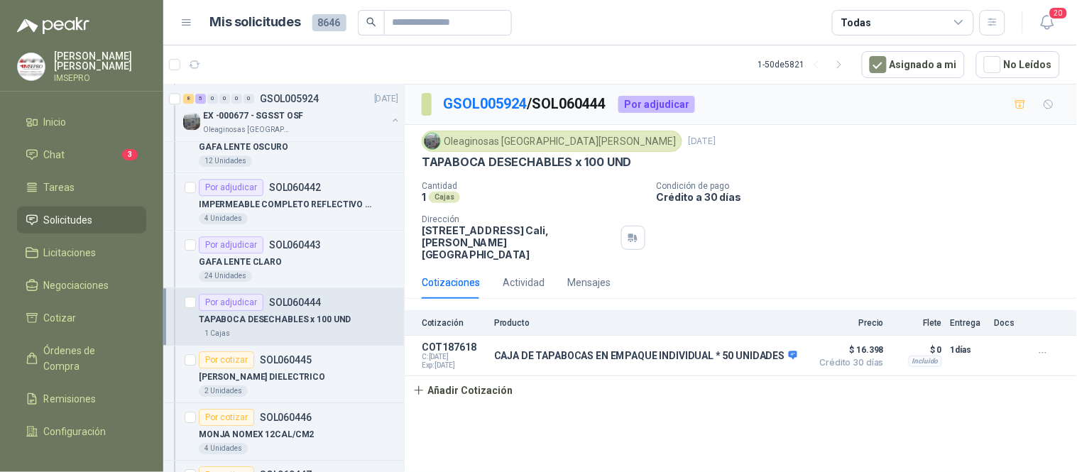
scroll to position [1104, 0]
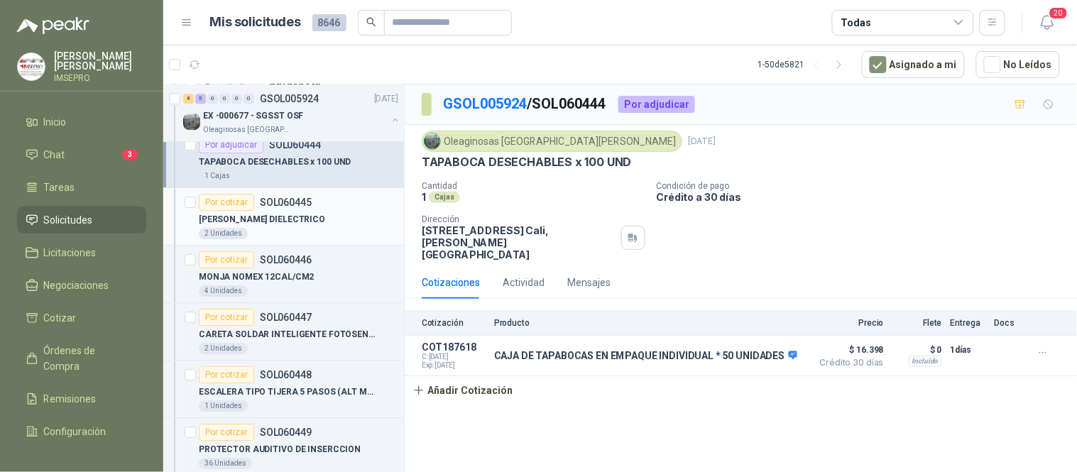
click at [273, 229] on div "2 Unidades" at bounding box center [299, 233] width 200 height 11
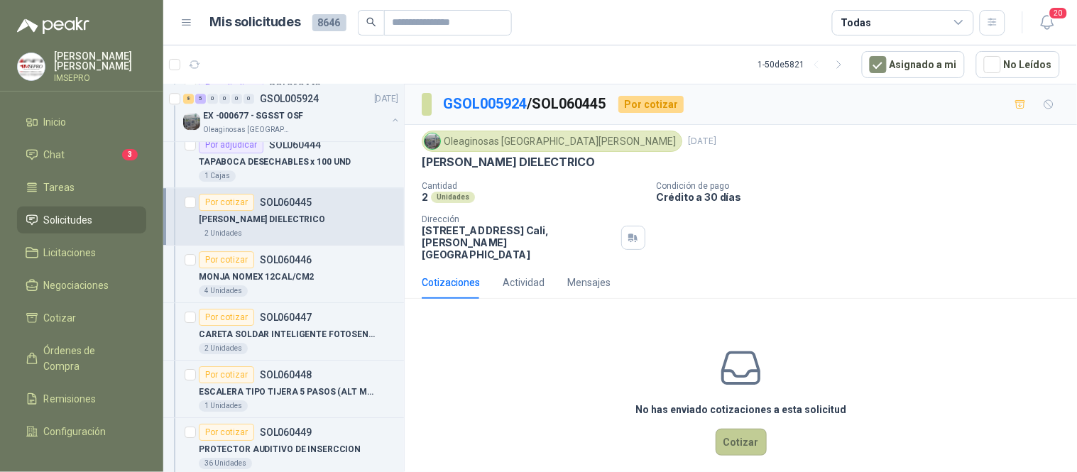
click at [729, 429] on button "Cotizar" at bounding box center [741, 442] width 51 height 27
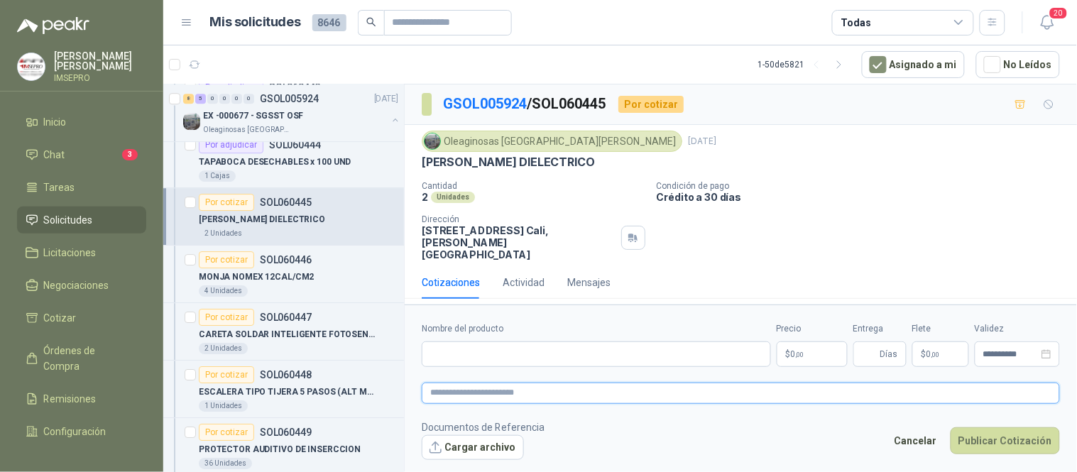
click at [457, 383] on textarea at bounding box center [741, 393] width 638 height 21
paste textarea "**********"
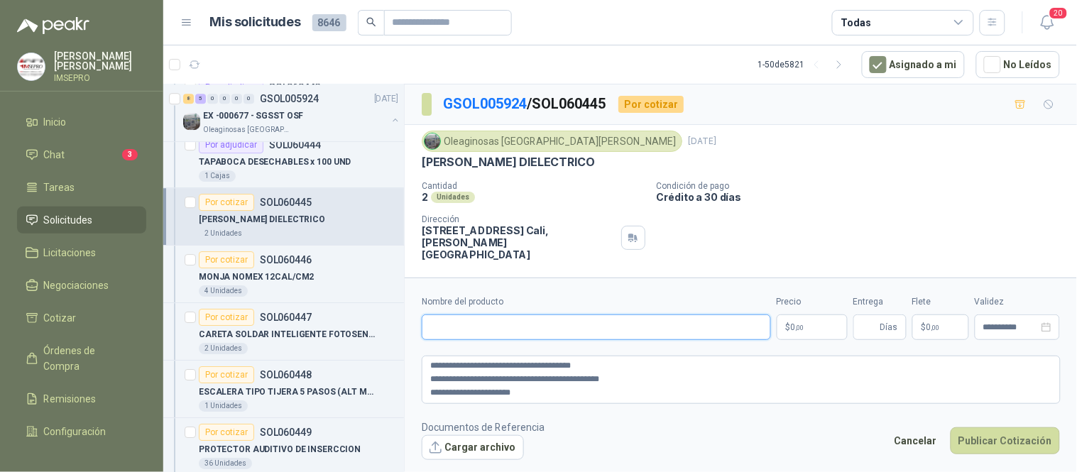
click at [471, 328] on input "Nombre del producto" at bounding box center [596, 328] width 349 height 26
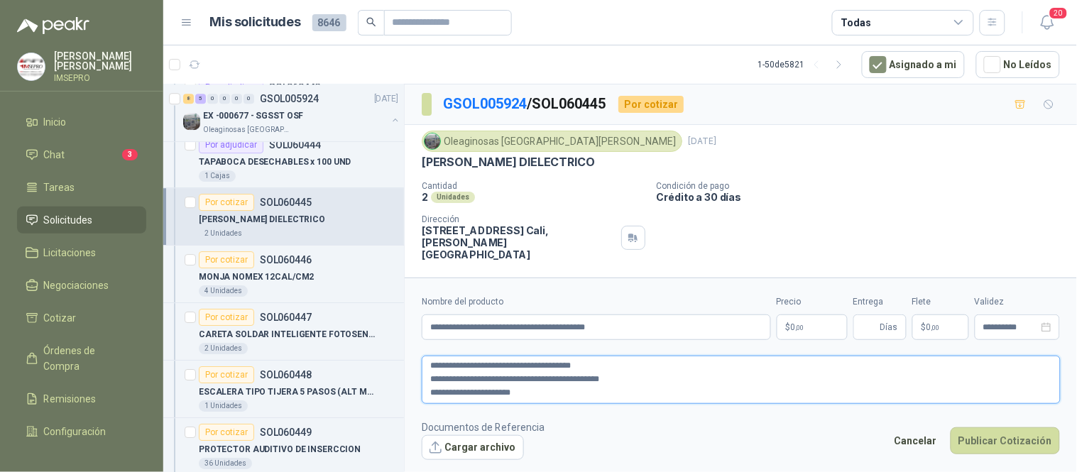
click at [551, 394] on textarea "**********" at bounding box center [741, 380] width 639 height 48
paste textarea "**********"
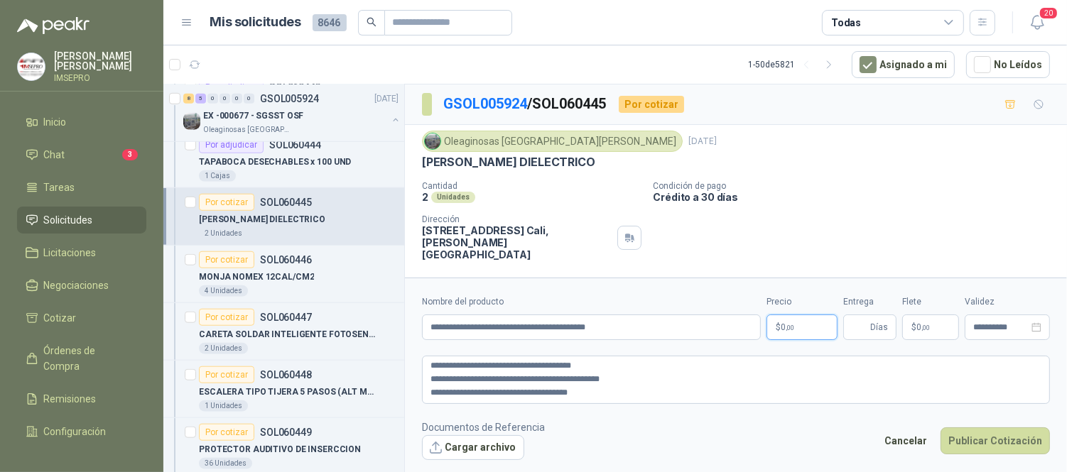
click at [785, 332] on body "[PERSON_NAME] IMSEPRO Inicio Chat 3 Tareas Solicitudes Licitaciones Negociacion…" at bounding box center [533, 236] width 1067 height 472
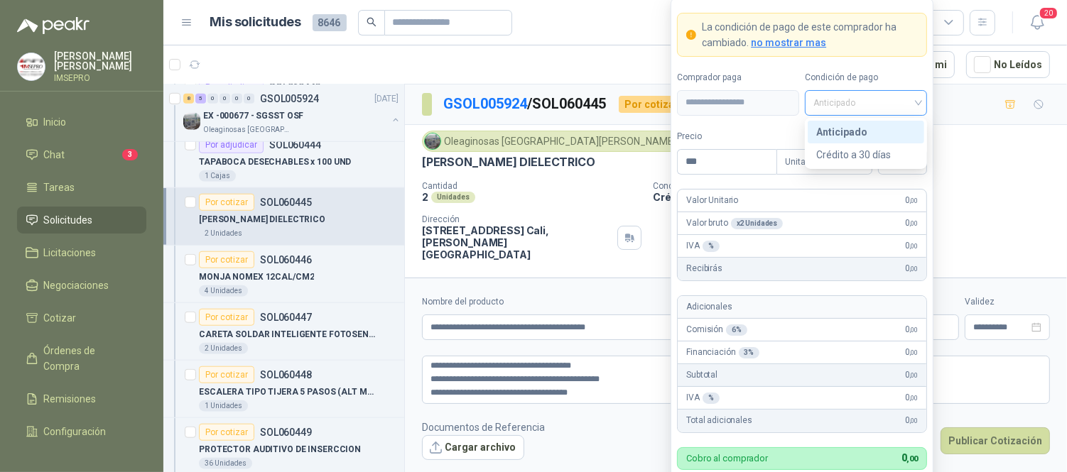
click at [920, 101] on div "Anticipado" at bounding box center [866, 103] width 122 height 26
click at [873, 154] on div "Crédito a 30 días" at bounding box center [865, 155] width 99 height 16
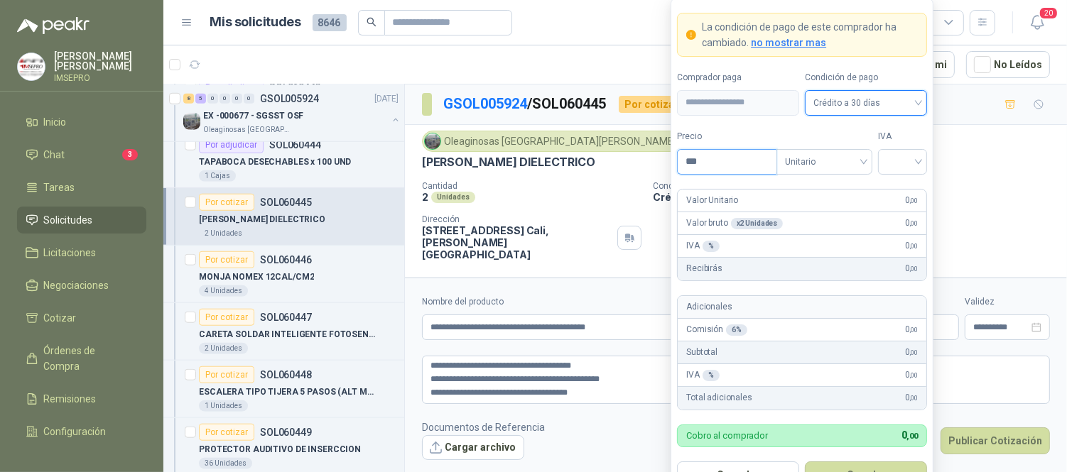
click at [730, 158] on input "***" at bounding box center [726, 162] width 99 height 24
click at [893, 157] on input "search" at bounding box center [902, 160] width 32 height 21
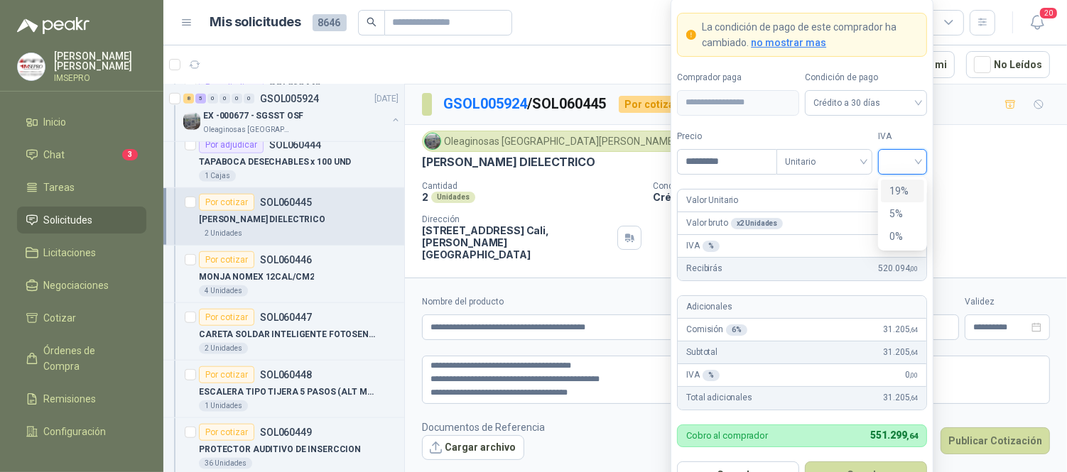
click at [895, 189] on div "19%" at bounding box center [902, 191] width 26 height 16
click at [857, 463] on button "Guardar" at bounding box center [866, 475] width 122 height 27
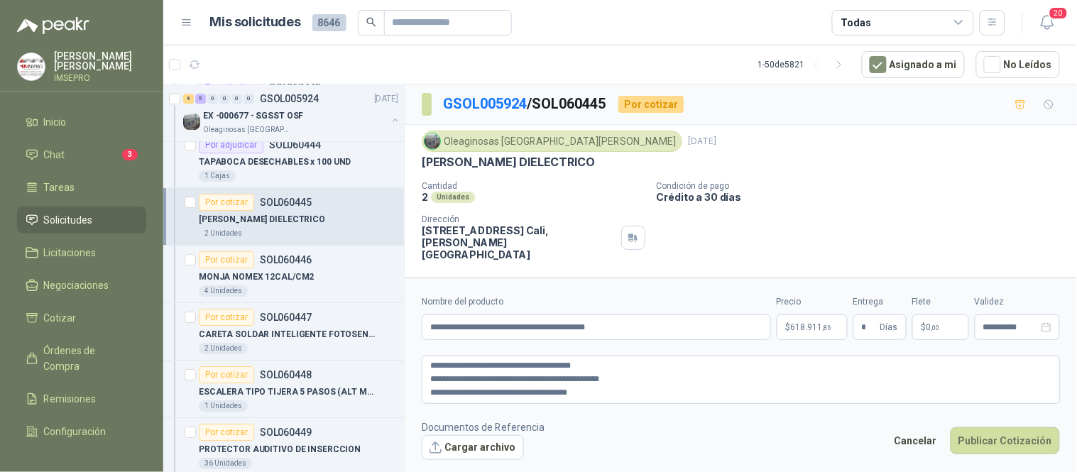
click at [925, 335] on p "$ 0 ,00" at bounding box center [941, 328] width 57 height 26
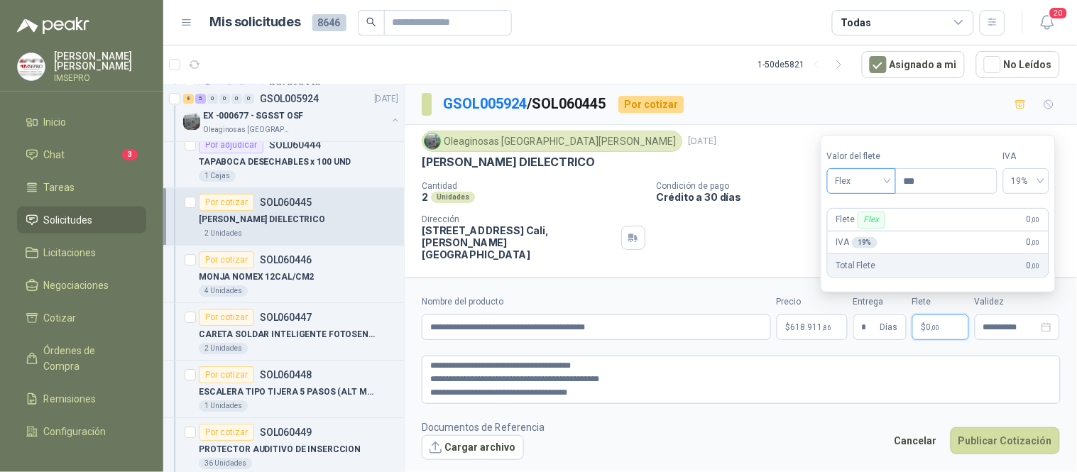
click at [888, 183] on span "Flex" at bounding box center [862, 180] width 52 height 21
click at [874, 232] on div "Incluido" at bounding box center [863, 235] width 49 height 16
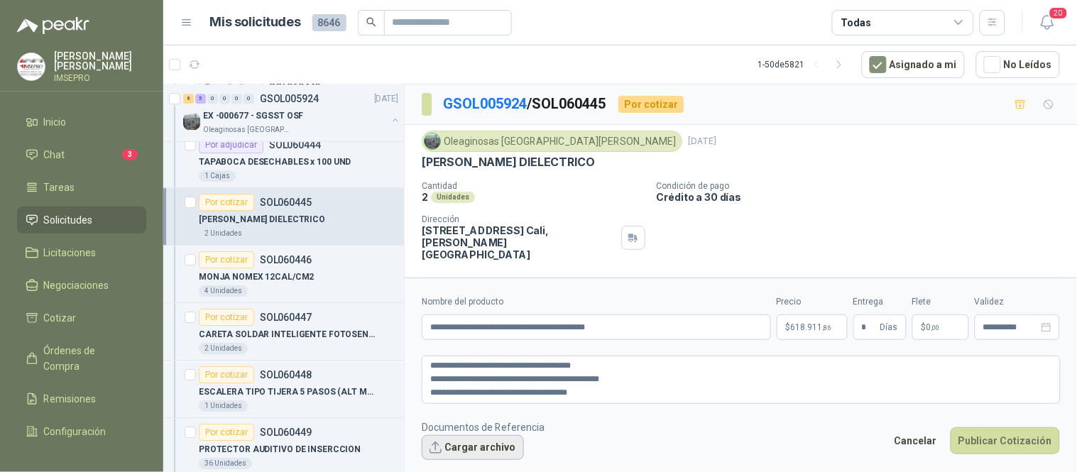
click at [471, 443] on button "Cargar archivo" at bounding box center [473, 448] width 102 height 26
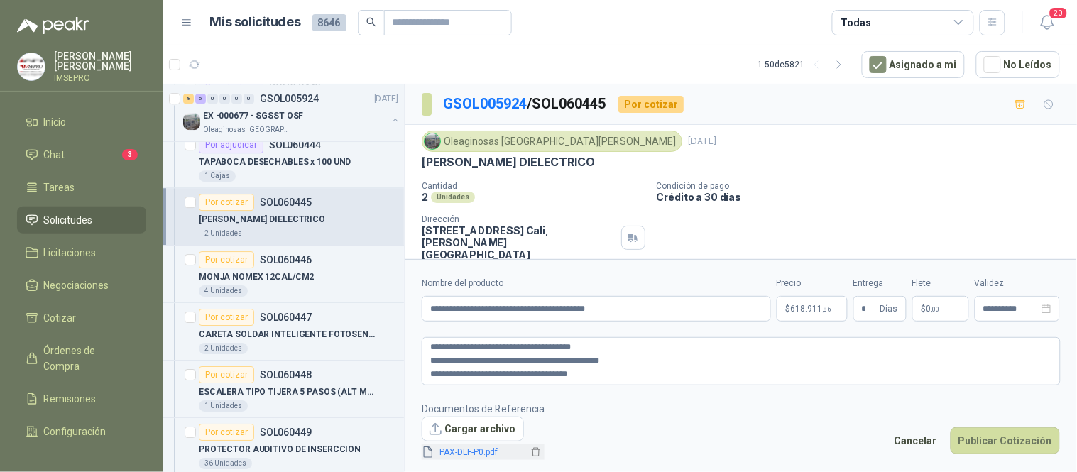
click at [486, 450] on link "PAX-DLF-P0.pdf" at bounding box center [482, 452] width 94 height 13
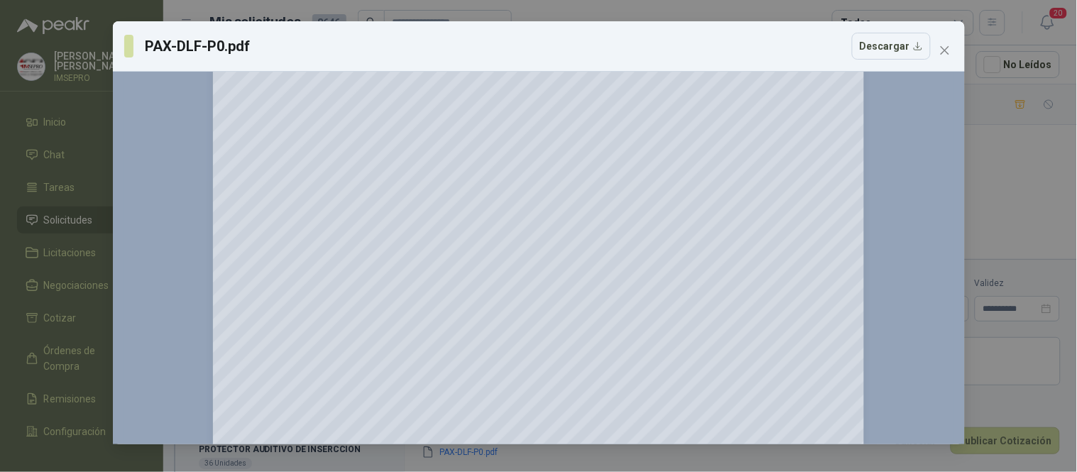
scroll to position [315, 0]
click at [946, 50] on icon "close" at bounding box center [945, 50] width 11 height 11
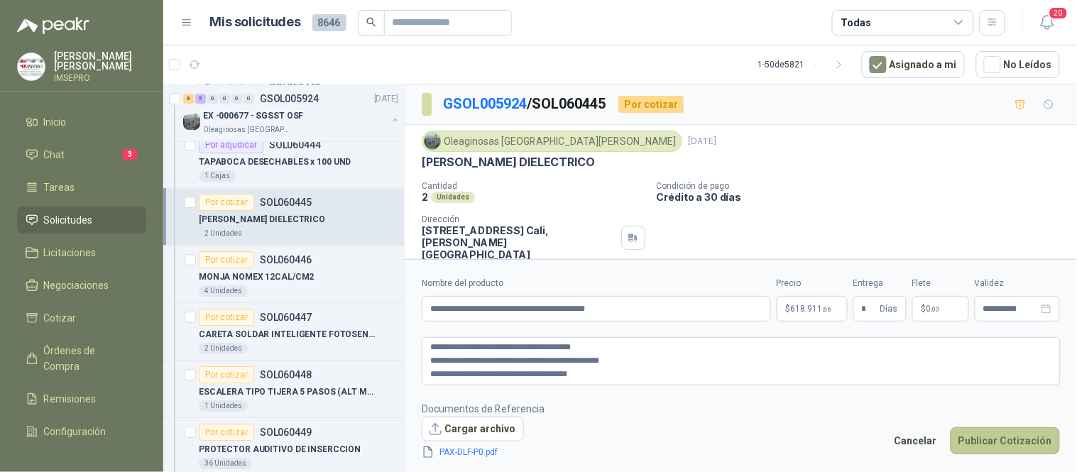
click at [994, 430] on button "Publicar Cotización" at bounding box center [1005, 441] width 109 height 27
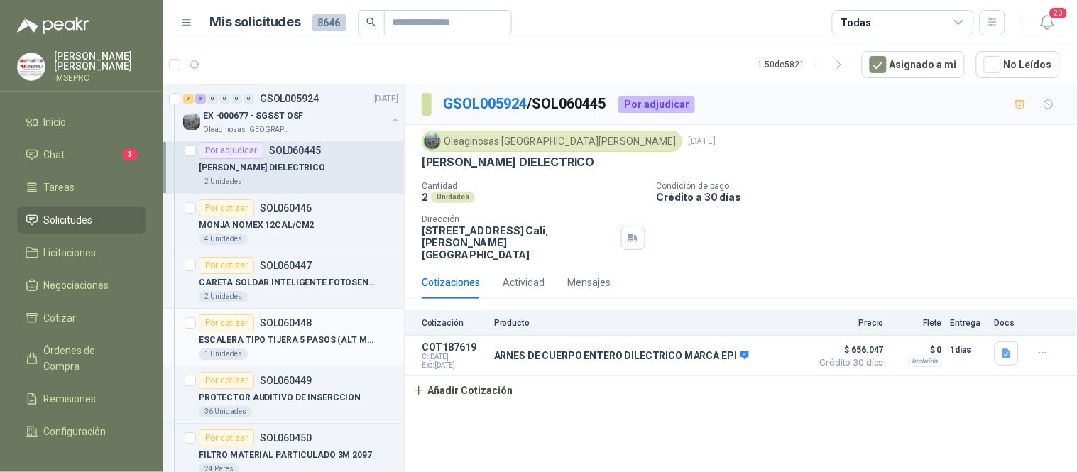
scroll to position [1183, 0]
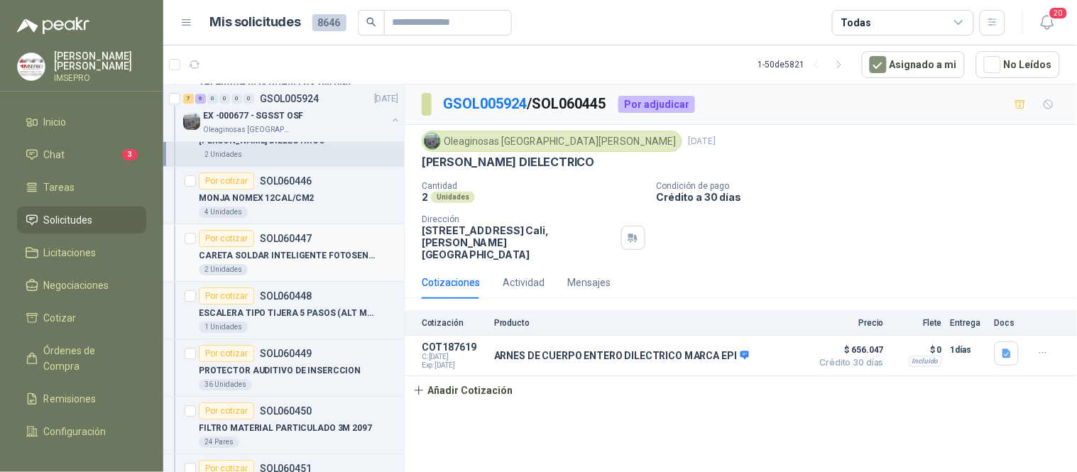
click at [316, 258] on p "CARETA SOLDAR INTELIGENTE FOTOSENSIBLE" at bounding box center [287, 255] width 177 height 13
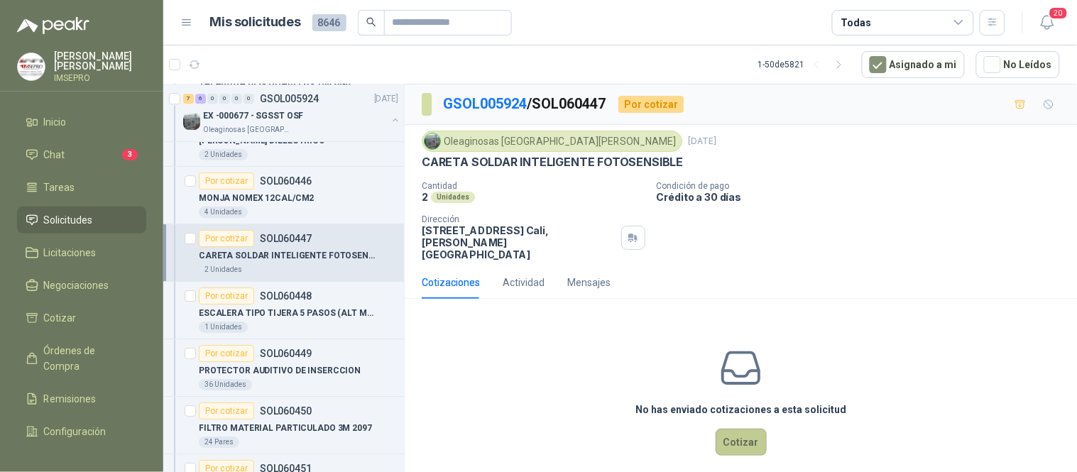
click at [729, 429] on button "Cotizar" at bounding box center [741, 442] width 51 height 27
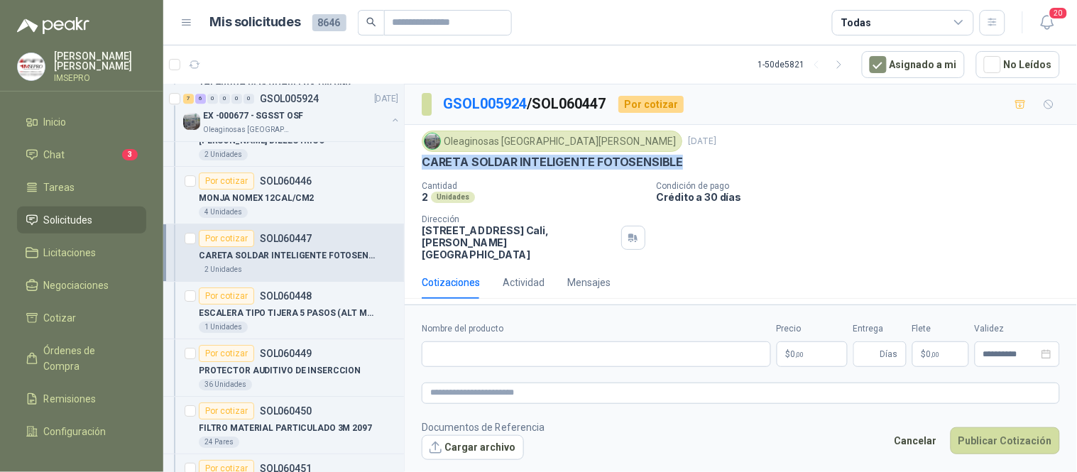
drag, startPoint x: 678, startPoint y: 163, endPoint x: 413, endPoint y: 156, distance: 265.7
click at [413, 156] on div "Oleaginosas San [PERSON_NAME] [DATE] CARETA SOLDAR INTELIGENTE FOTOSENSIBLE Can…" at bounding box center [741, 195] width 673 height 141
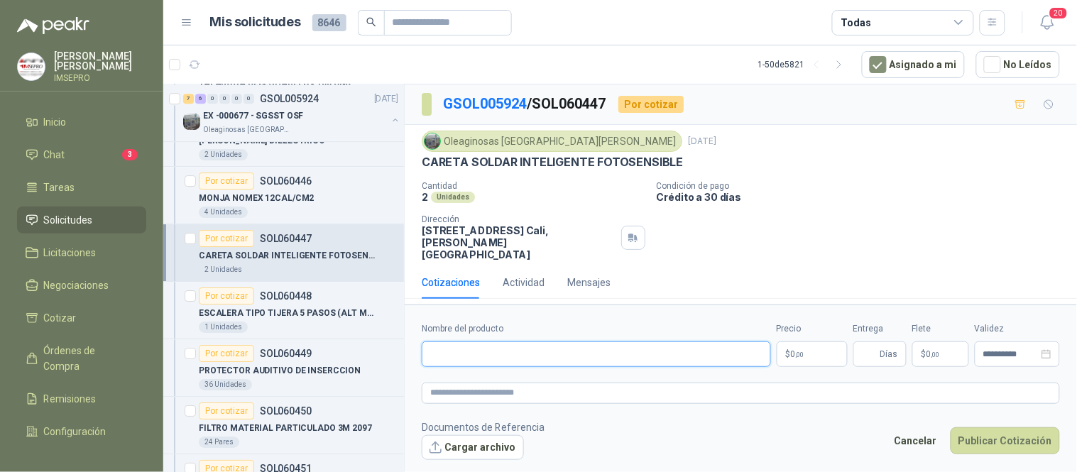
click at [474, 342] on input "Nombre del producto" at bounding box center [596, 355] width 349 height 26
paste input "**********"
drag, startPoint x: 692, startPoint y: 339, endPoint x: 419, endPoint y: 344, distance: 273.4
click at [419, 344] on form "**********" at bounding box center [741, 391] width 673 height 173
click at [437, 383] on textarea at bounding box center [741, 393] width 638 height 21
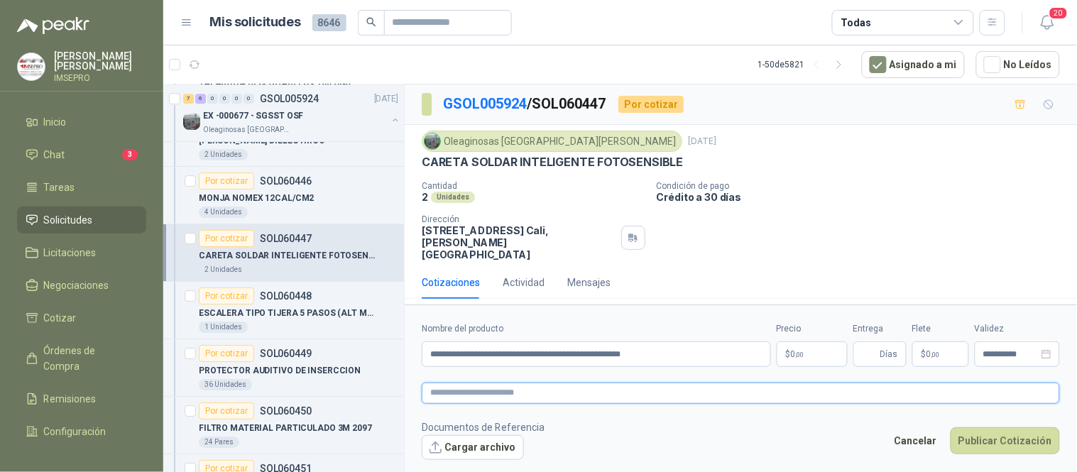
paste textarea "**********"
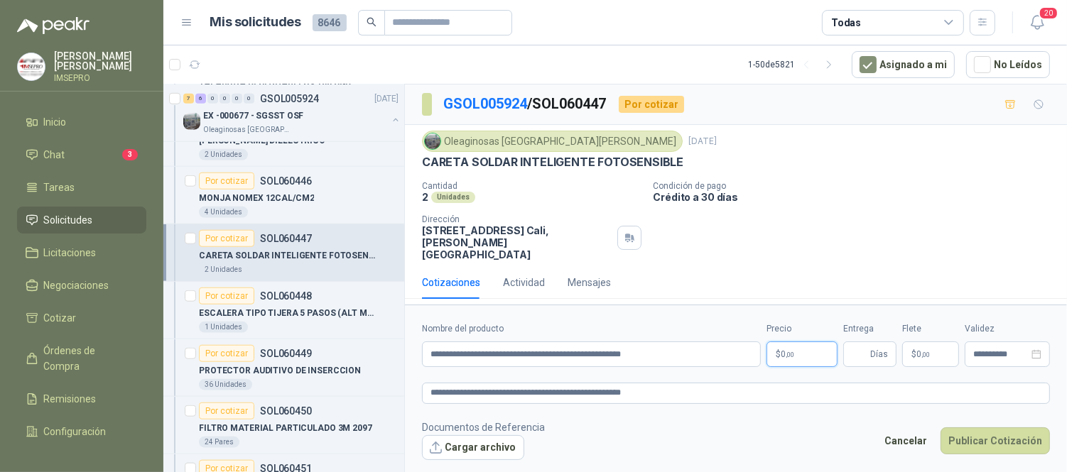
click at [814, 334] on body "[PERSON_NAME] IMSEPRO Inicio Chat 3 Tareas Solicitudes Licitaciones Negociacion…" at bounding box center [533, 236] width 1067 height 472
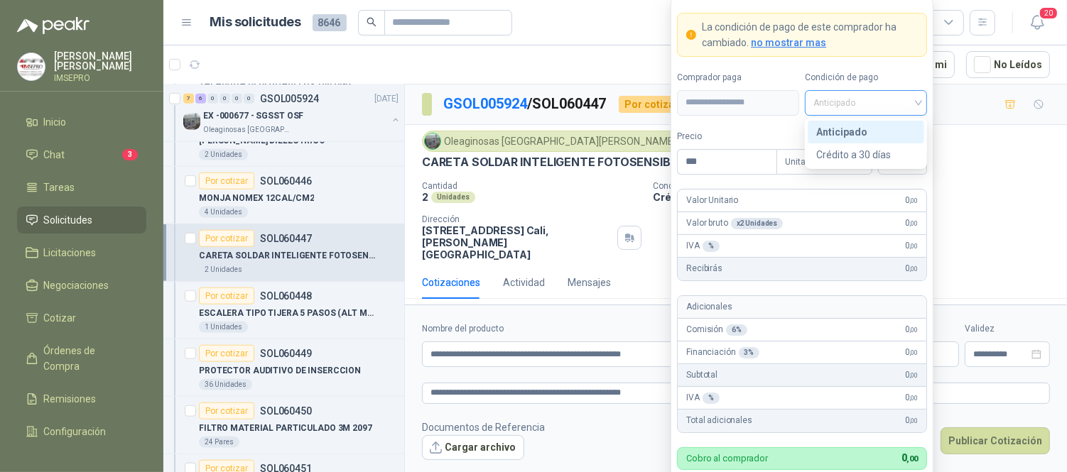
click at [916, 102] on span "Anticipado" at bounding box center [865, 102] width 105 height 21
click at [881, 147] on div "Crédito a 30 días" at bounding box center [865, 155] width 99 height 16
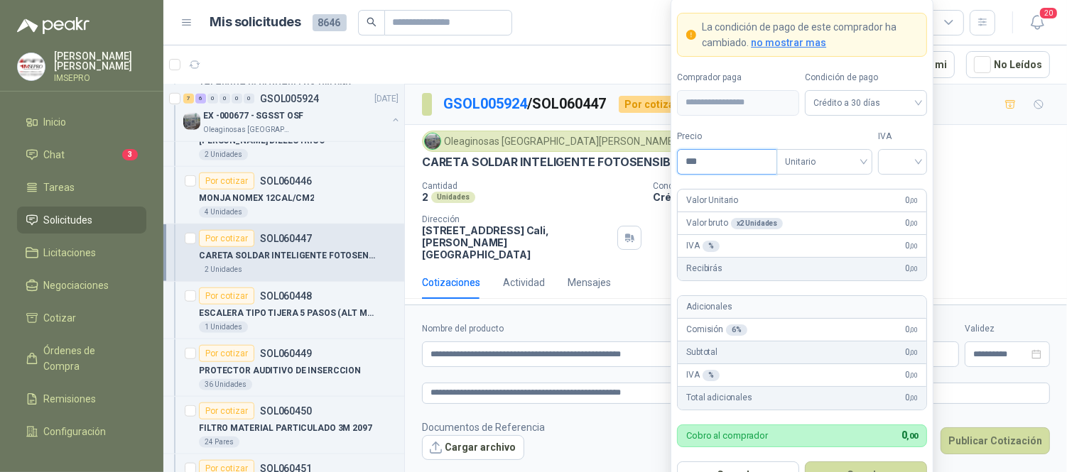
click at [719, 153] on input "***" at bounding box center [726, 162] width 99 height 24
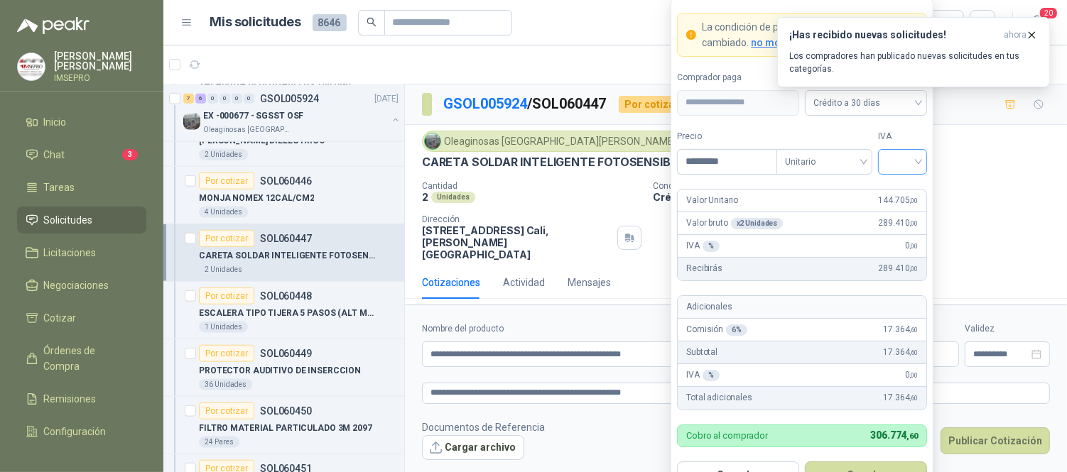
click at [891, 153] on input "search" at bounding box center [902, 160] width 32 height 21
click at [896, 193] on div "19%" at bounding box center [902, 191] width 26 height 16
click at [883, 463] on button "Guardar" at bounding box center [866, 475] width 122 height 27
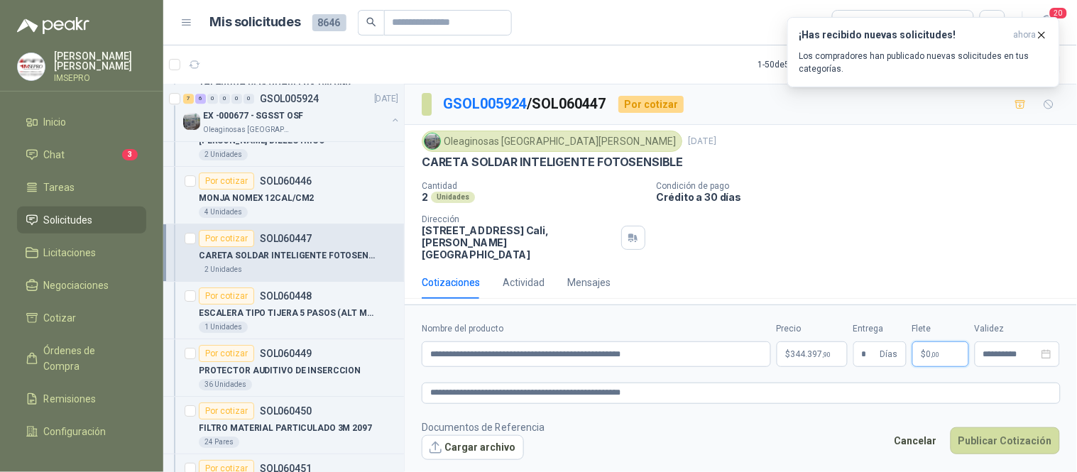
click at [940, 351] on span ",00" at bounding box center [936, 355] width 9 height 8
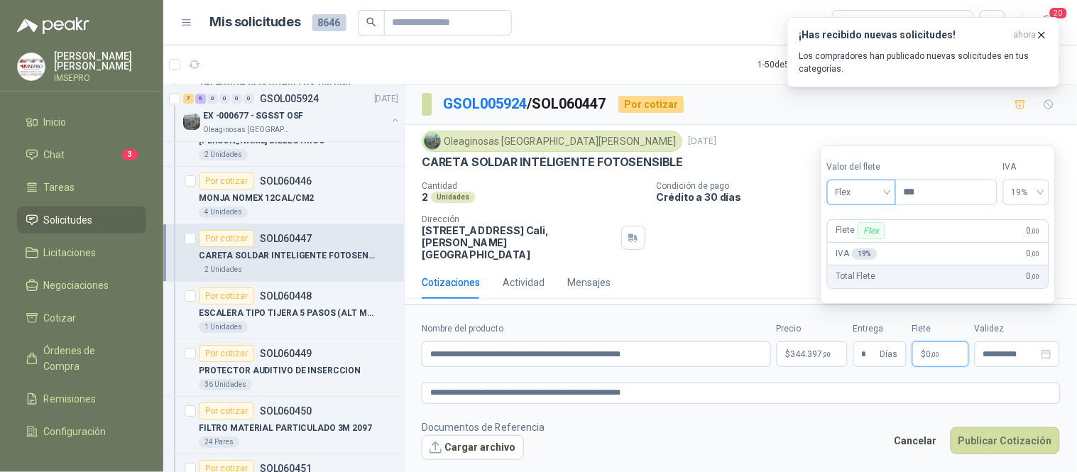
click at [888, 185] on span "Flex" at bounding box center [862, 192] width 52 height 21
click at [863, 244] on div "Incluido" at bounding box center [863, 245] width 49 height 16
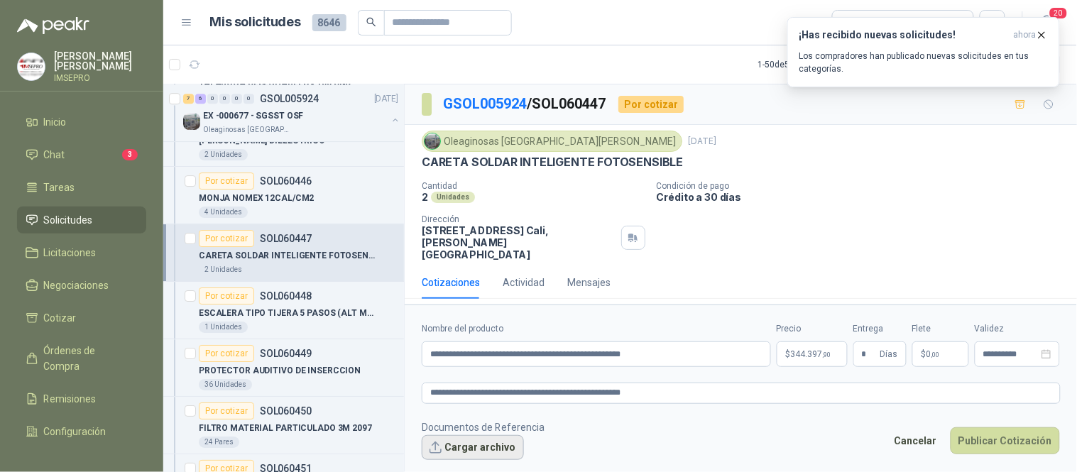
click at [491, 435] on button "Cargar archivo" at bounding box center [473, 448] width 102 height 26
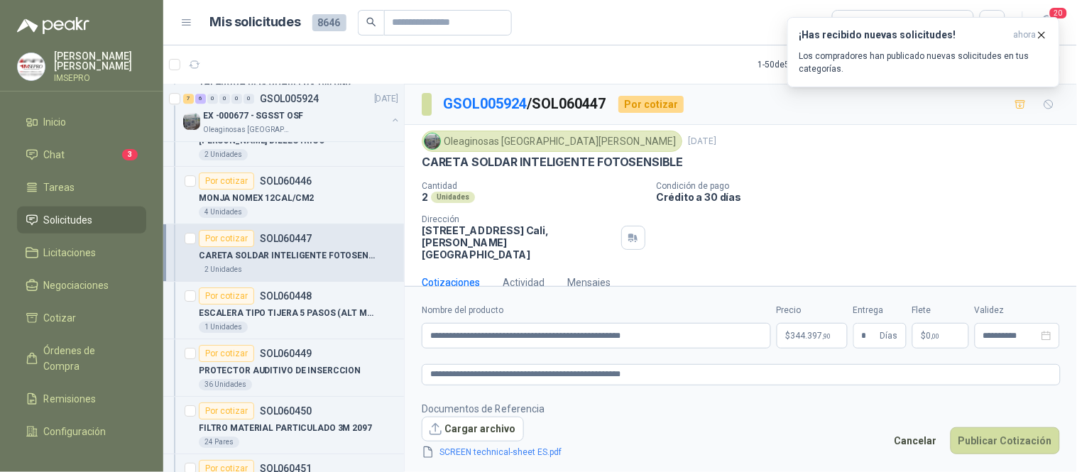
click at [484, 452] on link "SCREEN technical-sheet ES.pdf" at bounding box center [502, 452] width 134 height 13
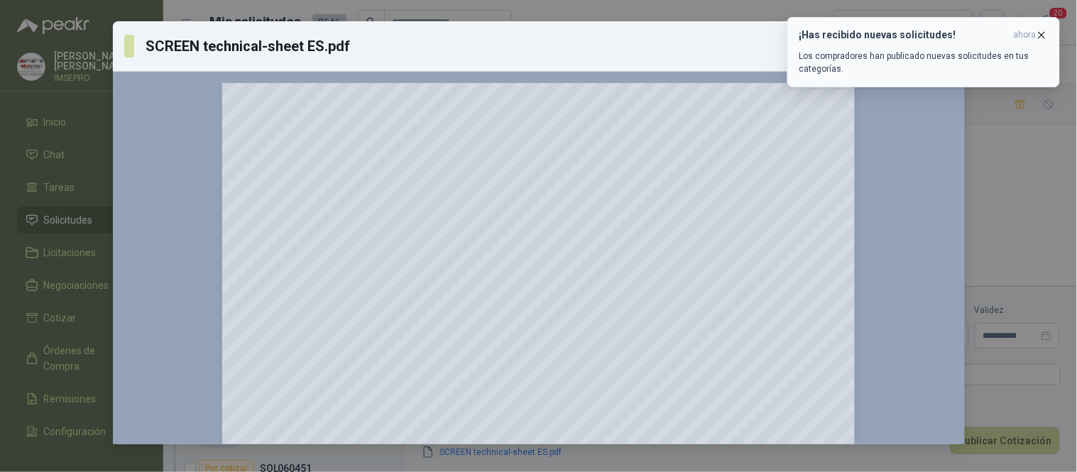
click at [1041, 34] on icon "button" at bounding box center [1042, 35] width 12 height 12
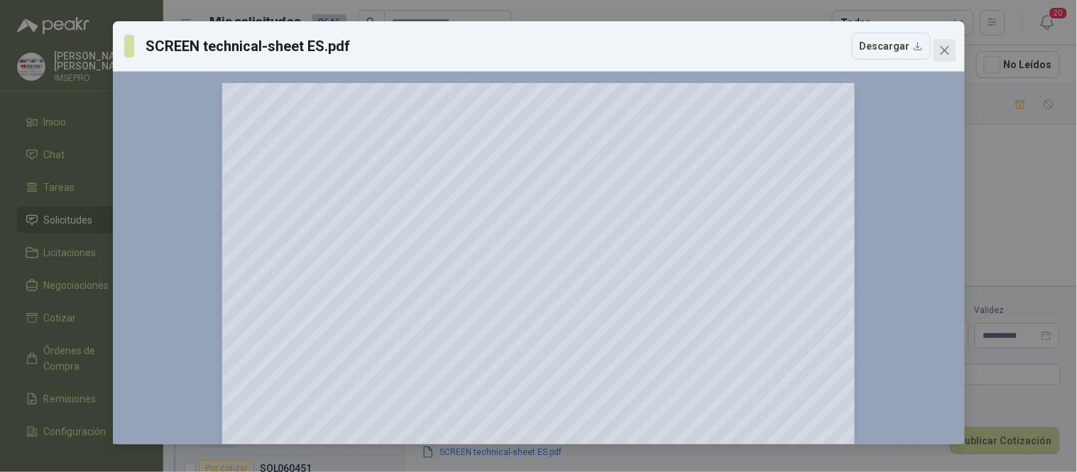
click at [945, 50] on icon "close" at bounding box center [944, 50] width 9 height 9
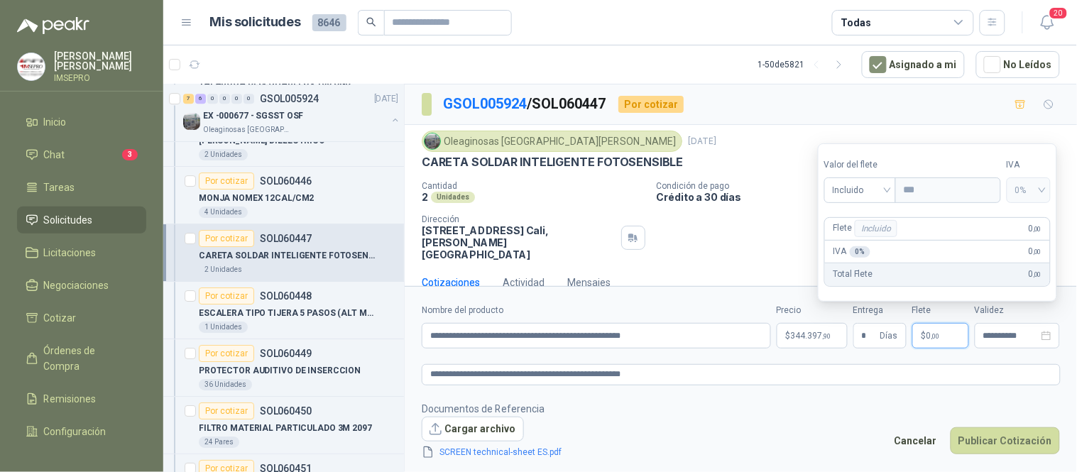
click at [930, 332] on span "0 ,00" at bounding box center [933, 336] width 13 height 9
drag, startPoint x: 890, startPoint y: 188, endPoint x: 876, endPoint y: 215, distance: 30.5
click at [888, 189] on span "Incluido" at bounding box center [860, 189] width 55 height 21
click at [856, 242] on div "Incluido" at bounding box center [862, 243] width 52 height 16
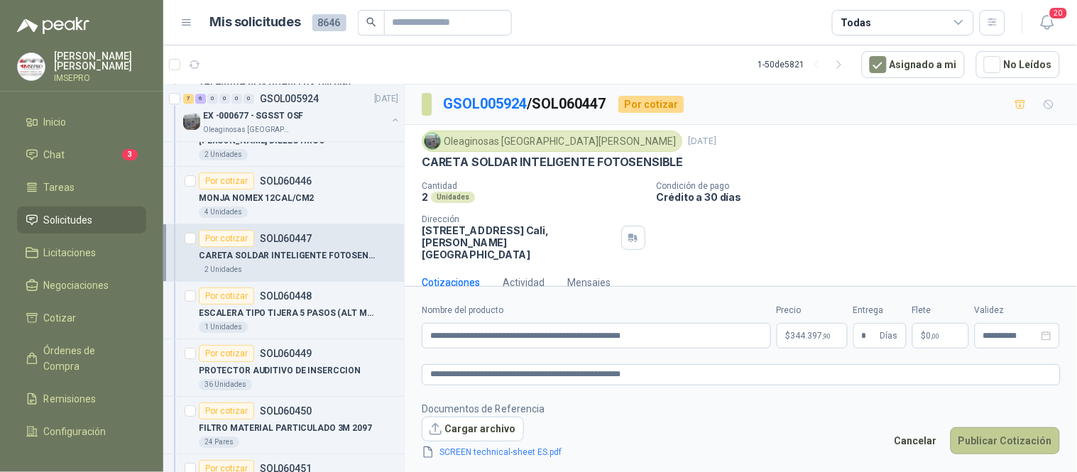
click at [974, 437] on button "Publicar Cotización" at bounding box center [1005, 441] width 109 height 27
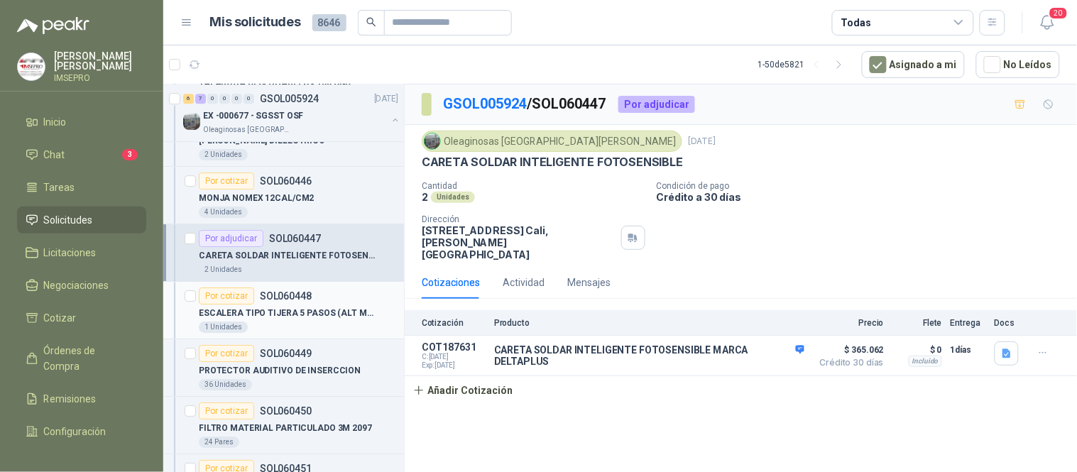
scroll to position [1262, 0]
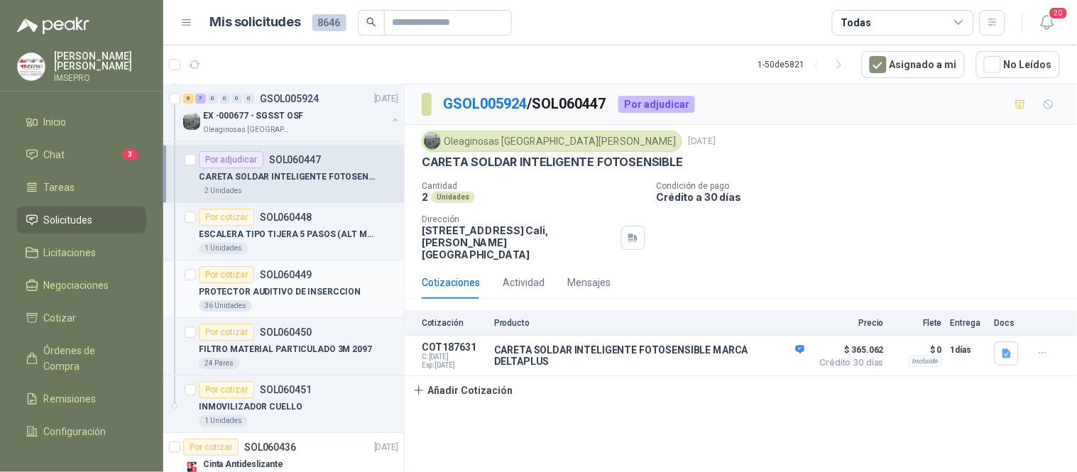
click at [311, 292] on p "PROTECTOR AUDITIVO DE INSERCCION" at bounding box center [280, 291] width 162 height 13
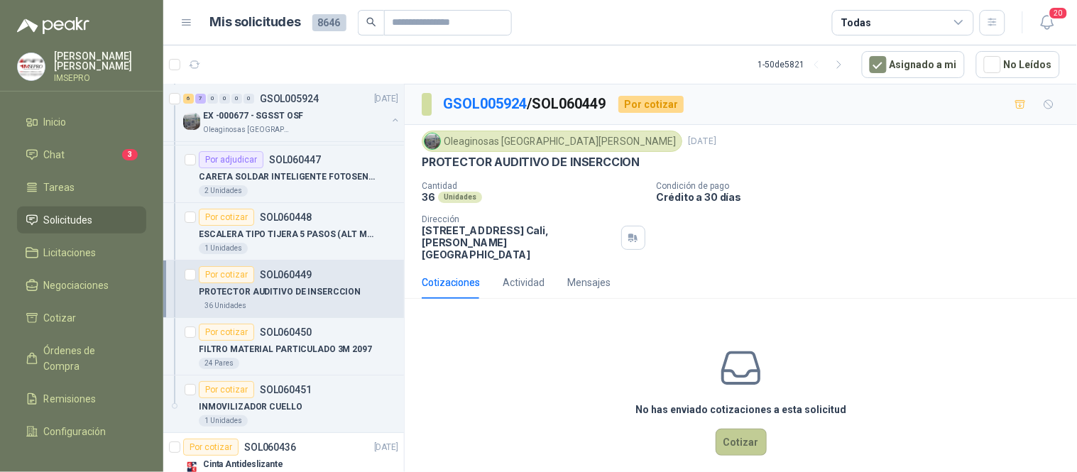
click at [743, 429] on button "Cotizar" at bounding box center [741, 442] width 51 height 27
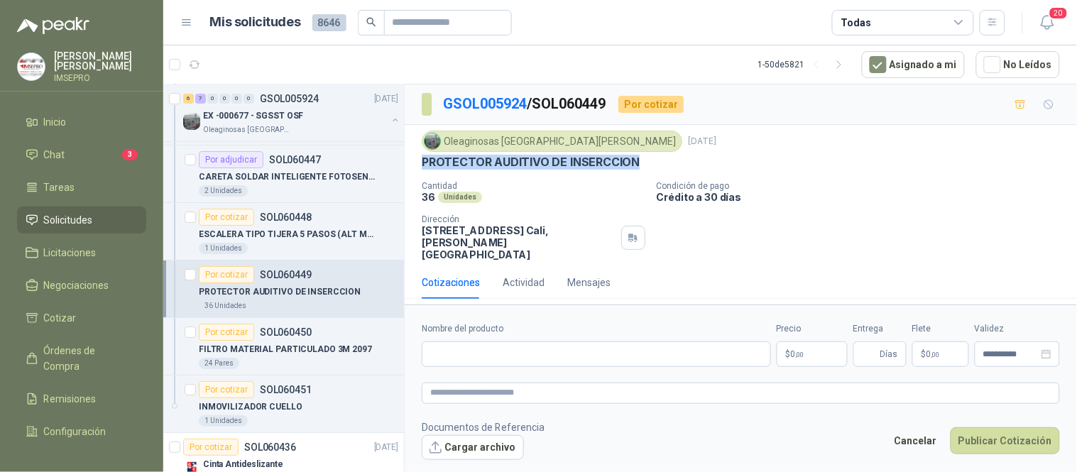
drag, startPoint x: 634, startPoint y: 162, endPoint x: 418, endPoint y: 168, distance: 216.7
click at [418, 168] on div "Oleaginosas [GEOGRAPHIC_DATA][PERSON_NAME] [DATE] PROTECTOR AUDITIVO DE INSERCC…" at bounding box center [741, 195] width 673 height 141
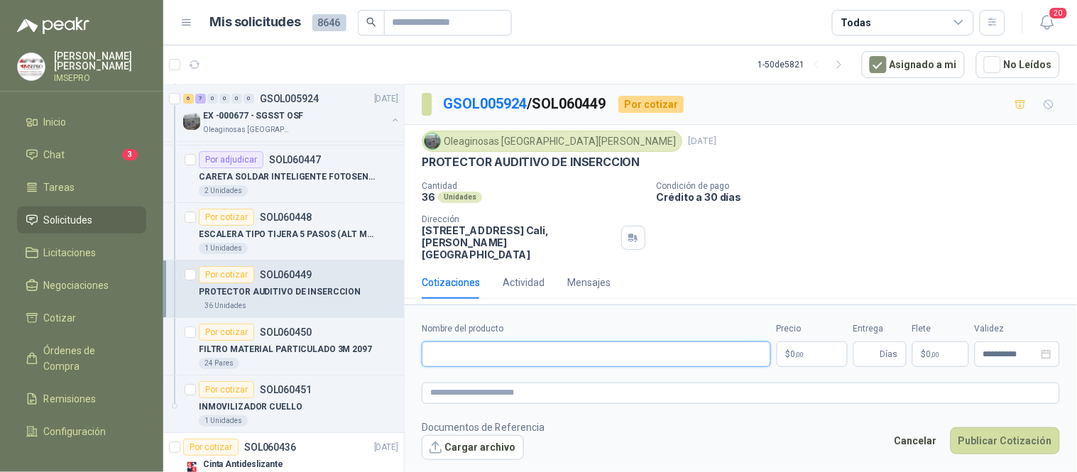
click at [449, 342] on input "Nombre del producto" at bounding box center [596, 355] width 349 height 26
paste input "**********"
click at [456, 383] on textarea at bounding box center [741, 393] width 638 height 21
paste textarea "**********"
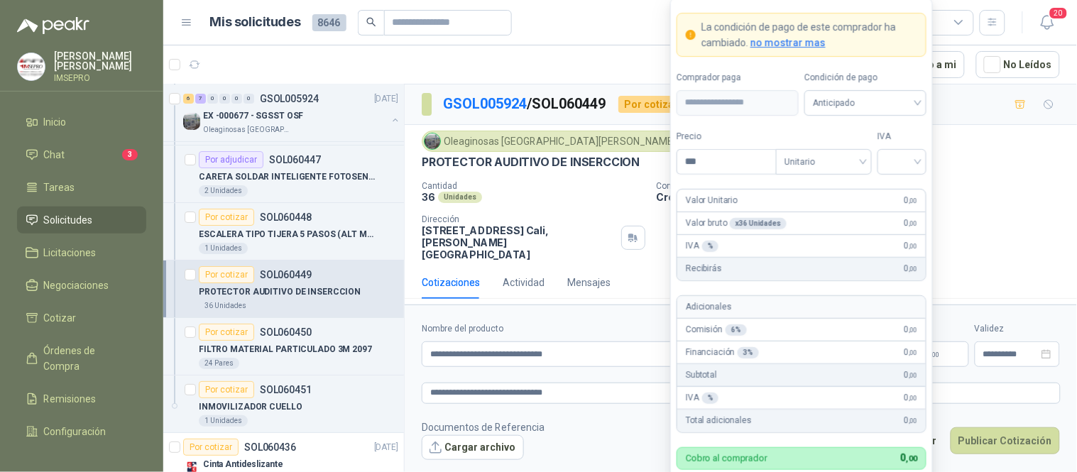
click at [810, 342] on body "[PERSON_NAME] IMSEPRO Inicio Chat 3 Tareas Solicitudes Licitaciones Negociacion…" at bounding box center [538, 236] width 1077 height 472
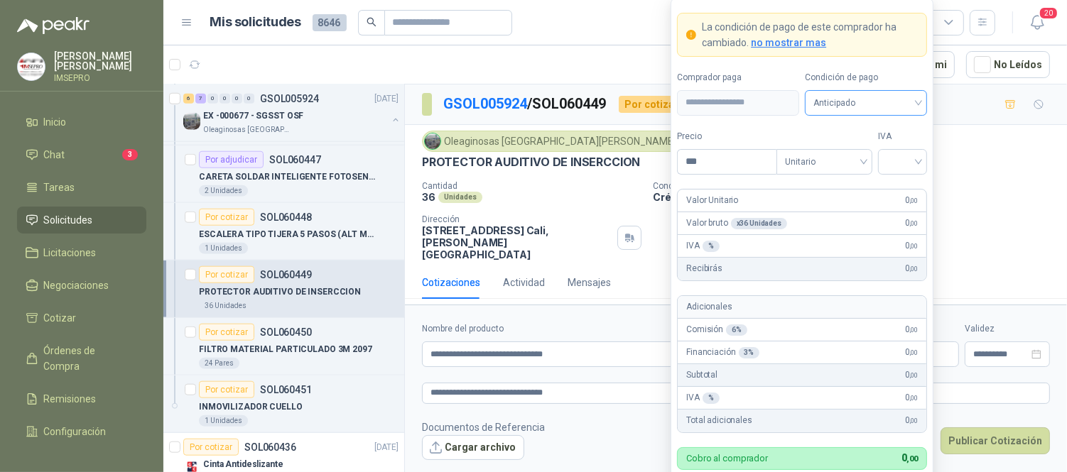
click at [917, 102] on span "Anticipado" at bounding box center [865, 102] width 105 height 21
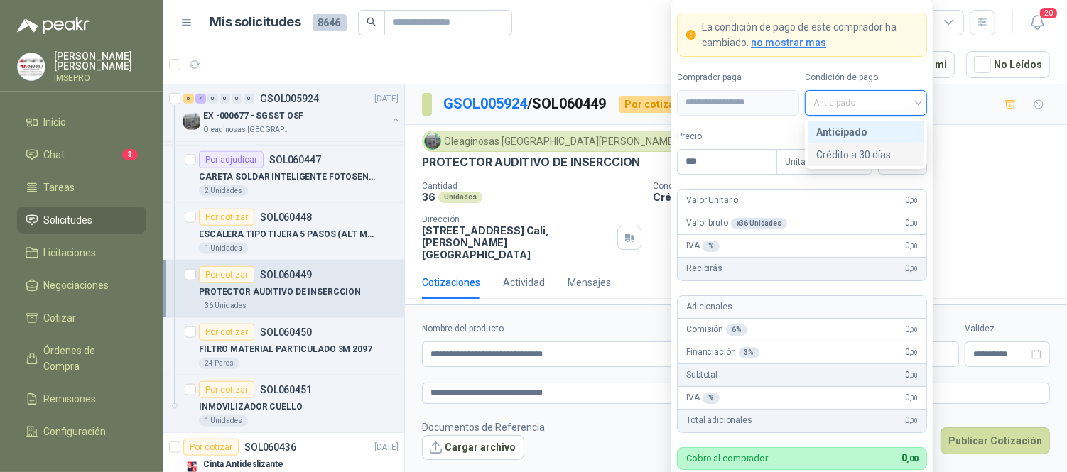
click at [852, 152] on div "Crédito a 30 días" at bounding box center [865, 155] width 99 height 16
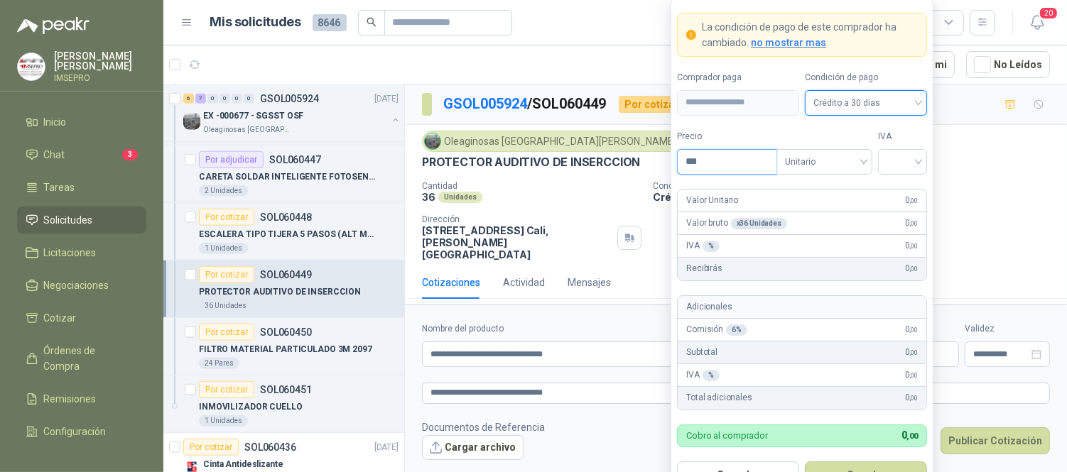
click at [712, 168] on input "***" at bounding box center [726, 162] width 99 height 24
click at [891, 158] on input "search" at bounding box center [902, 160] width 32 height 21
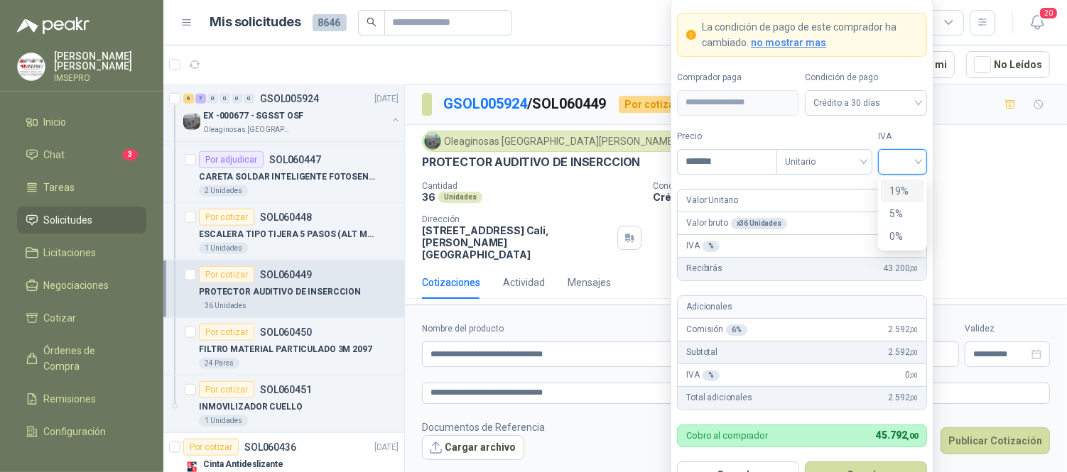
click at [891, 192] on div "19%" at bounding box center [902, 191] width 26 height 16
click at [864, 465] on button "Guardar" at bounding box center [866, 475] width 122 height 27
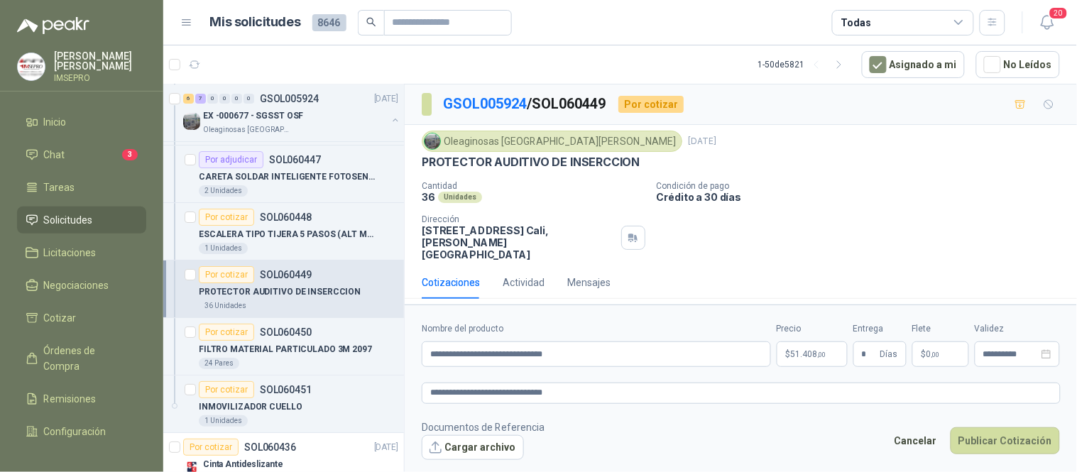
click at [930, 350] on span "0 ,00" at bounding box center [933, 354] width 13 height 9
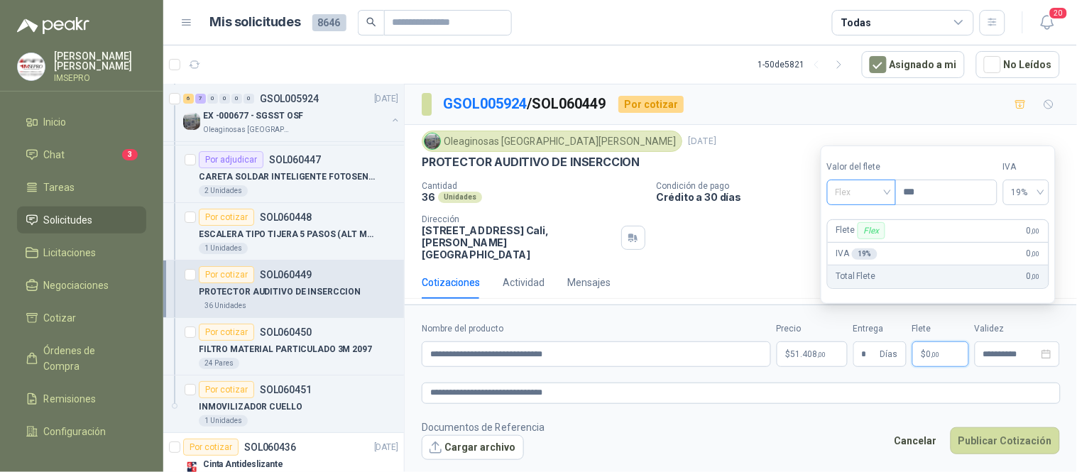
click at [895, 192] on div "Flex" at bounding box center [861, 193] width 69 height 26
click at [876, 242] on div "Incluido" at bounding box center [863, 245] width 49 height 16
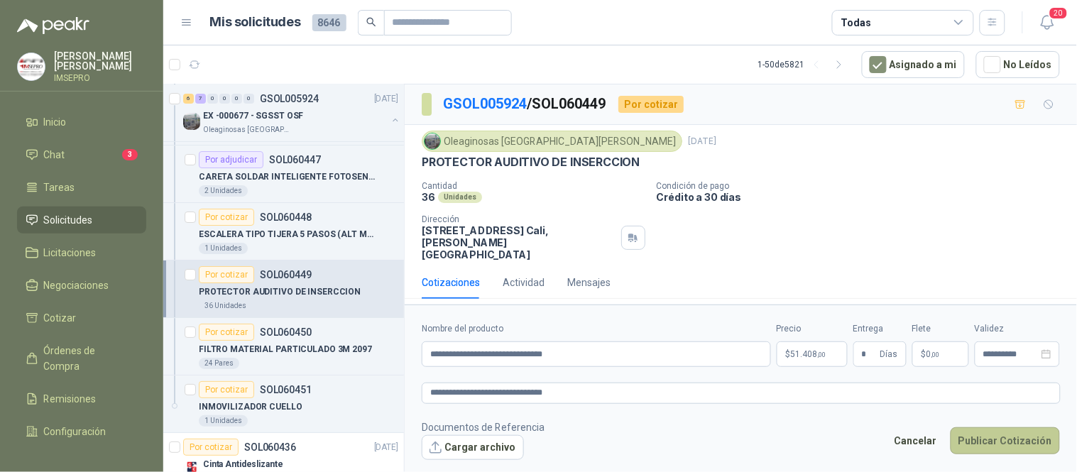
click at [989, 430] on button "Publicar Cotización" at bounding box center [1005, 441] width 109 height 27
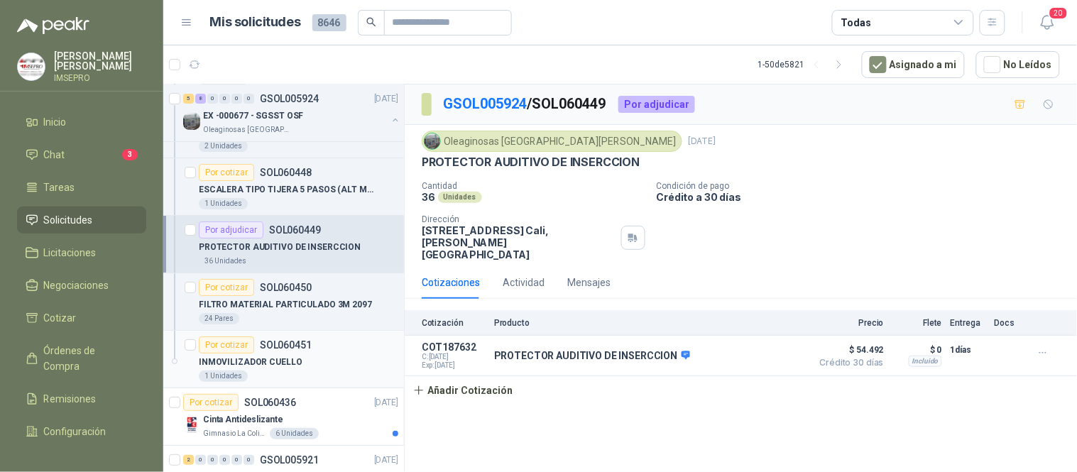
scroll to position [1341, 0]
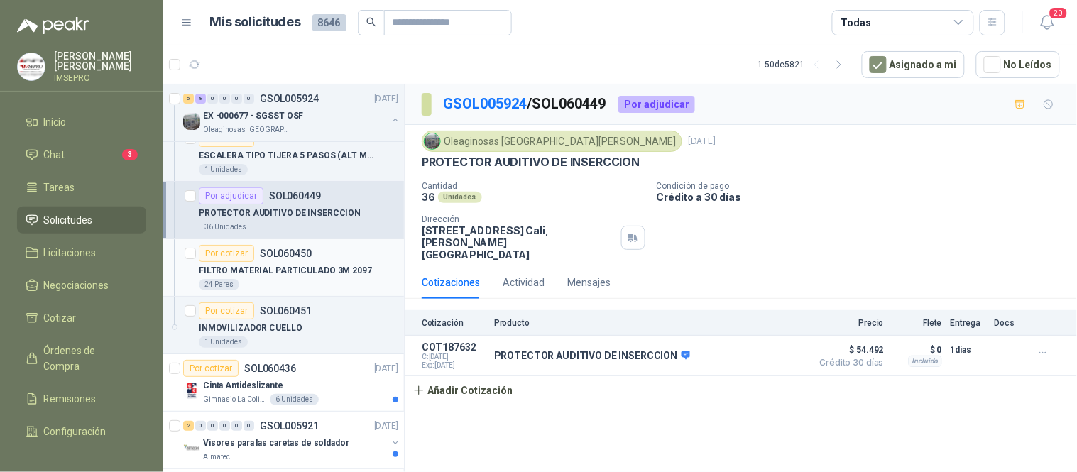
click at [300, 277] on p "FILTRO MATERIAL PARTICULADO 3M 2097" at bounding box center [285, 270] width 173 height 13
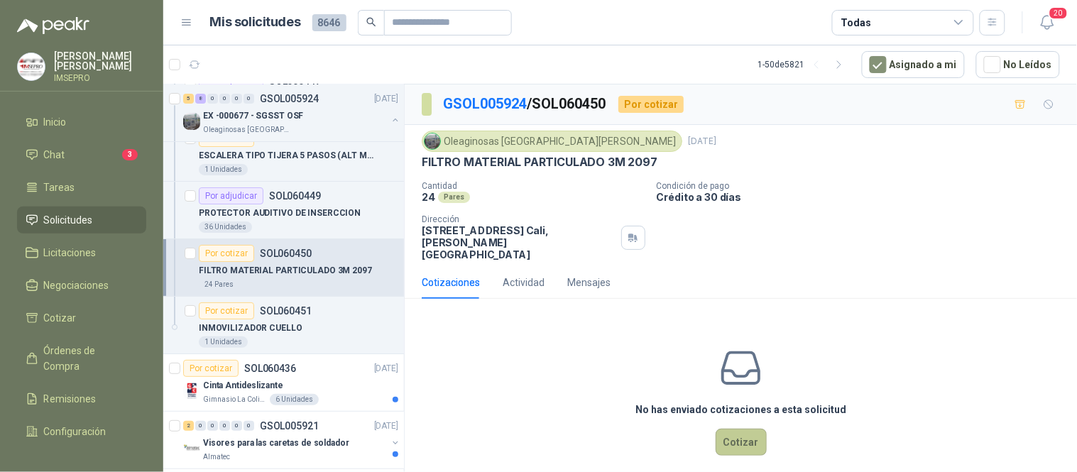
click at [747, 429] on button "Cotizar" at bounding box center [741, 442] width 51 height 27
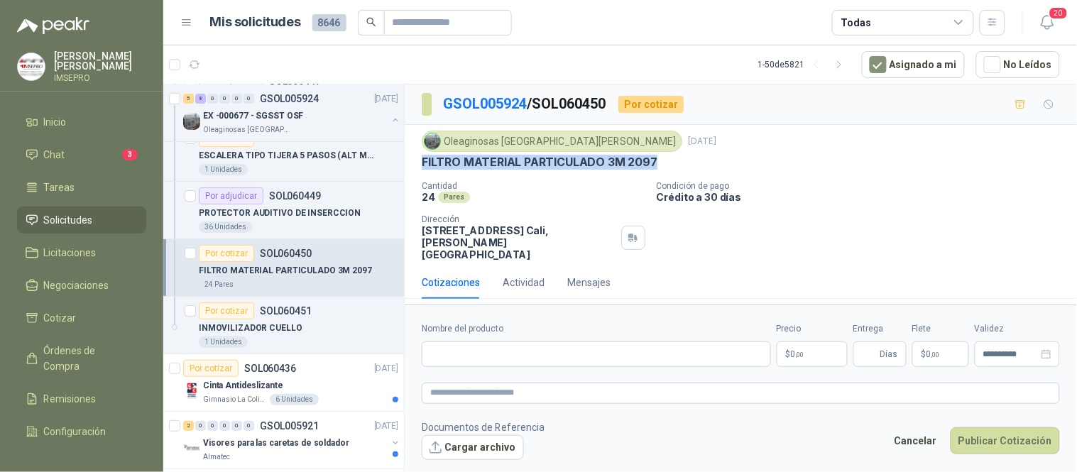
drag, startPoint x: 652, startPoint y: 162, endPoint x: 419, endPoint y: 160, distance: 232.9
click at [419, 160] on div "Oleaginosas San [PERSON_NAME] [DATE] FILTRO MATERIAL PARTICULADO 3M 2097 Cantid…" at bounding box center [741, 195] width 673 height 141
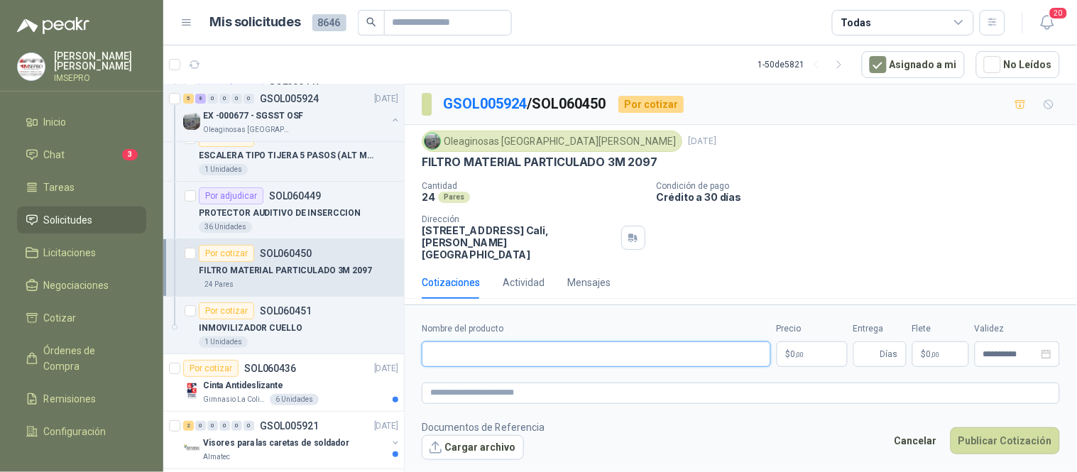
click at [469, 342] on input "Nombre del producto" at bounding box center [596, 355] width 349 height 26
paste input "**********"
click at [457, 383] on textarea at bounding box center [741, 393] width 638 height 21
paste textarea "**********"
click at [807, 341] on body "[PERSON_NAME] IMSEPRO Inicio Chat 3 Tareas Solicitudes Licitaciones Negociacion…" at bounding box center [538, 236] width 1077 height 472
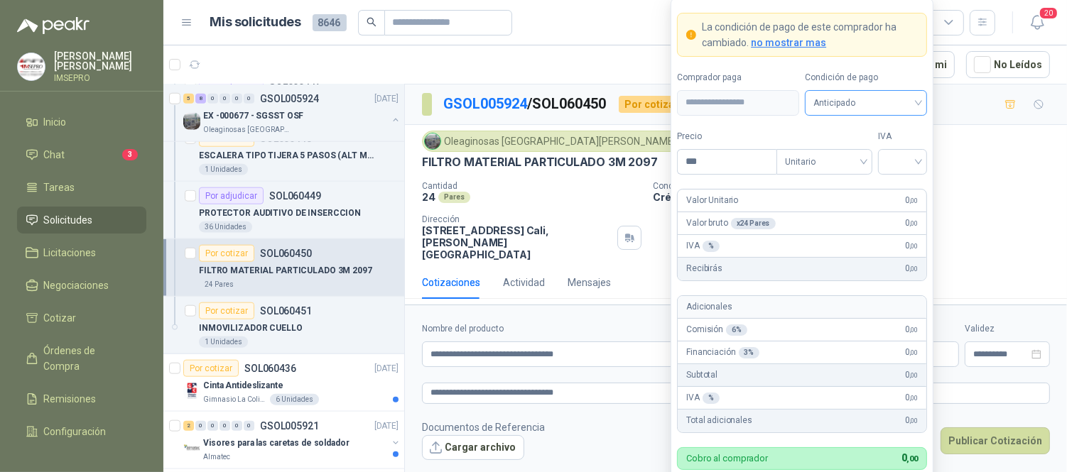
click at [917, 98] on span "Anticipado" at bounding box center [865, 102] width 105 height 21
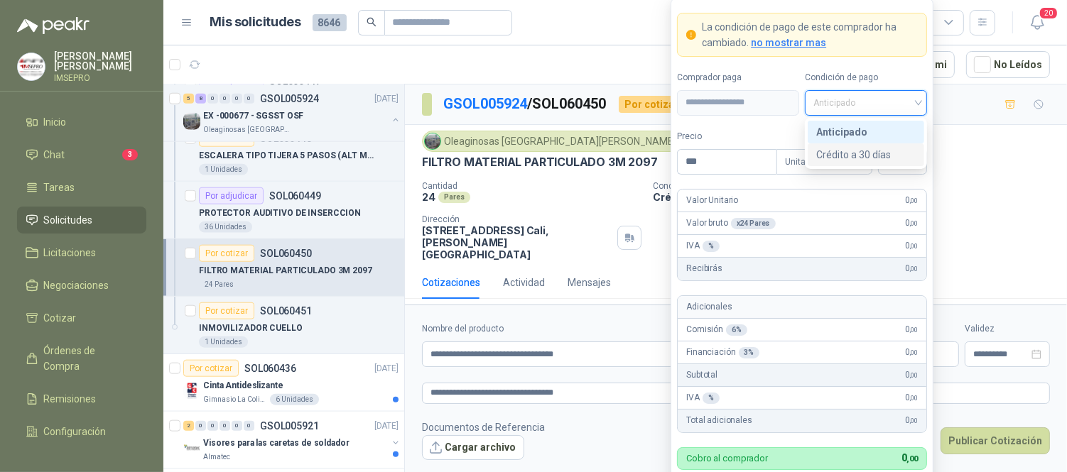
click at [856, 151] on div "Crédito a 30 días" at bounding box center [865, 155] width 99 height 16
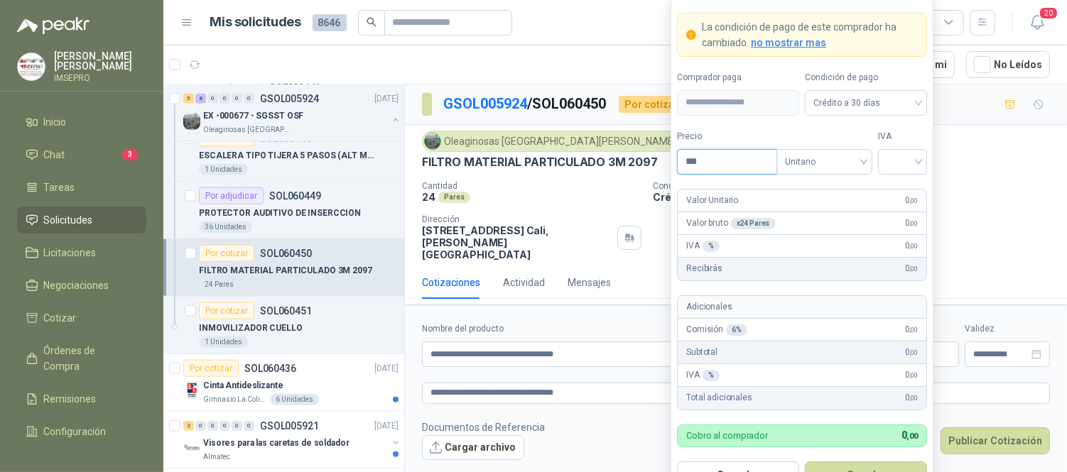
click at [717, 160] on input "***" at bounding box center [726, 162] width 99 height 24
click at [893, 165] on input "search" at bounding box center [902, 160] width 32 height 21
click at [893, 187] on div "19%" at bounding box center [902, 191] width 26 height 16
click at [898, 462] on button "Guardar" at bounding box center [866, 475] width 122 height 27
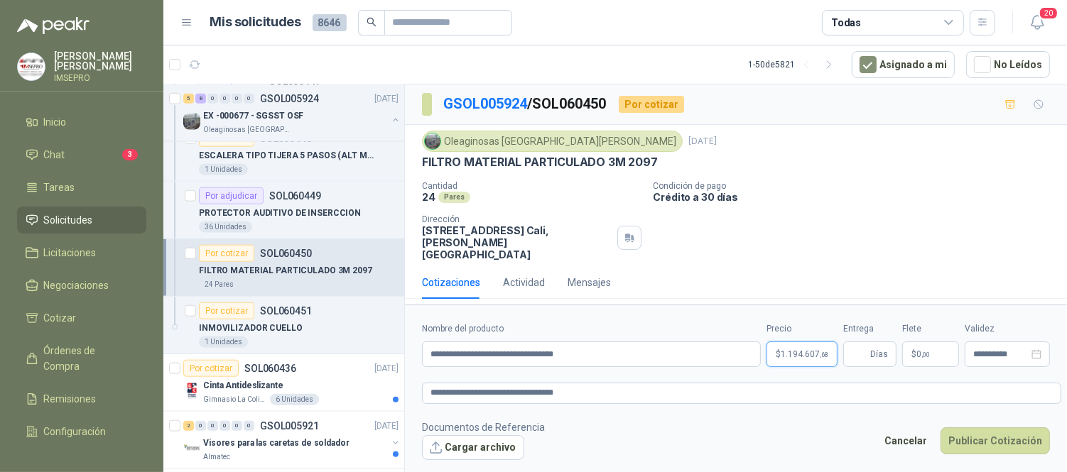
click at [818, 332] on body "[PERSON_NAME] IMSEPRO Inicio Chat 3 Tareas Solicitudes Licitaciones Negociacion…" at bounding box center [533, 236] width 1067 height 472
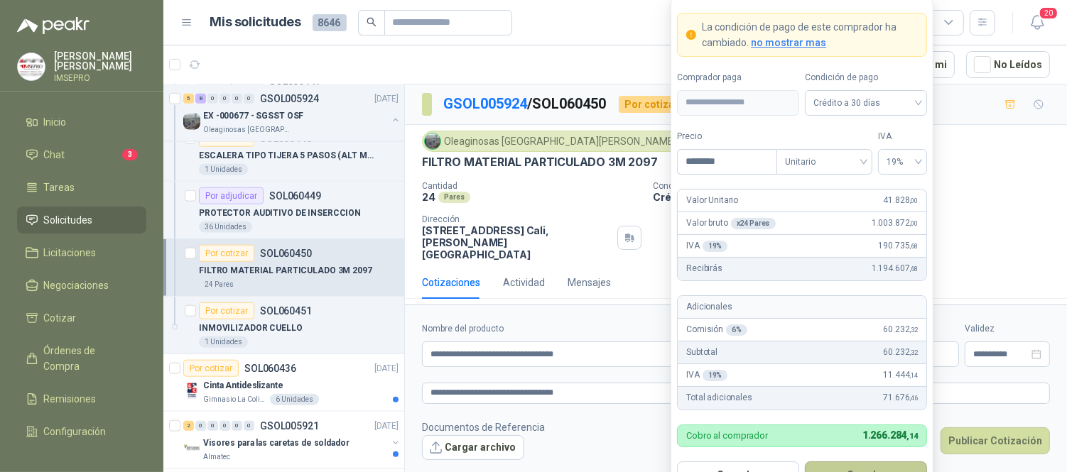
click at [873, 466] on button "Guardar" at bounding box center [866, 475] width 122 height 27
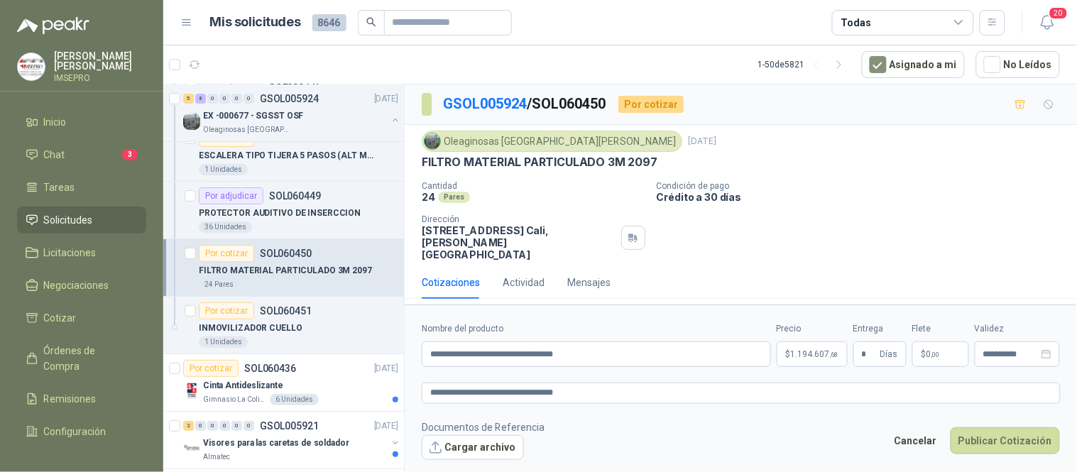
click at [927, 350] on span "0 ,00" at bounding box center [933, 354] width 13 height 9
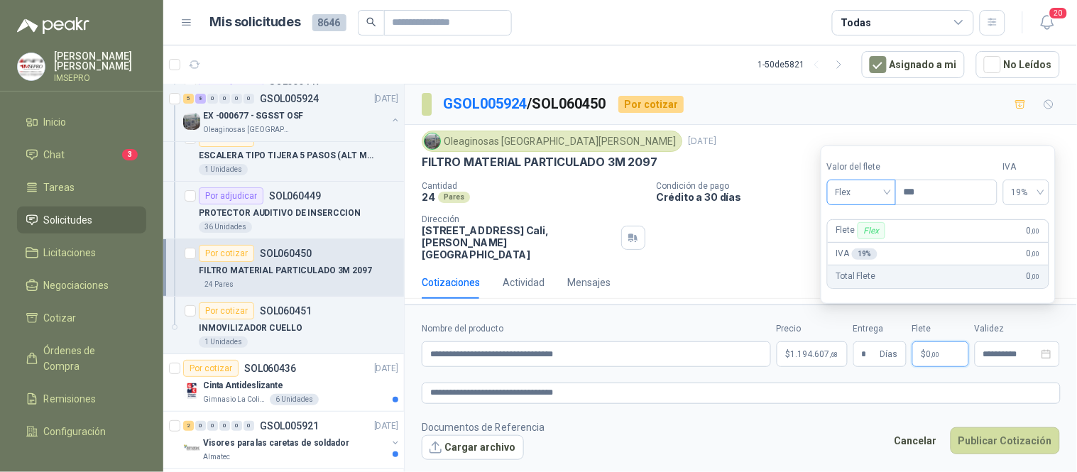
click at [893, 189] on div "Flex" at bounding box center [861, 193] width 69 height 26
click at [869, 241] on div "Incluido" at bounding box center [863, 245] width 49 height 16
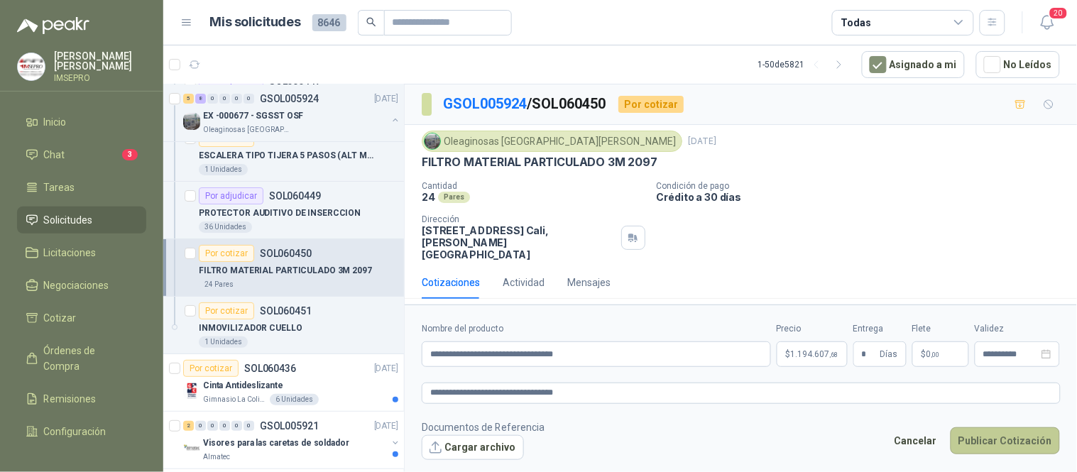
click at [989, 428] on button "Publicar Cotización" at bounding box center [1005, 441] width 109 height 27
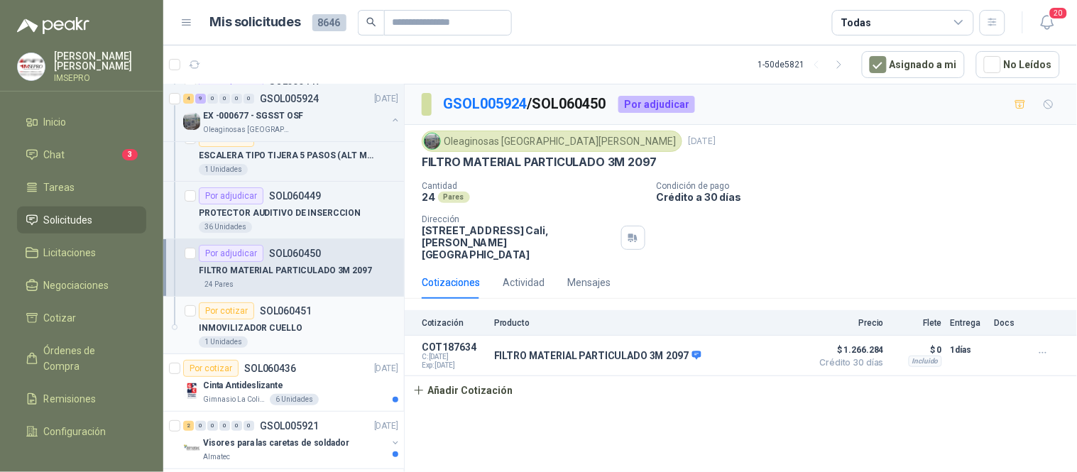
click at [314, 320] on div "INMOVILIZADOR CUELLO" at bounding box center [299, 328] width 200 height 17
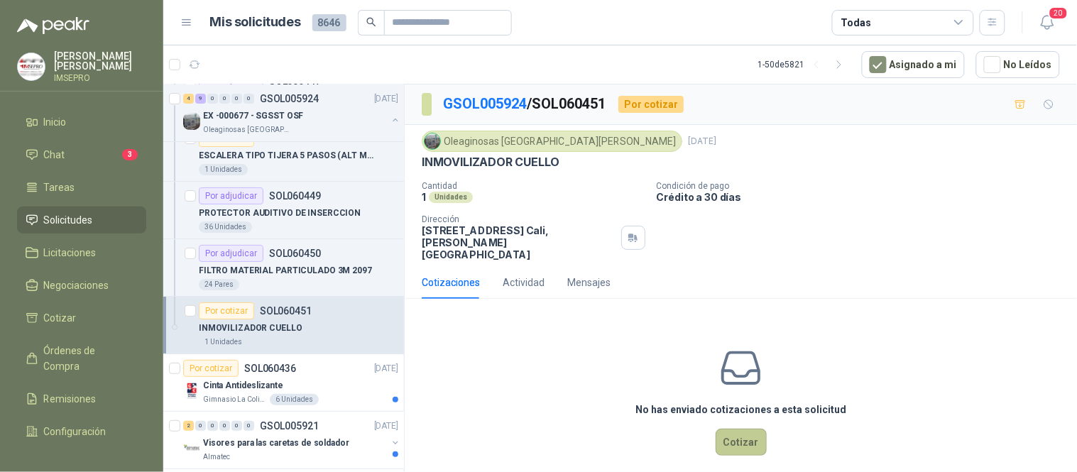
click at [734, 429] on button "Cotizar" at bounding box center [741, 442] width 51 height 27
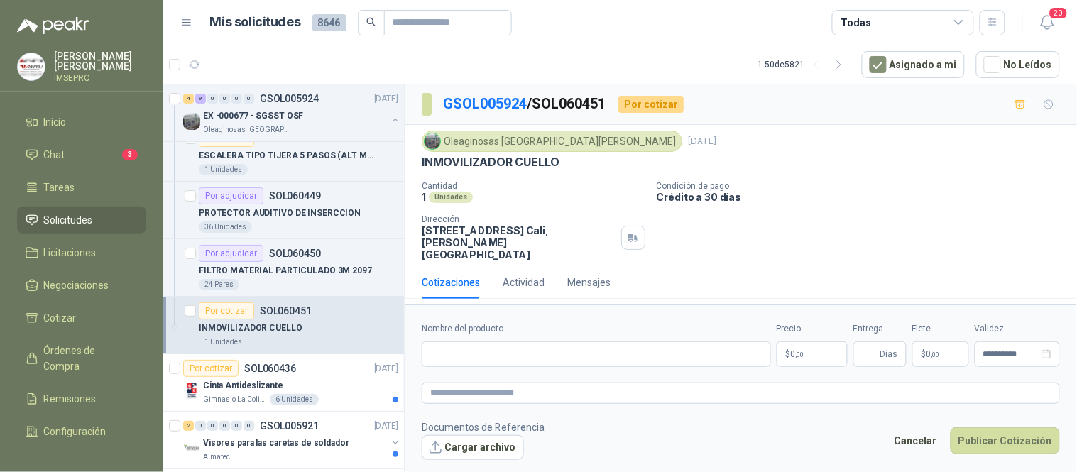
click at [558, 161] on p "INMOVILIZADOR CUELLO" at bounding box center [491, 162] width 138 height 15
click at [547, 342] on input "Nombre del producto" at bounding box center [596, 355] width 349 height 26
paste input "**********"
click at [551, 383] on textarea at bounding box center [741, 393] width 638 height 21
paste textarea "**********"
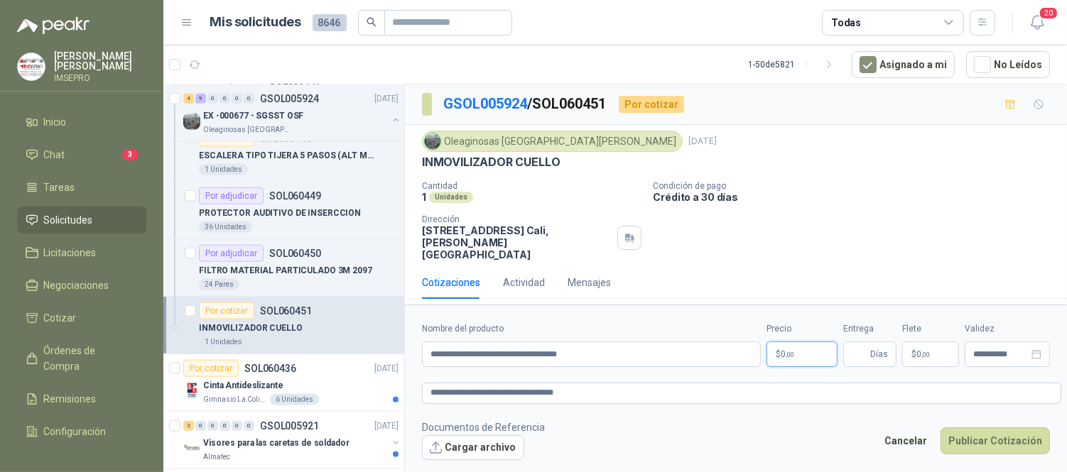
click at [789, 334] on body "[PERSON_NAME] IMSEPRO Inicio Chat 3 Tareas Solicitudes Licitaciones Negociacion…" at bounding box center [533, 236] width 1067 height 472
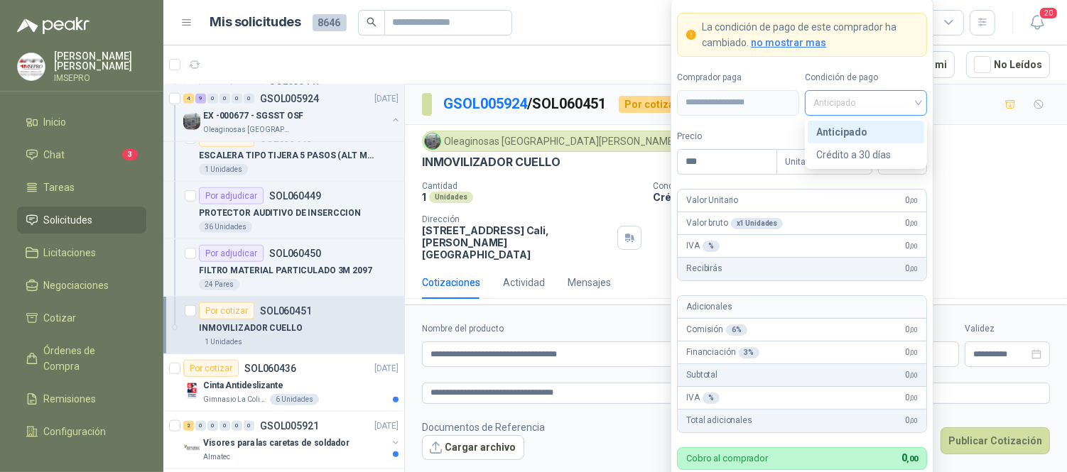
click at [917, 107] on span "Anticipado" at bounding box center [865, 102] width 105 height 21
click at [841, 153] on div "Crédito a 30 días" at bounding box center [865, 155] width 99 height 16
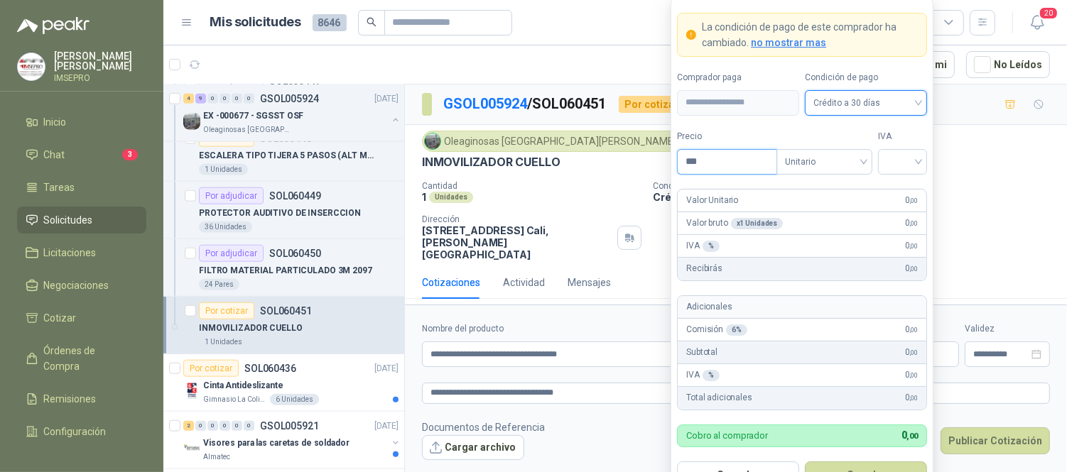
click at [734, 152] on input "***" at bounding box center [726, 162] width 99 height 24
click at [891, 162] on input "search" at bounding box center [902, 160] width 32 height 21
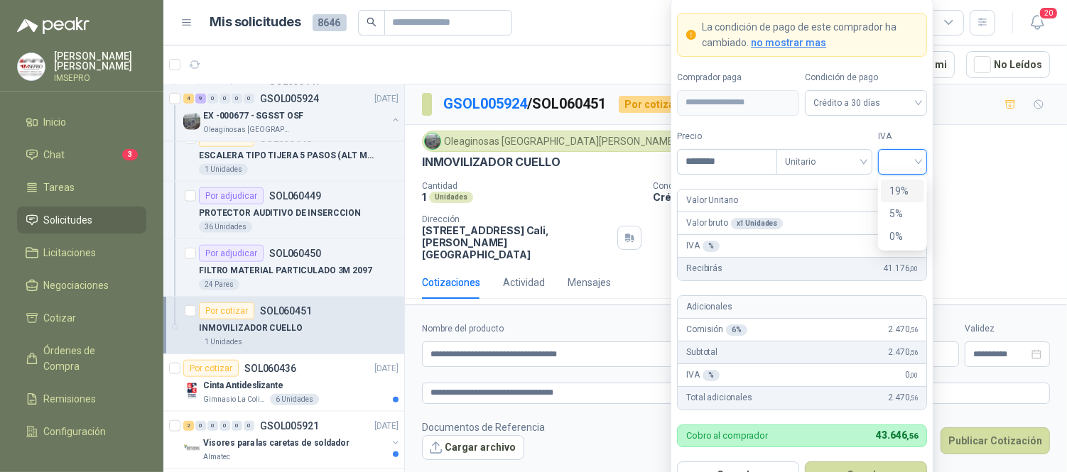
click at [897, 183] on div "19%" at bounding box center [902, 191] width 26 height 16
click at [869, 463] on button "Guardar" at bounding box center [866, 475] width 122 height 27
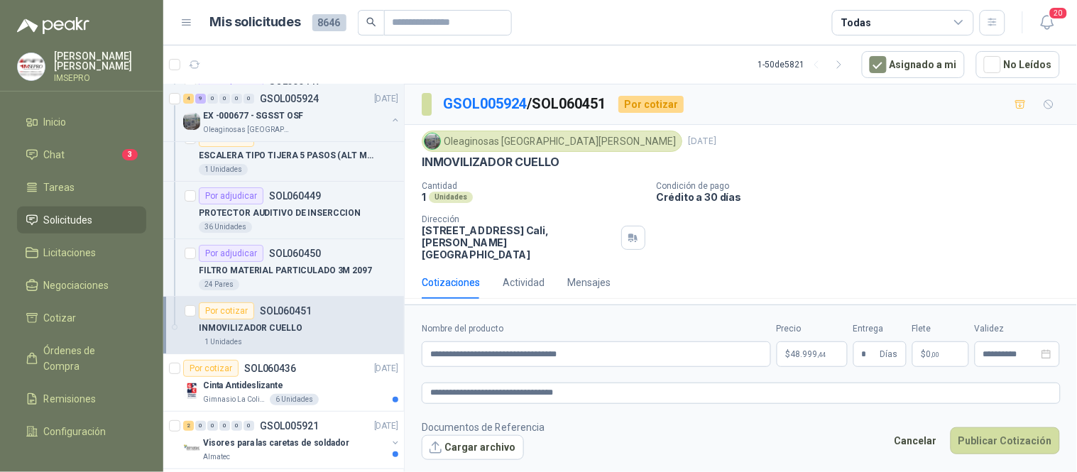
click at [940, 351] on span ",00" at bounding box center [936, 355] width 9 height 8
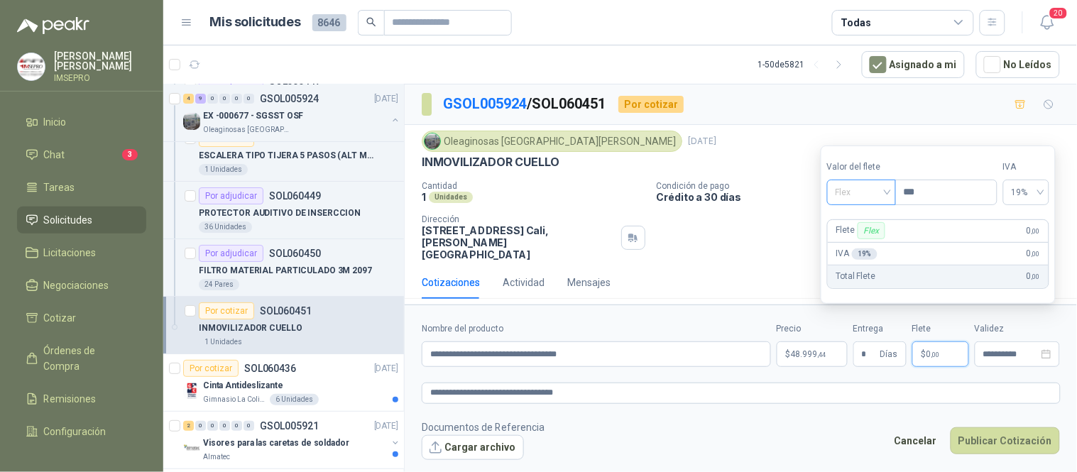
click at [888, 185] on span "Flex" at bounding box center [862, 192] width 52 height 21
click at [856, 240] on div "Incluido" at bounding box center [863, 245] width 49 height 16
click at [1027, 428] on button "Publicar Cotización" at bounding box center [1005, 441] width 109 height 27
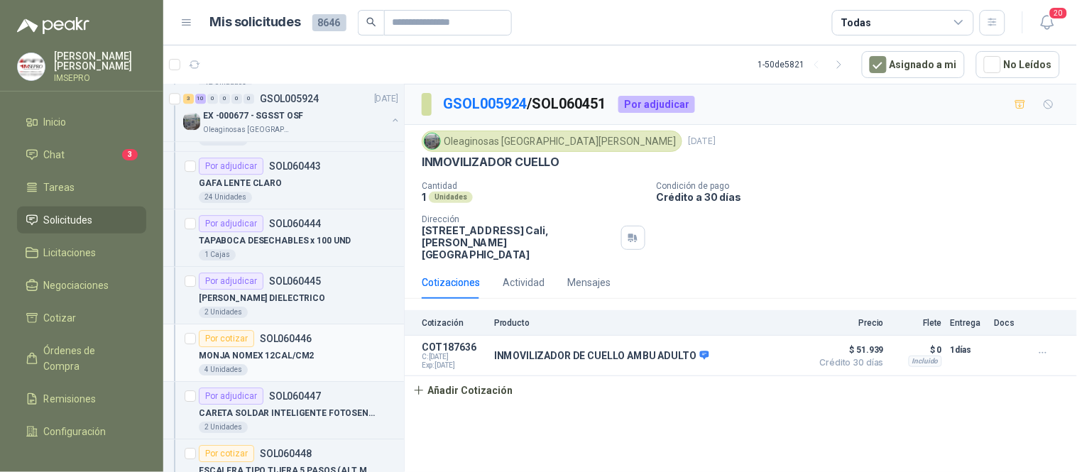
scroll to position [1183, 0]
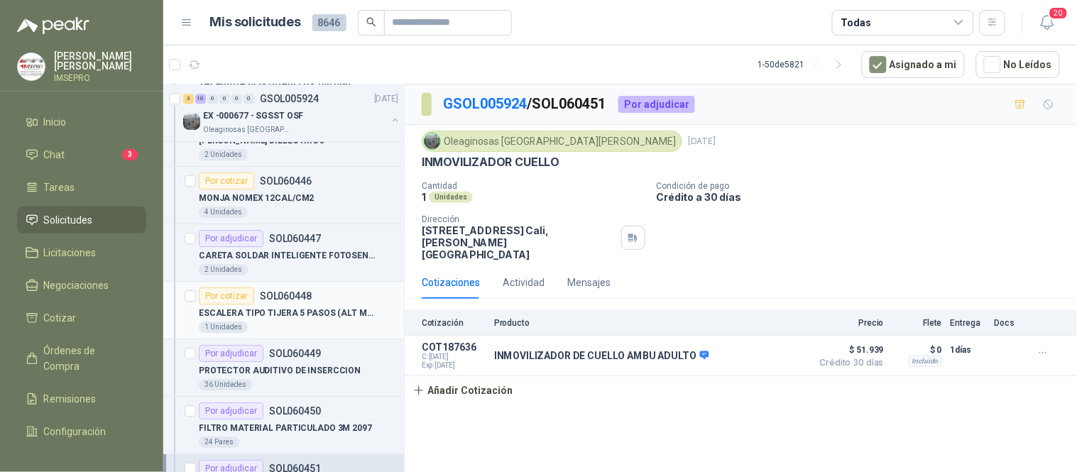
click at [260, 310] on p "ESCALERA TIPO TIJERA 5 PASOS (ALT MAX 231,5 CM)" at bounding box center [287, 313] width 177 height 13
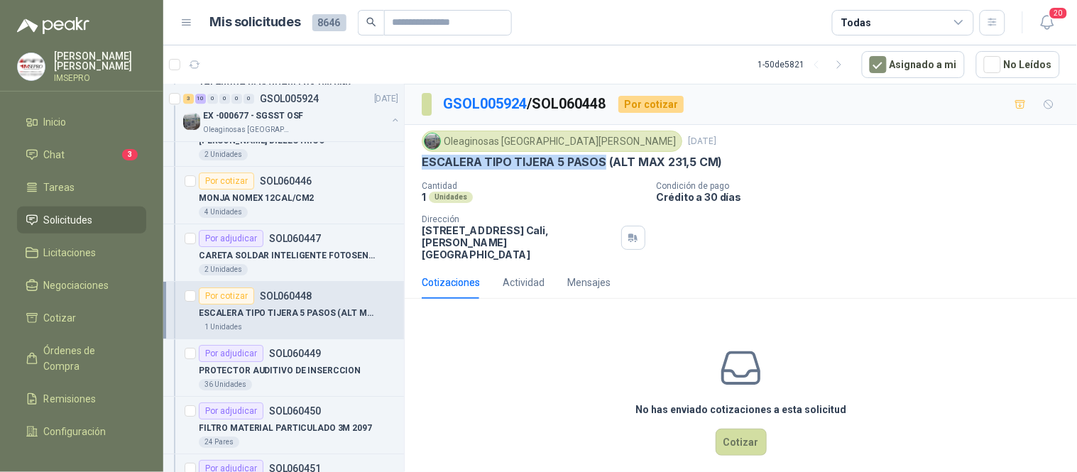
drag, startPoint x: 601, startPoint y: 158, endPoint x: 415, endPoint y: 164, distance: 186.9
click at [415, 164] on div "Oleaginosas San [PERSON_NAME] [DATE] ESCALERA TIPO TIJERA 5 PASOS (ALT MAX 231,…" at bounding box center [741, 195] width 673 height 141
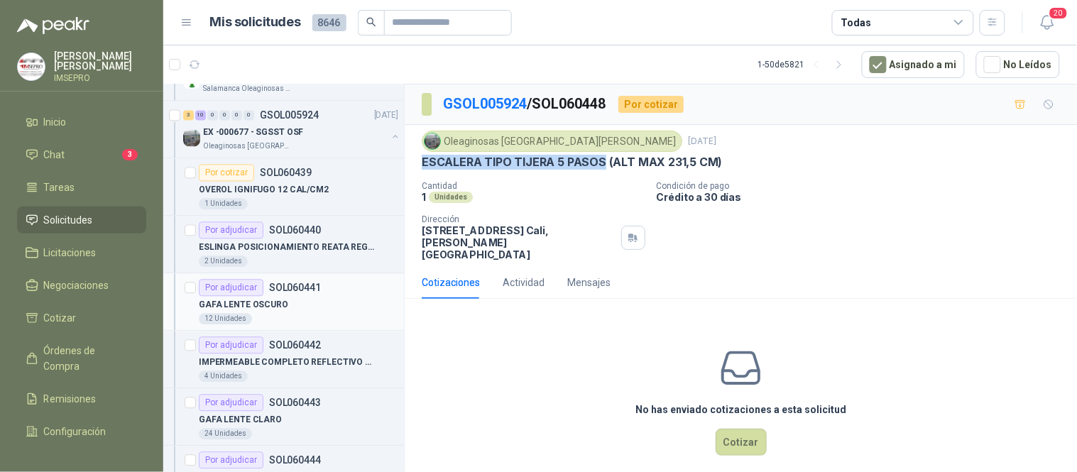
scroll to position [710, 0]
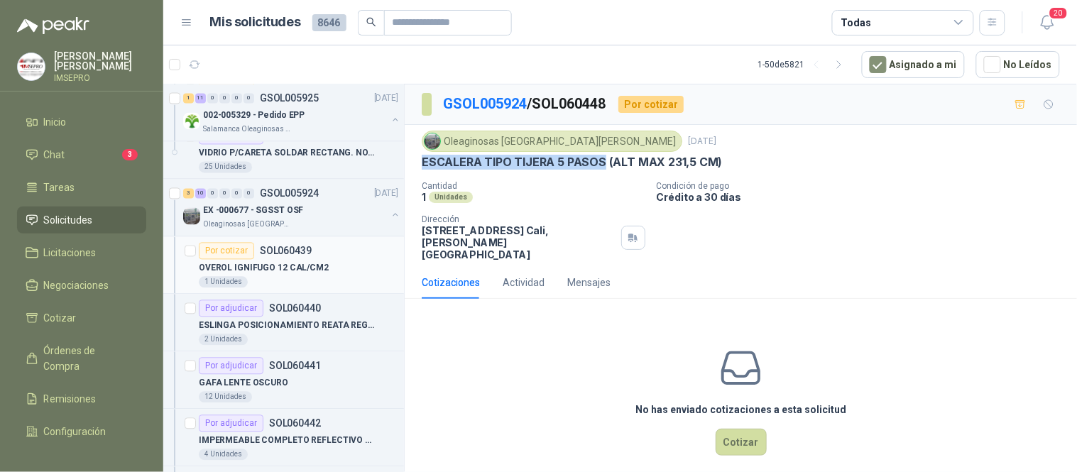
click at [291, 268] on p "OVEROL IGNIFUGO 12 CAL/CM2" at bounding box center [264, 268] width 130 height 13
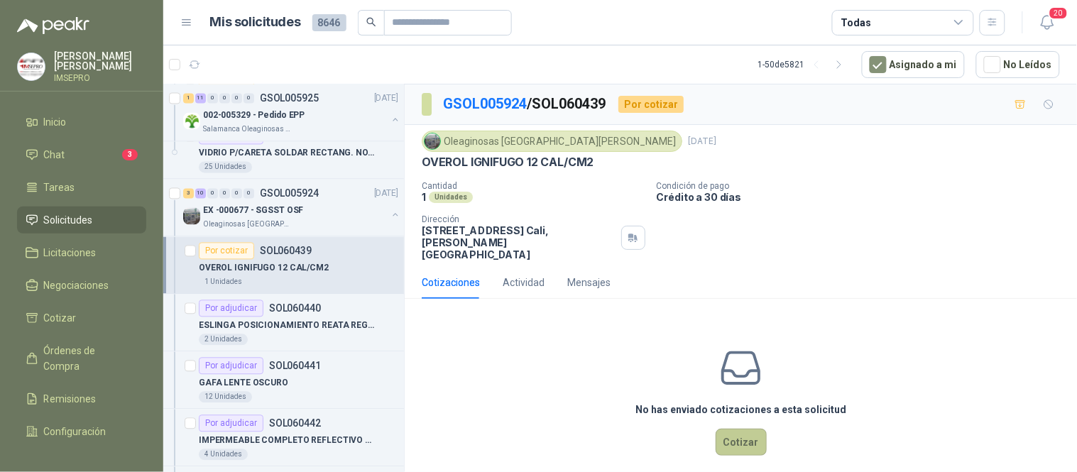
click at [753, 429] on button "Cotizar" at bounding box center [741, 442] width 51 height 27
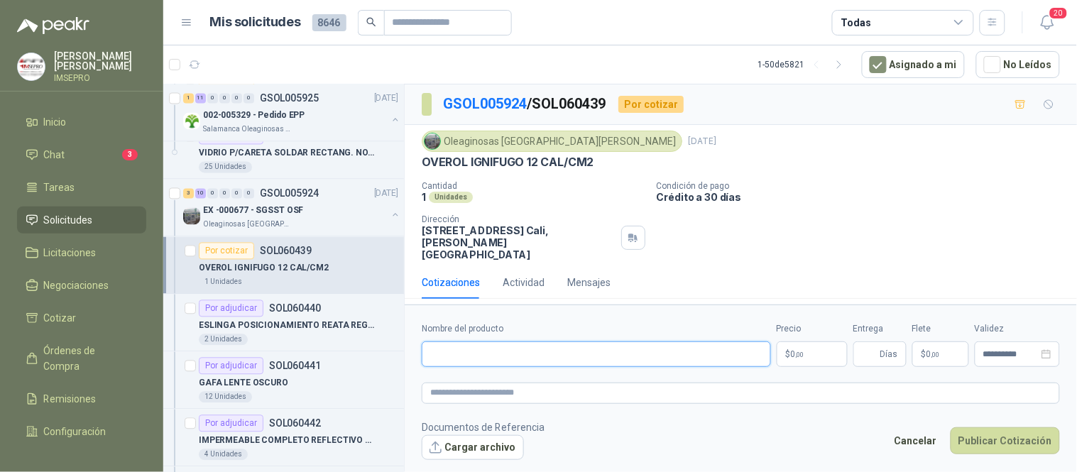
click at [466, 342] on input "Nombre del producto" at bounding box center [596, 355] width 349 height 26
paste input "**********"
click at [544, 383] on textarea at bounding box center [741, 393] width 638 height 21
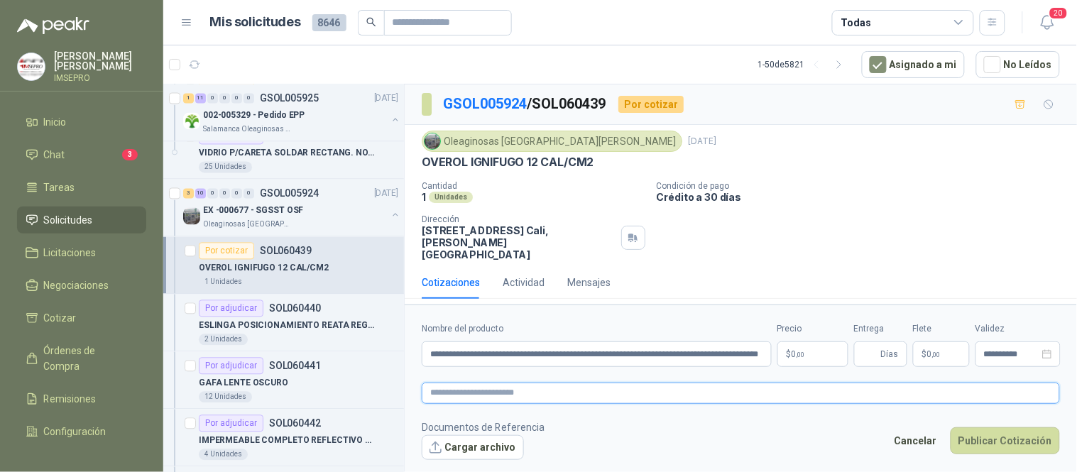
paste textarea "**********"
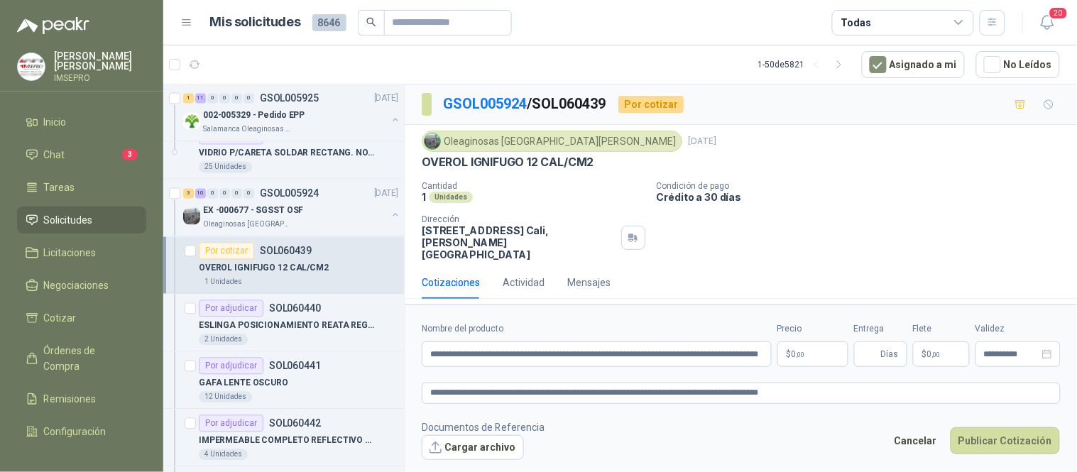
click at [805, 341] on body "[PERSON_NAME] IMSEPRO Inicio Chat 3 Tareas Solicitudes Licitaciones Negociacion…" at bounding box center [538, 236] width 1077 height 472
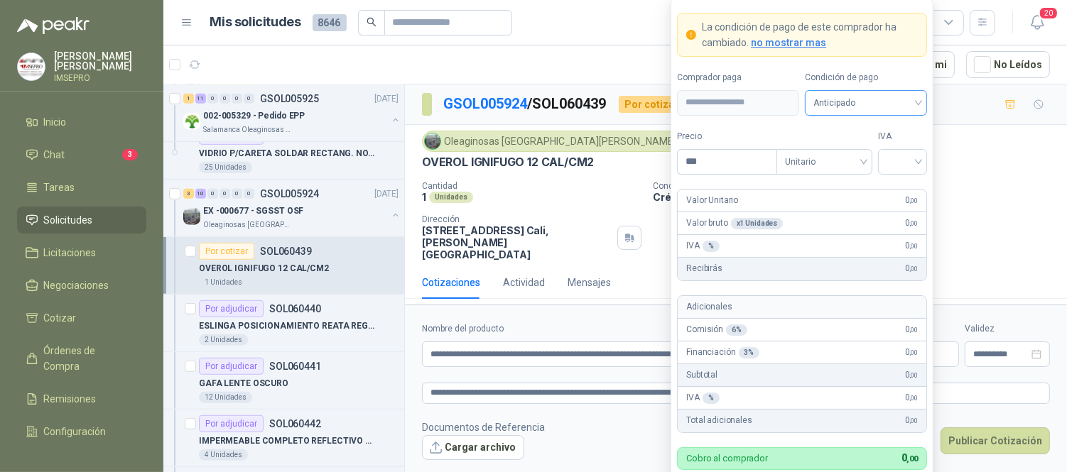
click at [918, 102] on div "Anticipado" at bounding box center [866, 103] width 122 height 26
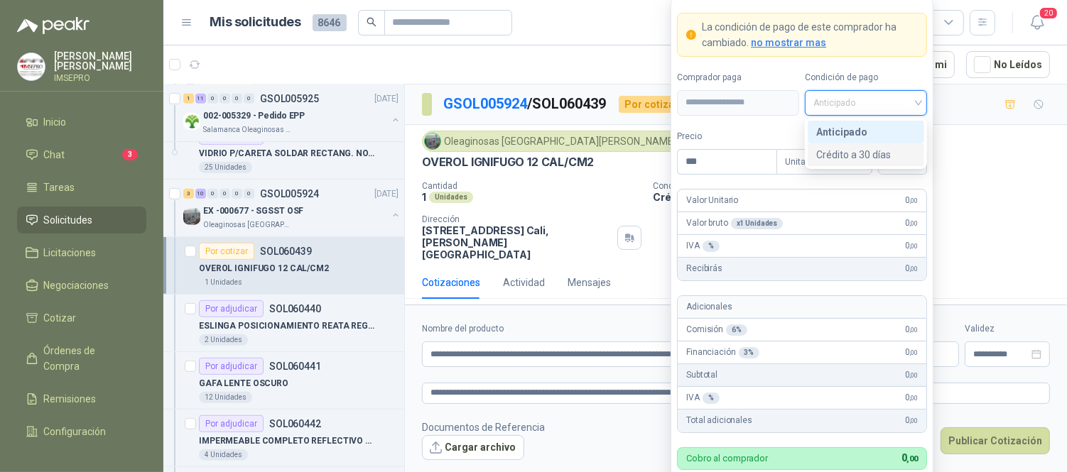
click at [862, 152] on div "Crédito a 30 días" at bounding box center [865, 155] width 99 height 16
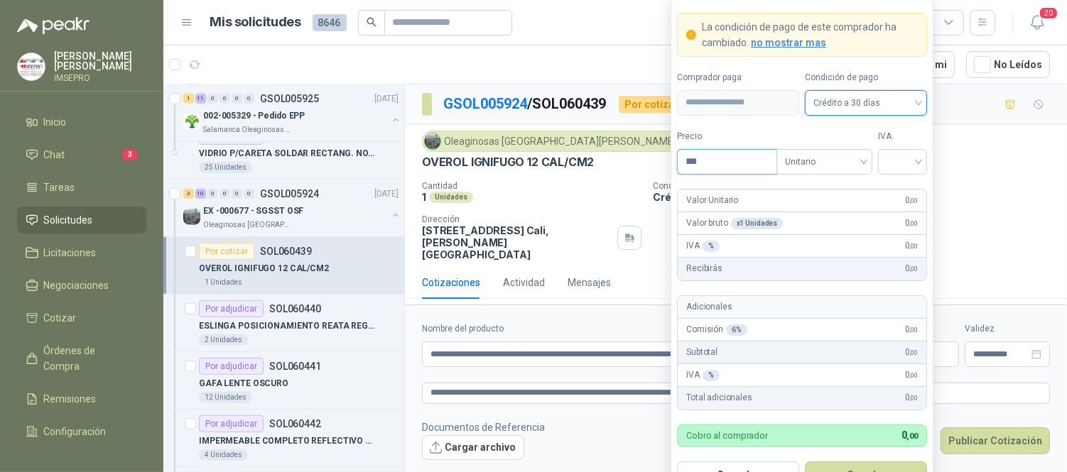
click at [713, 162] on input "***" at bounding box center [726, 162] width 99 height 24
click at [905, 163] on input "search" at bounding box center [902, 160] width 32 height 21
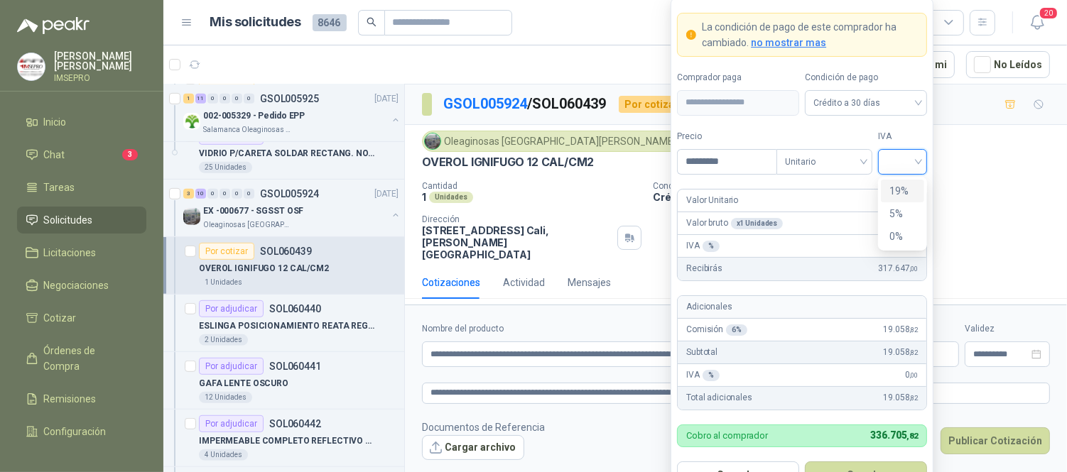
click at [900, 187] on div "19%" at bounding box center [902, 191] width 26 height 16
click at [868, 469] on button "Guardar" at bounding box center [866, 475] width 122 height 27
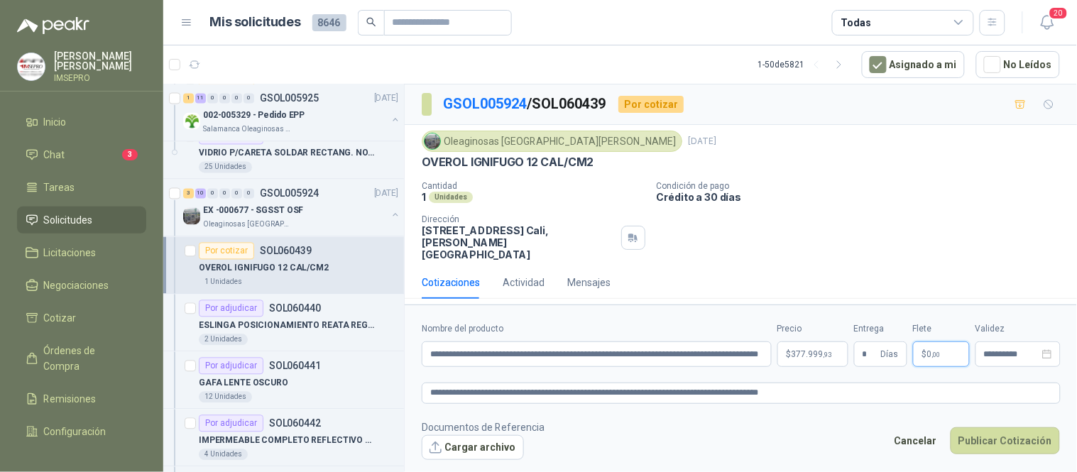
click at [932, 351] on span ",00" at bounding box center [936, 355] width 9 height 8
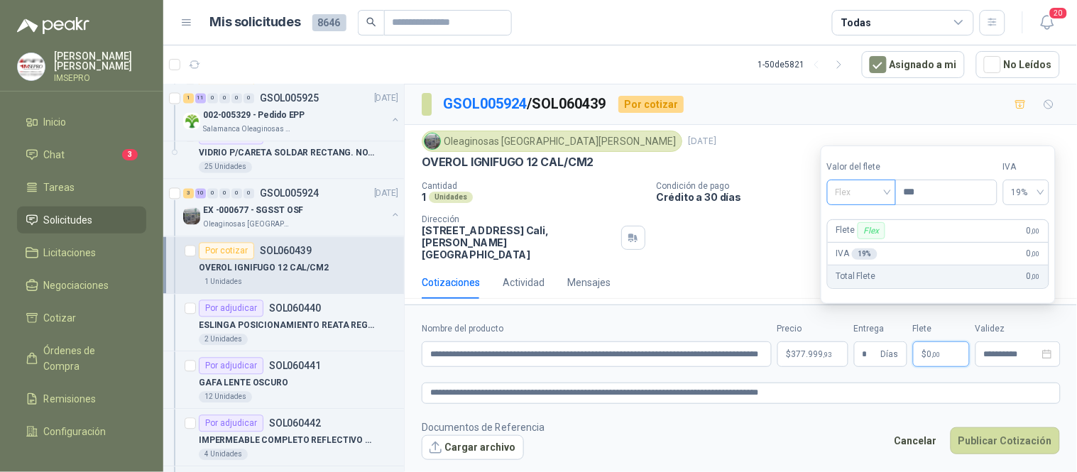
click at [891, 197] on div "Flex" at bounding box center [861, 193] width 69 height 26
click at [863, 245] on div "Incluido" at bounding box center [863, 245] width 49 height 16
click at [853, 194] on span "Incluido" at bounding box center [860, 192] width 55 height 21
click at [842, 242] on div "Incluido" at bounding box center [862, 245] width 52 height 16
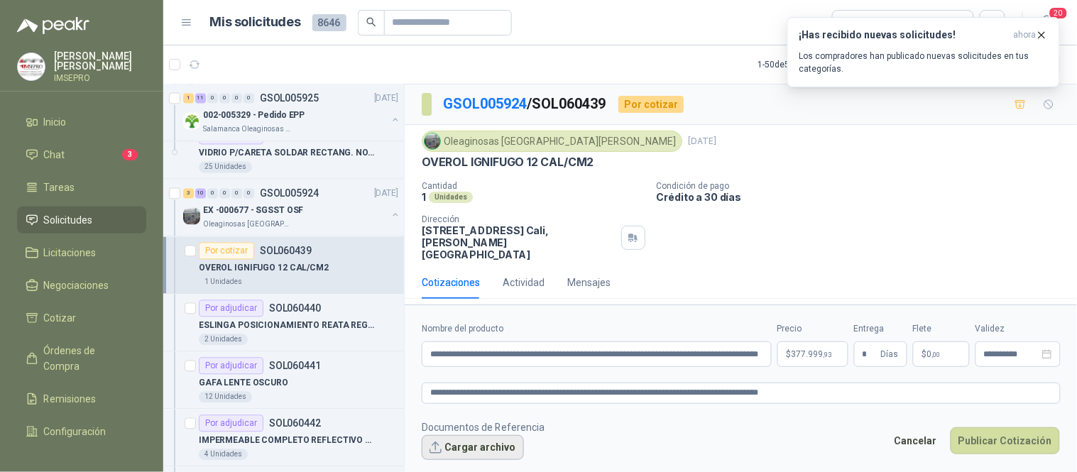
click at [486, 435] on button "Cargar archivo" at bounding box center [473, 448] width 102 height 26
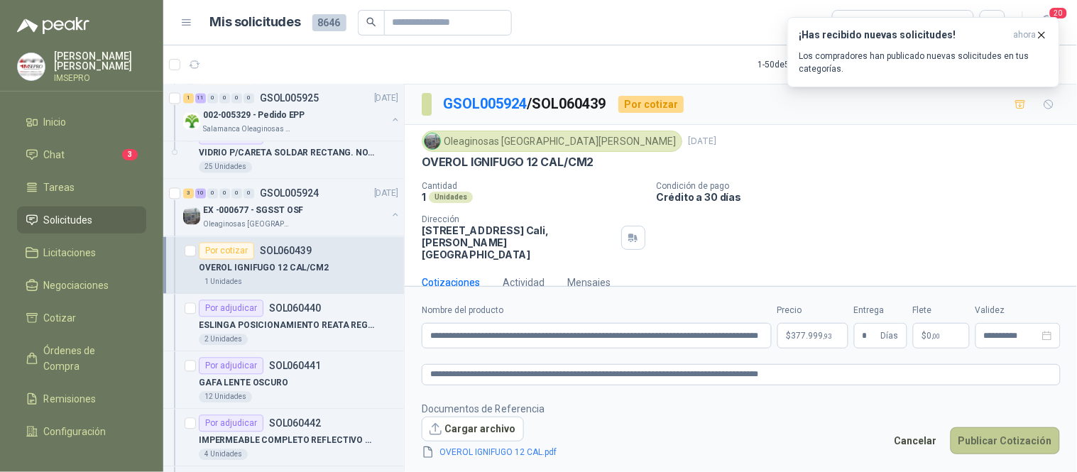
click at [1017, 437] on button "Publicar Cotización" at bounding box center [1005, 441] width 109 height 27
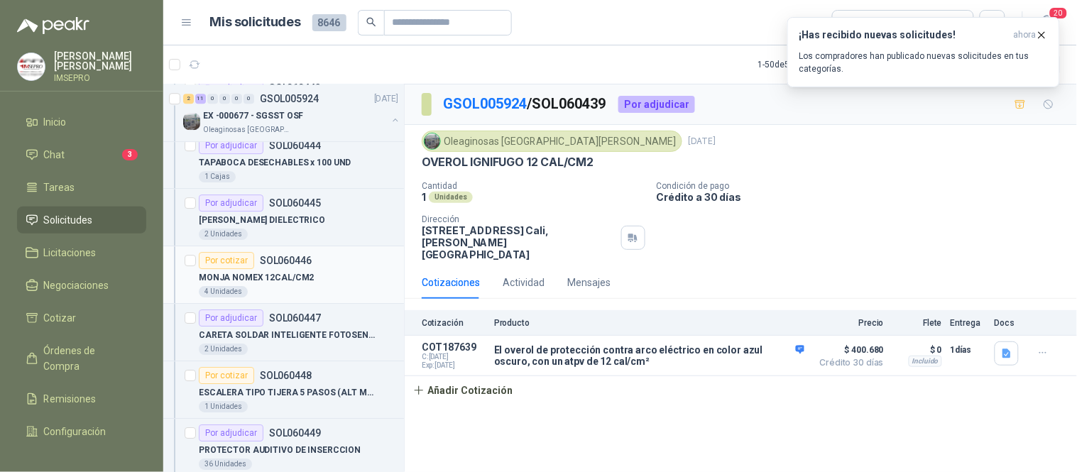
scroll to position [1104, 0]
click at [315, 271] on div "MONJA NOMEX 12CAL/CM2" at bounding box center [299, 276] width 200 height 17
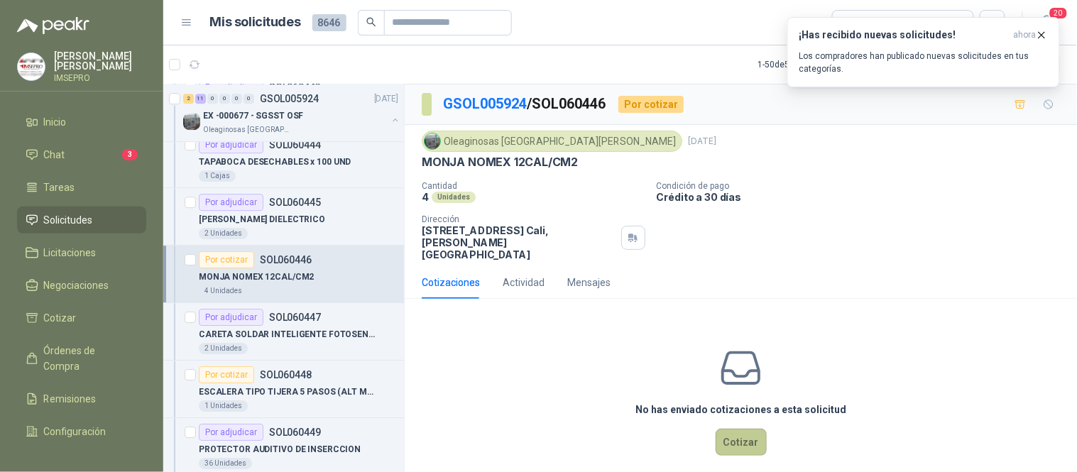
click at [736, 429] on button "Cotizar" at bounding box center [741, 442] width 51 height 27
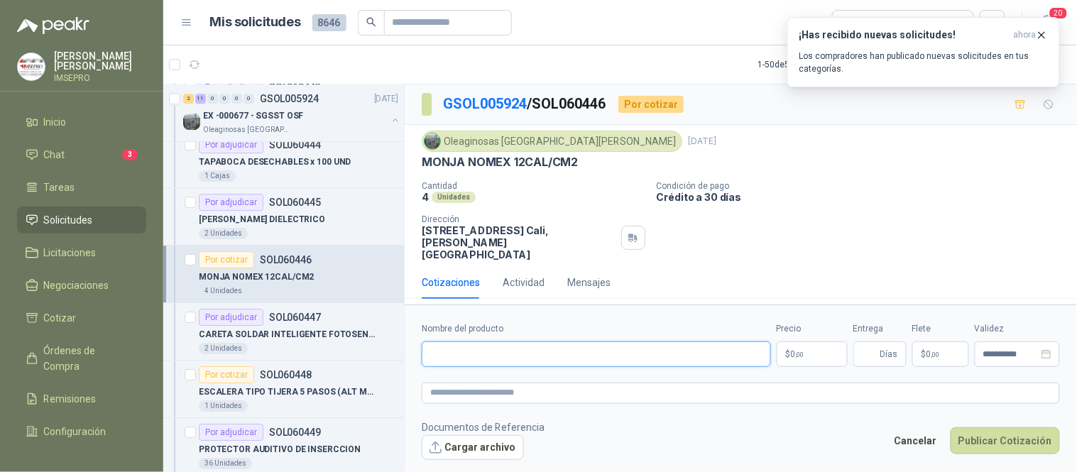
click at [460, 342] on input "Nombre del producto" at bounding box center [596, 355] width 349 height 26
paste input "**********"
drag, startPoint x: 764, startPoint y: 335, endPoint x: 374, endPoint y: 332, distance: 389.9
click at [374, 332] on div "Por cotizar SOL060474 [DATE] Poste separador de fila Cartones America 1 Unidade…" at bounding box center [620, 280] width 914 height 393
paste input "**********"
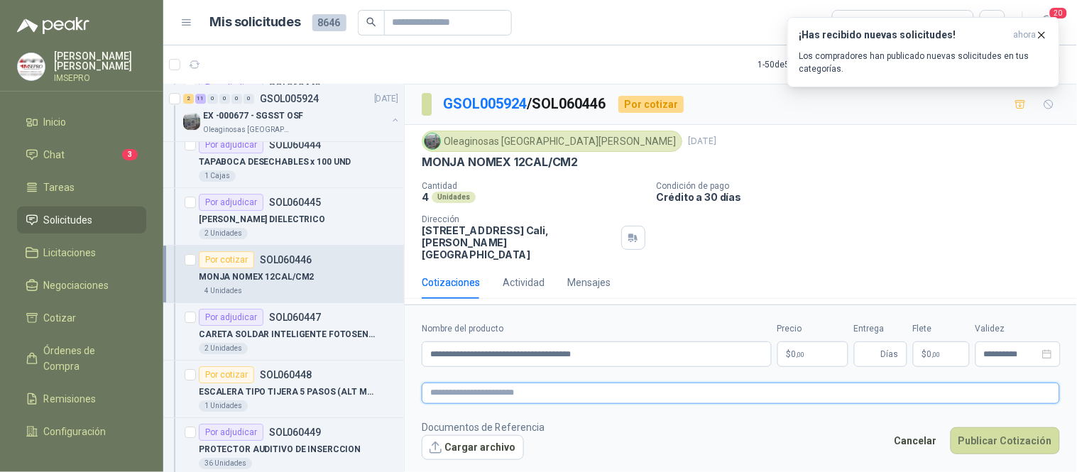
click at [599, 383] on textarea at bounding box center [741, 393] width 638 height 21
paste textarea "**********"
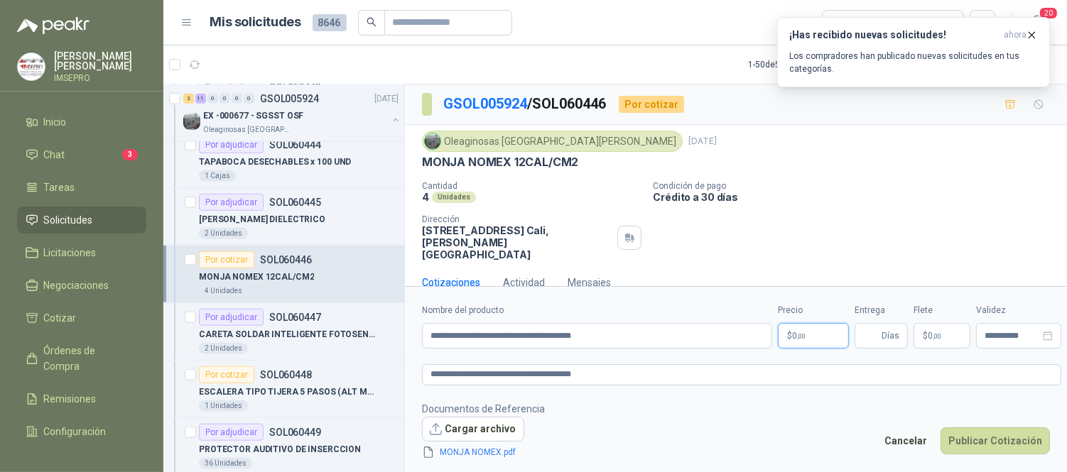
click at [802, 337] on body "[PERSON_NAME] IMSEPRO Inicio Chat 3 Tareas Solicitudes Licitaciones Negociacion…" at bounding box center [533, 236] width 1067 height 472
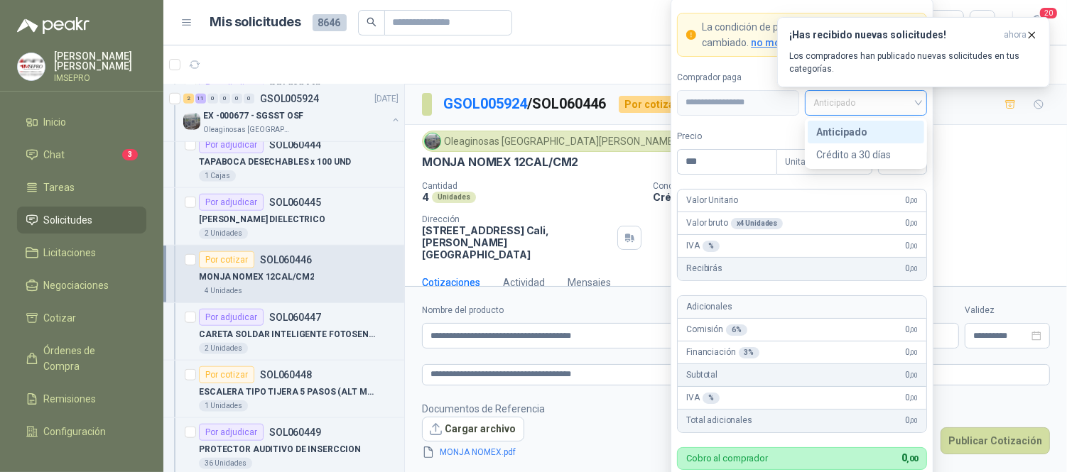
click at [913, 103] on span "Anticipado" at bounding box center [865, 102] width 105 height 21
click at [856, 157] on div "Crédito a 30 días" at bounding box center [865, 155] width 99 height 16
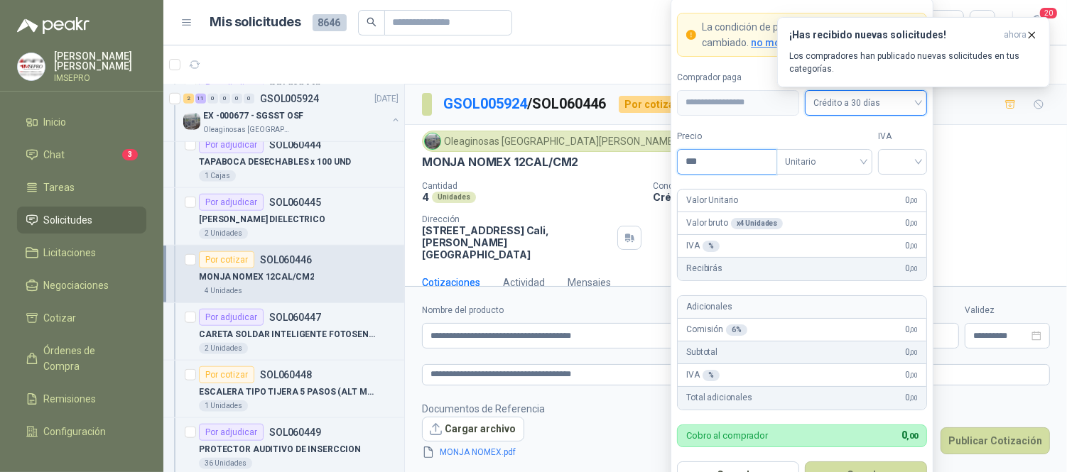
click at [707, 162] on input "***" at bounding box center [726, 162] width 99 height 24
click at [876, 160] on div "Precio ********* Tipo Unitario IVA" at bounding box center [802, 152] width 250 height 45
click at [898, 171] on span at bounding box center [902, 162] width 32 height 24
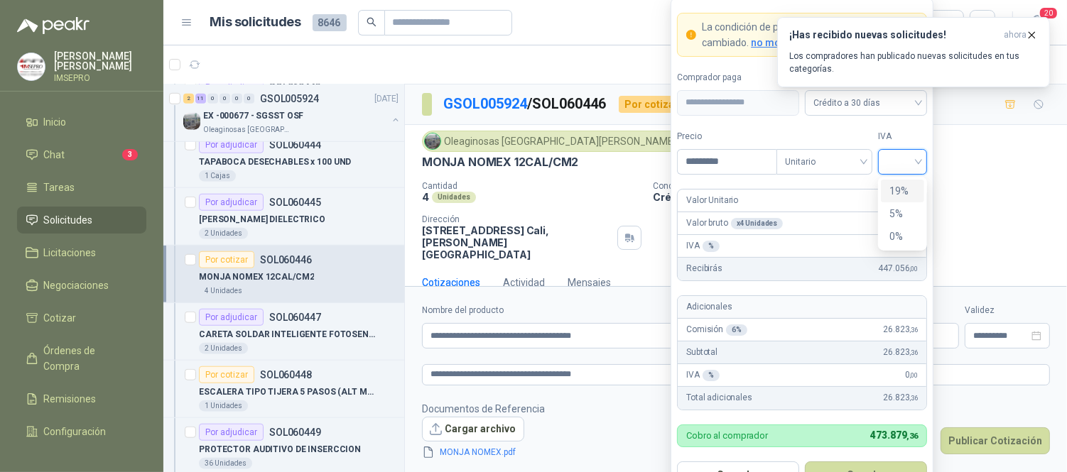
click at [898, 185] on div "19%" at bounding box center [902, 191] width 26 height 16
click at [891, 467] on button "Guardar" at bounding box center [866, 475] width 122 height 27
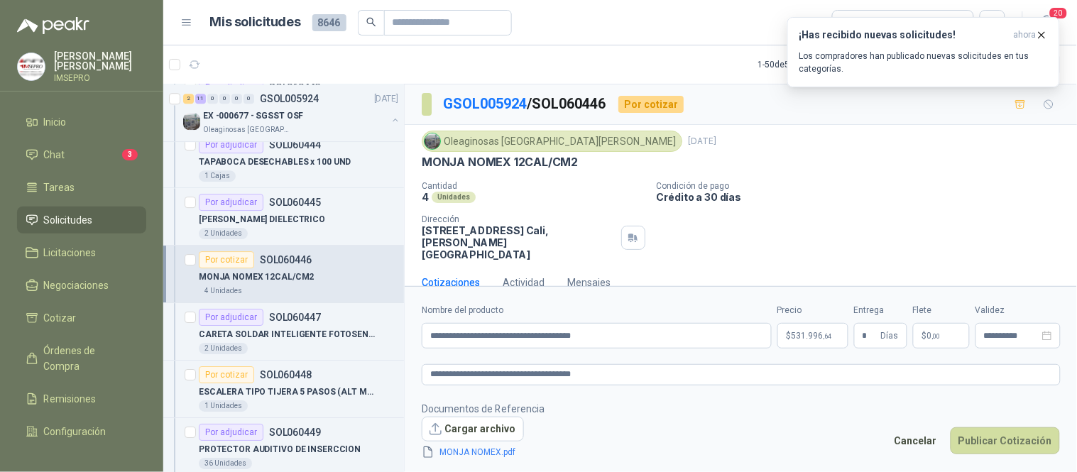
click at [935, 337] on span ",00" at bounding box center [936, 336] width 9 height 8
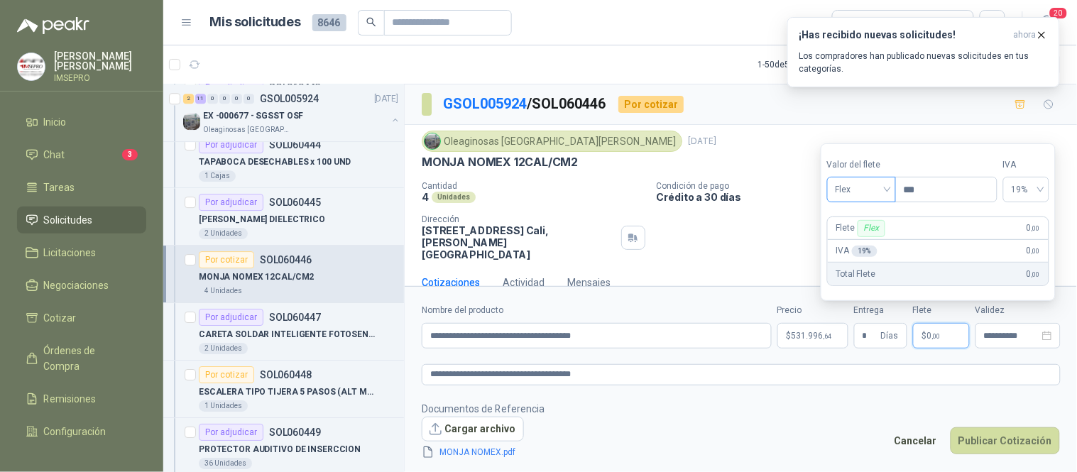
click at [893, 185] on div "Flex" at bounding box center [861, 190] width 69 height 26
click at [866, 239] on div "Incluido" at bounding box center [863, 243] width 49 height 16
click at [1004, 439] on button "Publicar Cotización" at bounding box center [1005, 441] width 109 height 27
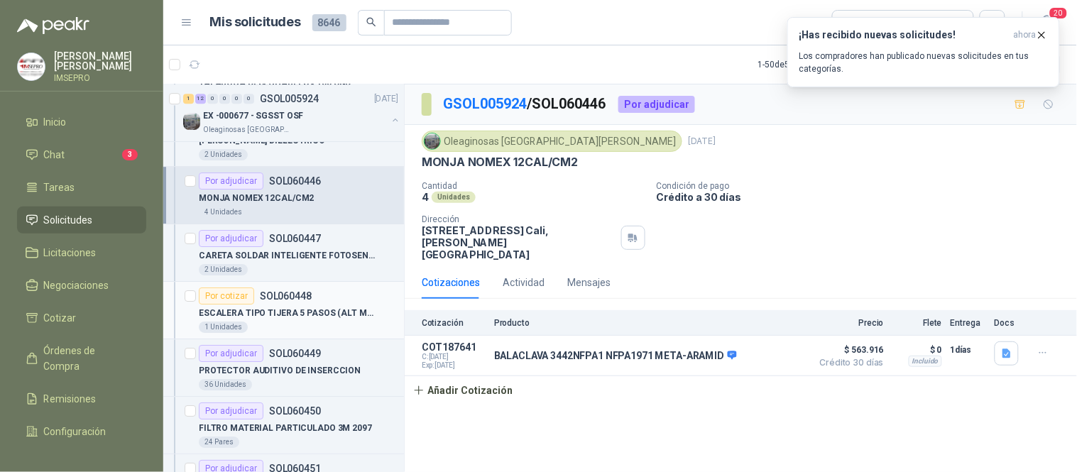
scroll to position [1262, 0]
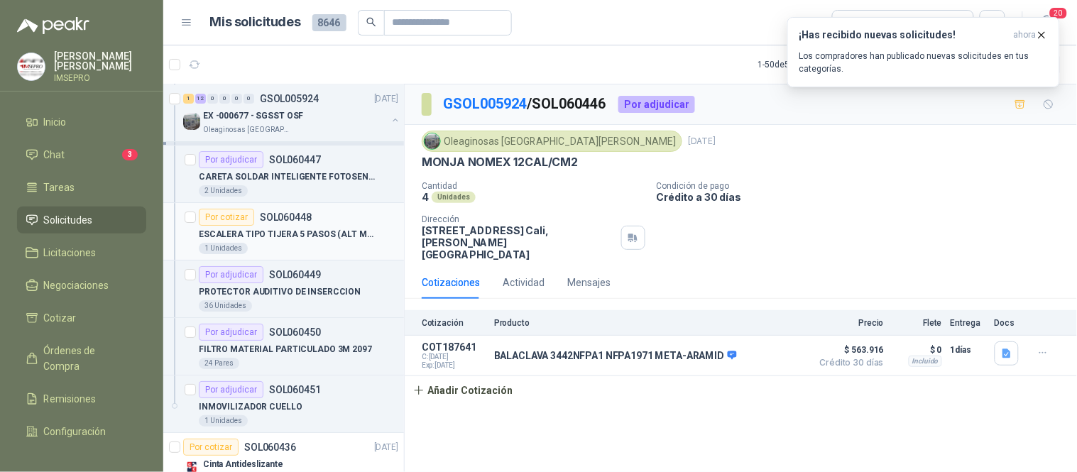
click at [285, 224] on div "Por cotizar SOL060448" at bounding box center [255, 217] width 113 height 17
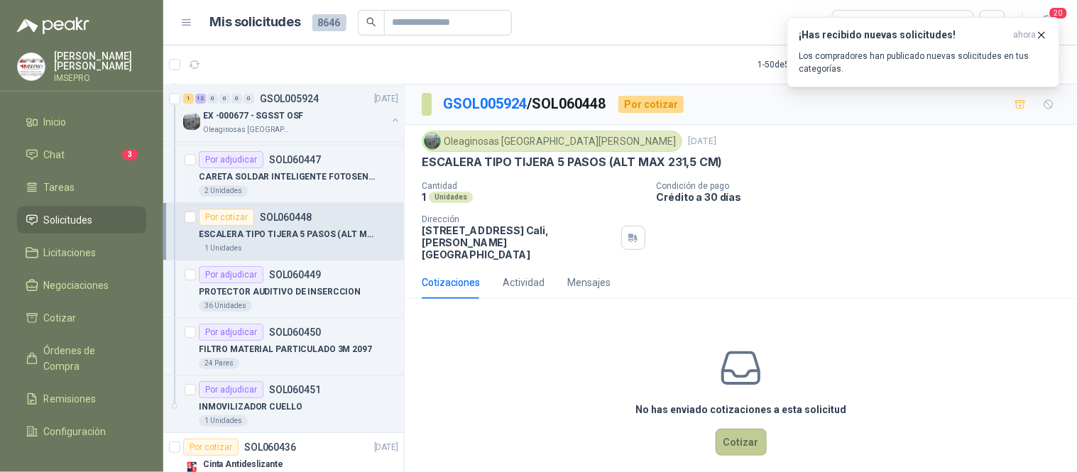
click at [746, 429] on button "Cotizar" at bounding box center [741, 442] width 51 height 27
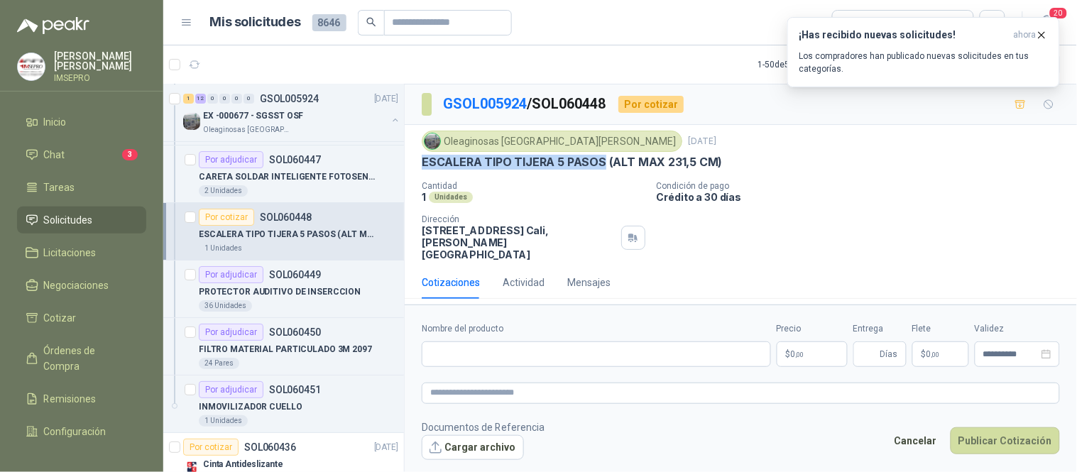
drag, startPoint x: 598, startPoint y: 161, endPoint x: 413, endPoint y: 160, distance: 184.6
click at [413, 160] on div "Oleaginosas San [PERSON_NAME] [DATE] ESCALERA TIPO TIJERA 5 PASOS (ALT MAX 231,…" at bounding box center [741, 195] width 673 height 141
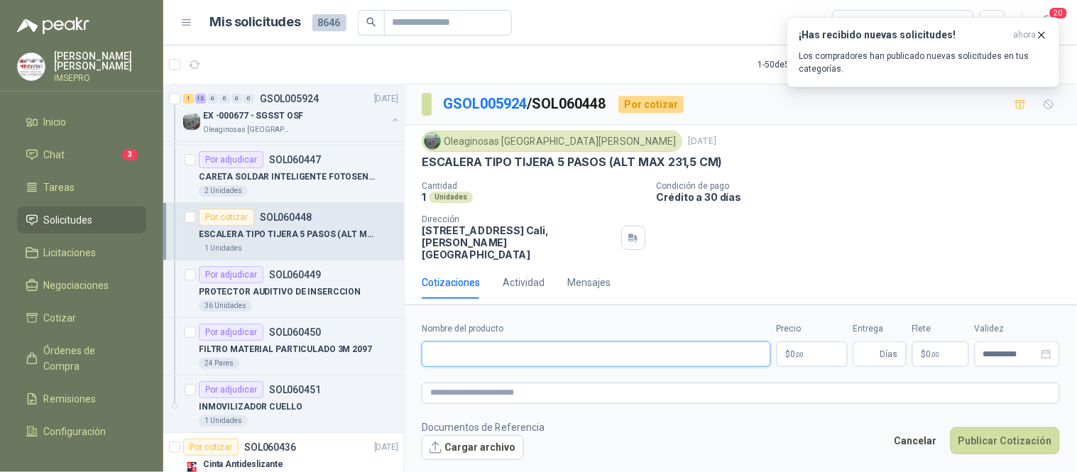
click at [466, 342] on input "Nombre del producto" at bounding box center [596, 355] width 349 height 26
paste input "**********"
click at [594, 342] on input "**********" at bounding box center [596, 355] width 349 height 26
drag, startPoint x: 619, startPoint y: 341, endPoint x: 415, endPoint y: 339, distance: 203.8
click at [415, 339] on form "**********" at bounding box center [741, 391] width 673 height 173
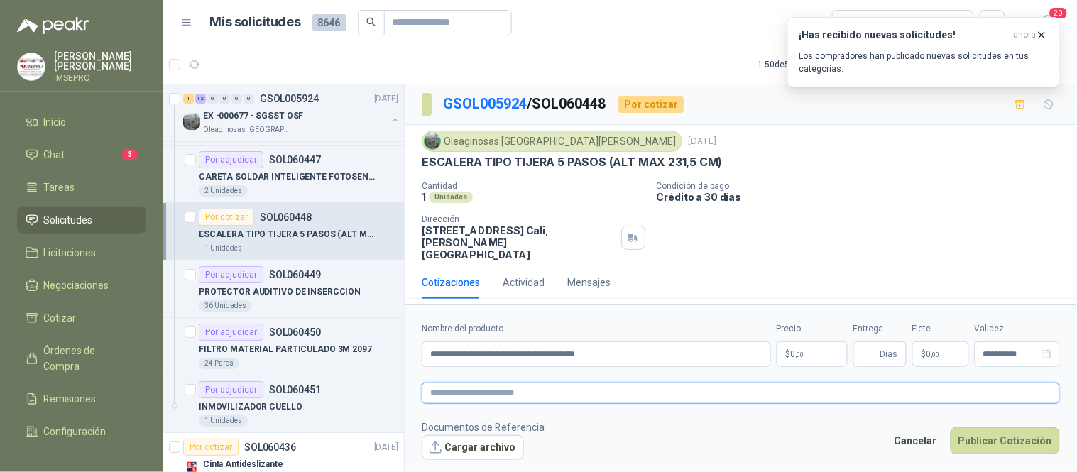
click at [459, 383] on textarea at bounding box center [741, 393] width 638 height 21
paste textarea "**********"
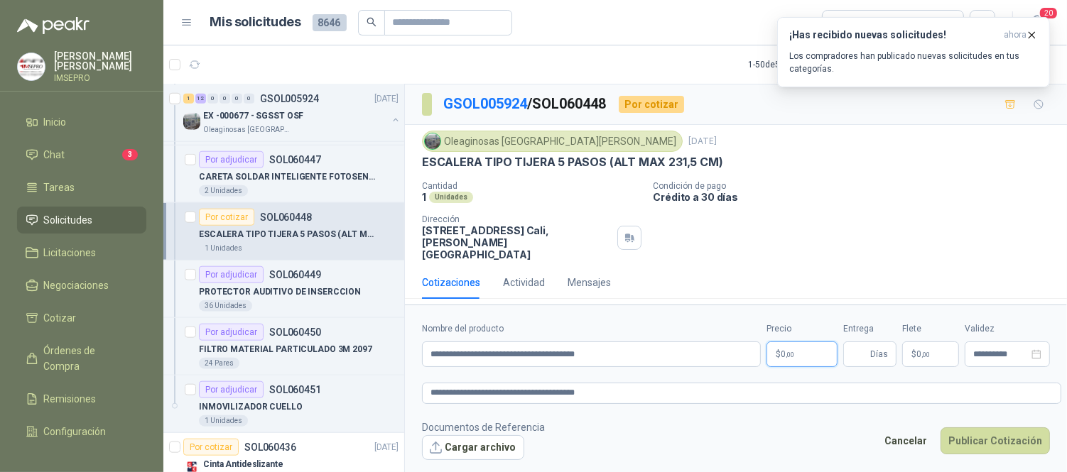
click at [794, 334] on body "[PERSON_NAME] IMSEPRO Inicio Chat 3 Tareas Solicitudes Licitaciones Negociacion…" at bounding box center [533, 236] width 1067 height 472
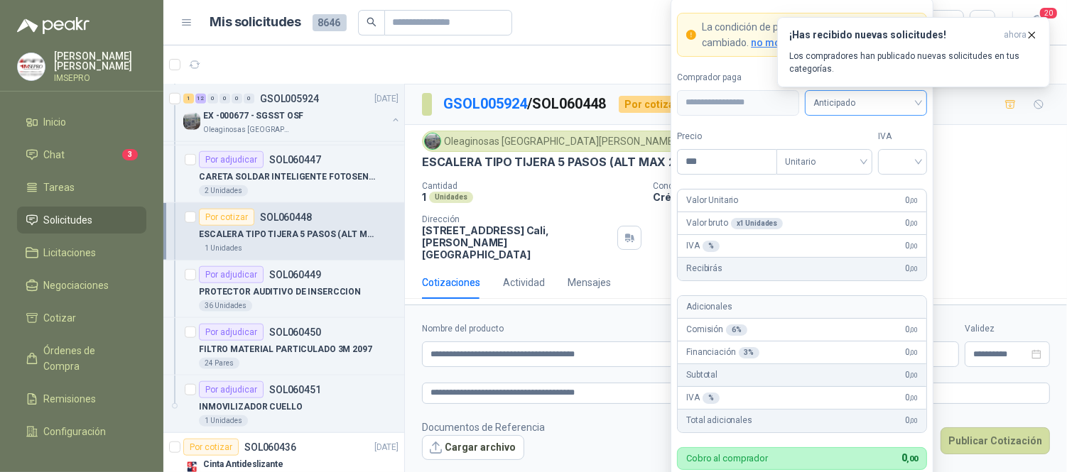
click at [912, 102] on span "Anticipado" at bounding box center [865, 102] width 105 height 21
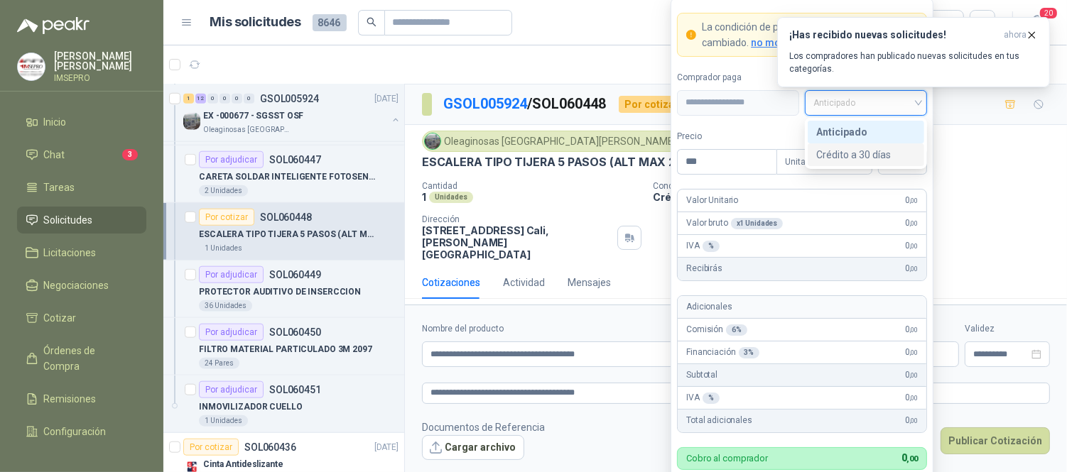
click at [846, 154] on div "Crédito a 30 días" at bounding box center [865, 155] width 99 height 16
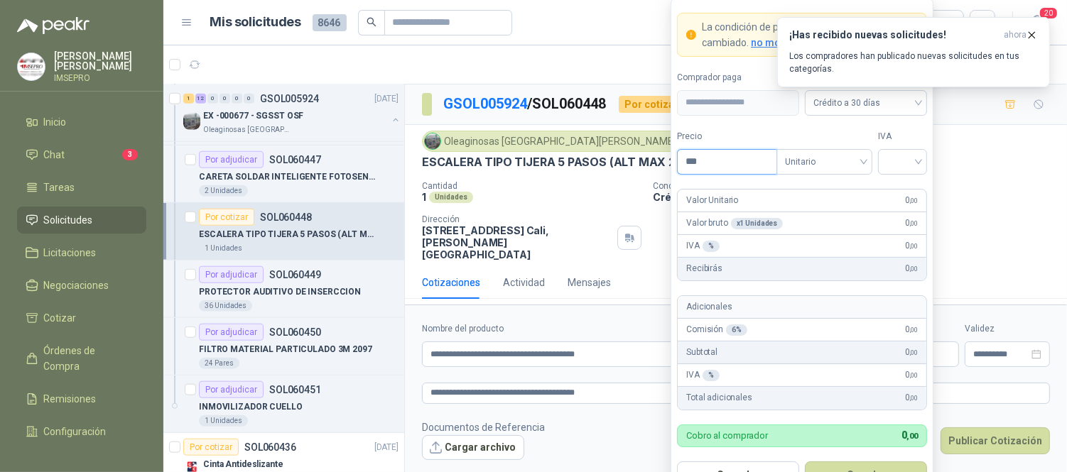
click at [709, 158] on input "***" at bounding box center [726, 162] width 99 height 24
click at [896, 158] on input "search" at bounding box center [902, 160] width 32 height 21
click at [890, 197] on div "19%" at bounding box center [902, 191] width 26 height 16
click at [875, 464] on button "Guardar" at bounding box center [866, 475] width 122 height 27
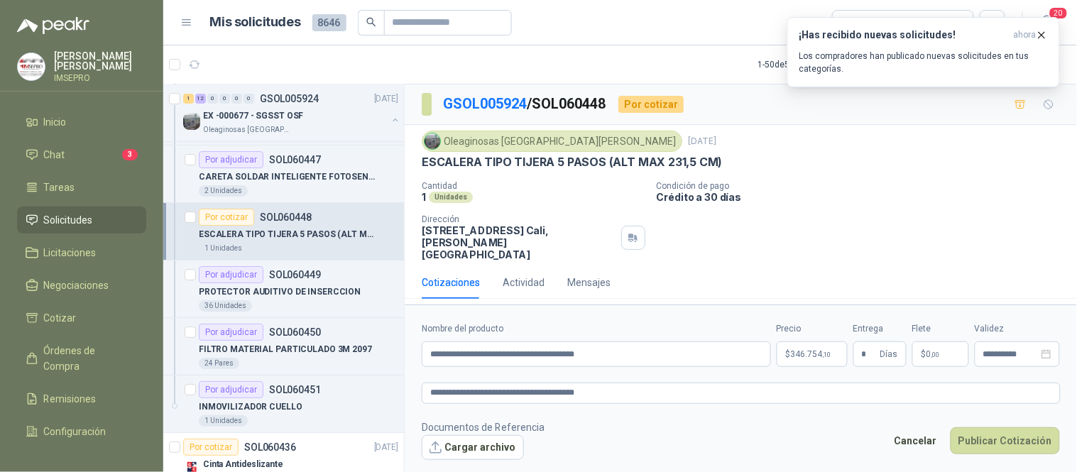
click at [939, 351] on span ",00" at bounding box center [936, 355] width 9 height 8
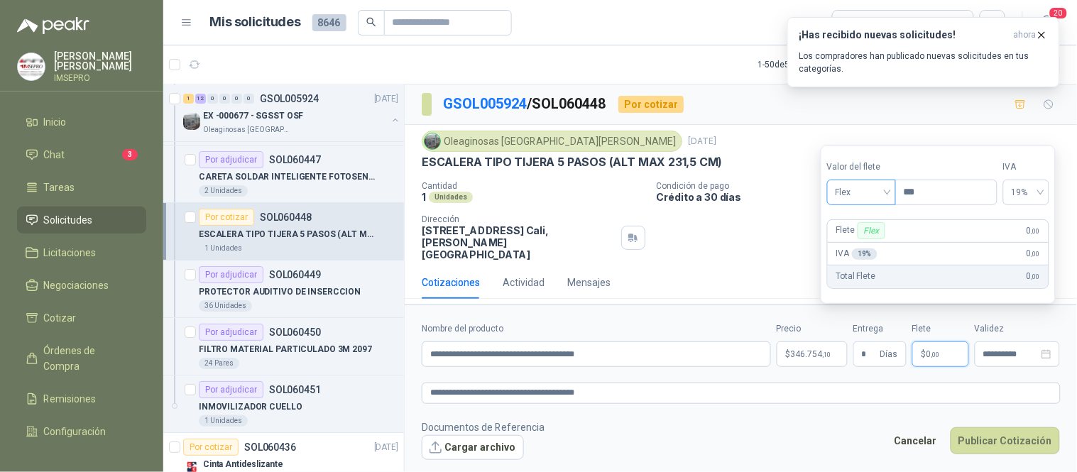
click at [891, 188] on div "Flex" at bounding box center [861, 193] width 69 height 26
click at [865, 241] on div "Incluido" at bounding box center [863, 245] width 49 height 16
click at [501, 435] on button "Cargar archivo" at bounding box center [473, 448] width 102 height 26
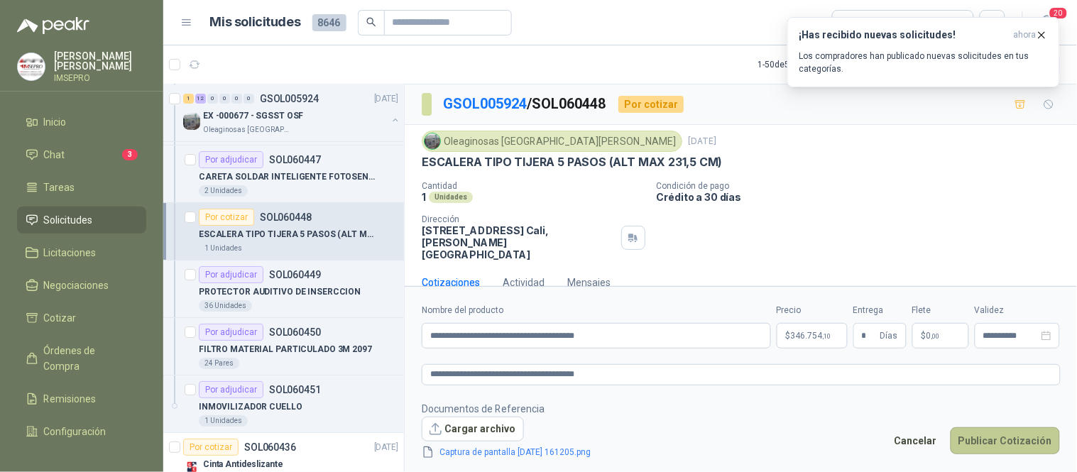
click at [998, 442] on button "Publicar Cotización" at bounding box center [1005, 441] width 109 height 27
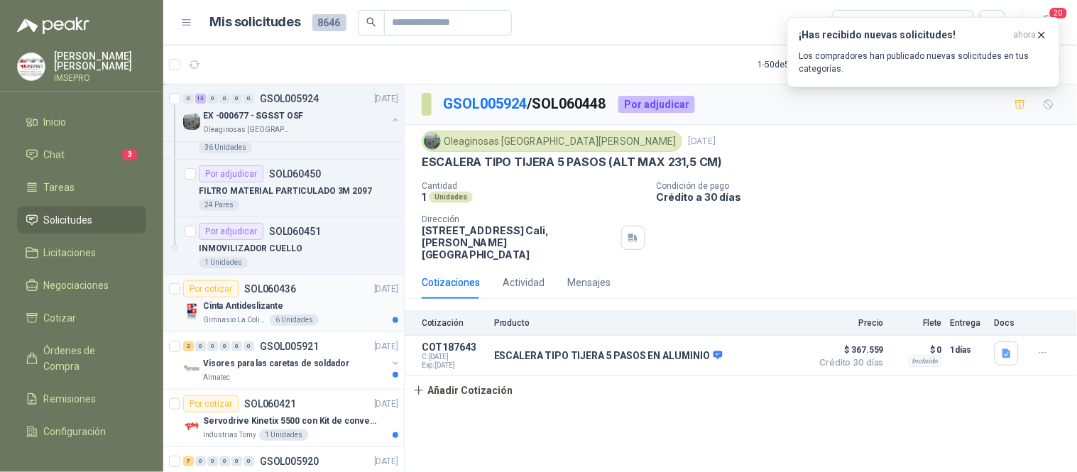
scroll to position [1499, 0]
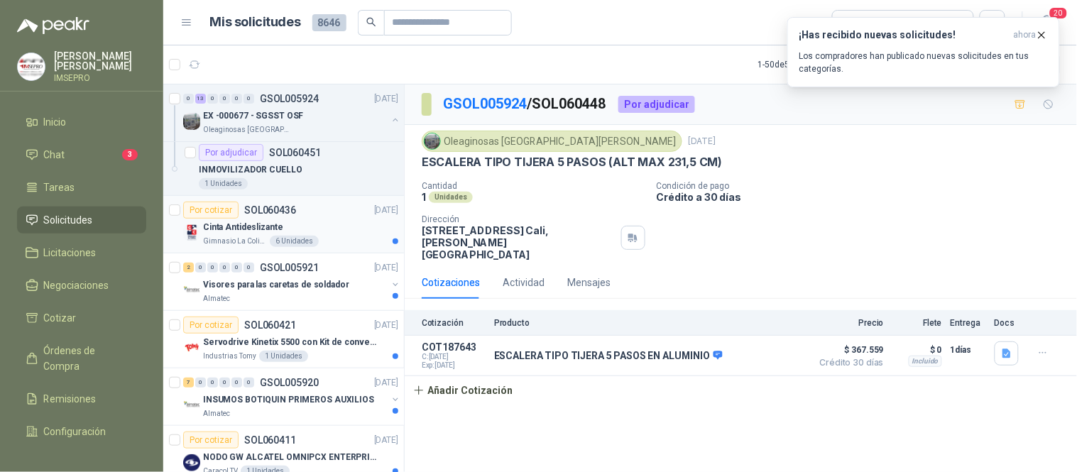
click at [257, 232] on p "Cinta Antideslizante" at bounding box center [243, 227] width 80 height 13
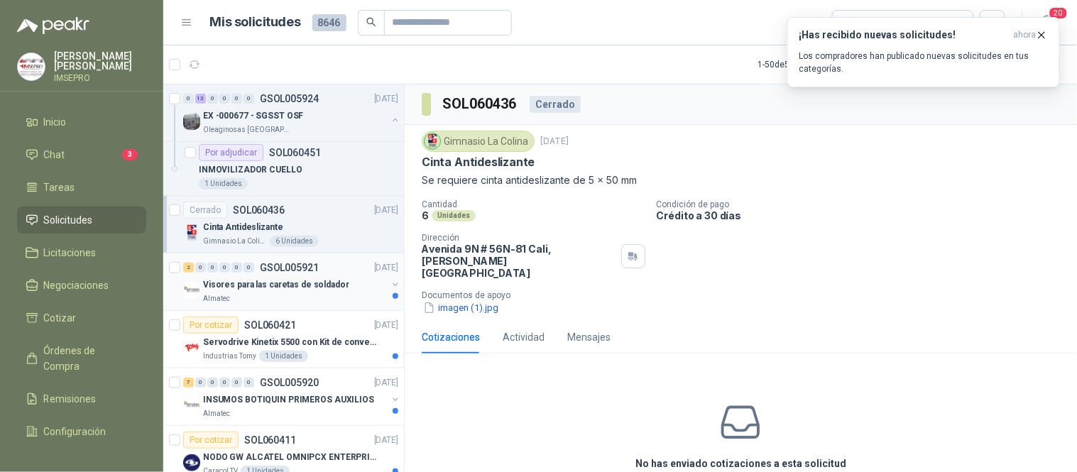
click at [300, 288] on p "Visores para las caretas de soldador" at bounding box center [276, 284] width 146 height 13
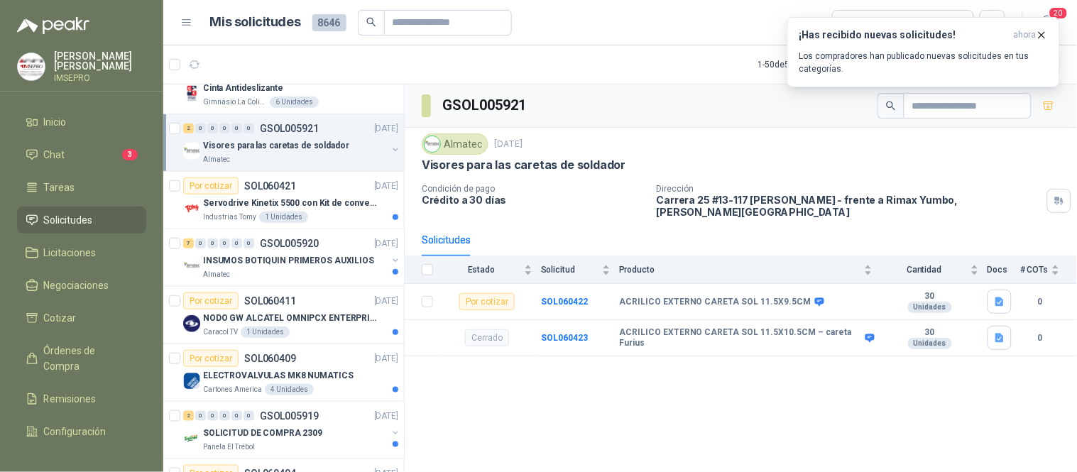
scroll to position [1657, 0]
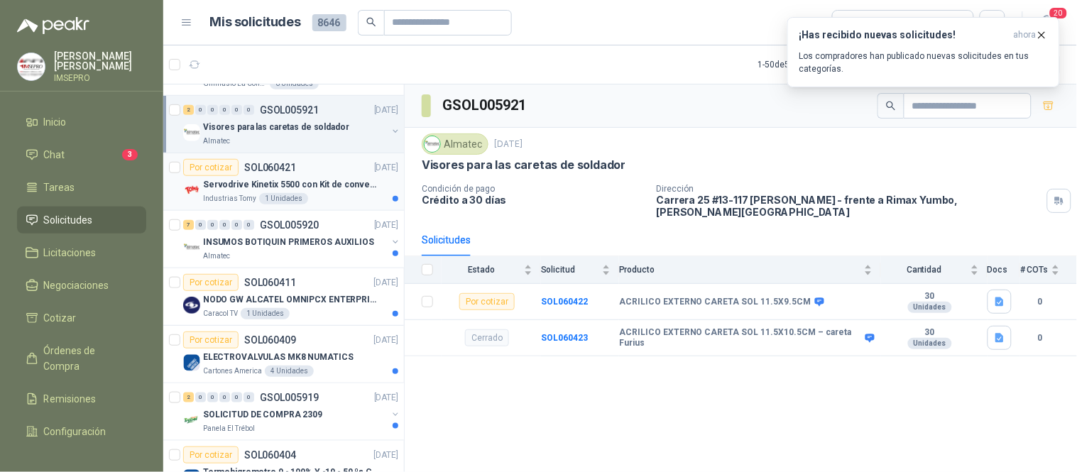
click at [258, 190] on p "Servodrive Kinetix 5500 con Kit de conversión y filtro (Ref 41350505)" at bounding box center [291, 184] width 177 height 13
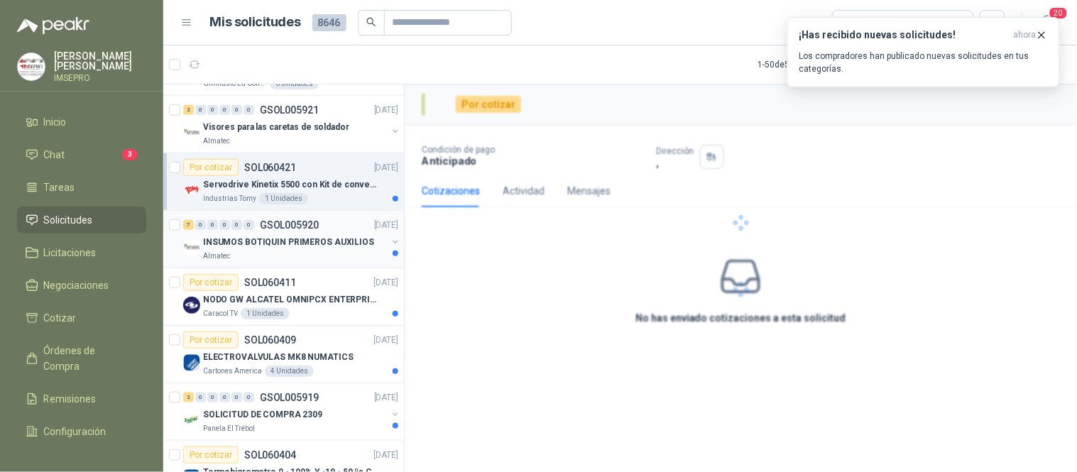
click at [266, 249] on p "INSUMOS BOTIQUIN PRIMEROS AUXILIOS" at bounding box center [288, 242] width 171 height 13
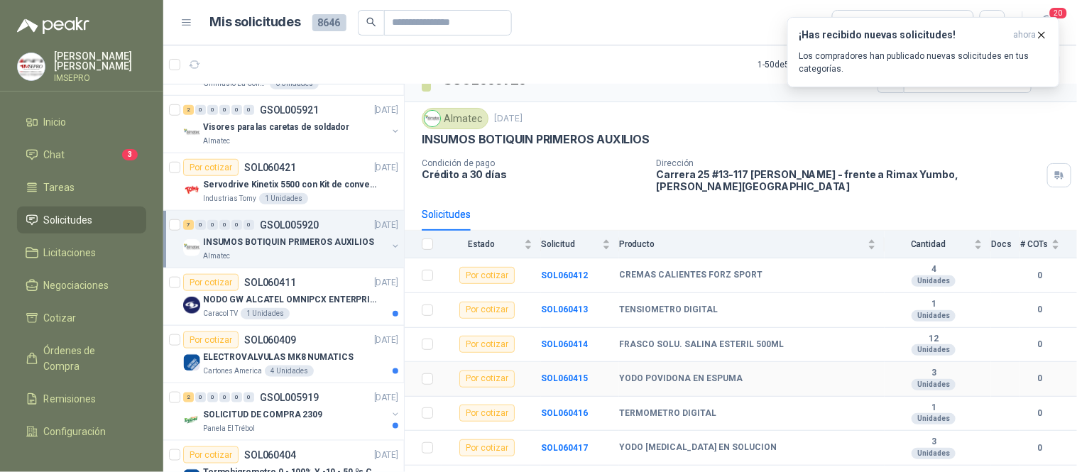
scroll to position [40, 0]
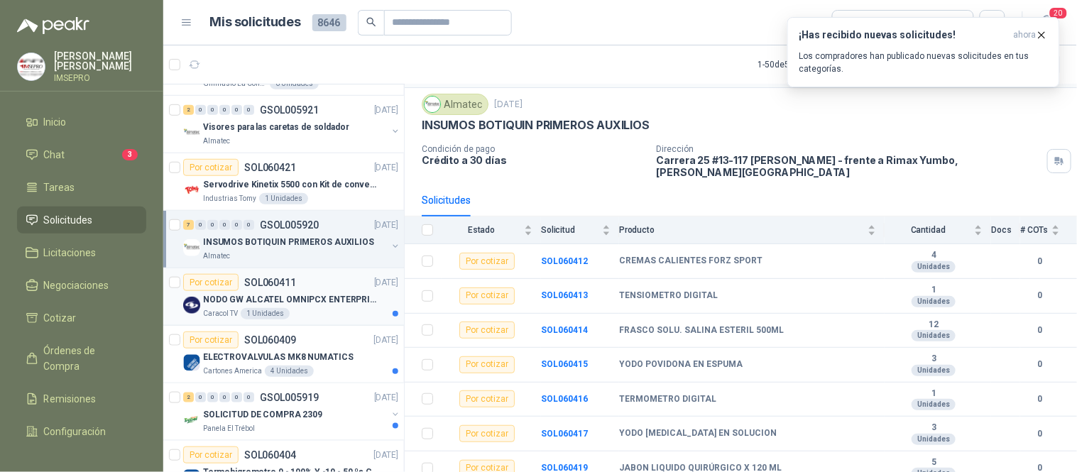
click at [285, 299] on p "NODO GW ALCATEL OMNIPCX ENTERPRISE SIP" at bounding box center [291, 299] width 177 height 13
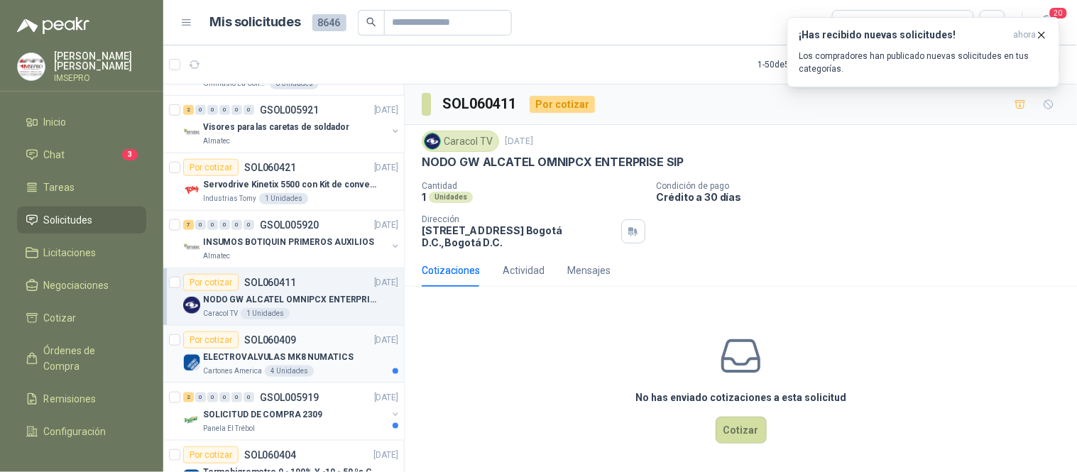
click at [322, 349] on div "Por cotizar SOL060409 [DATE]" at bounding box center [290, 340] width 215 height 17
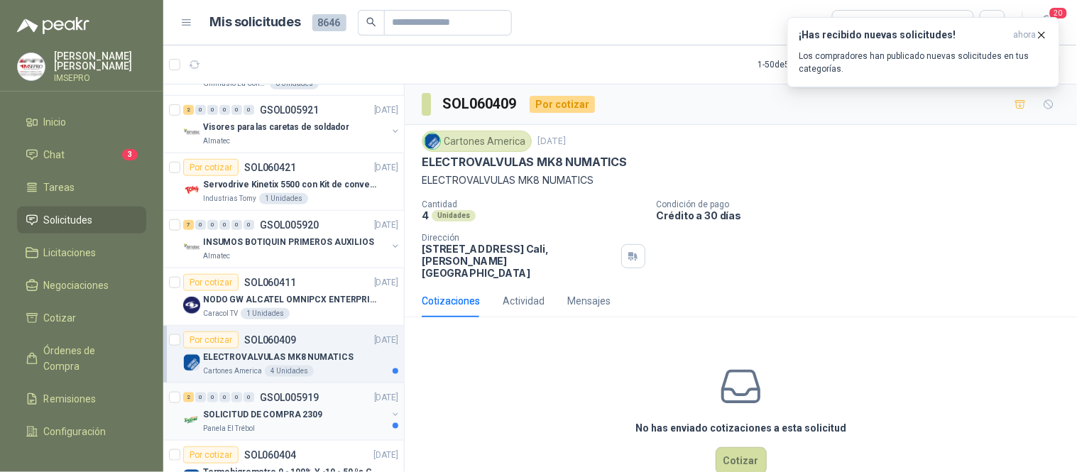
click at [327, 403] on div "2 0 0 0 0 0 GSOL005919 [DATE]" at bounding box center [292, 397] width 218 height 17
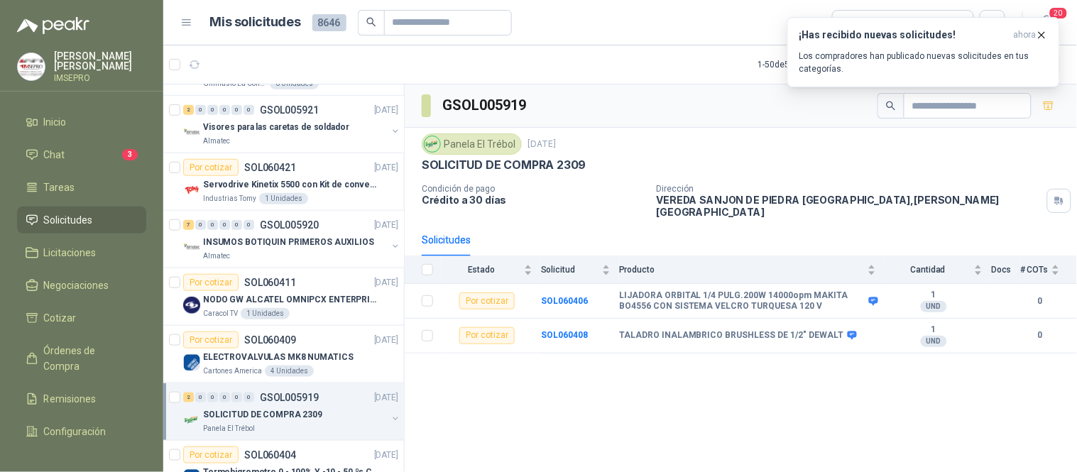
scroll to position [1814, 0]
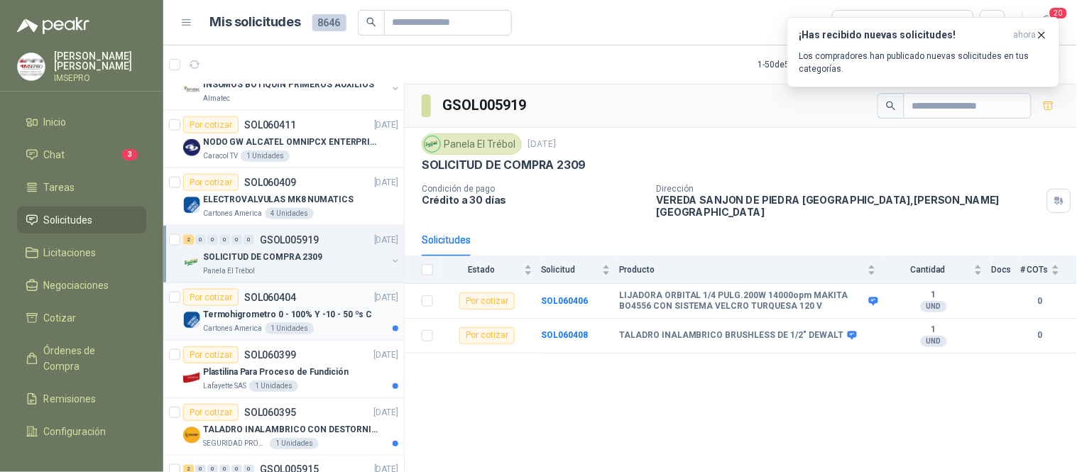
click at [315, 320] on p "Termohigrometro 0 - 100% Y -10 - 50 ºs C" at bounding box center [287, 314] width 169 height 13
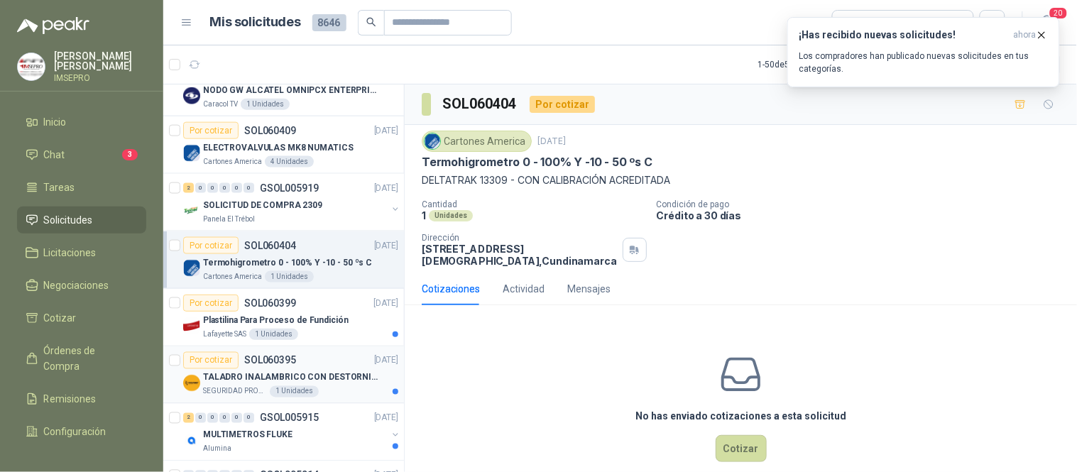
scroll to position [1893, 0]
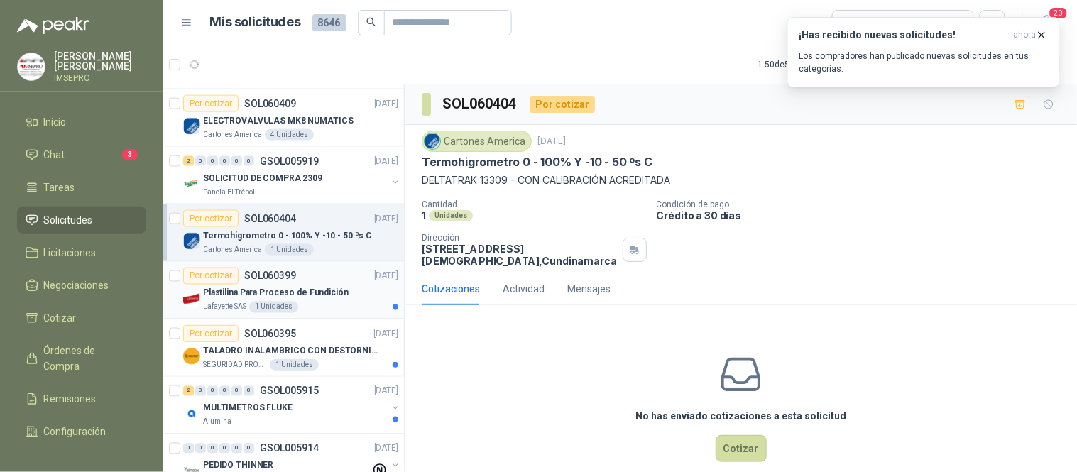
click at [325, 301] on div "Plastilina Para Proceso de Fundición" at bounding box center [300, 293] width 195 height 17
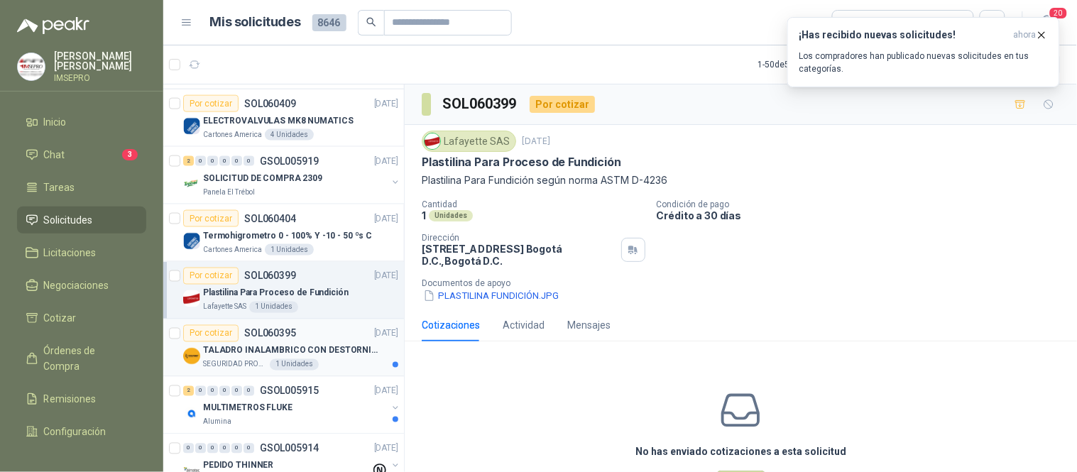
click at [332, 349] on p "TALADRO INALAMBRICO CON DESTORNILLADOR DE ESTRIA" at bounding box center [291, 350] width 177 height 13
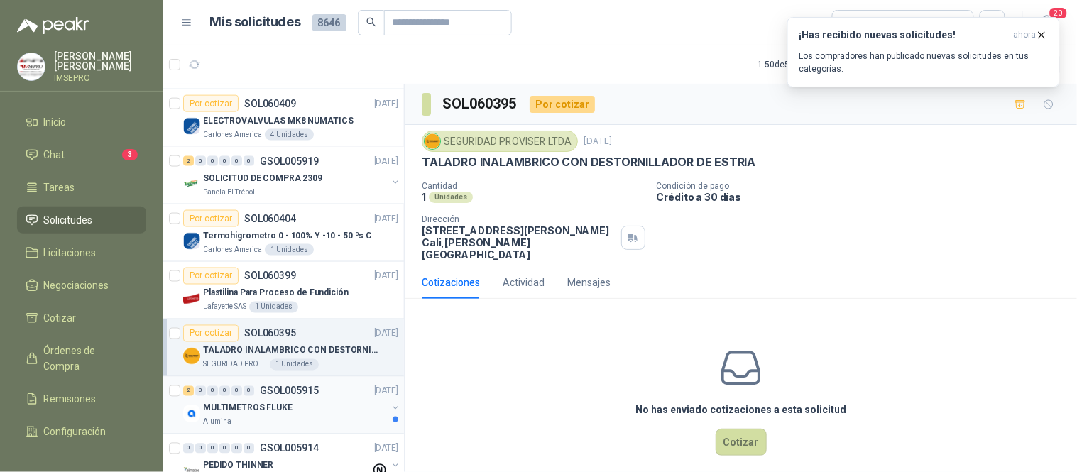
click at [341, 415] on div "MULTIMETROS FLUKE" at bounding box center [295, 408] width 184 height 17
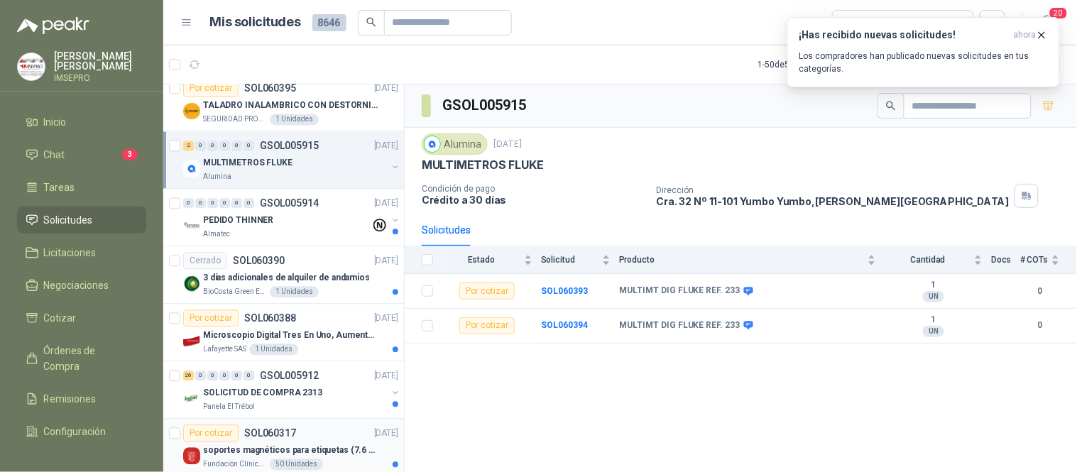
scroll to position [2209, 0]
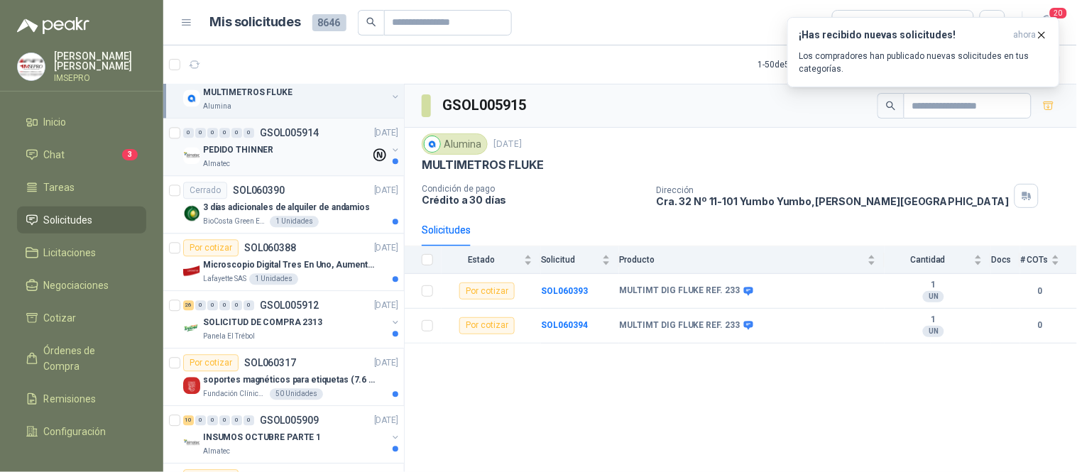
click at [288, 162] on div "Almatec" at bounding box center [287, 163] width 168 height 11
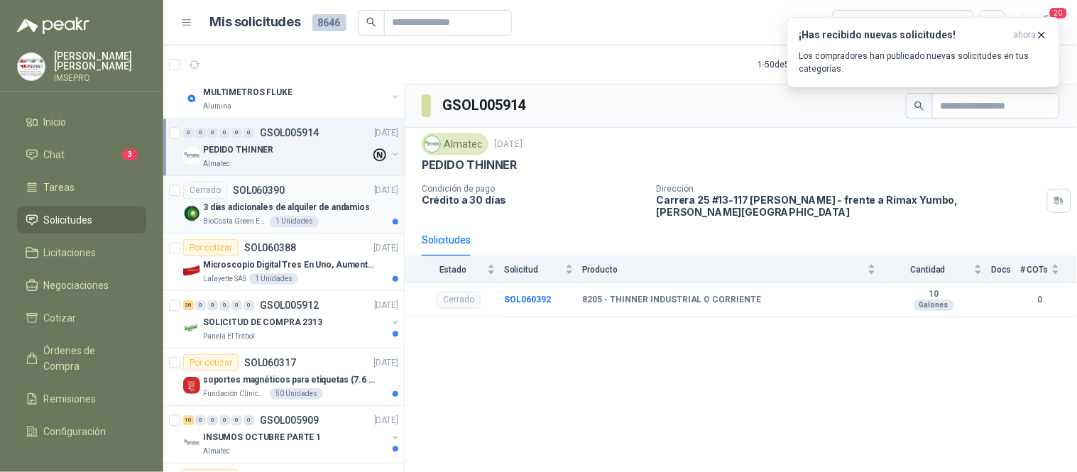
click at [307, 214] on p "3 días adicionales de alquiler de andamios" at bounding box center [286, 207] width 167 height 13
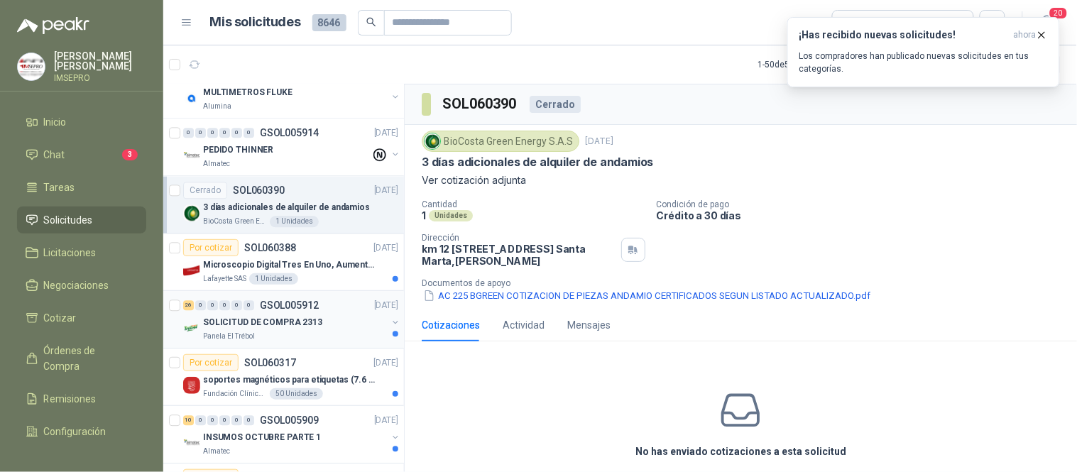
click at [338, 312] on div "26 0 0 0 0 0 GSOL005912 [DATE]" at bounding box center [292, 305] width 218 height 17
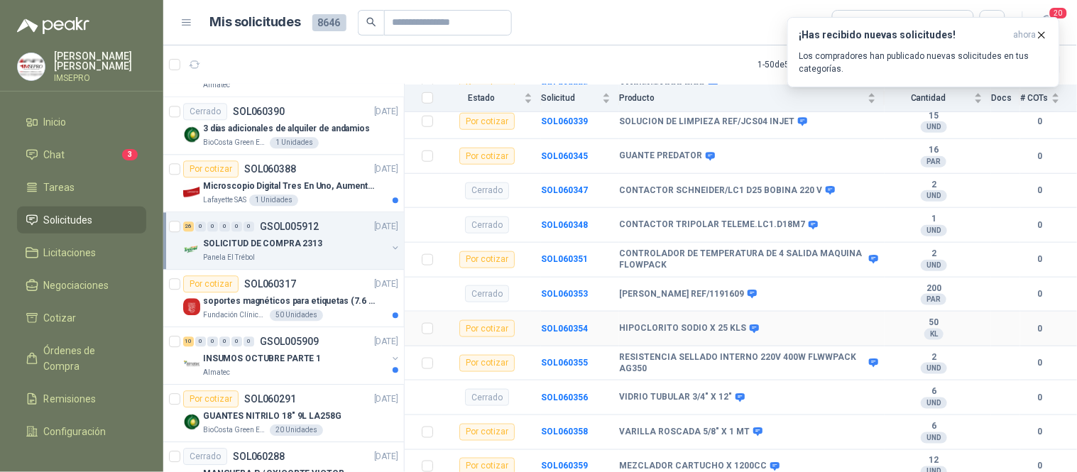
scroll to position [239, 0]
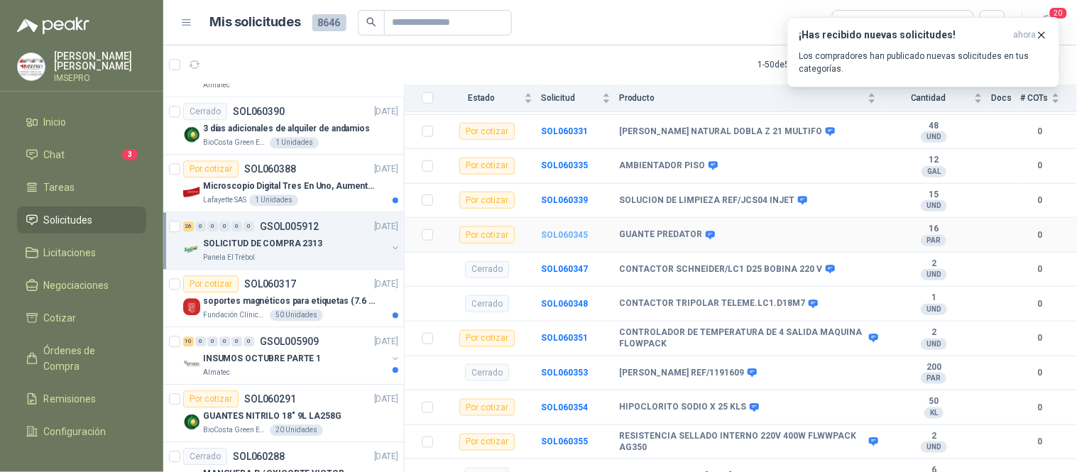
click at [565, 230] on b "SOL060345" at bounding box center [564, 235] width 47 height 10
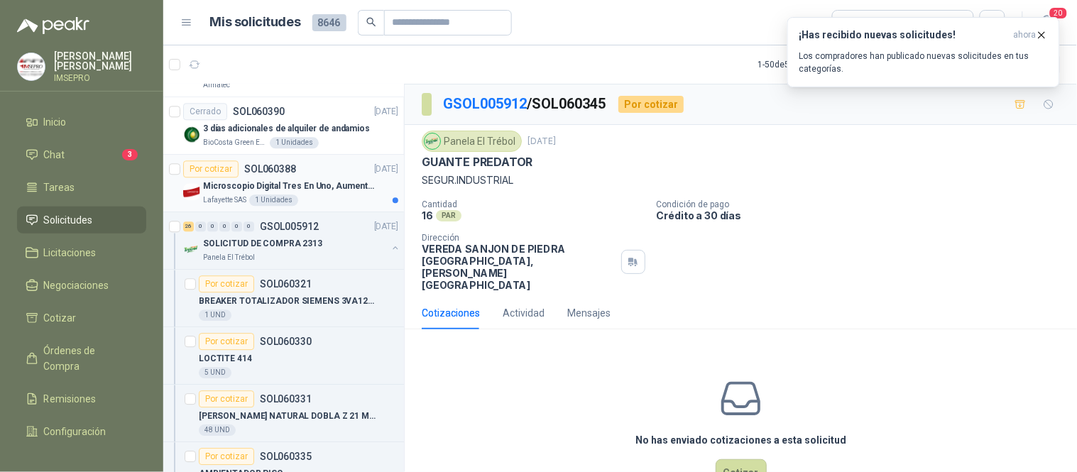
click at [324, 195] on div "Lafayette SAS 1 Unidades" at bounding box center [300, 200] width 195 height 11
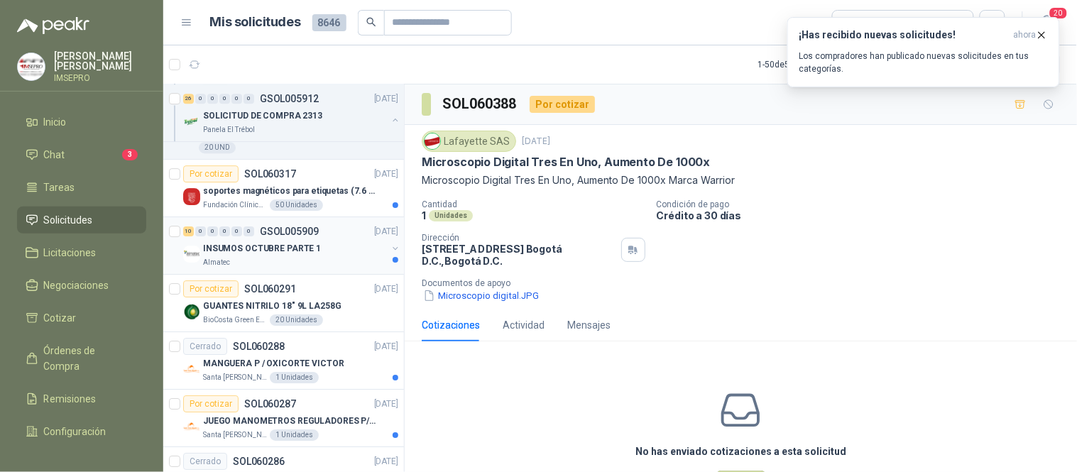
scroll to position [3866, 0]
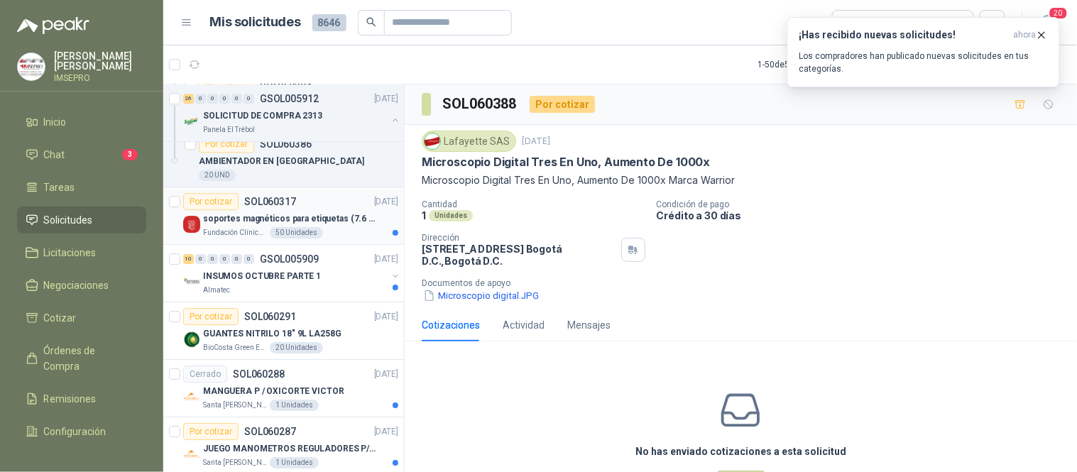
click at [314, 216] on p "soportes magnéticos para etiquetas (7.6 cm x 12.6 cm)" at bounding box center [291, 218] width 177 height 13
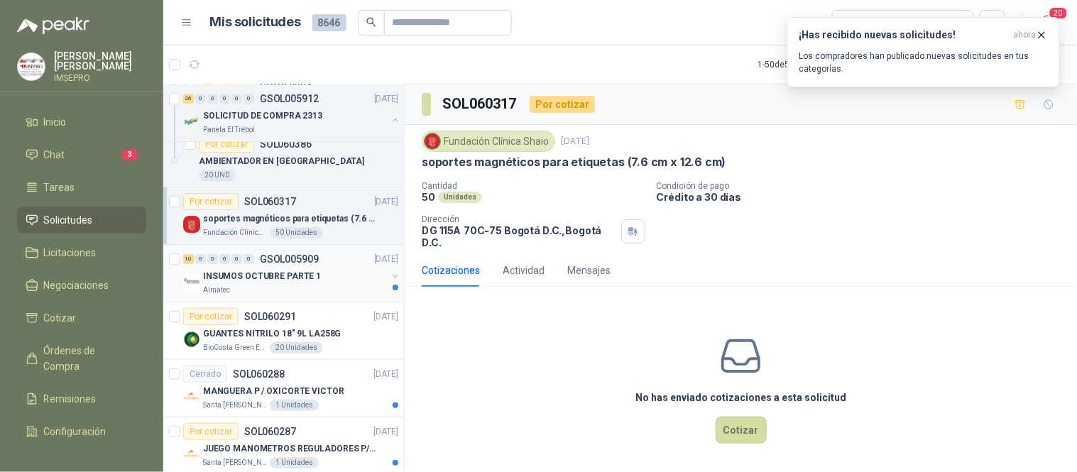
click at [312, 288] on div "Almatec" at bounding box center [295, 290] width 184 height 11
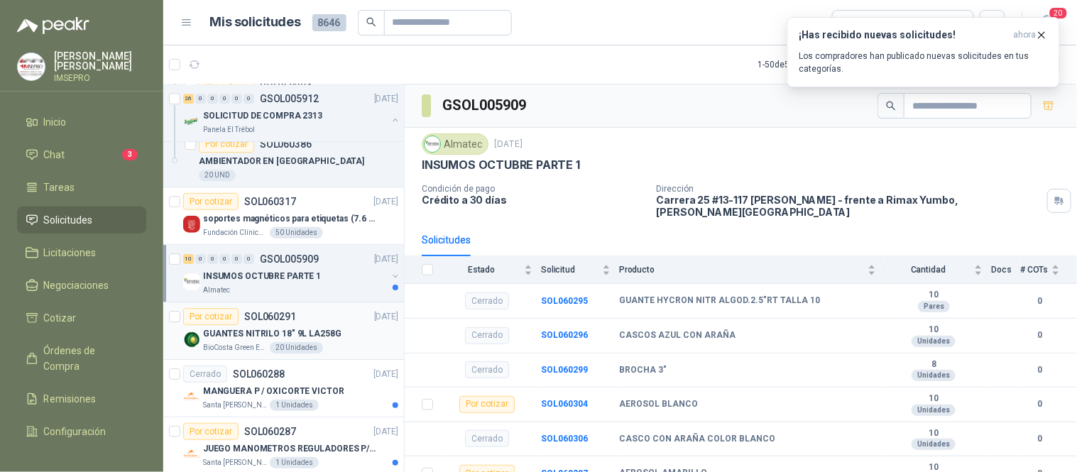
click at [328, 341] on p "GUANTES NITRILO 18" 9L LA258G" at bounding box center [272, 333] width 138 height 13
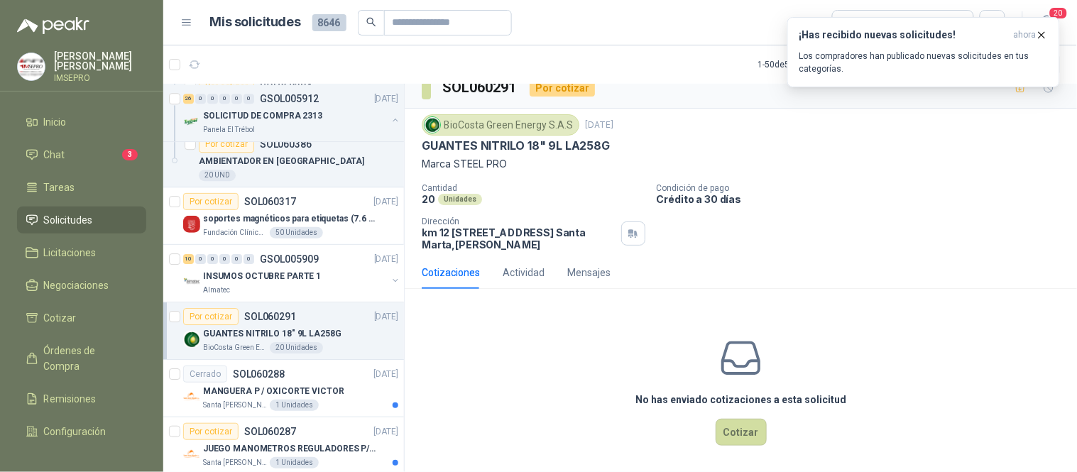
scroll to position [20, 0]
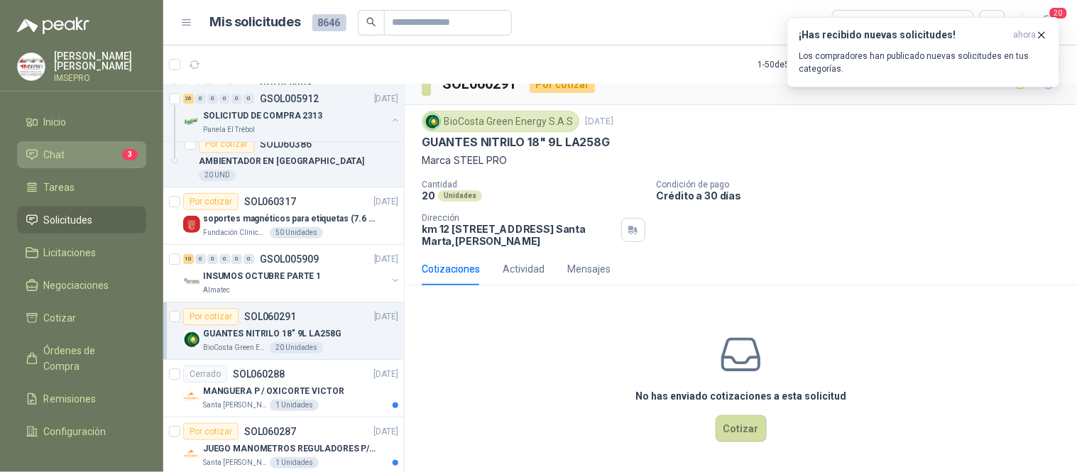
click at [122, 155] on span "3" at bounding box center [130, 154] width 16 height 11
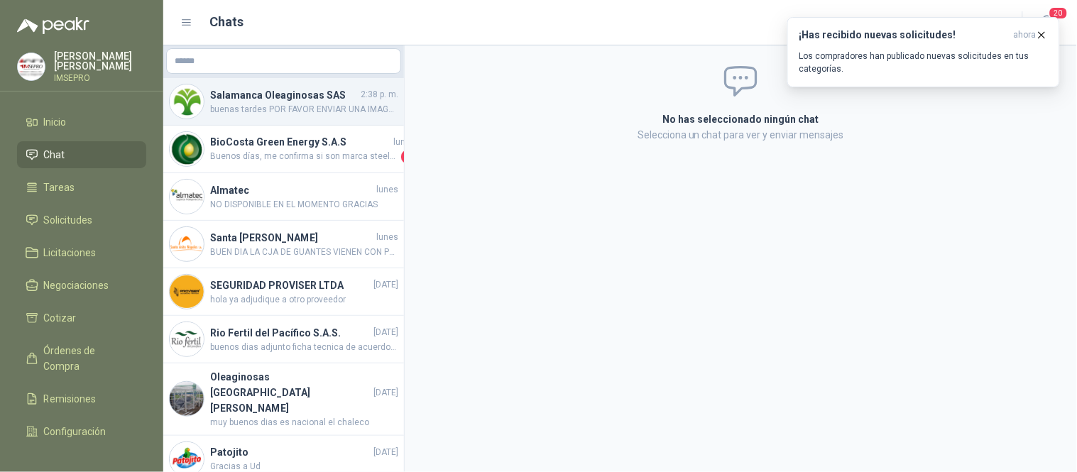
click at [286, 109] on span "buenas tardes POR FAVOR ENVIAR UNA IMAGEN [PERSON_NAME] O LA MARCA PARA GUADAÑA…" at bounding box center [304, 109] width 188 height 13
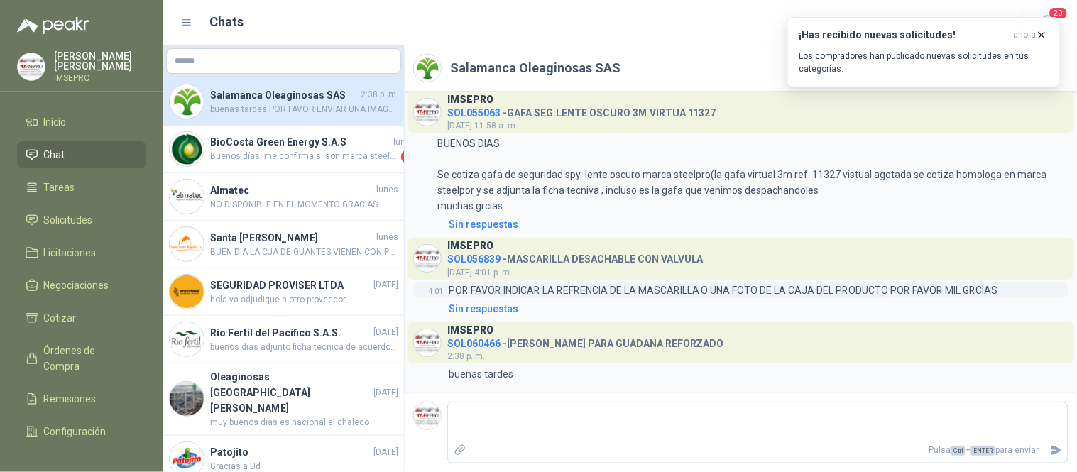
scroll to position [1976, 0]
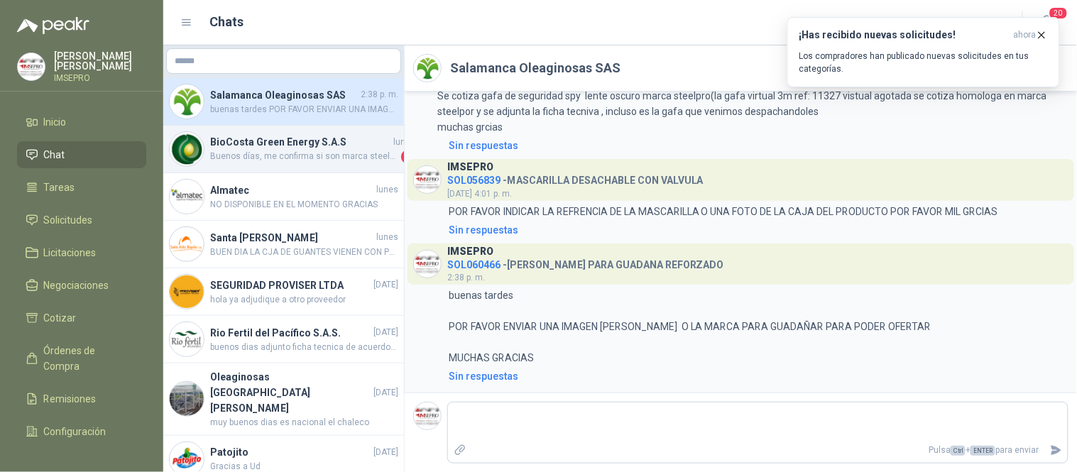
click at [284, 157] on span "Buenos días, me confirma si son marca steelpro?" at bounding box center [304, 157] width 188 height 14
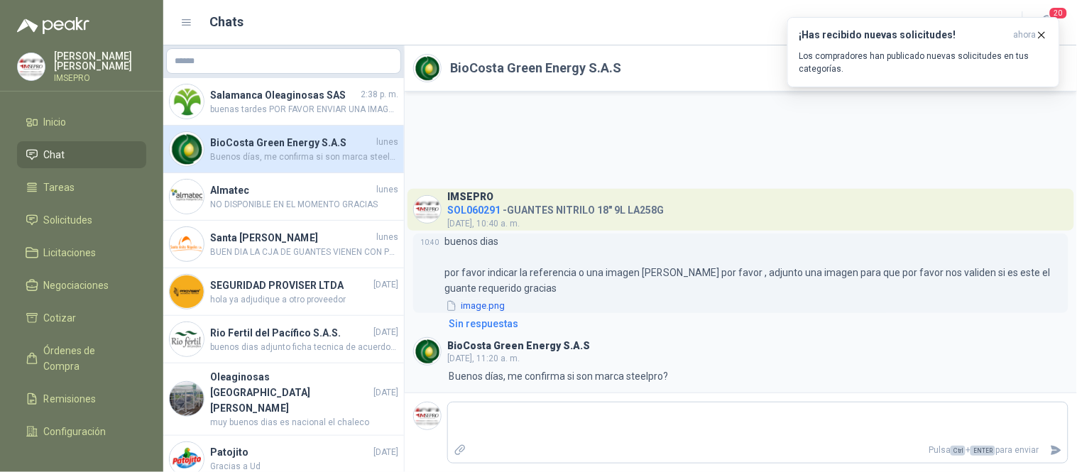
click at [471, 304] on button "image.png" at bounding box center [476, 306] width 62 height 15
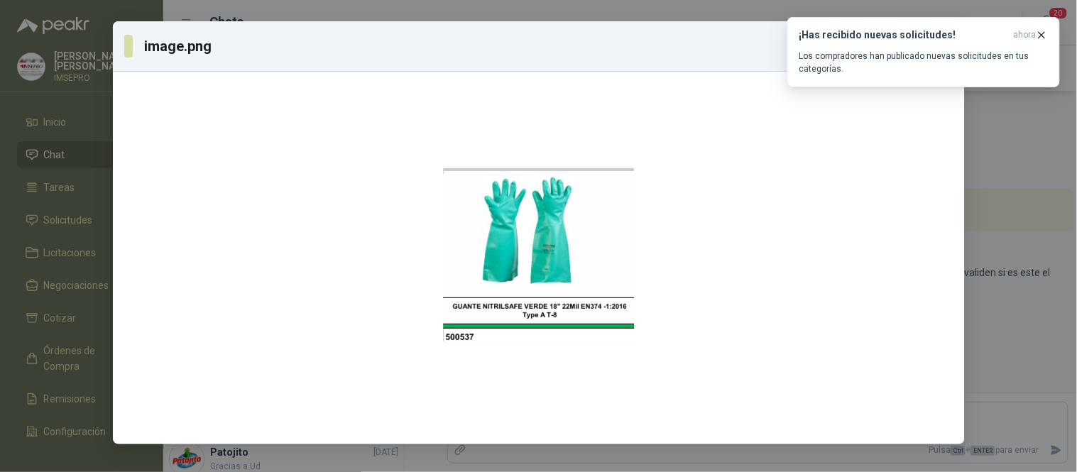
click at [1019, 281] on div "image.png Descargar" at bounding box center [538, 236] width 1077 height 472
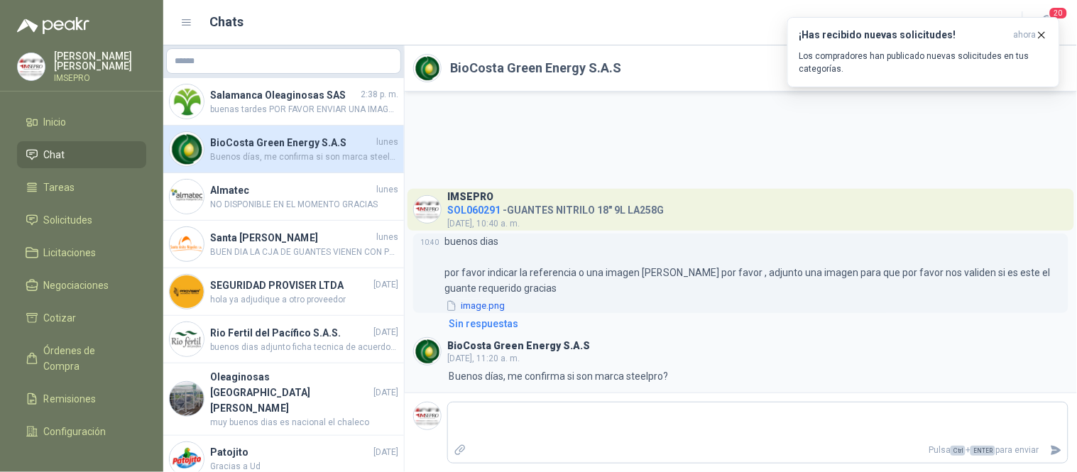
click at [499, 310] on button "image.png" at bounding box center [476, 306] width 62 height 15
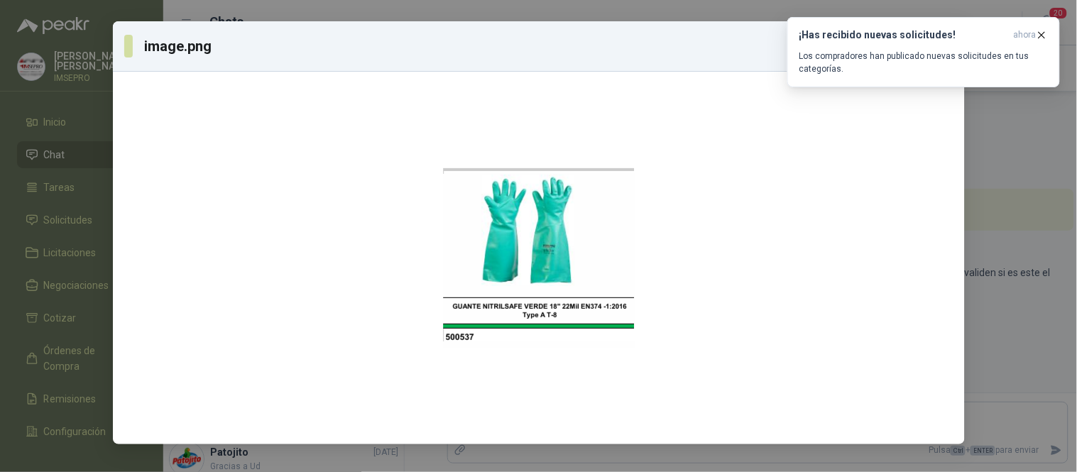
click at [1000, 337] on div "image.png Descargar" at bounding box center [538, 236] width 1077 height 472
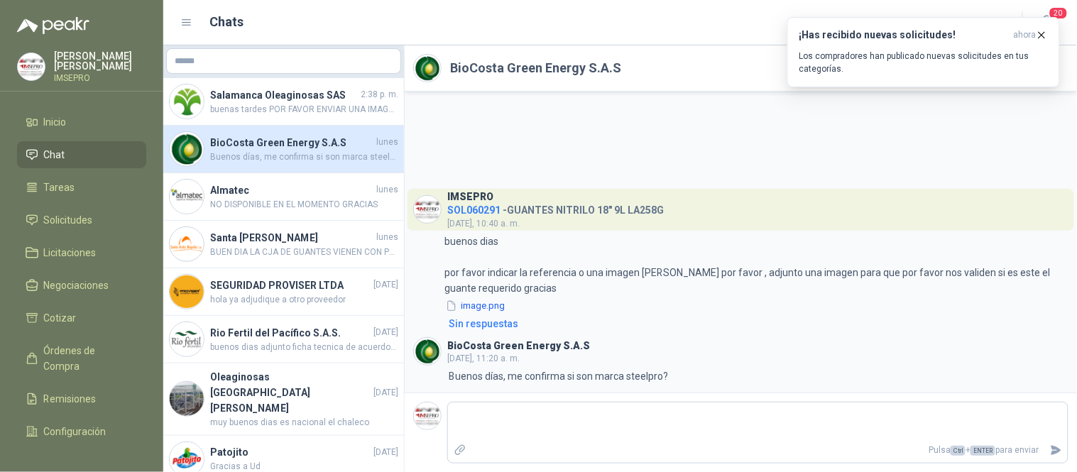
click at [310, 147] on h4 "BioCosta Green Energy S.A.S" at bounding box center [291, 143] width 163 height 16
click at [84, 217] on span "Solicitudes" at bounding box center [68, 220] width 49 height 16
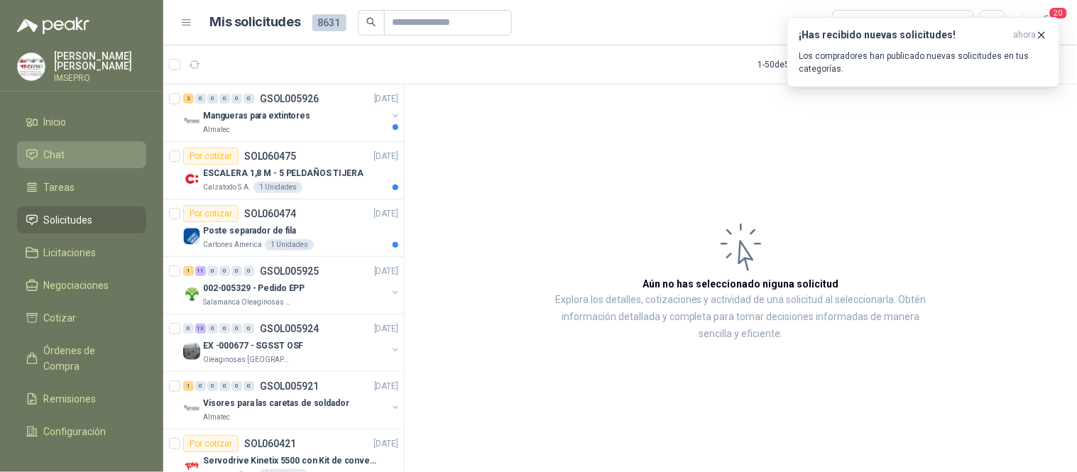
click at [79, 151] on li "Chat" at bounding box center [82, 155] width 112 height 16
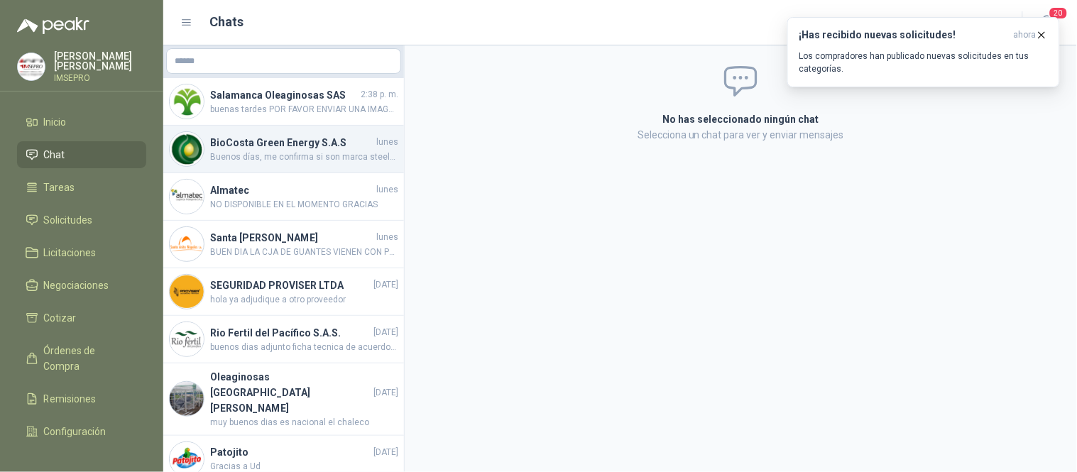
click at [278, 145] on h4 "BioCosta Green Energy S.A.S" at bounding box center [291, 143] width 163 height 16
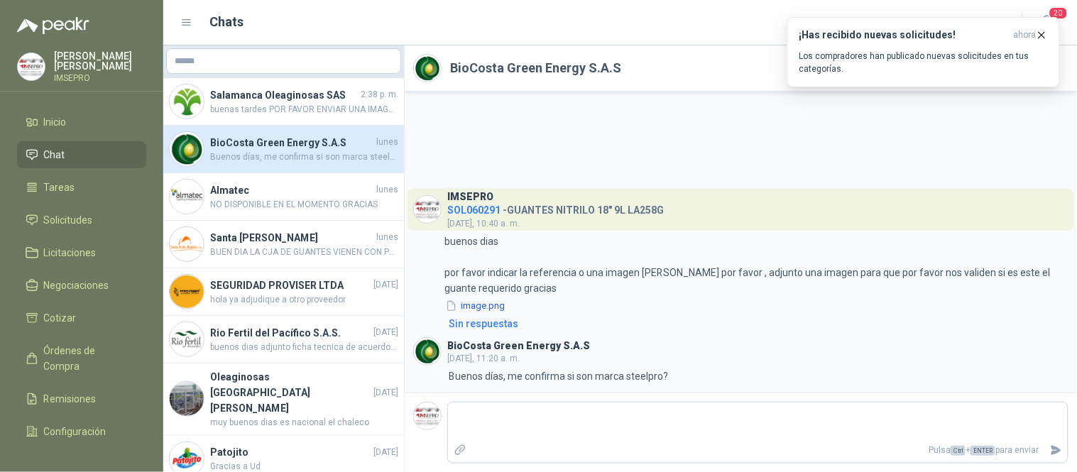
click at [490, 210] on span "SOL060291" at bounding box center [473, 210] width 53 height 11
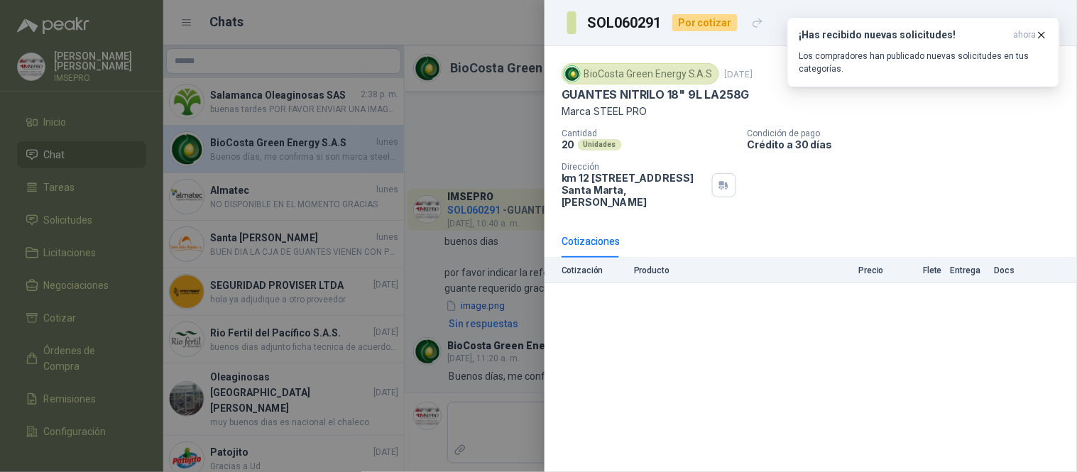
click at [873, 272] on p "Precio" at bounding box center [848, 271] width 71 height 10
click at [766, 317] on div "BioCosta [PERSON_NAME] Energy S.A.S [DATE] GUANTES NITRILO 18" 9L LA258G Marca …" at bounding box center [811, 259] width 533 height 426
click at [690, 23] on div "Por cotizar" at bounding box center [705, 22] width 65 height 17
click at [1040, 33] on icon "button" at bounding box center [1043, 35] width 6 height 6
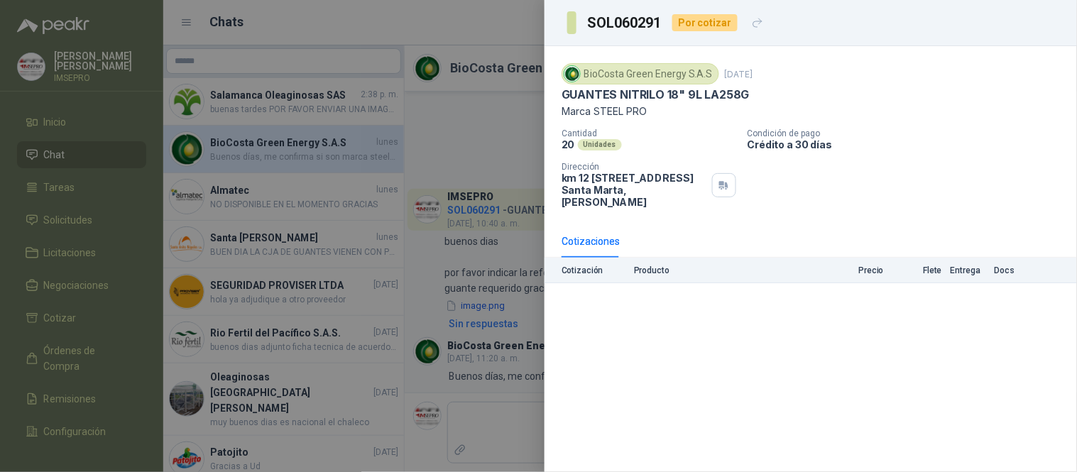
click at [711, 16] on div "Por cotizar" at bounding box center [705, 22] width 65 height 17
drag, startPoint x: 712, startPoint y: 26, endPoint x: 761, endPoint y: 25, distance: 49.7
click at [716, 26] on div "Por cotizar" at bounding box center [705, 22] width 65 height 17
click at [761, 25] on button "button" at bounding box center [757, 22] width 23 height 23
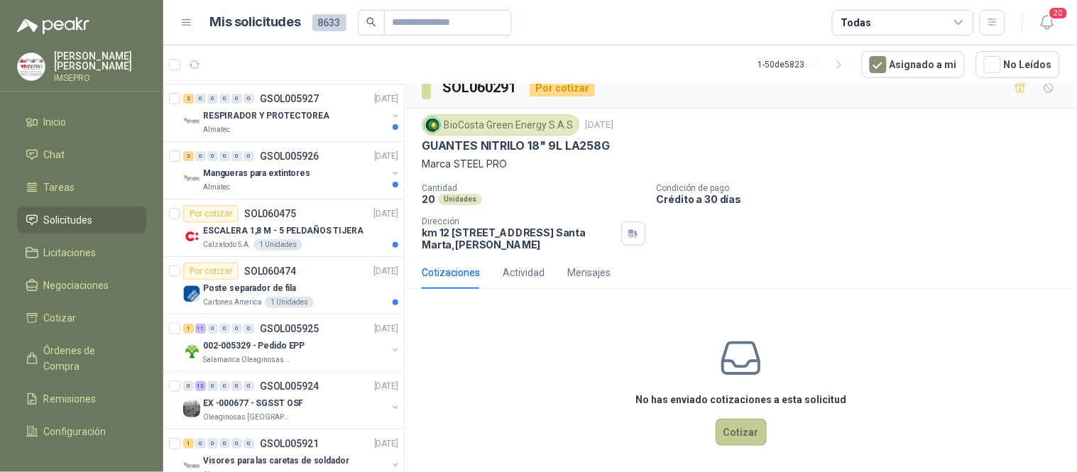
scroll to position [20, 0]
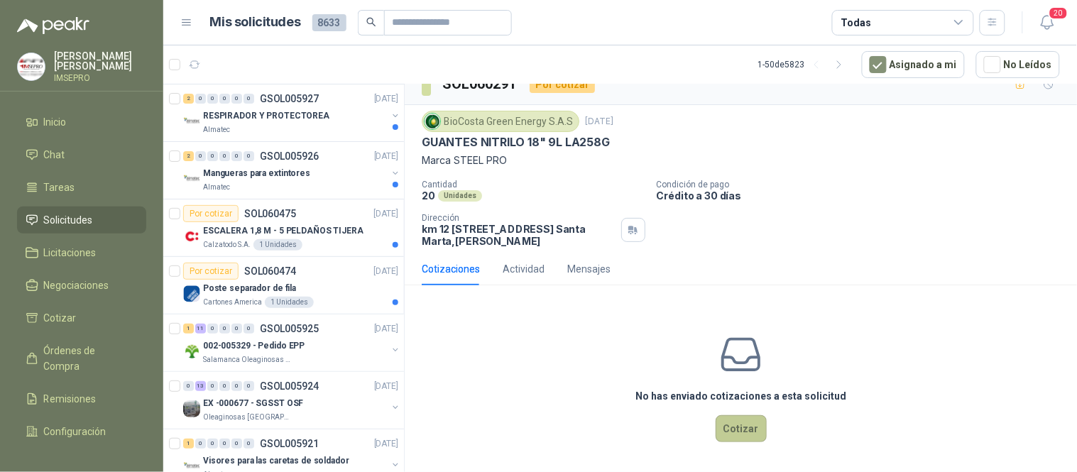
click at [739, 423] on button "Cotizar" at bounding box center [741, 428] width 51 height 27
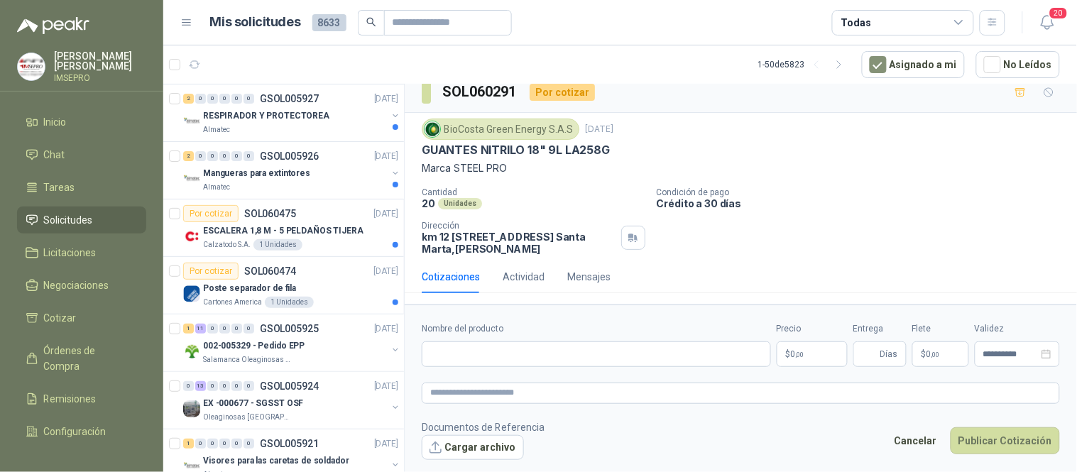
scroll to position [12, 0]
drag, startPoint x: 543, startPoint y: 149, endPoint x: 418, endPoint y: 152, distance: 125.7
click at [418, 152] on div "BioCosta [PERSON_NAME] Energy S.A.S [DATE] GUANTES NITRILO 18" 9L LA258G Marca …" at bounding box center [741, 187] width 673 height 148
click at [435, 354] on input "Nombre del producto" at bounding box center [596, 355] width 349 height 26
paste input "**********"
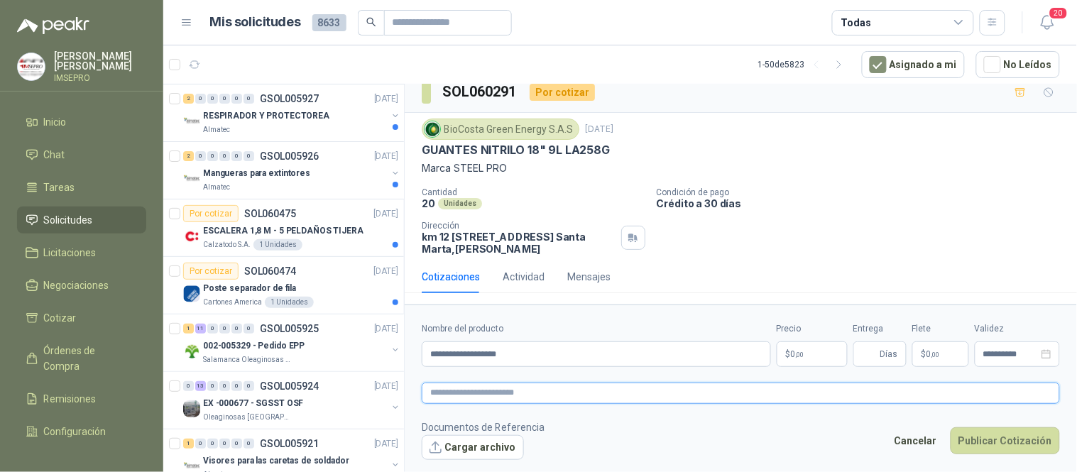
click at [450, 391] on textarea at bounding box center [741, 393] width 638 height 21
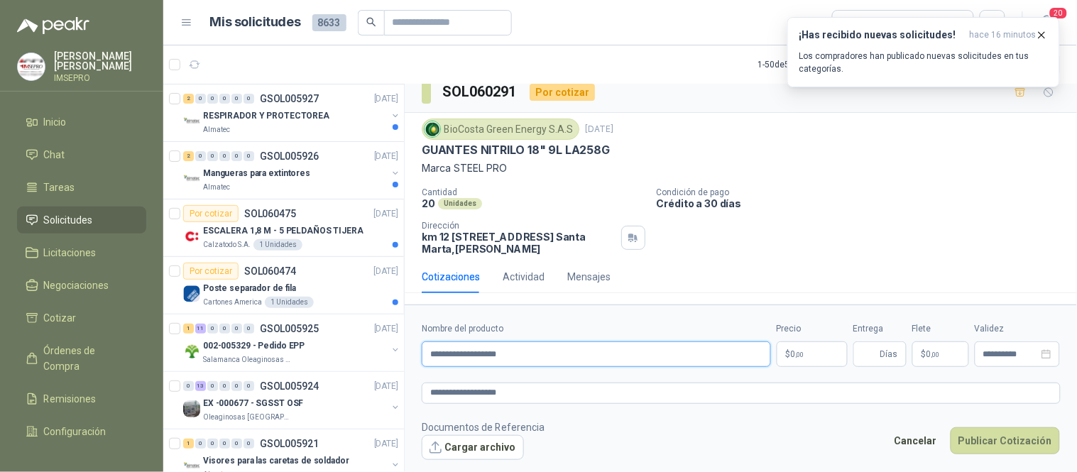
click at [543, 353] on input "**********" at bounding box center [596, 355] width 349 height 26
click at [524, 401] on textarea "**********" at bounding box center [741, 393] width 639 height 21
click at [565, 354] on input "**********" at bounding box center [596, 355] width 349 height 26
click at [570, 391] on textarea "**********" at bounding box center [741, 393] width 639 height 21
click at [807, 355] on body "[PERSON_NAME] IMSEPRO Inicio Chat Tareas Solicitudes Licitaciones Negociaciones…" at bounding box center [538, 236] width 1077 height 472
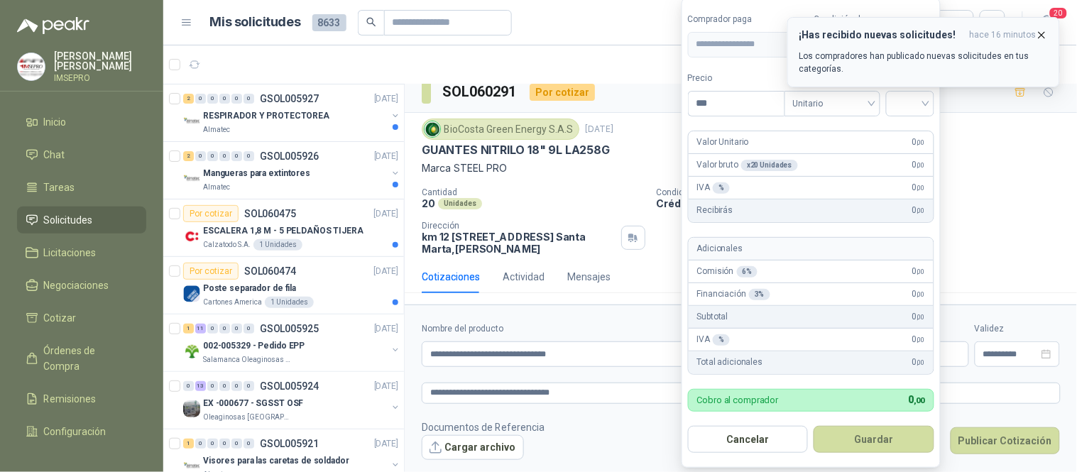
click at [1044, 36] on icon "button" at bounding box center [1043, 35] width 6 height 6
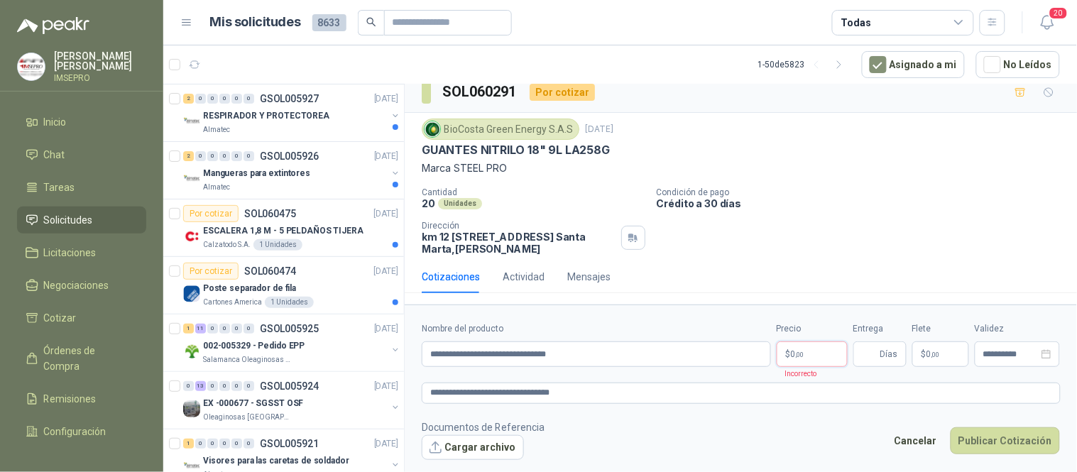
click at [812, 357] on body "[PERSON_NAME] IMSEPRO Inicio Chat Tareas Solicitudes Licitaciones Negociaciones…" at bounding box center [538, 236] width 1077 height 472
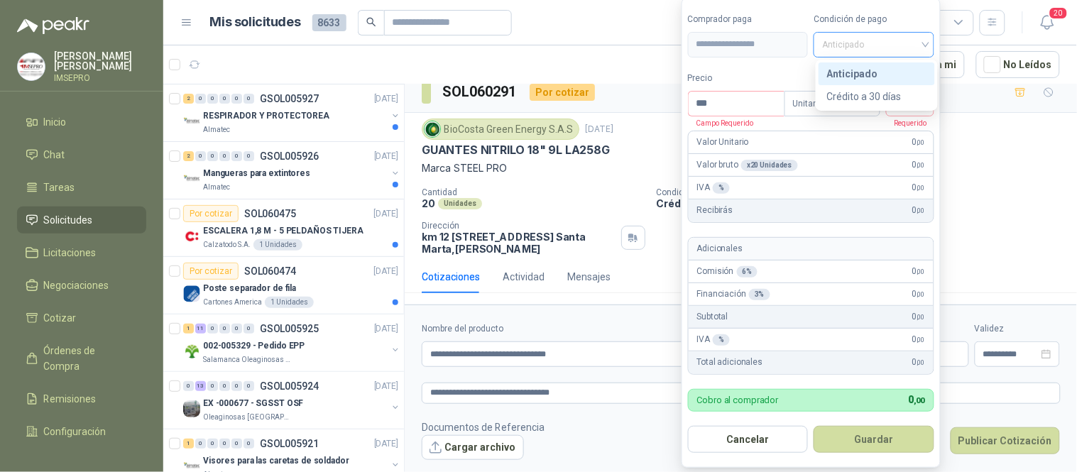
drag, startPoint x: 931, startPoint y: 40, endPoint x: 917, endPoint y: 55, distance: 20.6
click at [932, 40] on div "Anticipado" at bounding box center [874, 45] width 121 height 26
click at [876, 97] on div "Crédito a 30 días" at bounding box center [876, 97] width 99 height 16
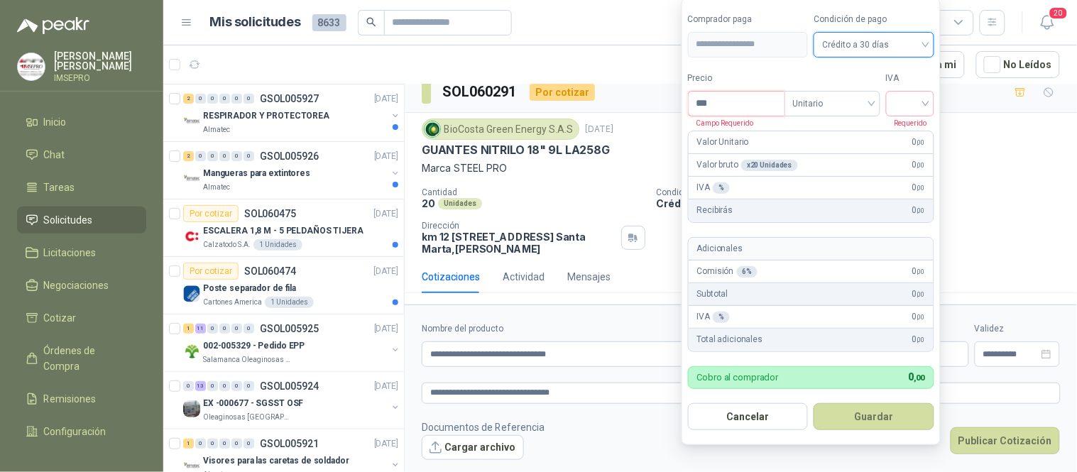
click at [724, 109] on input "***" at bounding box center [737, 104] width 96 height 24
click at [900, 105] on input "search" at bounding box center [910, 102] width 31 height 21
click at [903, 136] on div "19%" at bounding box center [913, 133] width 26 height 16
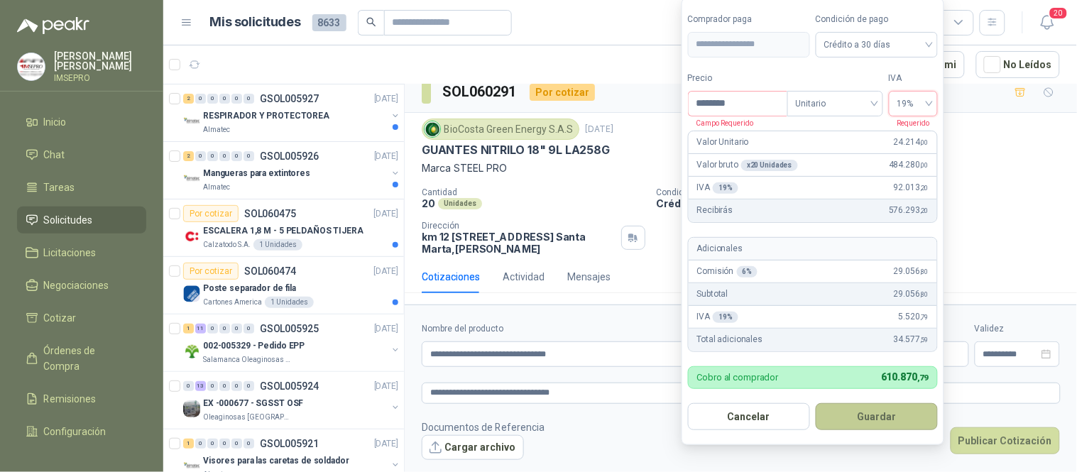
click at [875, 415] on button "Guardar" at bounding box center [877, 416] width 122 height 27
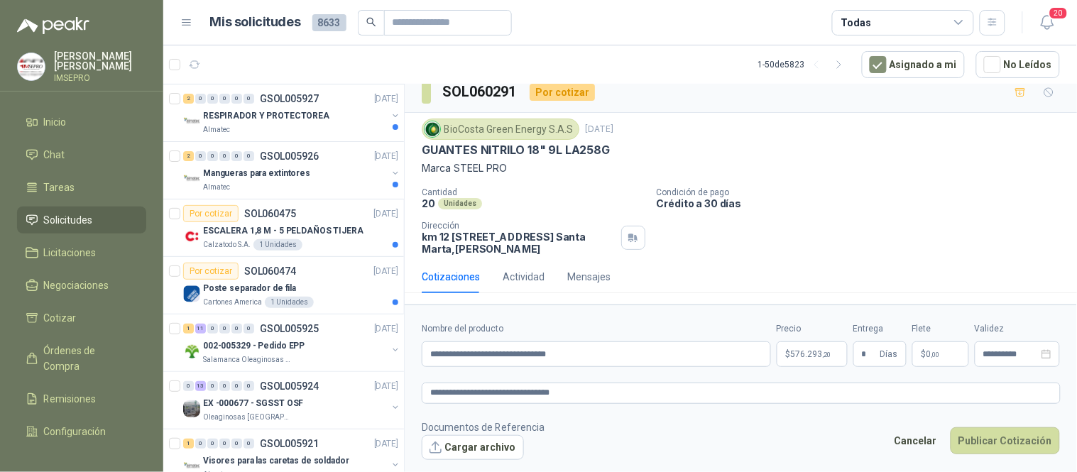
click at [935, 353] on span ",00" at bounding box center [936, 355] width 9 height 8
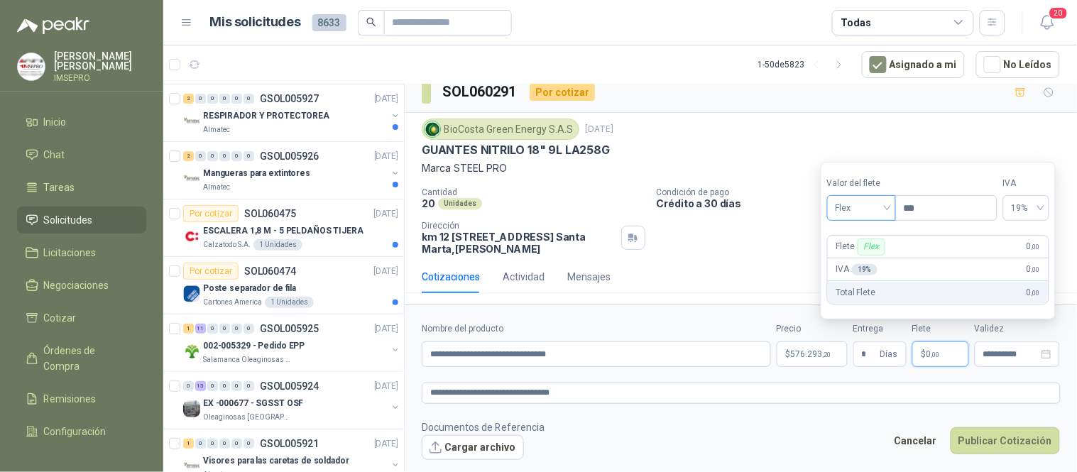
click at [888, 207] on span "Flex" at bounding box center [862, 207] width 52 height 21
click at [860, 261] on div "Incluido" at bounding box center [863, 262] width 49 height 16
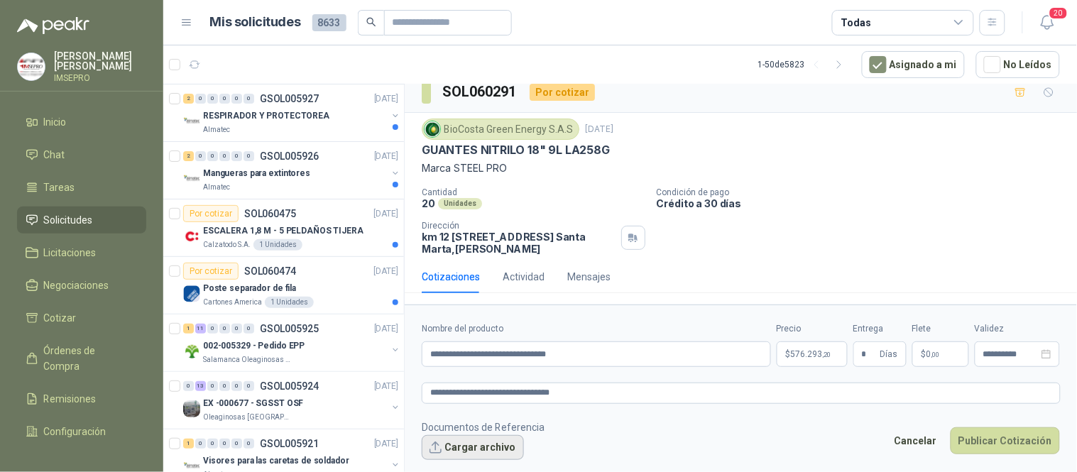
click at [487, 447] on button "Cargar archivo" at bounding box center [473, 448] width 102 height 26
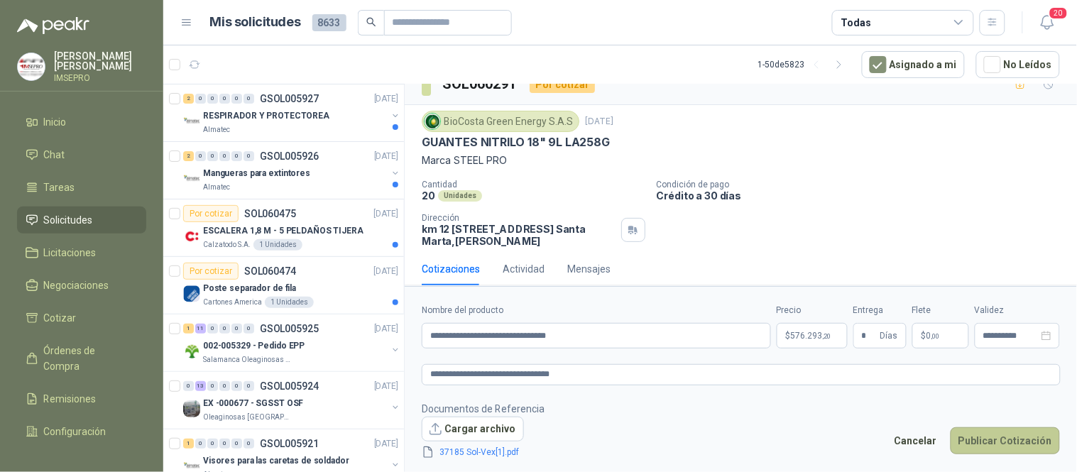
click at [995, 437] on button "Publicar Cotización" at bounding box center [1005, 441] width 109 height 27
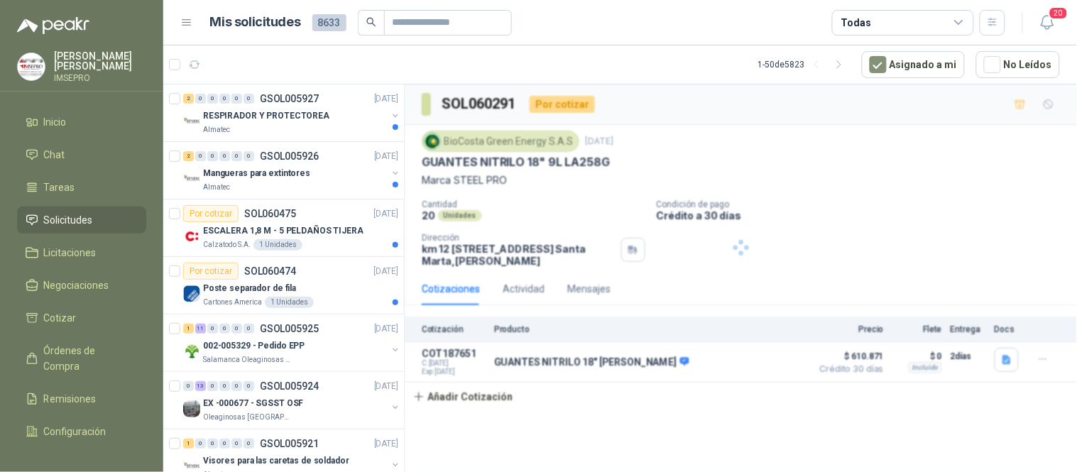
scroll to position [0, 0]
click at [334, 292] on div "Poste separador de fila" at bounding box center [300, 288] width 195 height 17
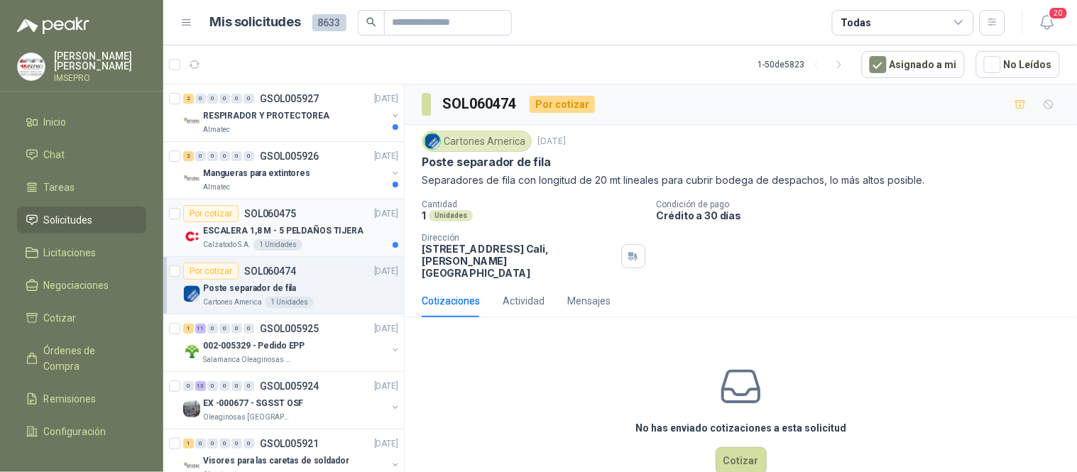
click at [332, 243] on div "Calzatodo S.A. 1 Unidades" at bounding box center [300, 244] width 195 height 11
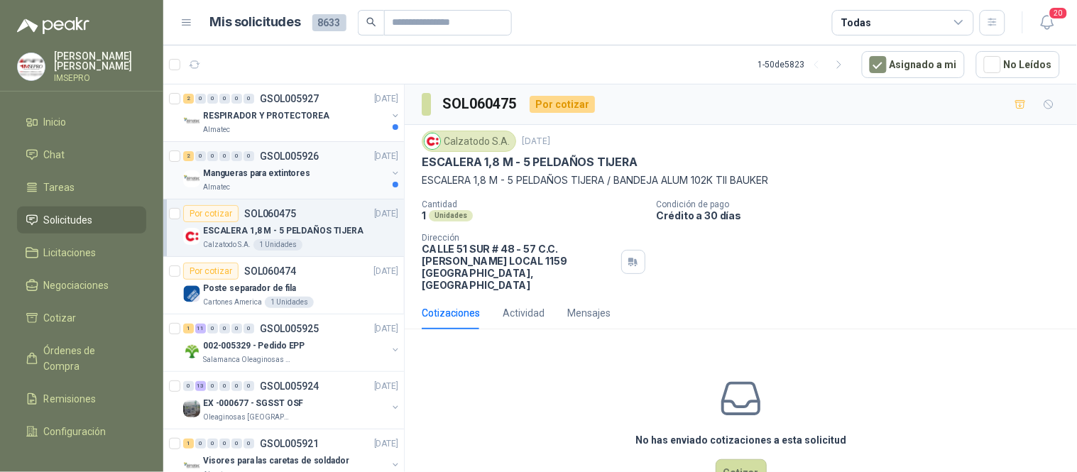
click at [322, 166] on div "Mangueras para extintores" at bounding box center [295, 173] width 184 height 17
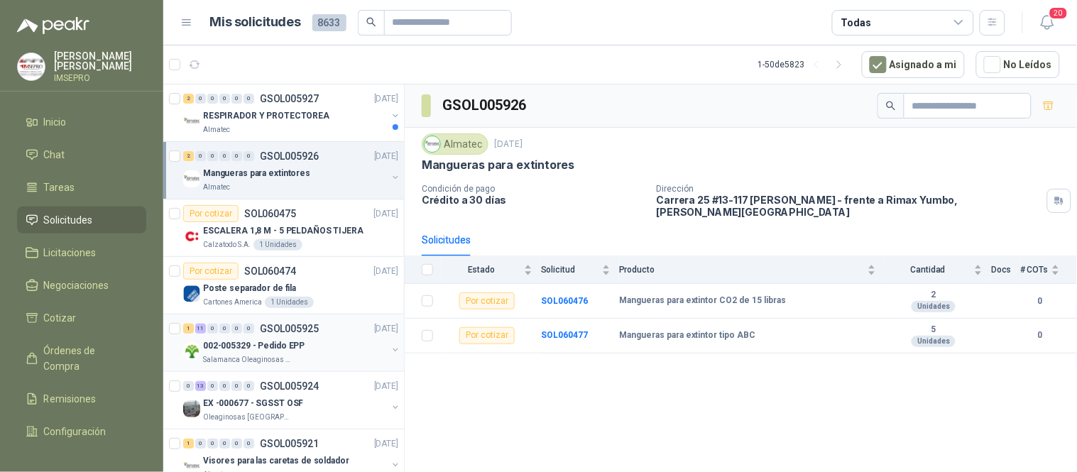
click at [317, 356] on div "Salamanca Oleaginosas SAS" at bounding box center [295, 359] width 184 height 11
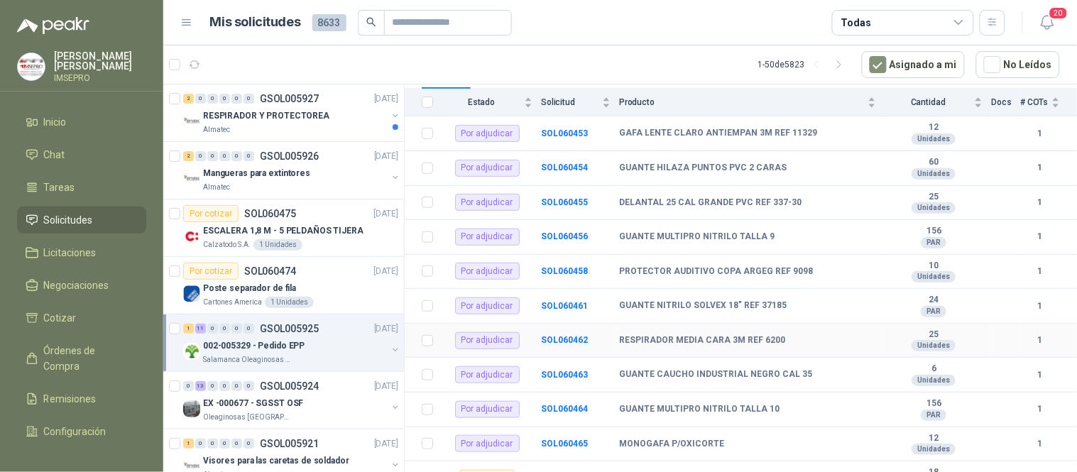
scroll to position [214, 0]
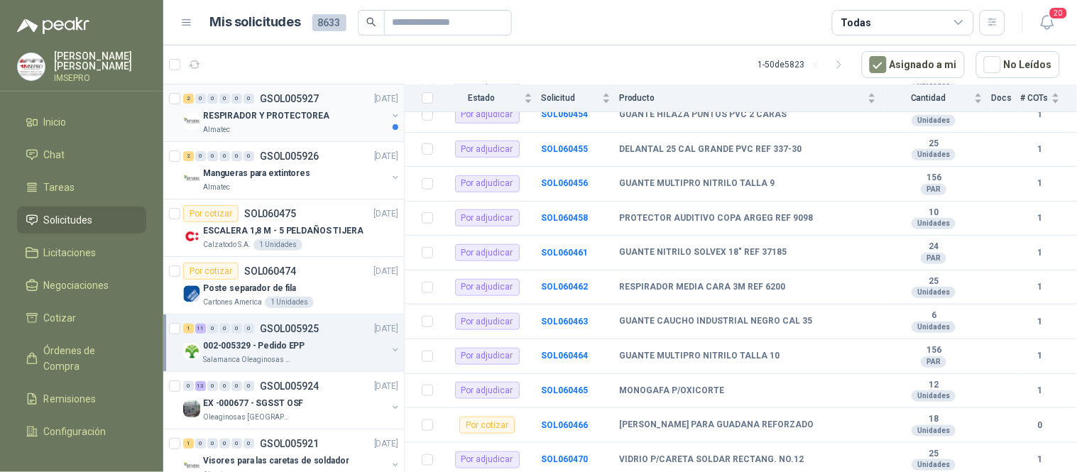
click at [280, 110] on p "RESPIRADOR Y PROTECTOREA" at bounding box center [266, 115] width 126 height 13
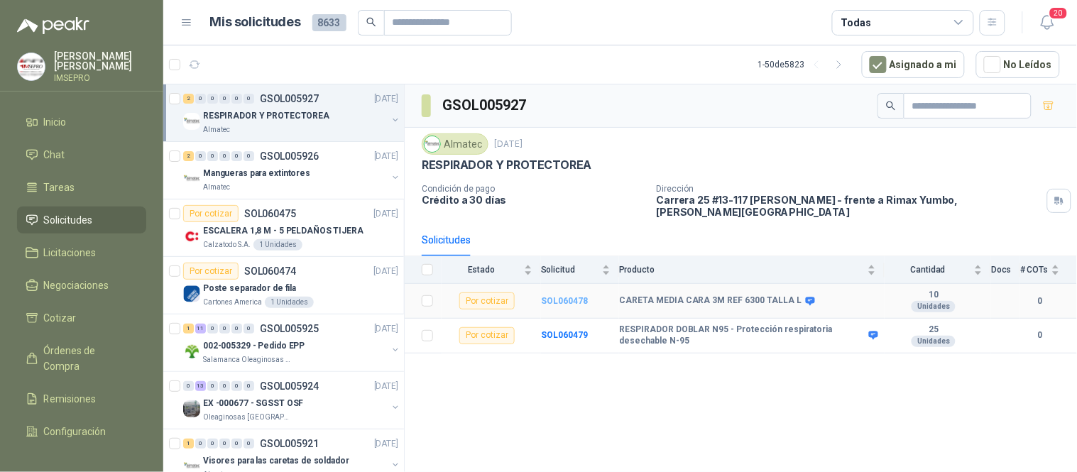
click at [571, 296] on b "SOL060478" at bounding box center [564, 301] width 47 height 10
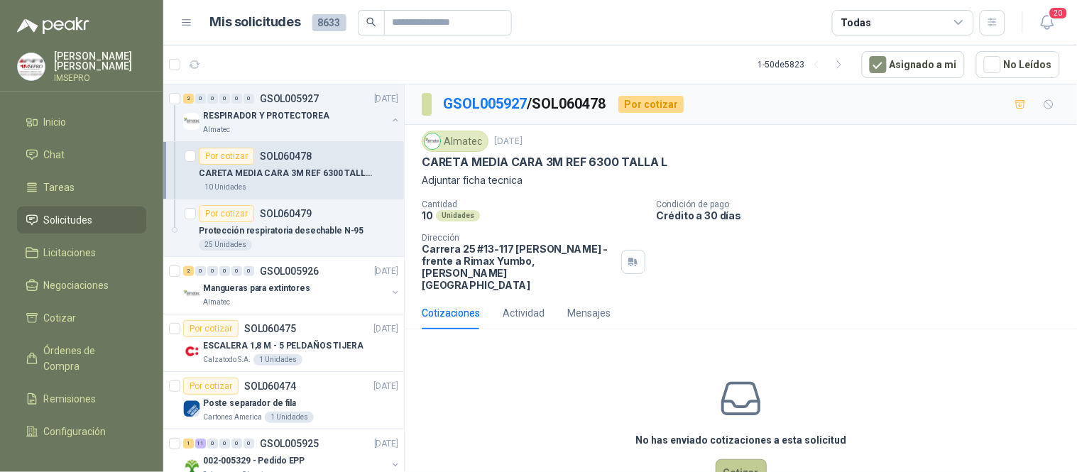
click at [726, 459] on button "Cotizar" at bounding box center [741, 472] width 51 height 27
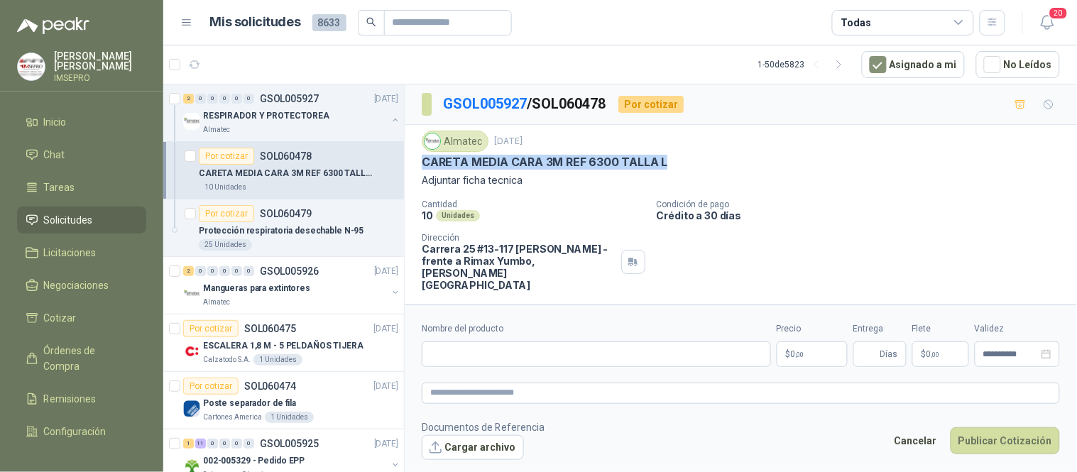
drag, startPoint x: 661, startPoint y: 160, endPoint x: 409, endPoint y: 167, distance: 252.2
click at [409, 167] on div "Almatec [DATE] CARETA MEDIA CARA 3M REF 6300 TALLA L Adjuntar ficha tecnica Can…" at bounding box center [741, 211] width 673 height 172
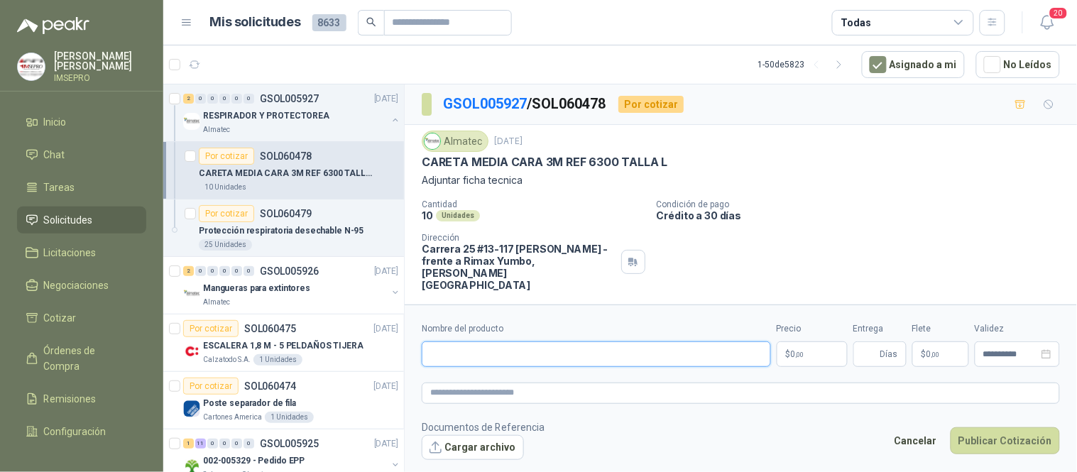
click at [470, 354] on input "Nombre del producto" at bounding box center [596, 355] width 349 height 26
paste input "**********"
click at [458, 391] on textarea at bounding box center [741, 393] width 638 height 21
paste textarea "**********"
click at [789, 356] on body "[PERSON_NAME] IMSEPRO Inicio Chat Tareas Solicitudes Licitaciones Negociaciones…" at bounding box center [538, 236] width 1077 height 472
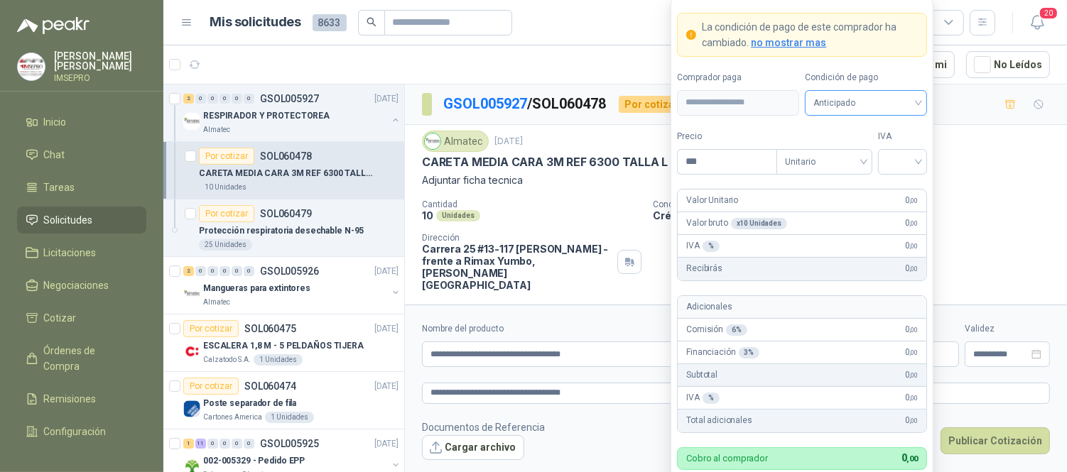
click at [917, 97] on span "Anticipado" at bounding box center [865, 102] width 105 height 21
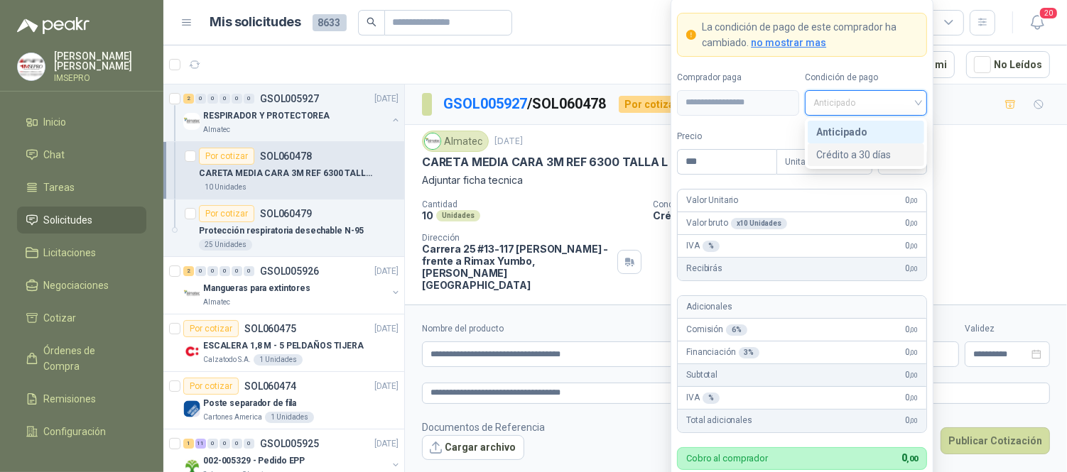
click at [859, 156] on div "Crédito a 30 días" at bounding box center [865, 155] width 99 height 16
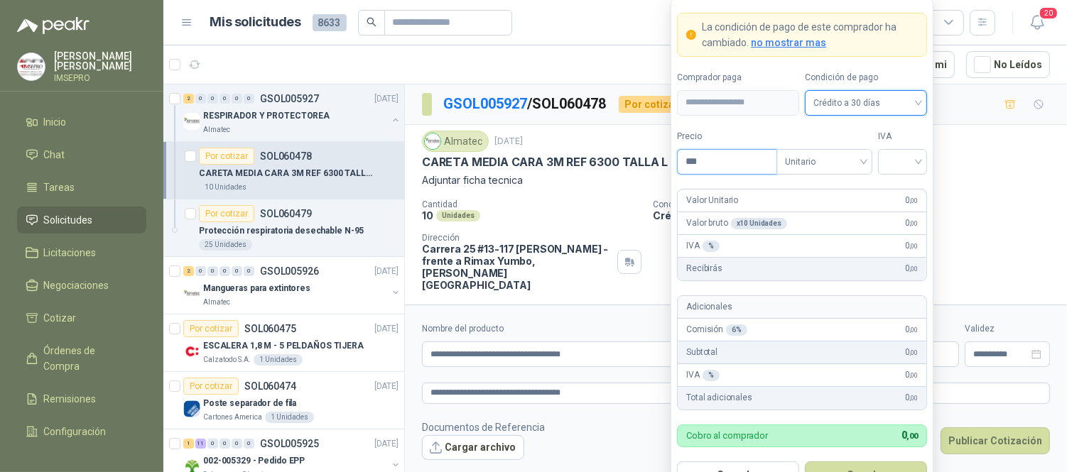
click at [731, 156] on input "***" at bounding box center [726, 162] width 99 height 24
click at [886, 164] on input "search" at bounding box center [902, 160] width 32 height 21
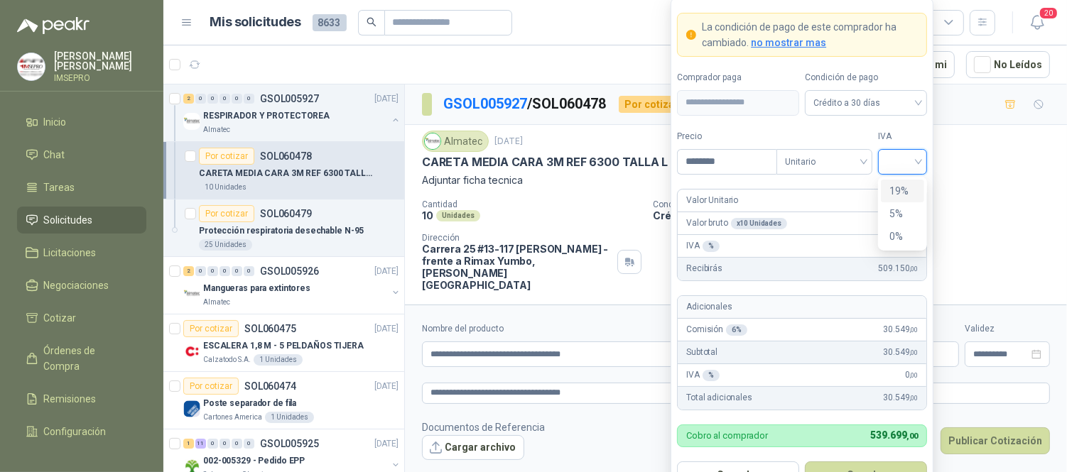
click at [898, 187] on div "19%" at bounding box center [902, 191] width 26 height 16
click at [868, 465] on button "Guardar" at bounding box center [866, 475] width 122 height 27
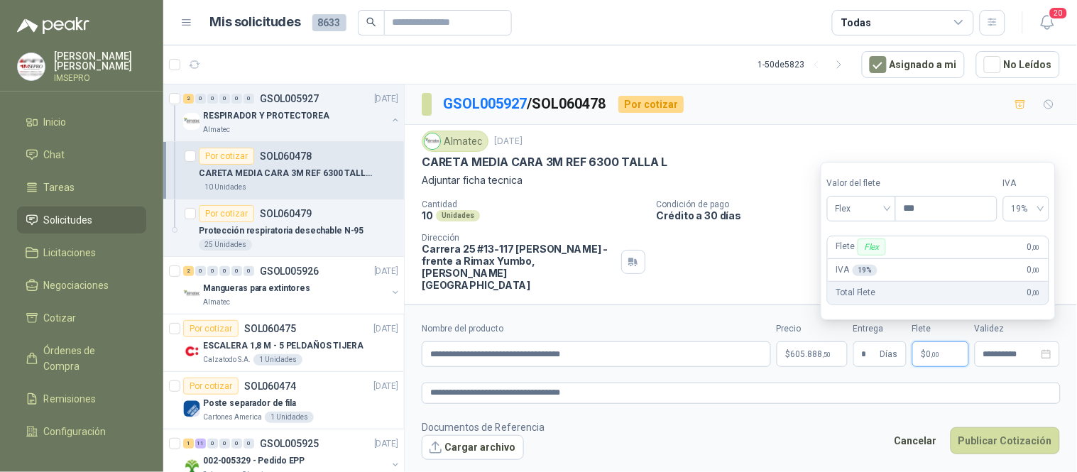
click at [939, 353] on span ",00" at bounding box center [936, 355] width 9 height 8
click at [893, 206] on div "Flex" at bounding box center [861, 208] width 69 height 26
click at [856, 263] on div "Incluido" at bounding box center [863, 262] width 49 height 16
click at [483, 450] on button "Cargar archivo" at bounding box center [473, 448] width 102 height 26
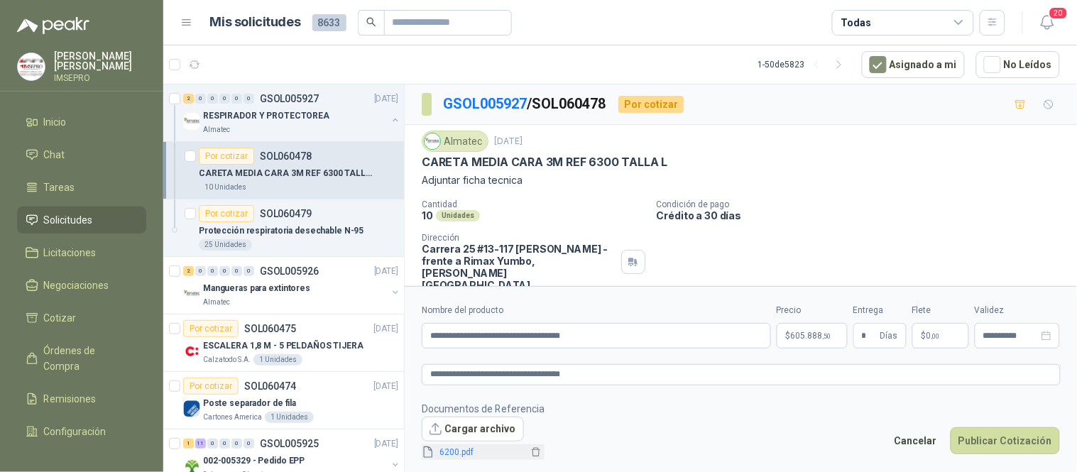
click at [456, 453] on link "6200.pdf" at bounding box center [482, 452] width 94 height 13
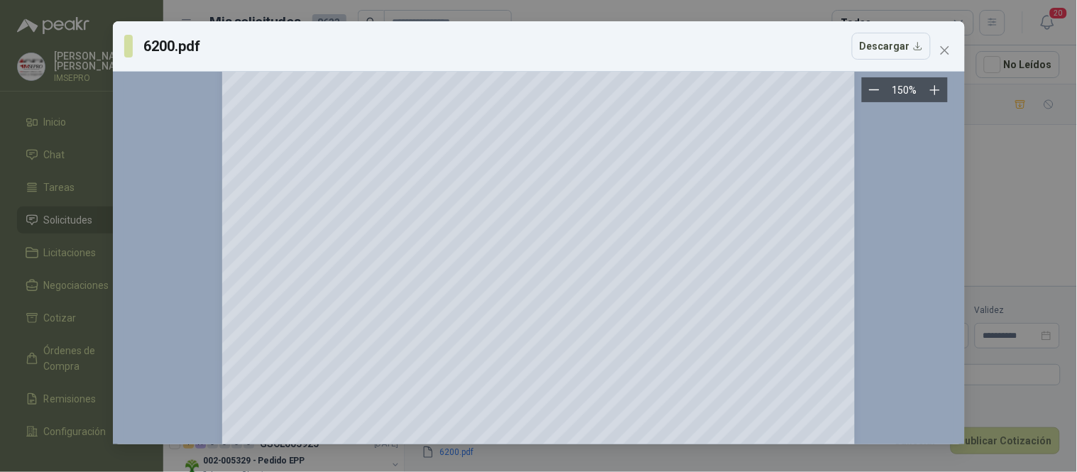
scroll to position [79, 0]
click at [942, 53] on icon "close" at bounding box center [944, 50] width 9 height 9
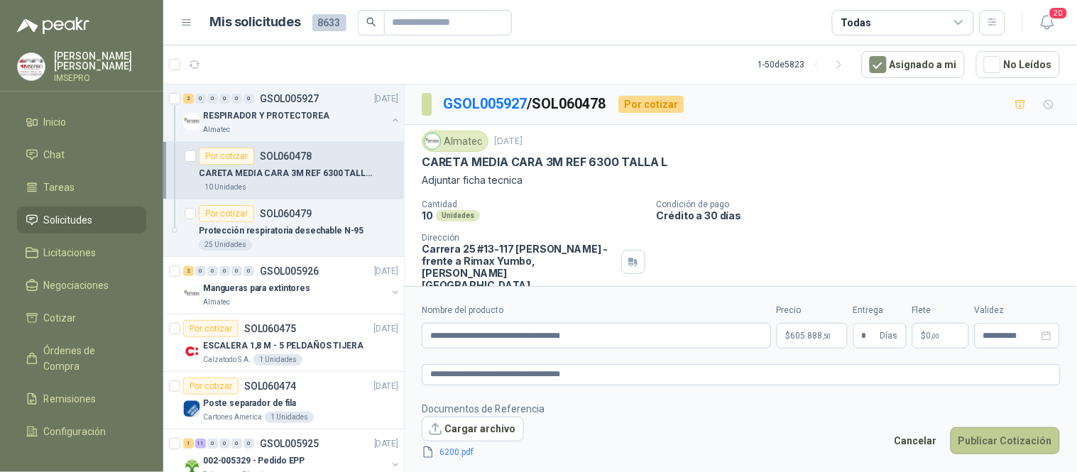
click at [987, 437] on button "Publicar Cotización" at bounding box center [1005, 441] width 109 height 27
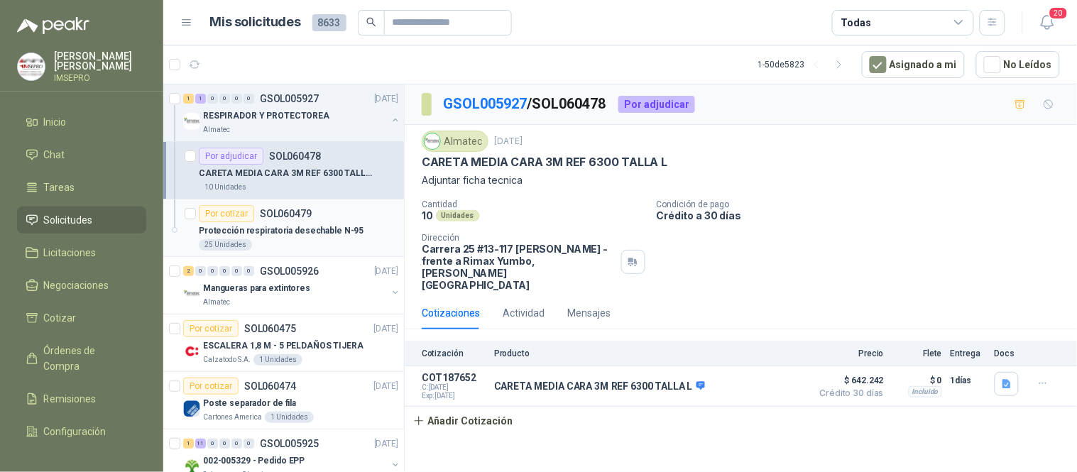
click at [298, 226] on p "Protección respiratoria desechable N-95" at bounding box center [281, 230] width 165 height 13
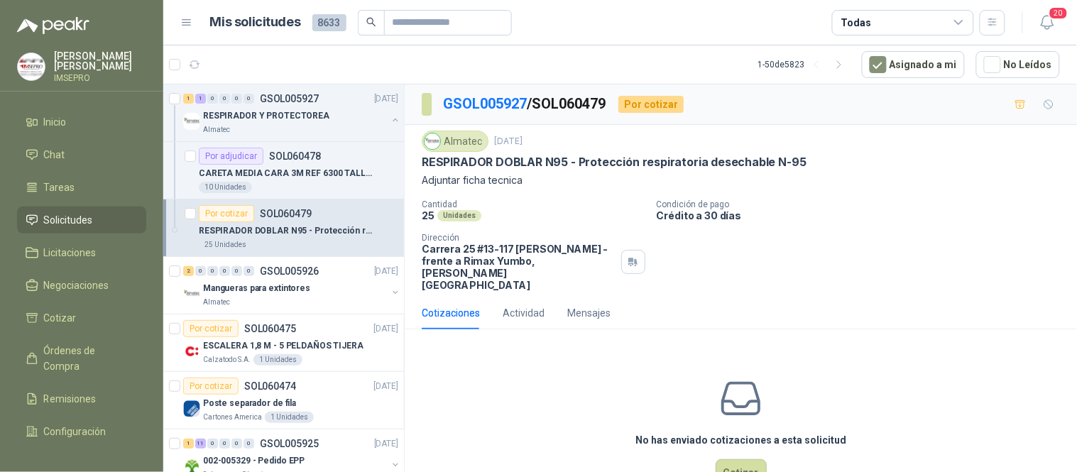
scroll to position [20, 0]
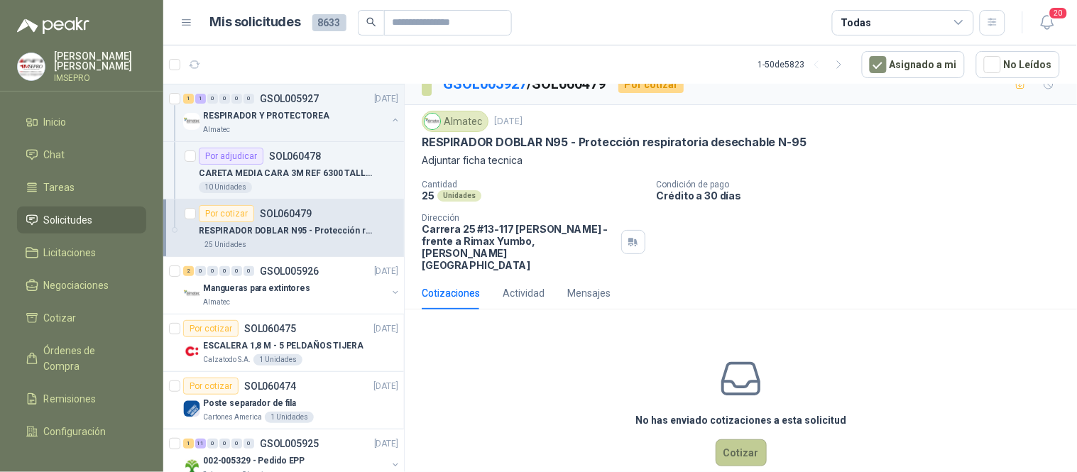
click at [743, 440] on button "Cotizar" at bounding box center [741, 453] width 51 height 27
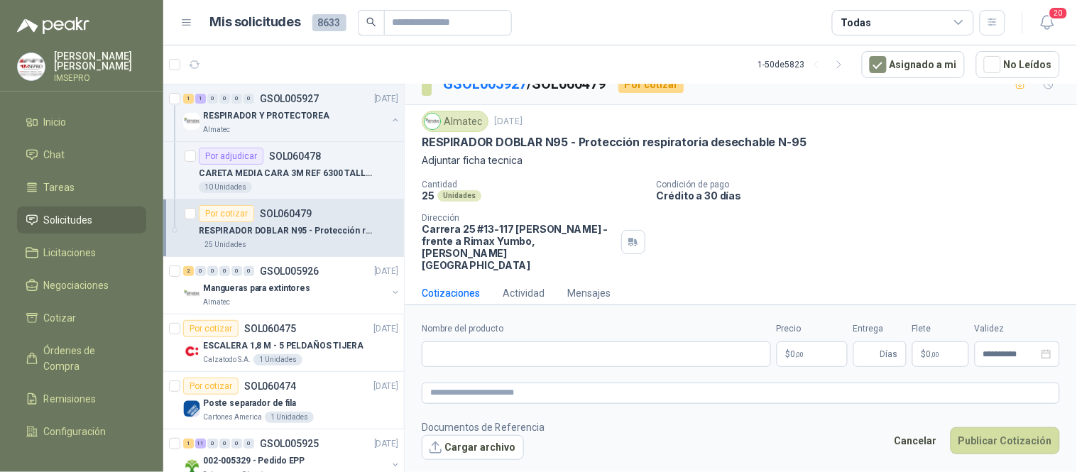
scroll to position [12, 0]
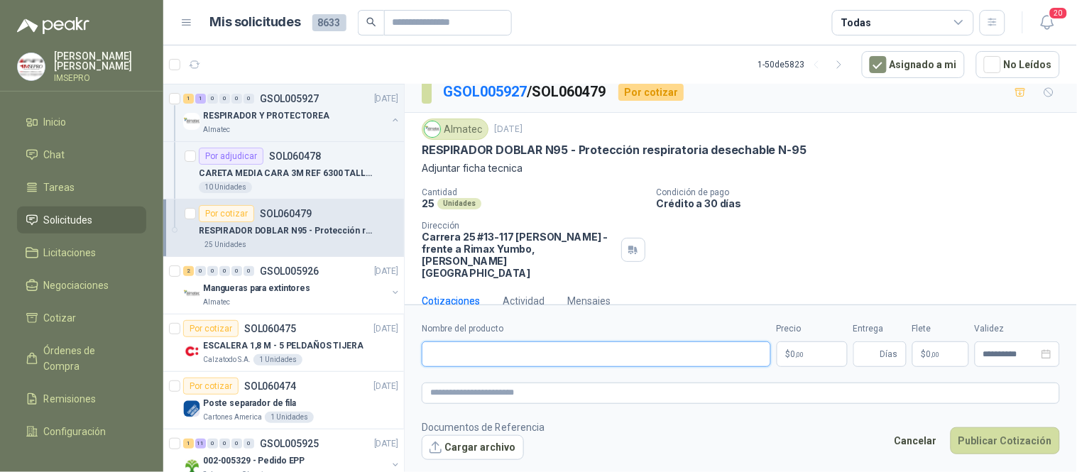
click at [496, 347] on input "Nombre del producto" at bounding box center [596, 355] width 349 height 26
click at [600, 356] on input "**********" at bounding box center [596, 355] width 349 height 26
click at [602, 353] on input "**********" at bounding box center [596, 355] width 349 height 26
drag, startPoint x: 629, startPoint y: 354, endPoint x: 427, endPoint y: 356, distance: 202.4
click at [427, 356] on input "**********" at bounding box center [596, 355] width 349 height 26
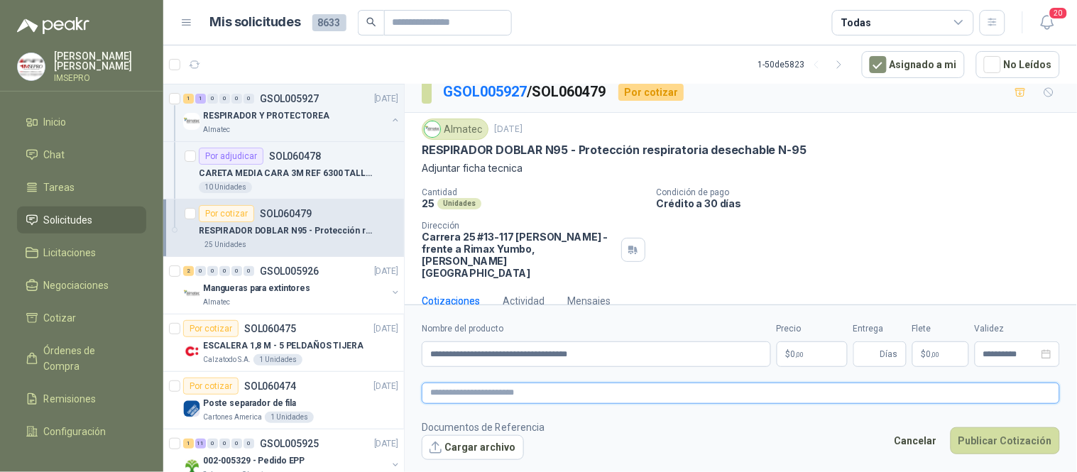
click at [484, 398] on textarea at bounding box center [741, 393] width 638 height 21
paste textarea "**********"
click at [797, 355] on body "[PERSON_NAME] IMSEPRO Inicio Chat Tareas Solicitudes Licitaciones Negociaciones…" at bounding box center [538, 236] width 1077 height 472
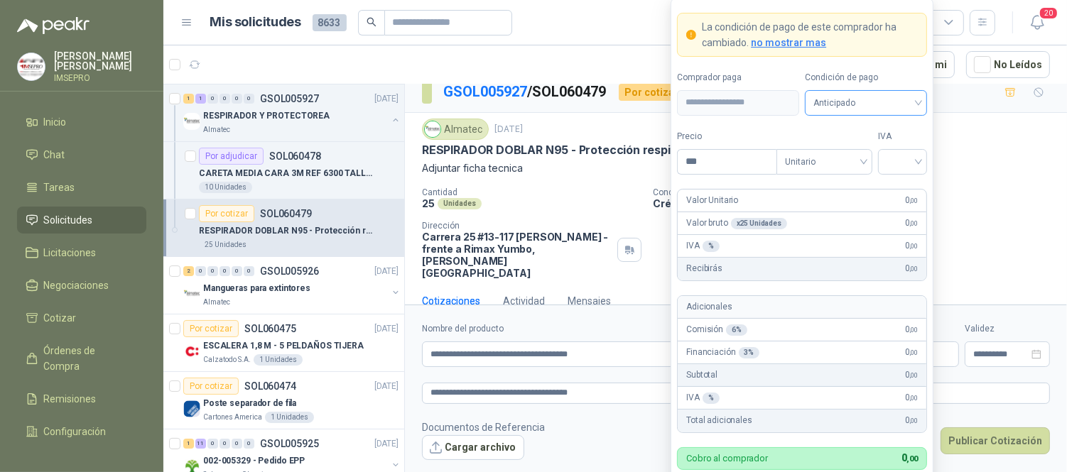
click at [915, 103] on span "Anticipado" at bounding box center [865, 102] width 105 height 21
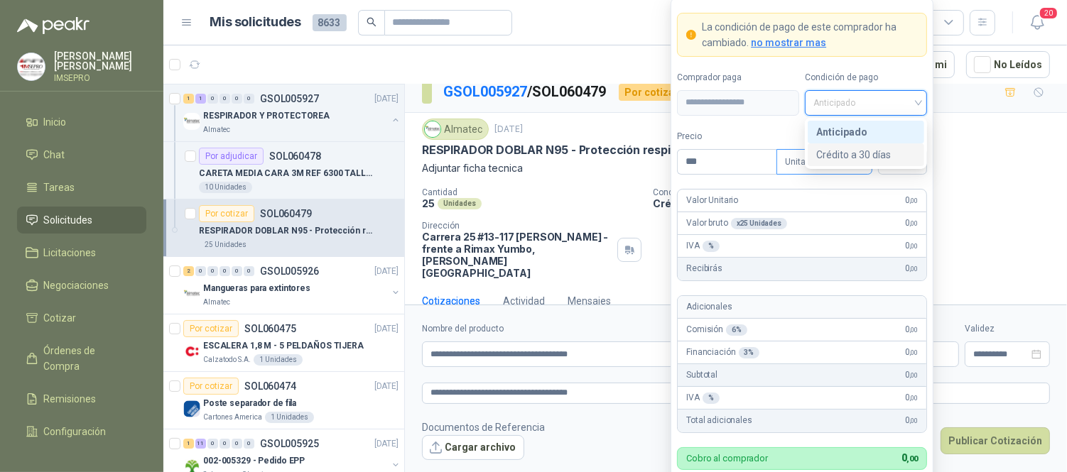
drag, startPoint x: 864, startPoint y: 151, endPoint x: 839, endPoint y: 162, distance: 28.0
click at [864, 151] on div "Crédito a 30 días" at bounding box center [865, 155] width 99 height 16
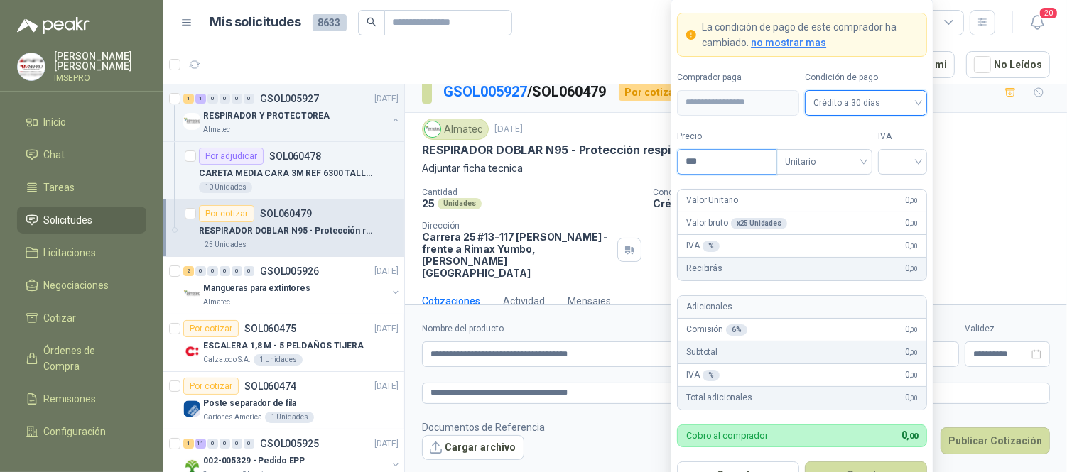
click at [725, 161] on input "***" at bounding box center [726, 162] width 99 height 24
click at [888, 161] on input "search" at bounding box center [902, 160] width 32 height 21
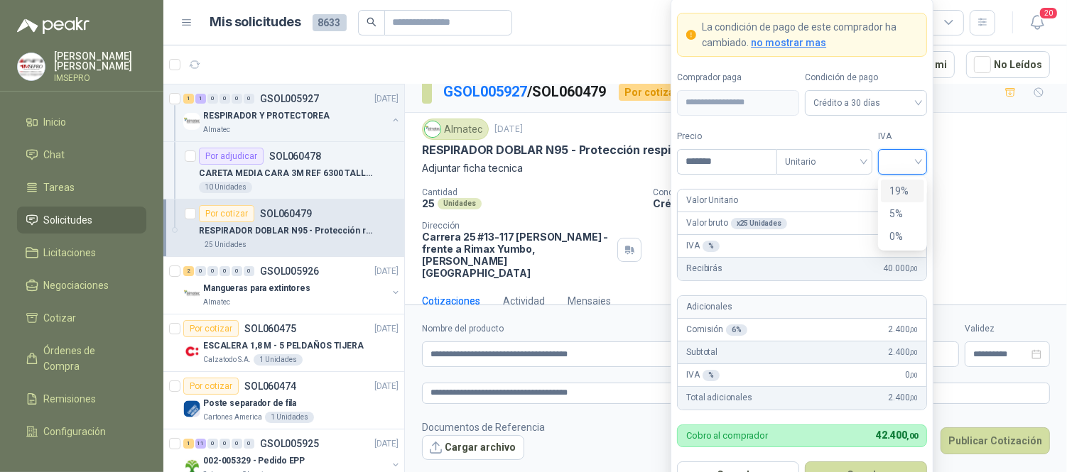
click at [893, 194] on div "19%" at bounding box center [902, 191] width 26 height 16
click at [881, 464] on button "Guardar" at bounding box center [866, 475] width 122 height 27
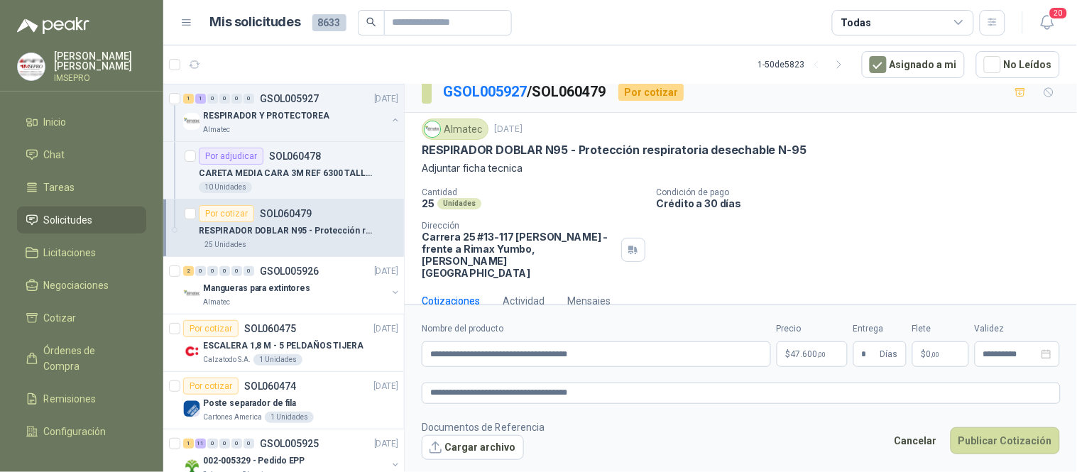
click at [941, 351] on p "$ 0 ,00" at bounding box center [941, 355] width 57 height 26
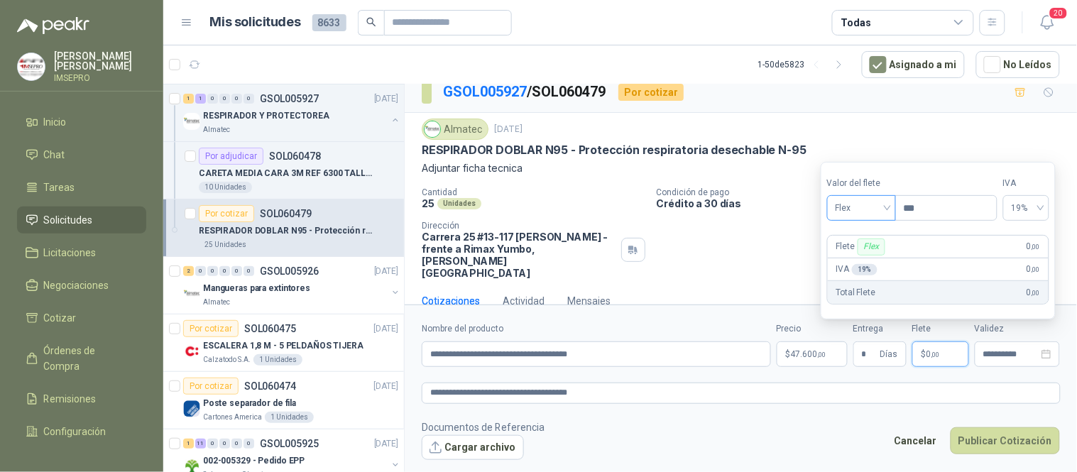
click at [886, 210] on span "Flex" at bounding box center [862, 207] width 52 height 21
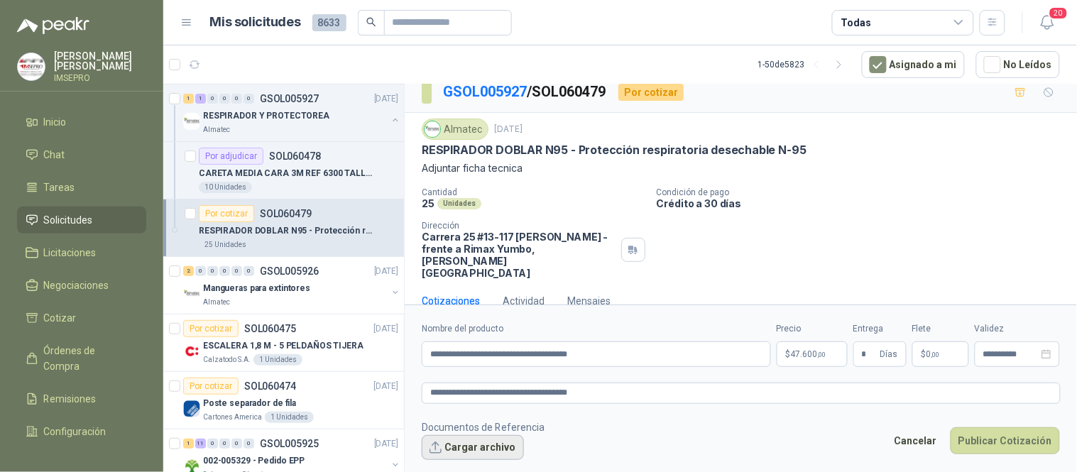
click at [481, 445] on button "Cargar archivo" at bounding box center [473, 448] width 102 height 26
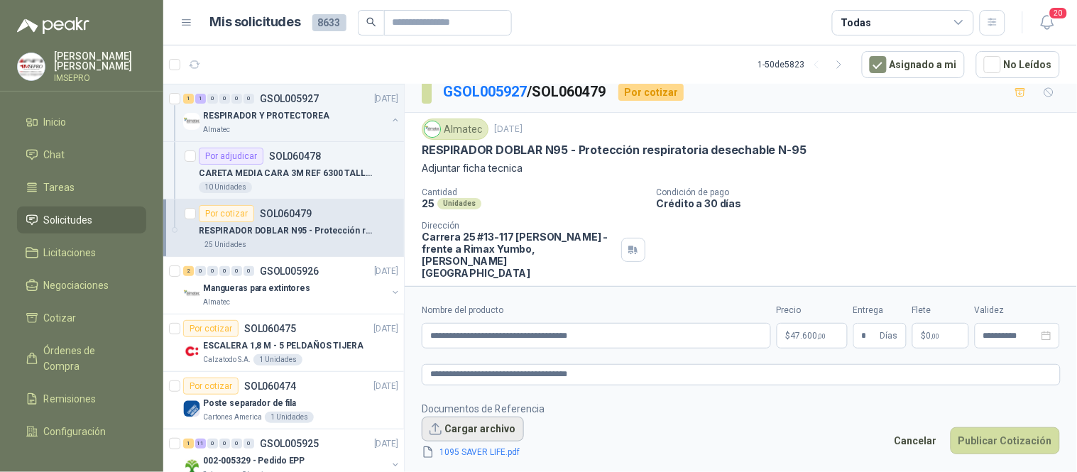
scroll to position [20, 0]
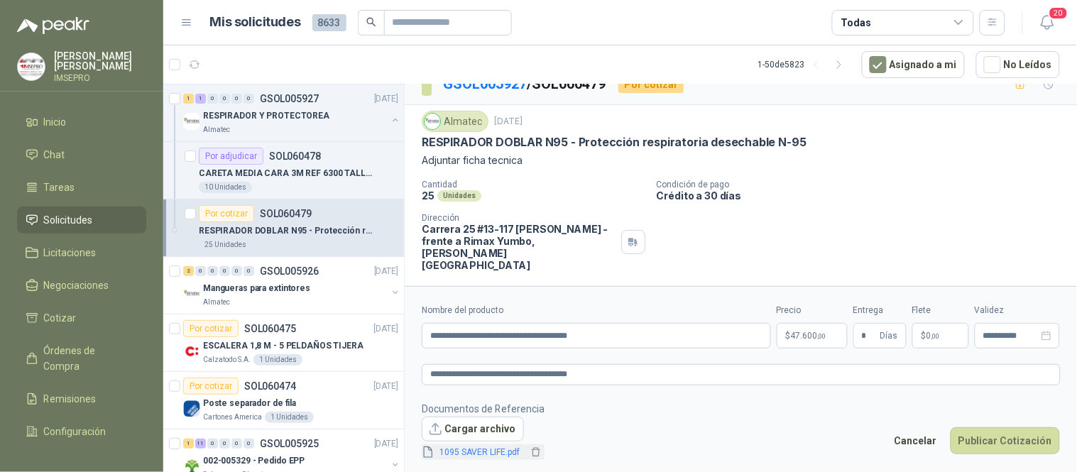
click at [494, 452] on link "1095 SAVER LIFE.pdf" at bounding box center [482, 452] width 94 height 13
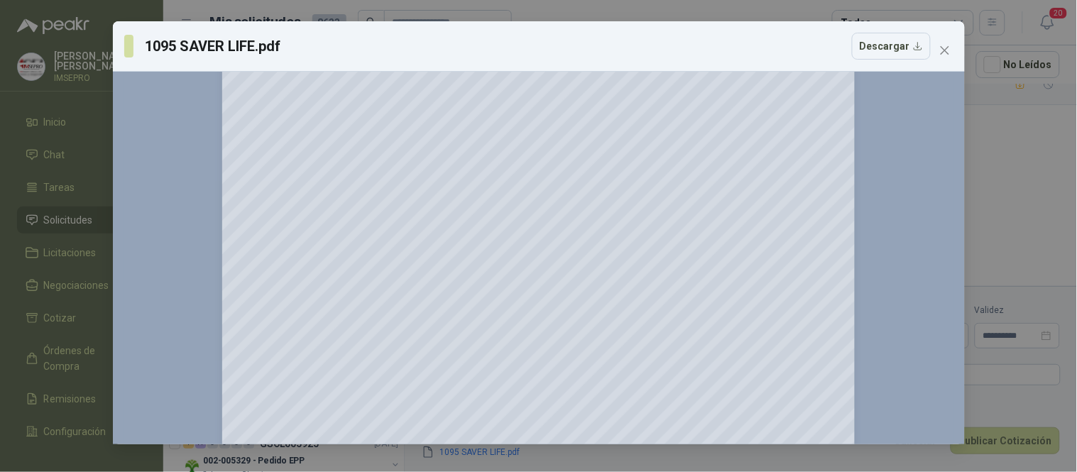
scroll to position [79, 0]
click at [943, 54] on icon "close" at bounding box center [945, 50] width 11 height 11
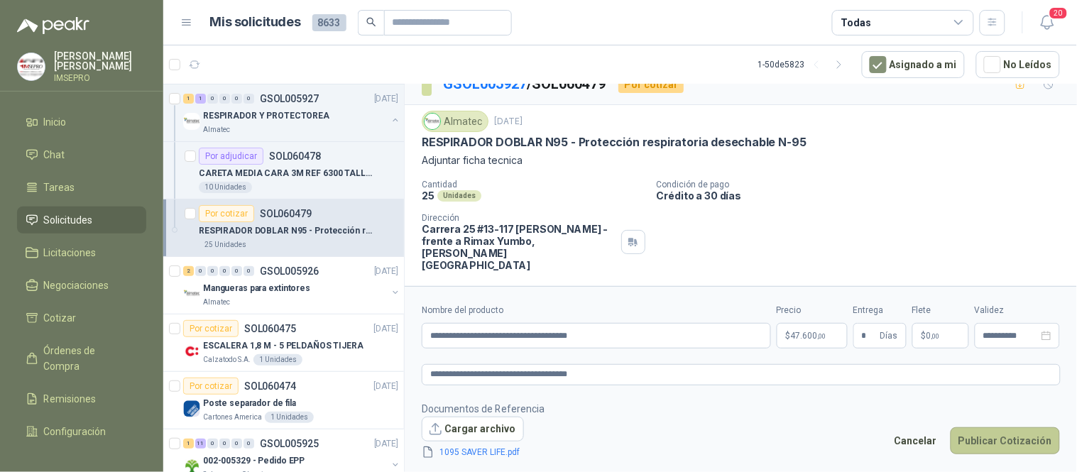
click at [998, 436] on button "Publicar Cotización" at bounding box center [1005, 441] width 109 height 27
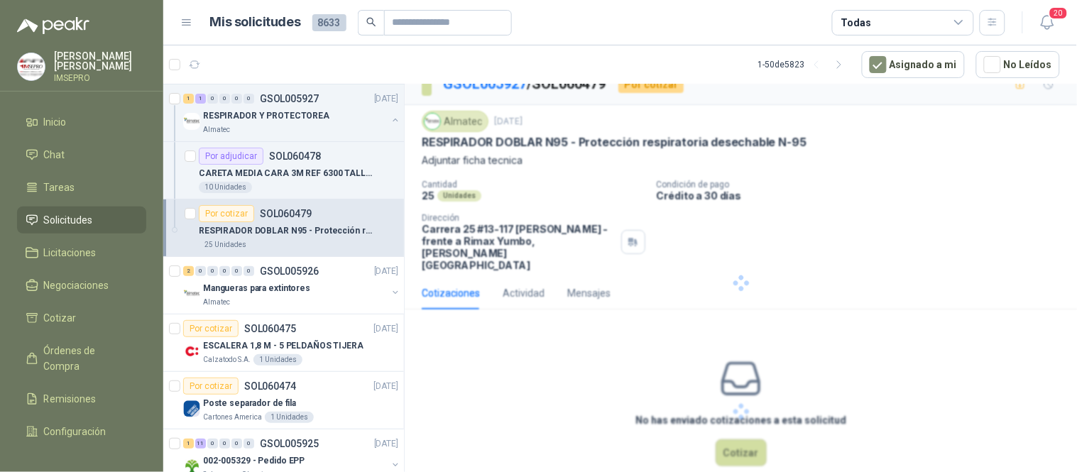
scroll to position [0, 0]
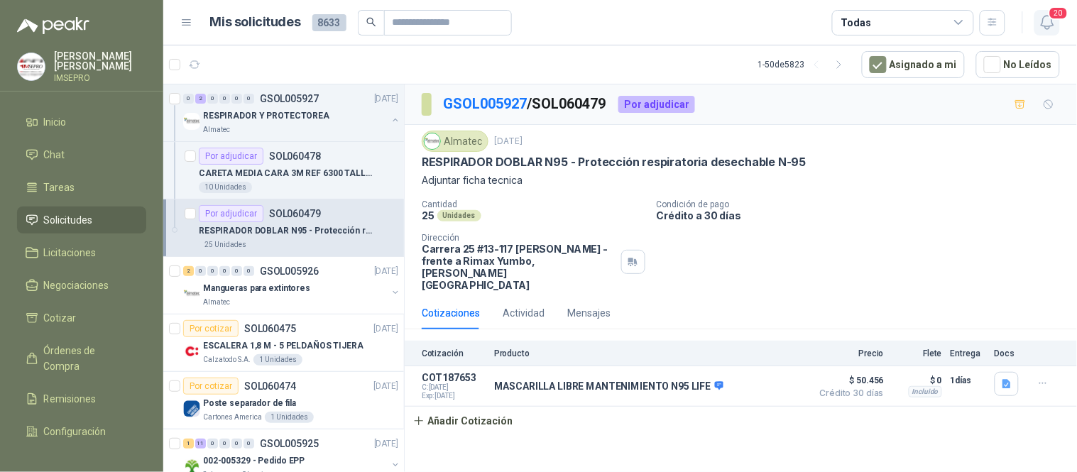
click at [1039, 19] on icon "button" at bounding box center [1048, 22] width 18 height 18
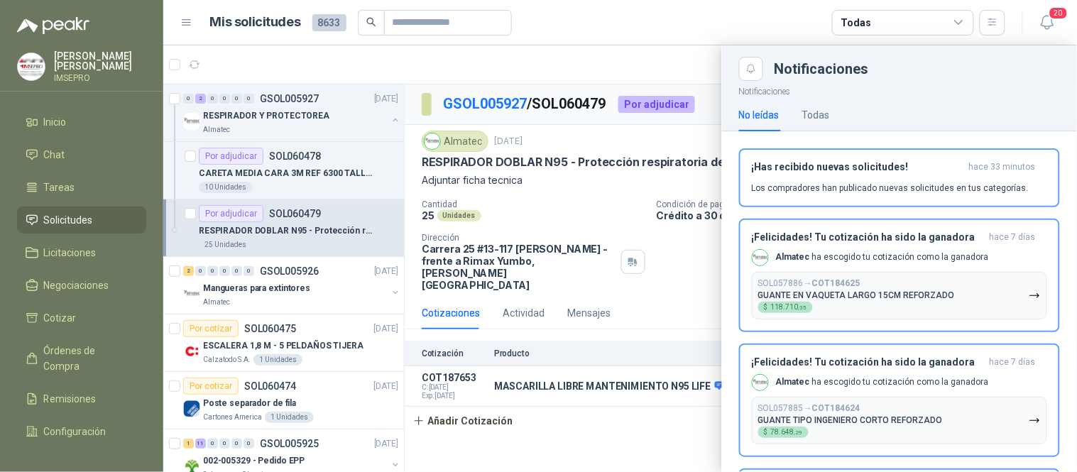
click at [594, 62] on div at bounding box center [620, 258] width 914 height 427
